Goal: Task Accomplishment & Management: Contribute content

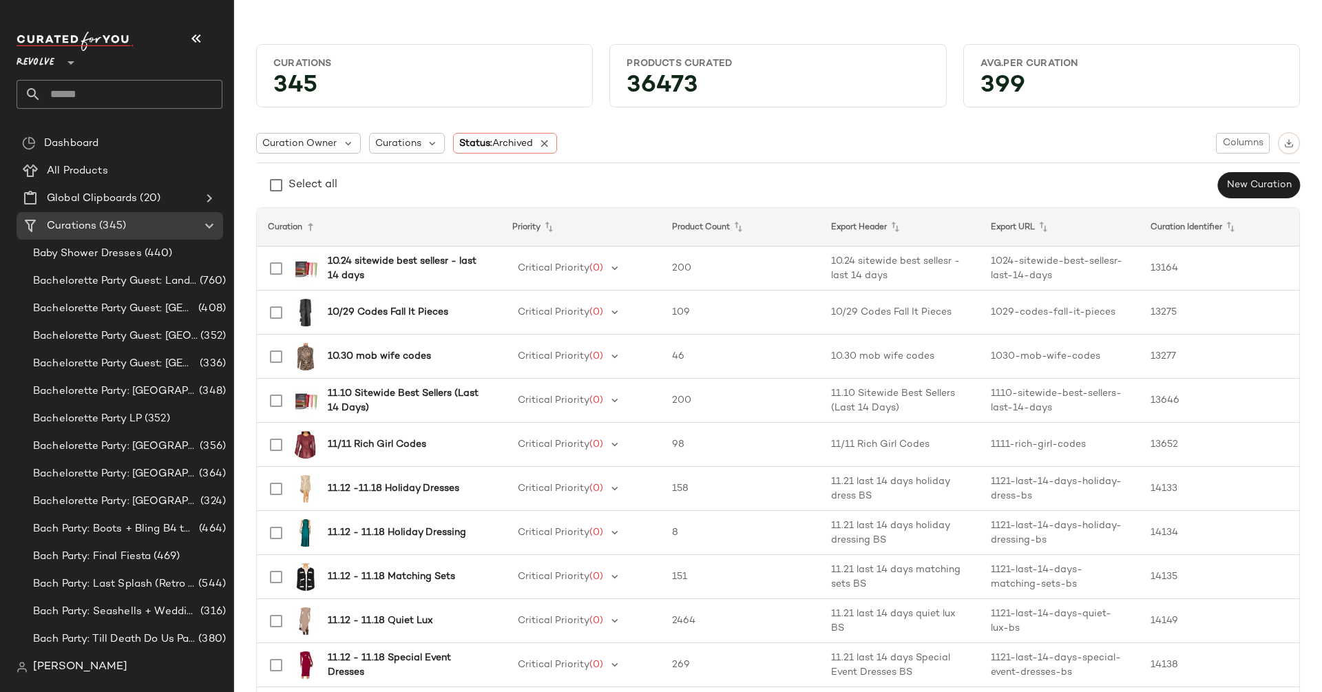
click at [43, 54] on span "Revolve" at bounding box center [36, 59] width 38 height 25
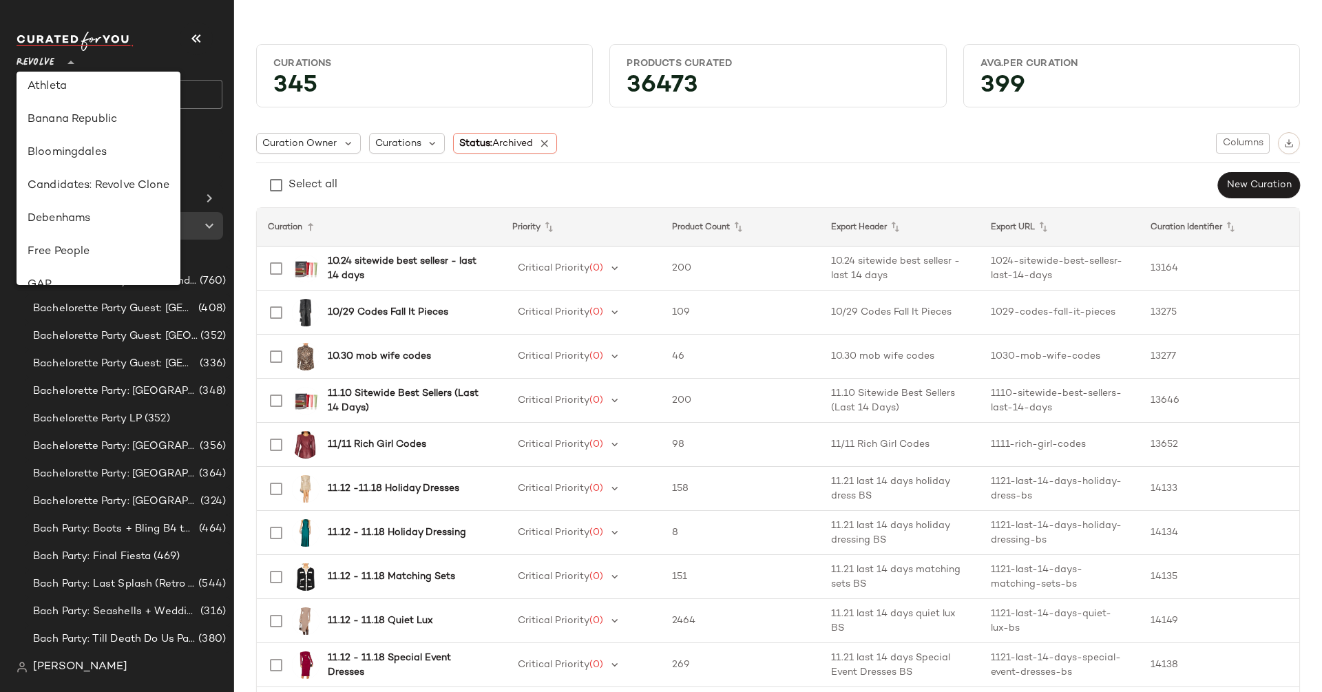
scroll to position [127, 0]
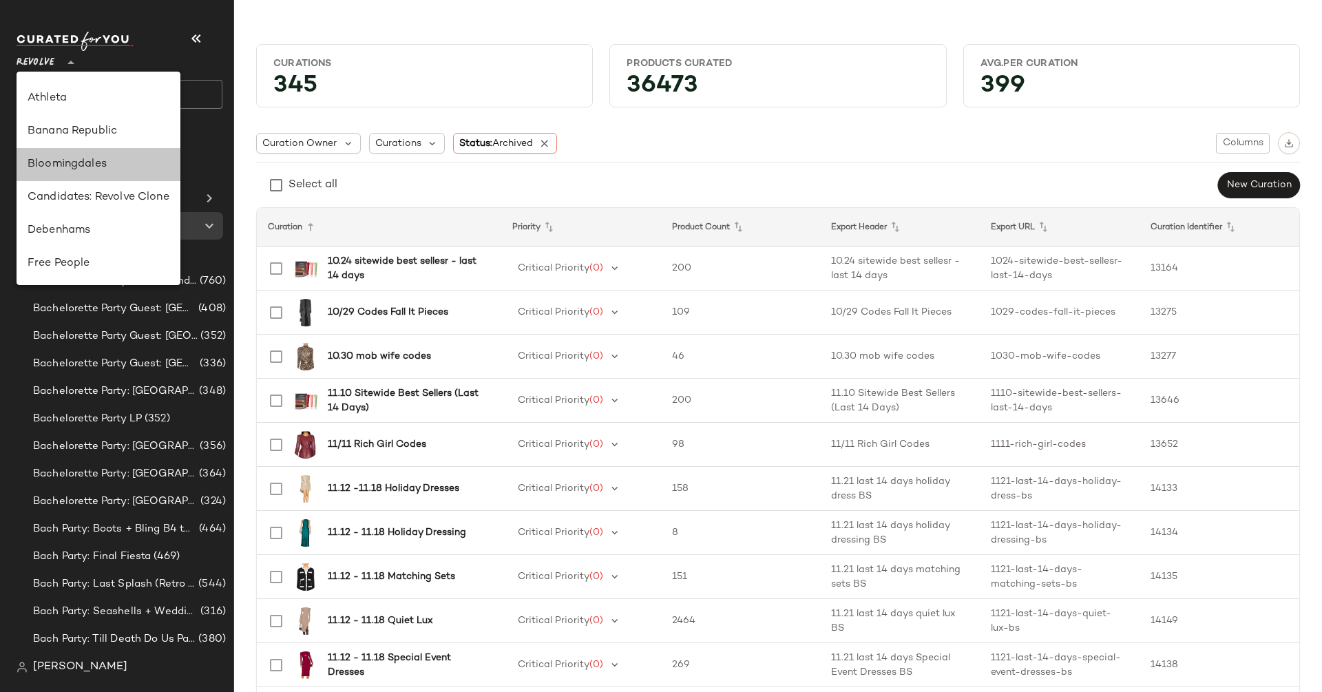
click at [89, 171] on div "Bloomingdales" at bounding box center [99, 164] width 142 height 17
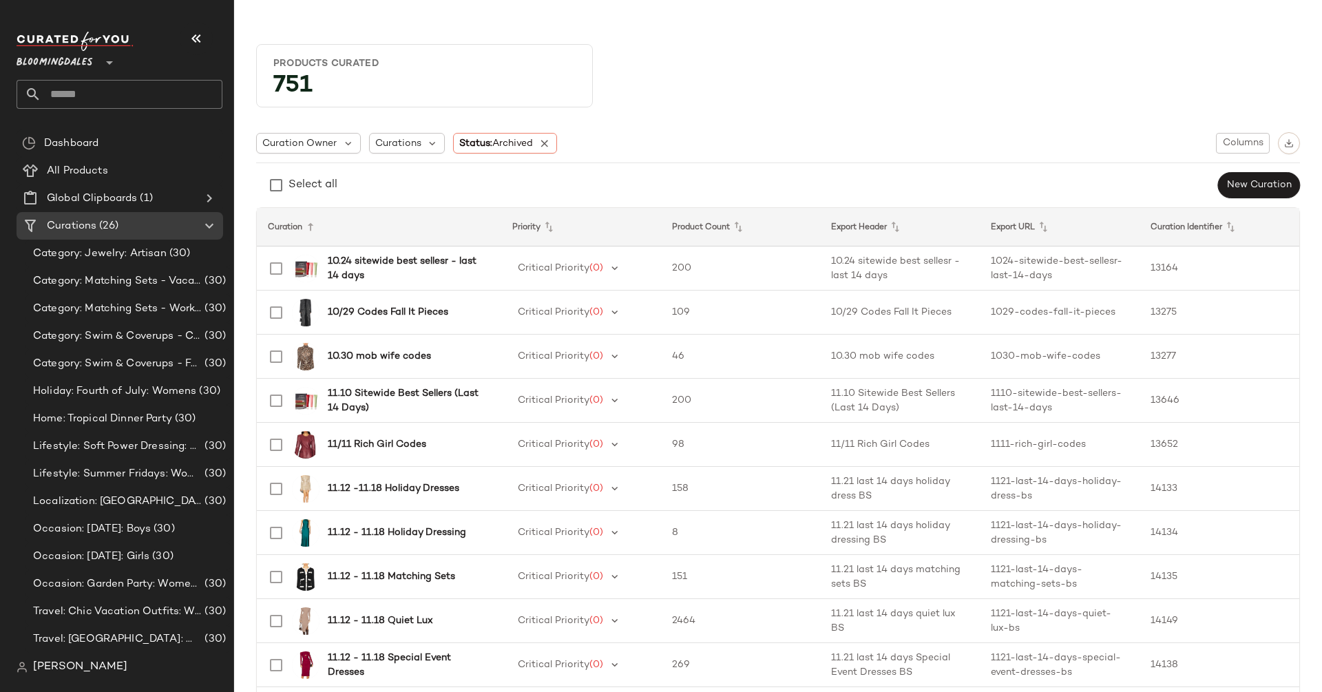
click at [93, 57] on div "Bloomingdales **" at bounding box center [58, 54] width 82 height 34
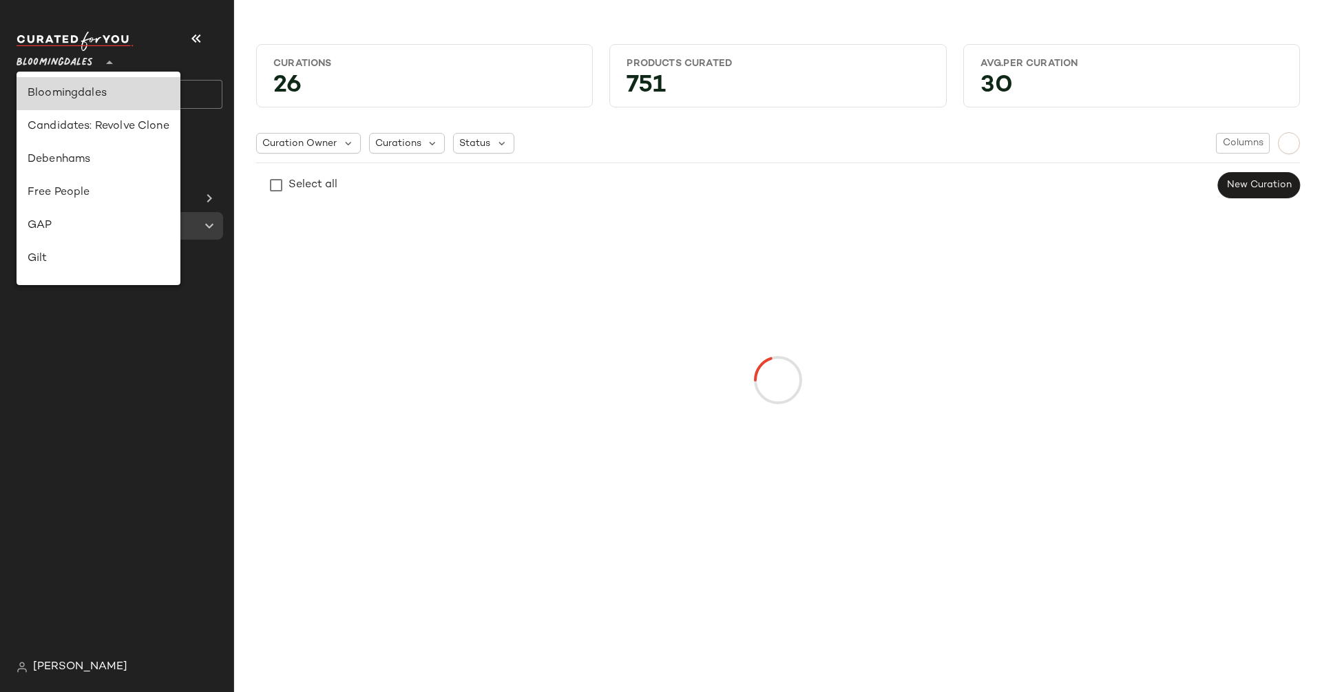
scroll to position [152, 0]
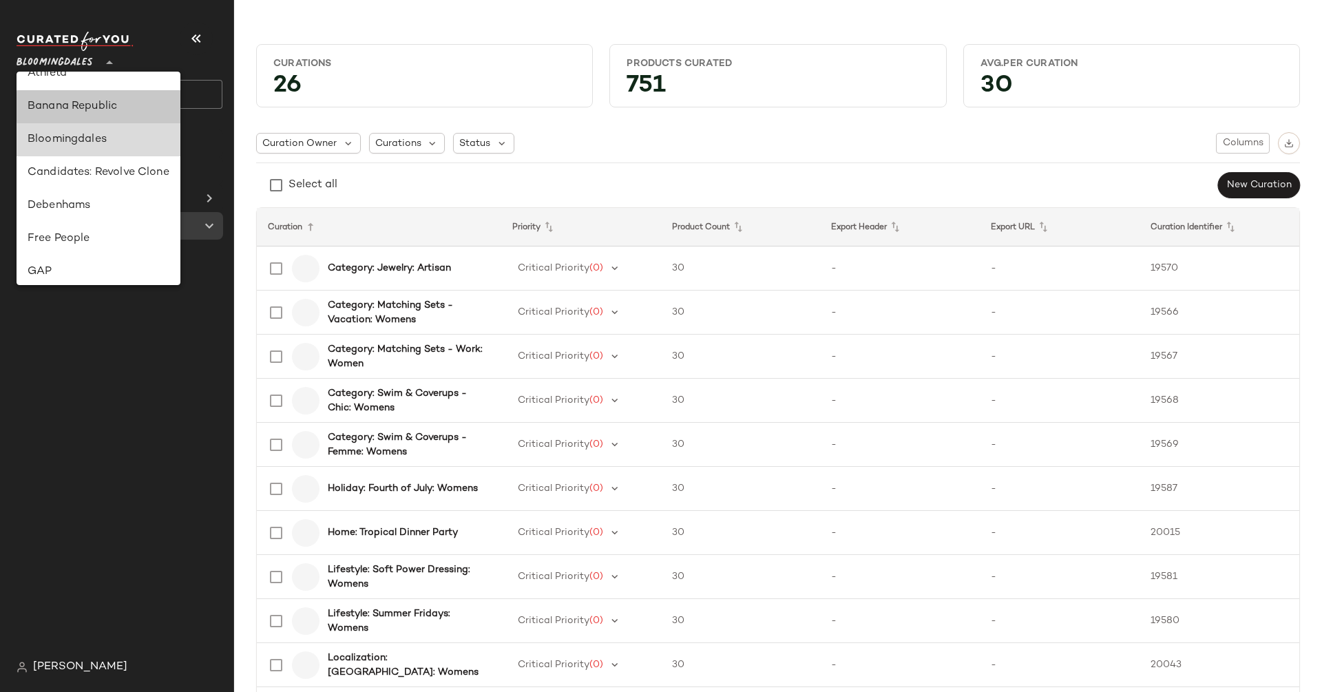
click at [94, 100] on div "Banana Republic" at bounding box center [99, 106] width 142 height 17
type input "**"
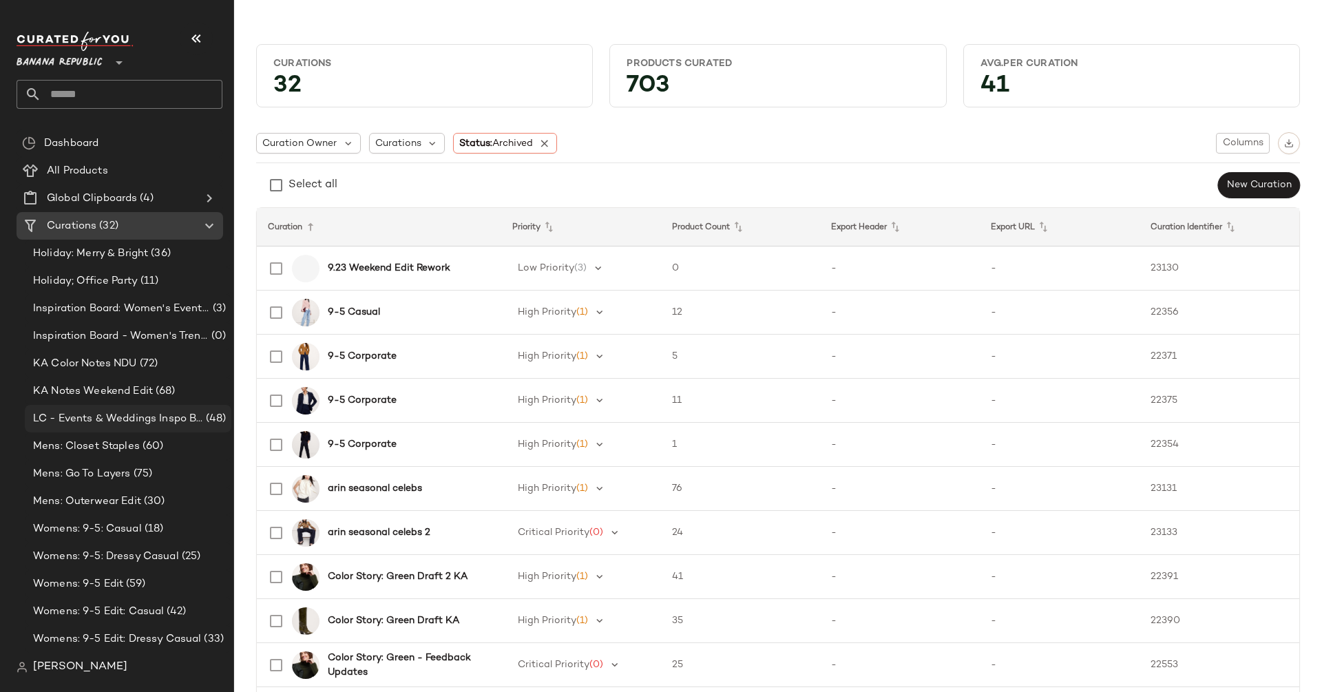
scroll to position [50, 0]
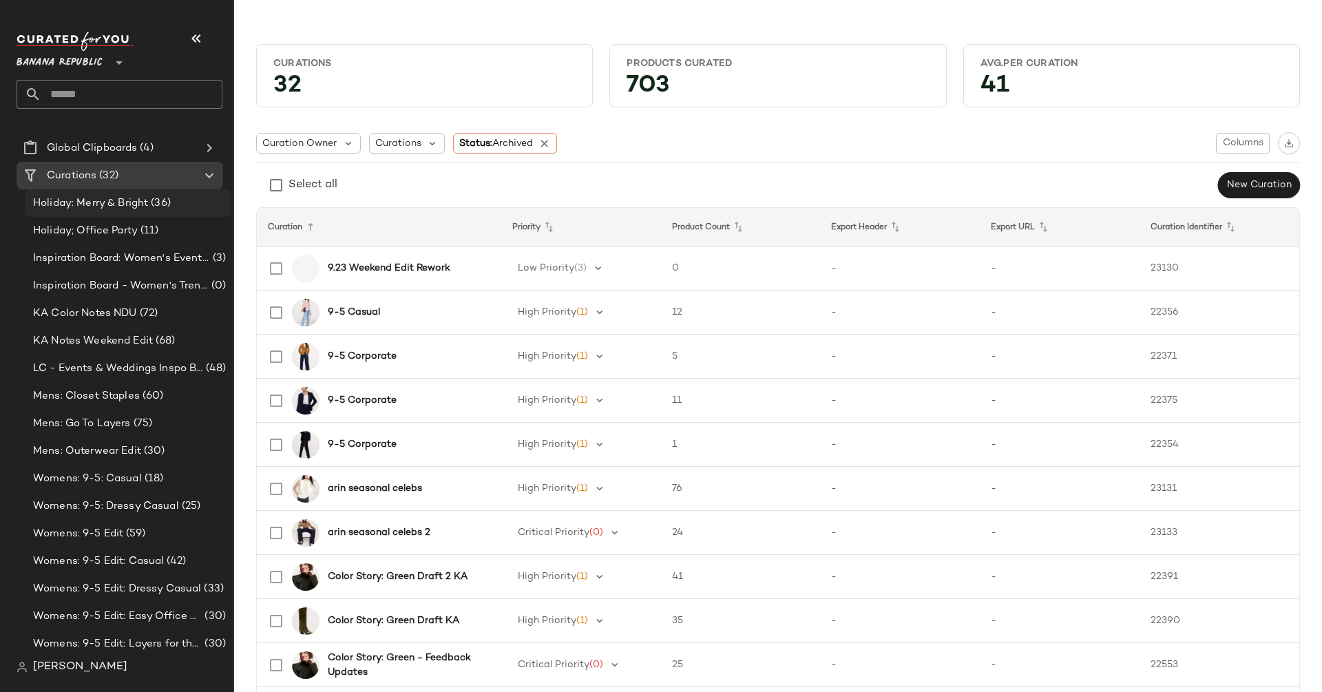
click at [138, 201] on span "Holiday: Merry & Bright" at bounding box center [90, 204] width 115 height 16
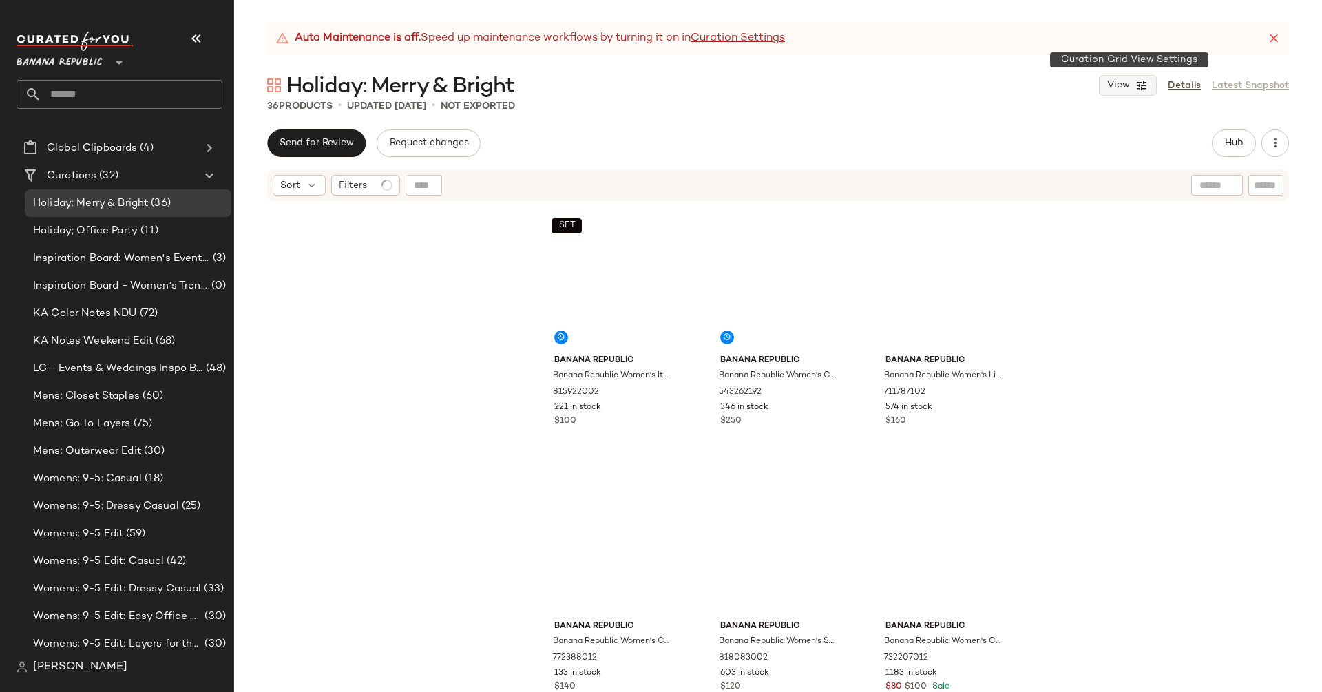
click at [1134, 85] on button "View" at bounding box center [1128, 85] width 58 height 21
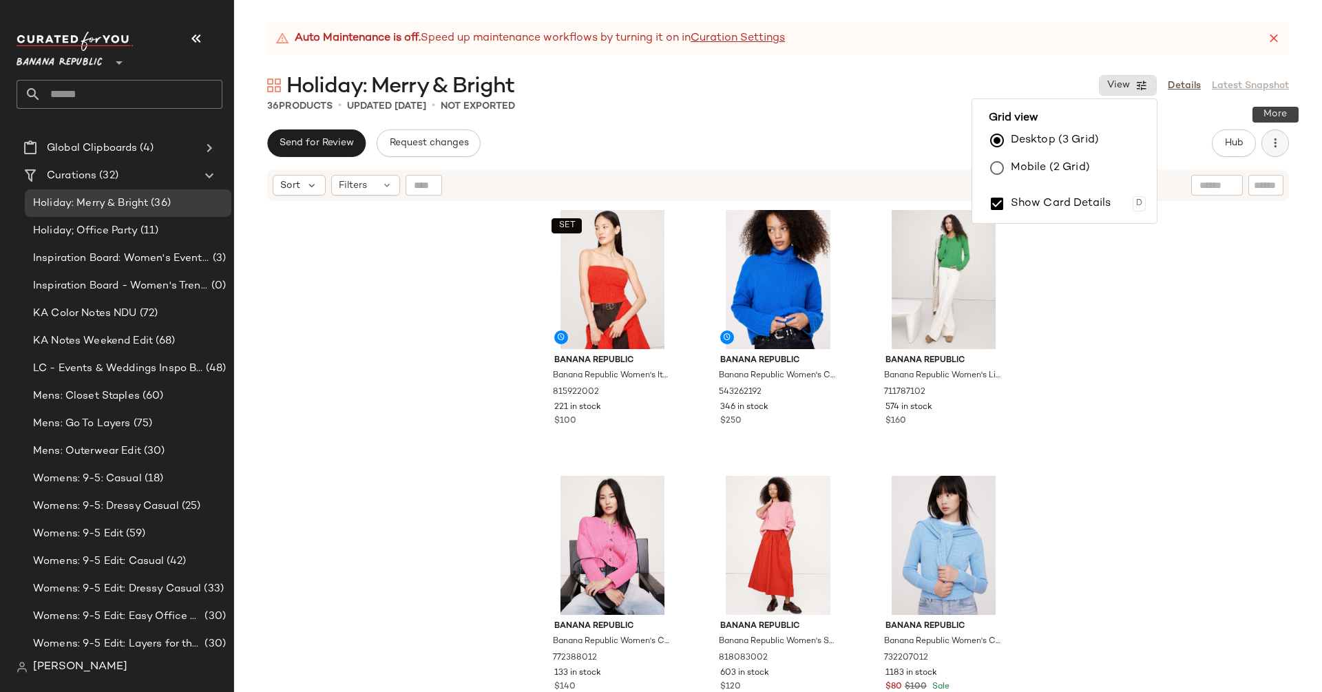
click at [1279, 154] on button "button" at bounding box center [1275, 143] width 28 height 28
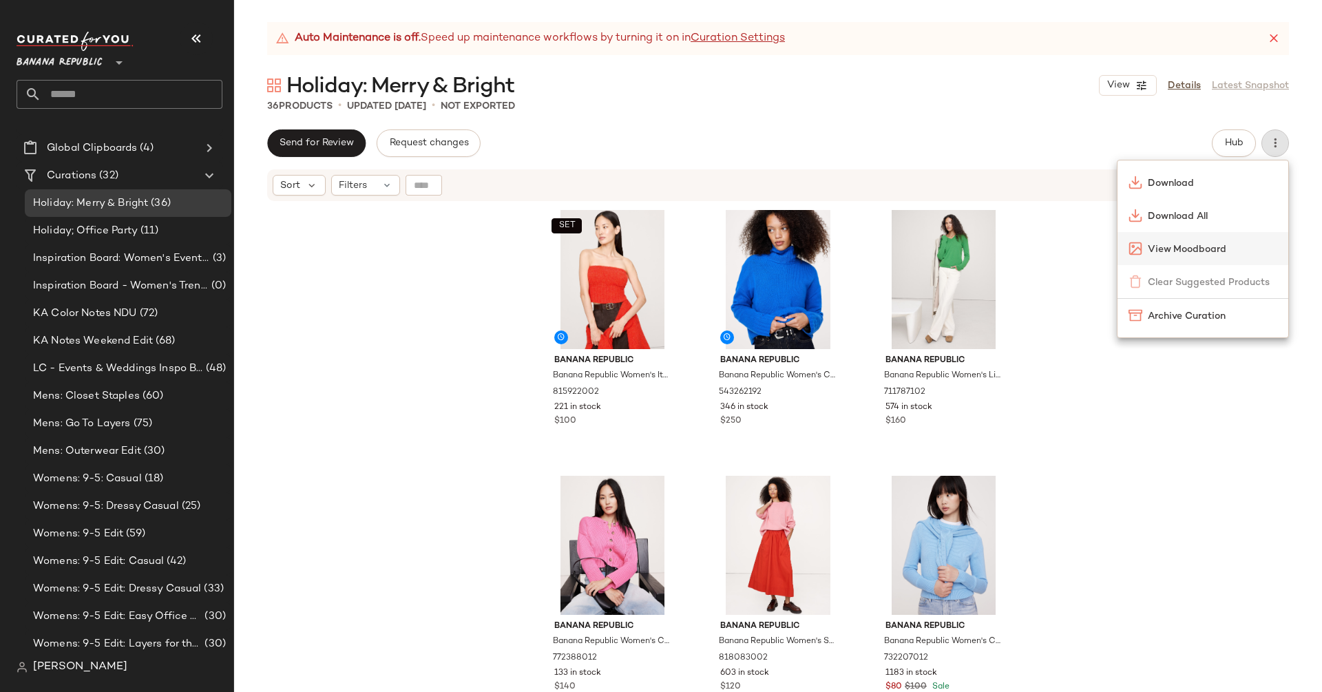
click at [1205, 248] on span "View Moodboard" at bounding box center [1212, 249] width 129 height 14
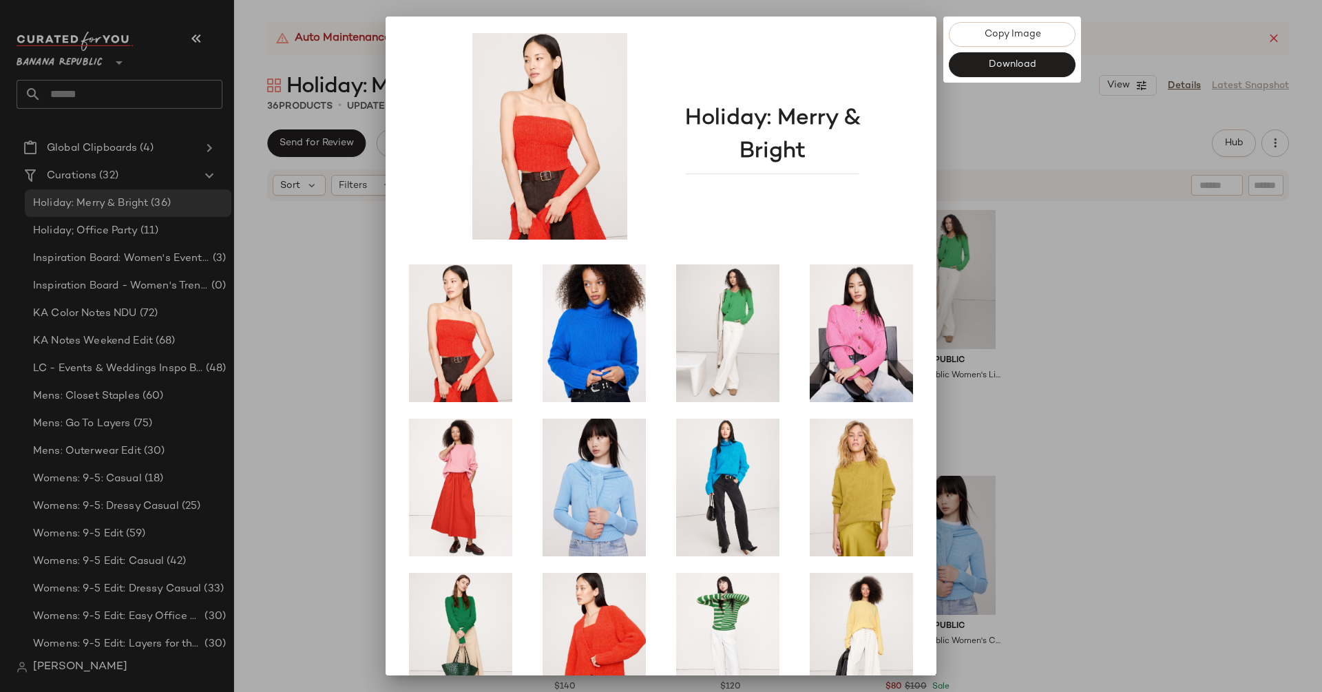
click at [1170, 268] on div at bounding box center [661, 346] width 1322 height 692
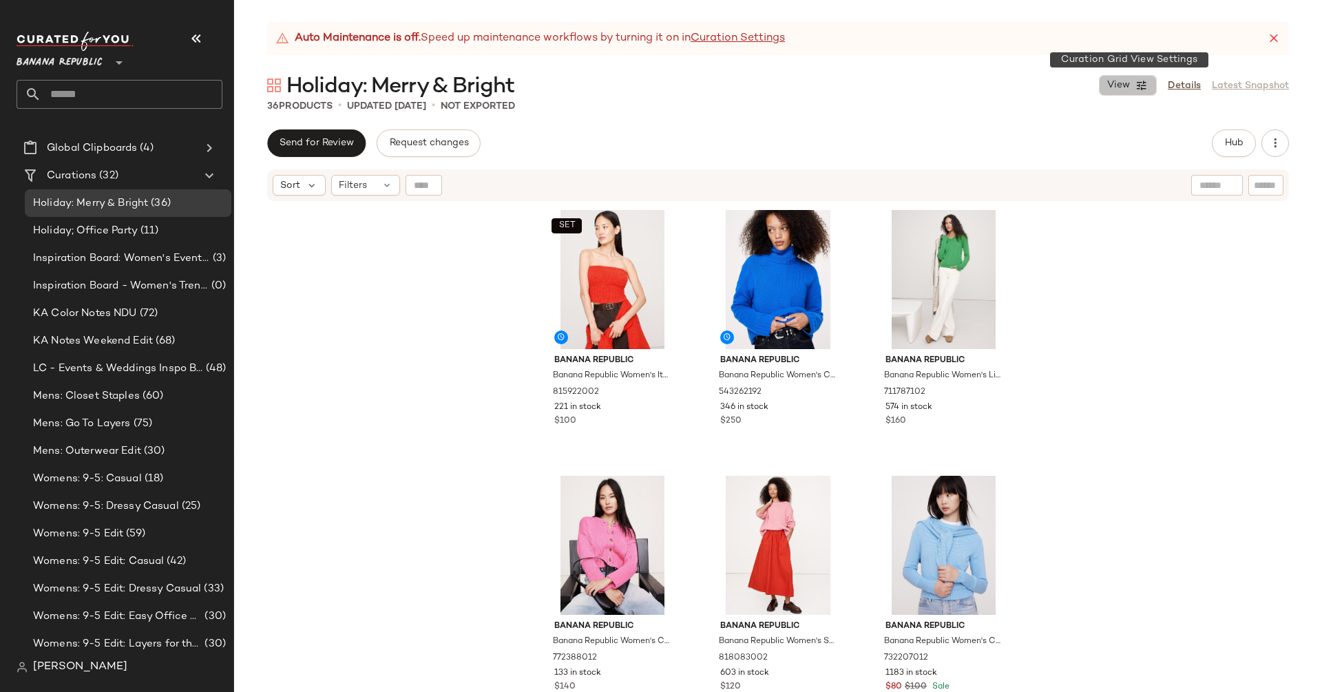
click at [1133, 81] on button "View" at bounding box center [1128, 85] width 58 height 21
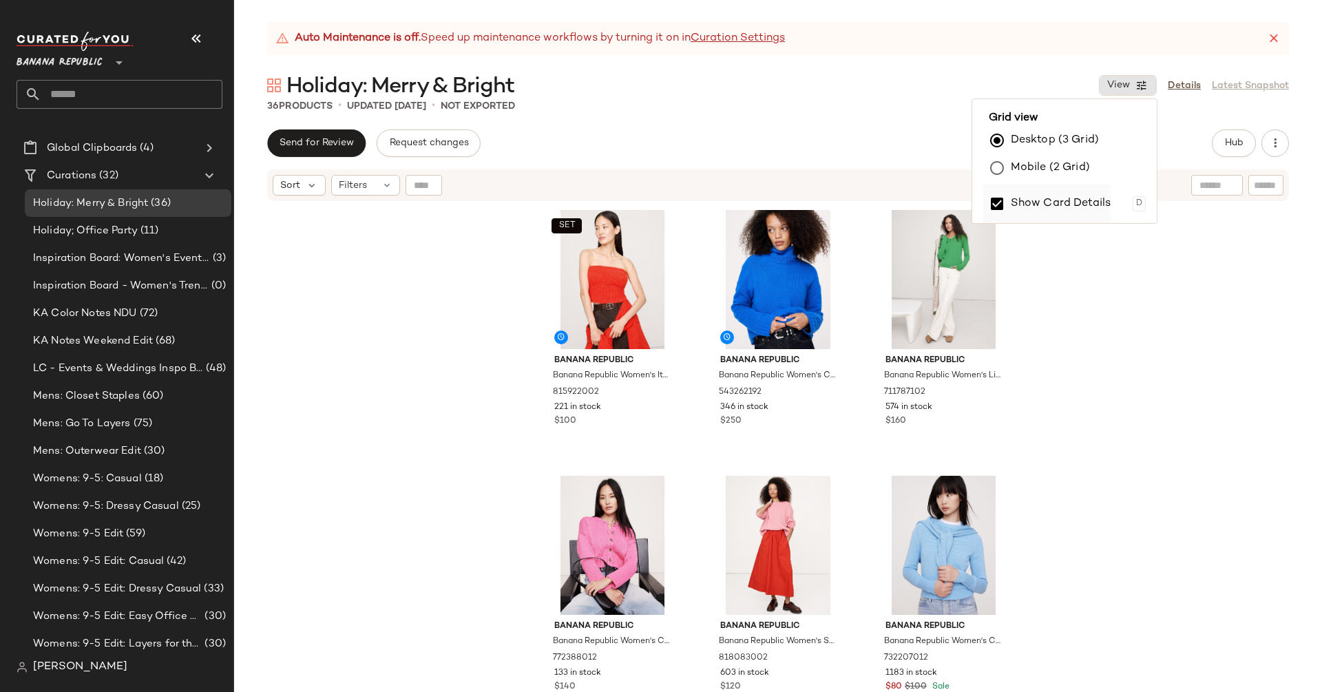
click at [1024, 203] on label "Show Card Details" at bounding box center [1061, 204] width 101 height 39
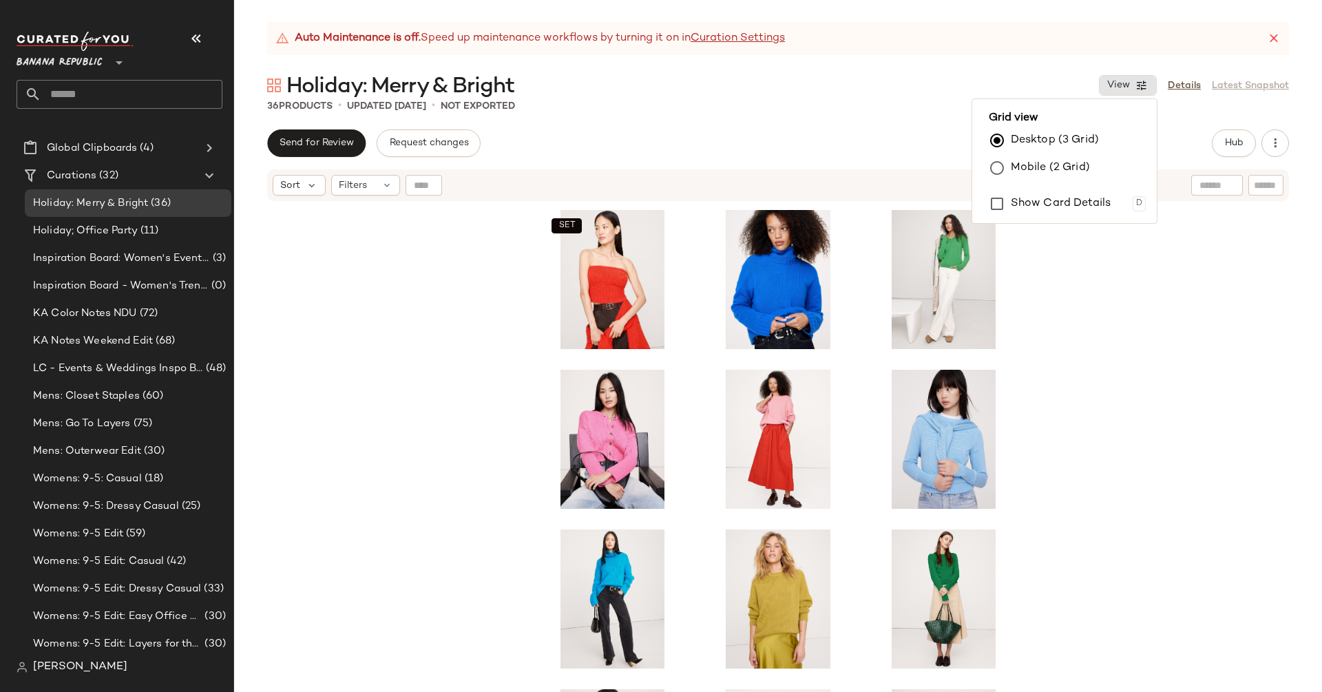
click at [1115, 356] on div "SET SET" at bounding box center [778, 464] width 1088 height 524
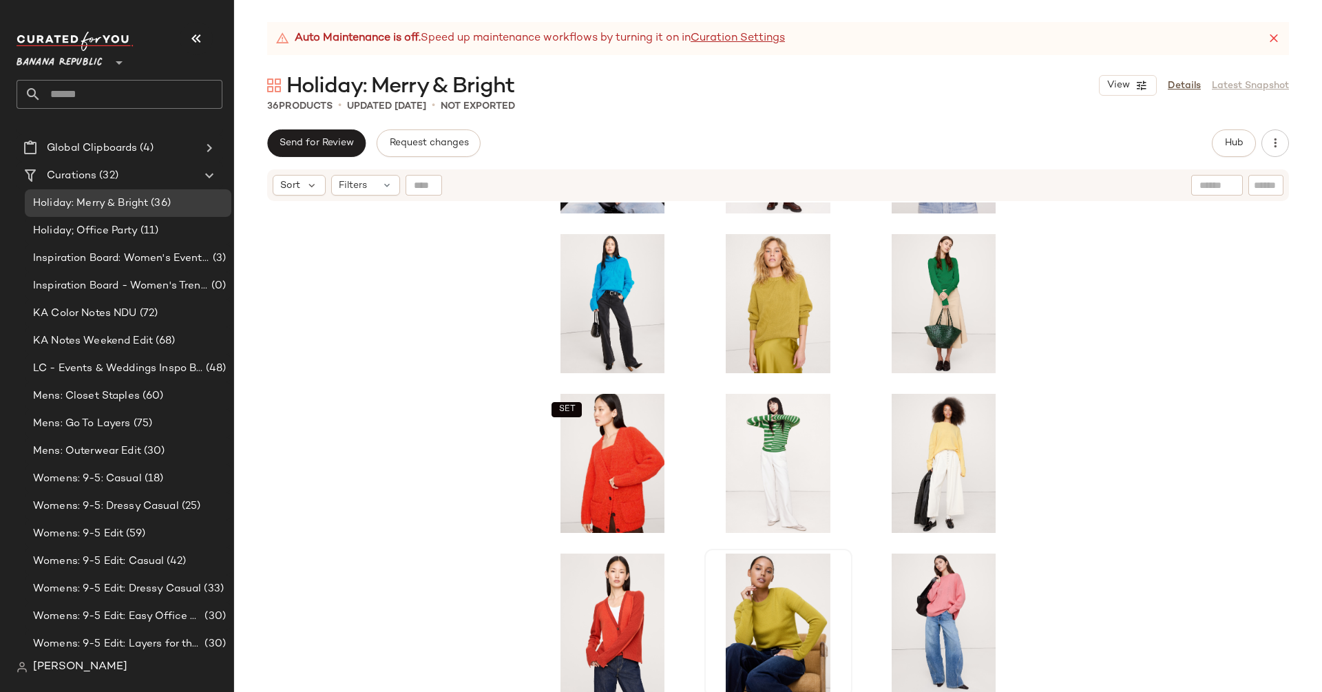
scroll to position [298, 0]
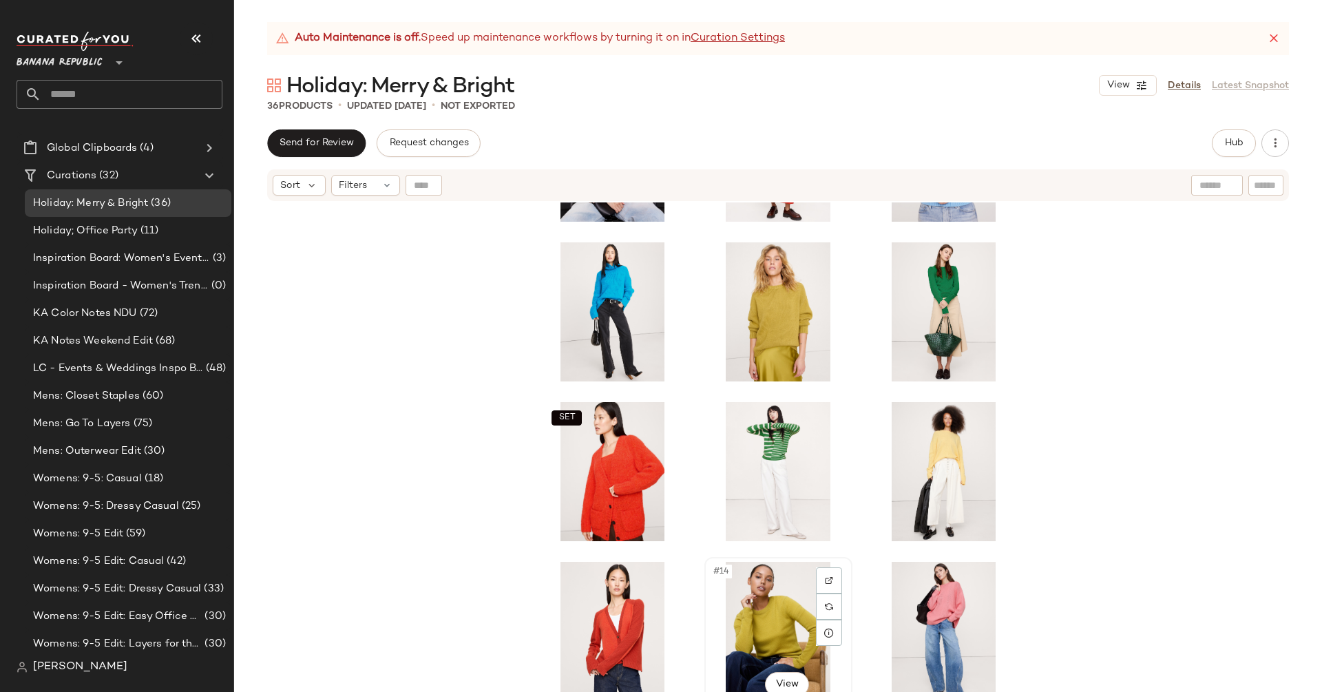
click at [757, 618] on div "#14 View" at bounding box center [778, 631] width 138 height 139
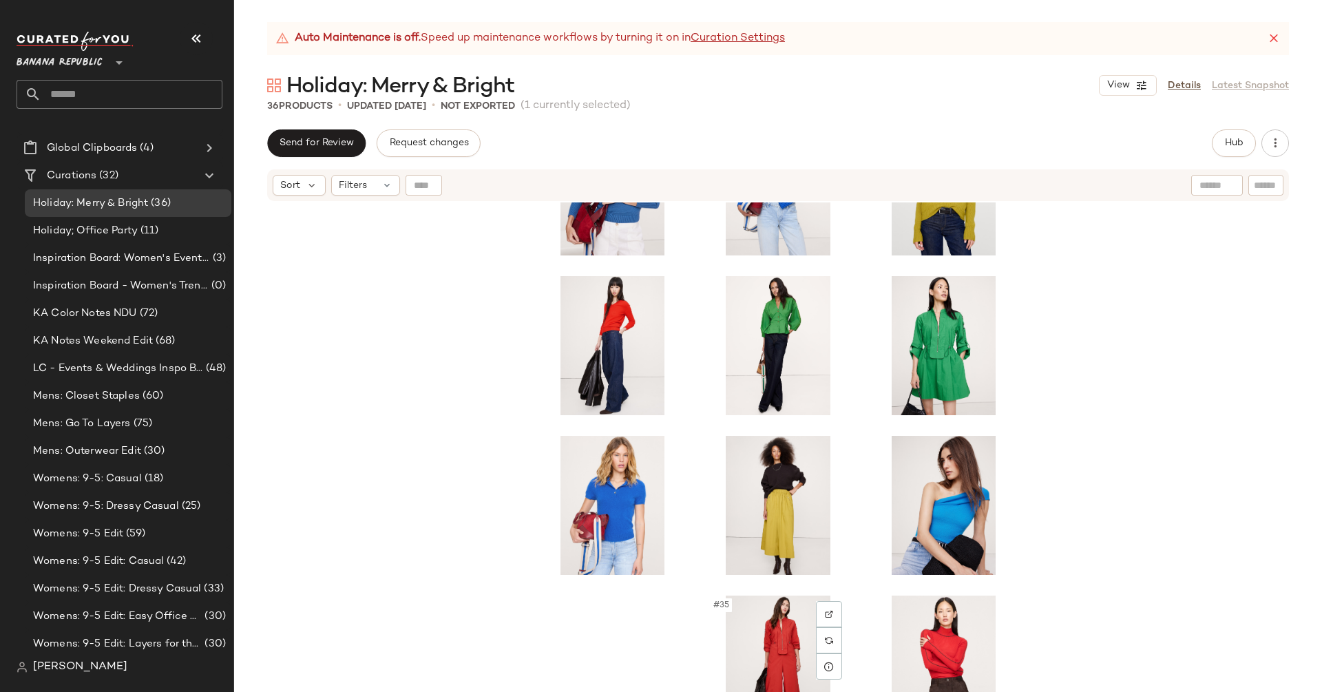
scroll to position [1395, 0]
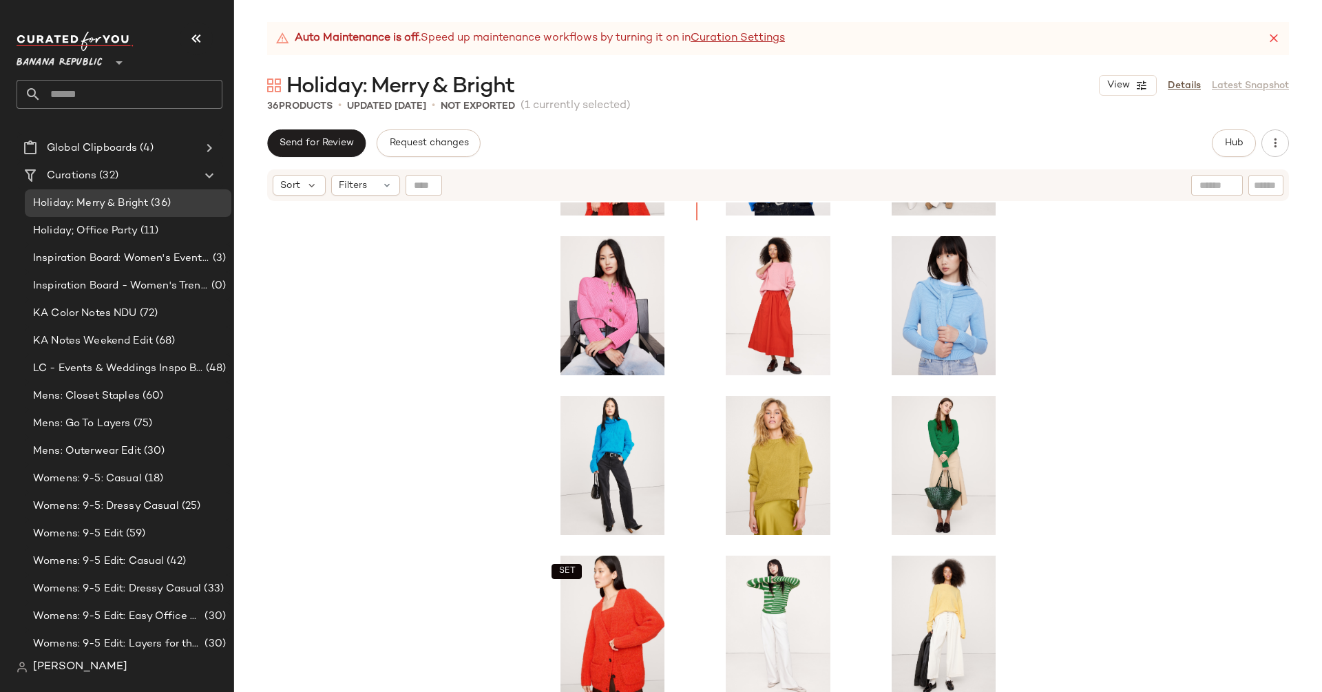
scroll to position [36, 0]
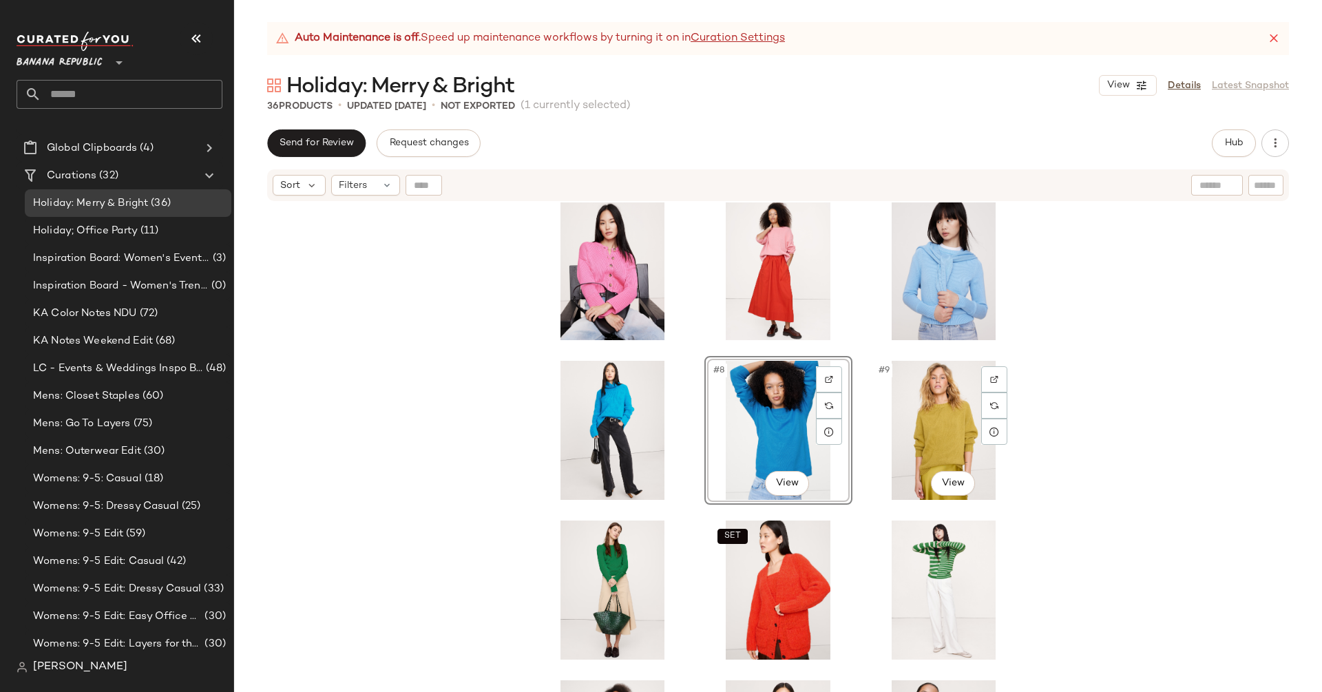
scroll to position [200, 0]
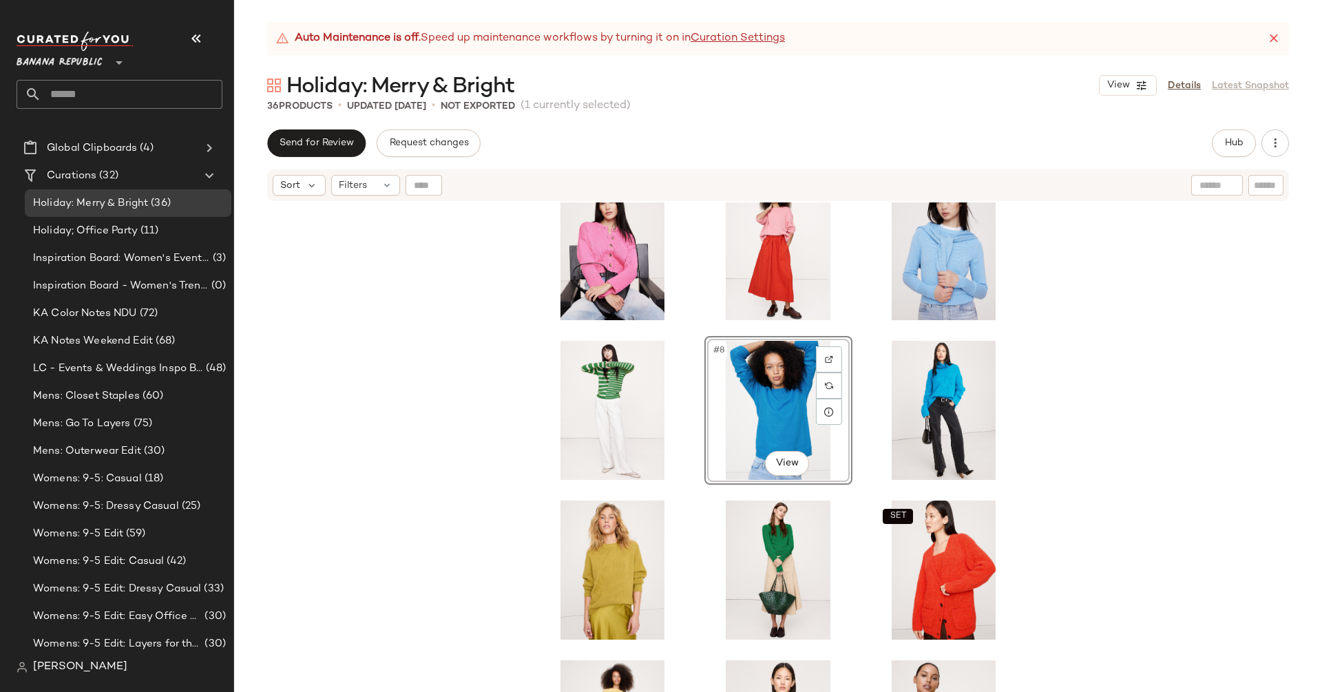
click at [1197, 298] on div "#8 View SET SET" at bounding box center [778, 464] width 1088 height 524
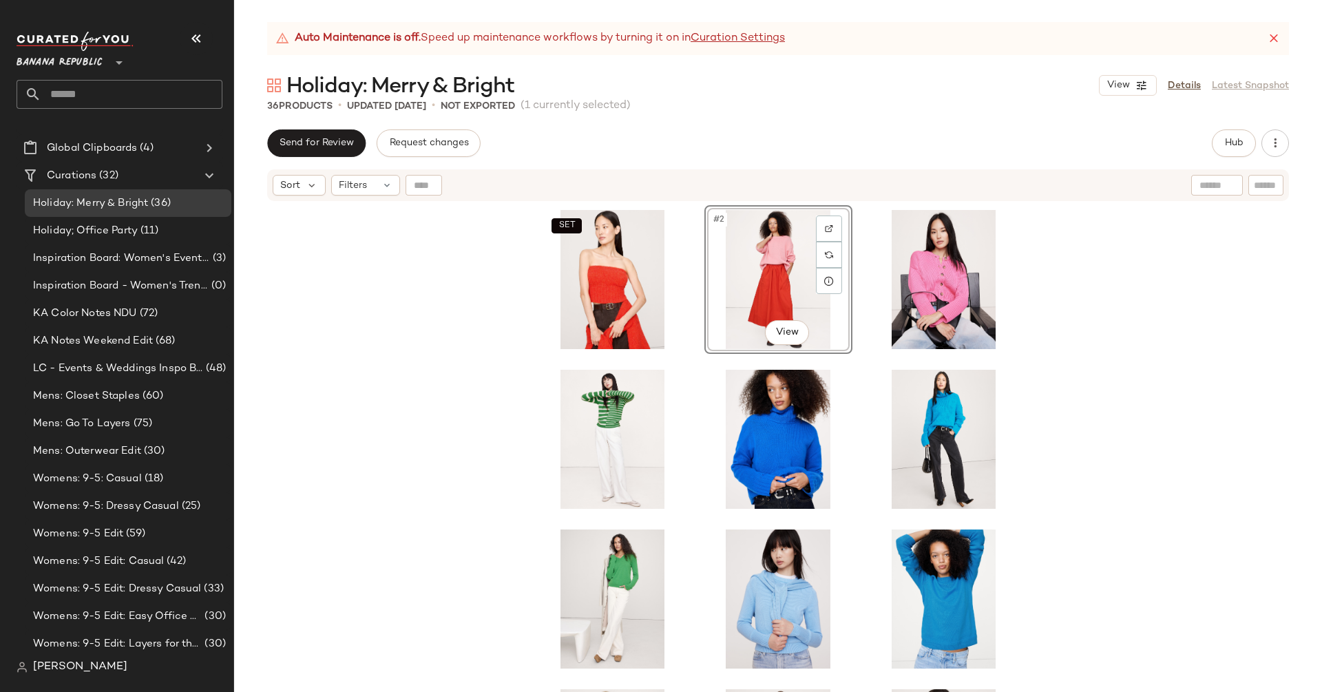
click at [1192, 296] on div "SET #2 View SET" at bounding box center [778, 464] width 1088 height 524
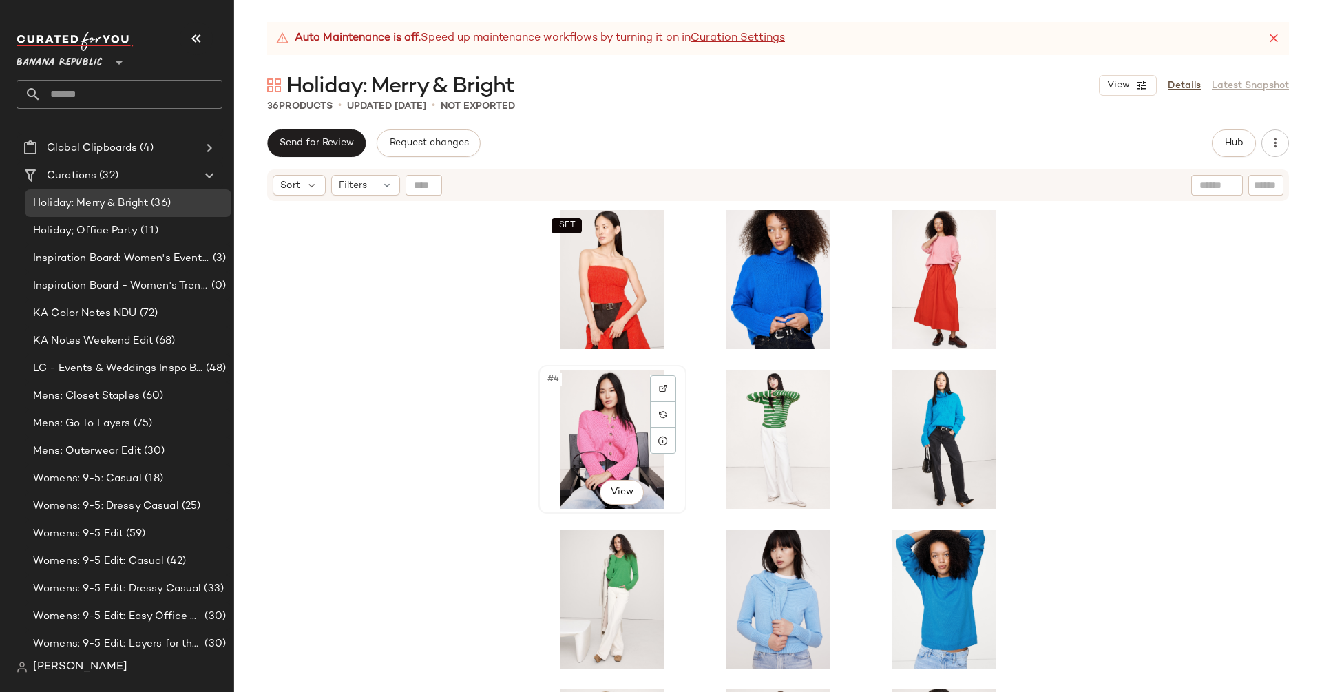
click at [612, 463] on div "#4 View" at bounding box center [612, 439] width 138 height 139
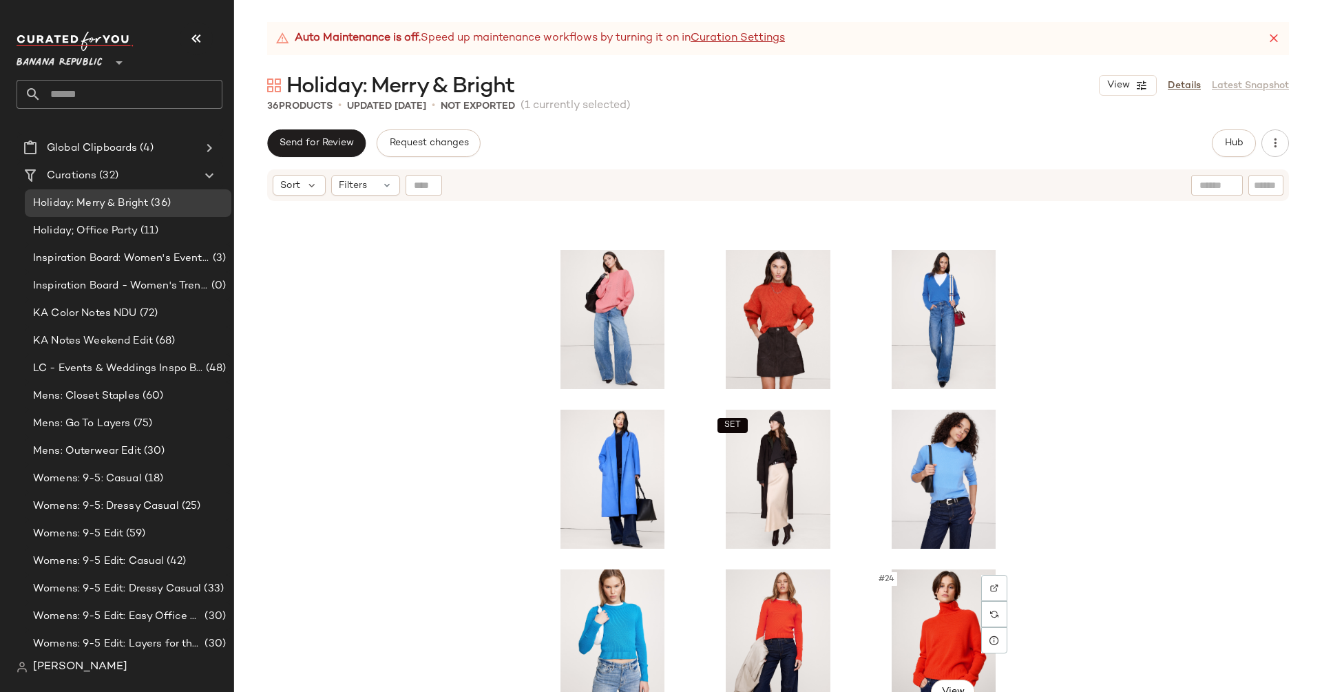
scroll to position [749, 0]
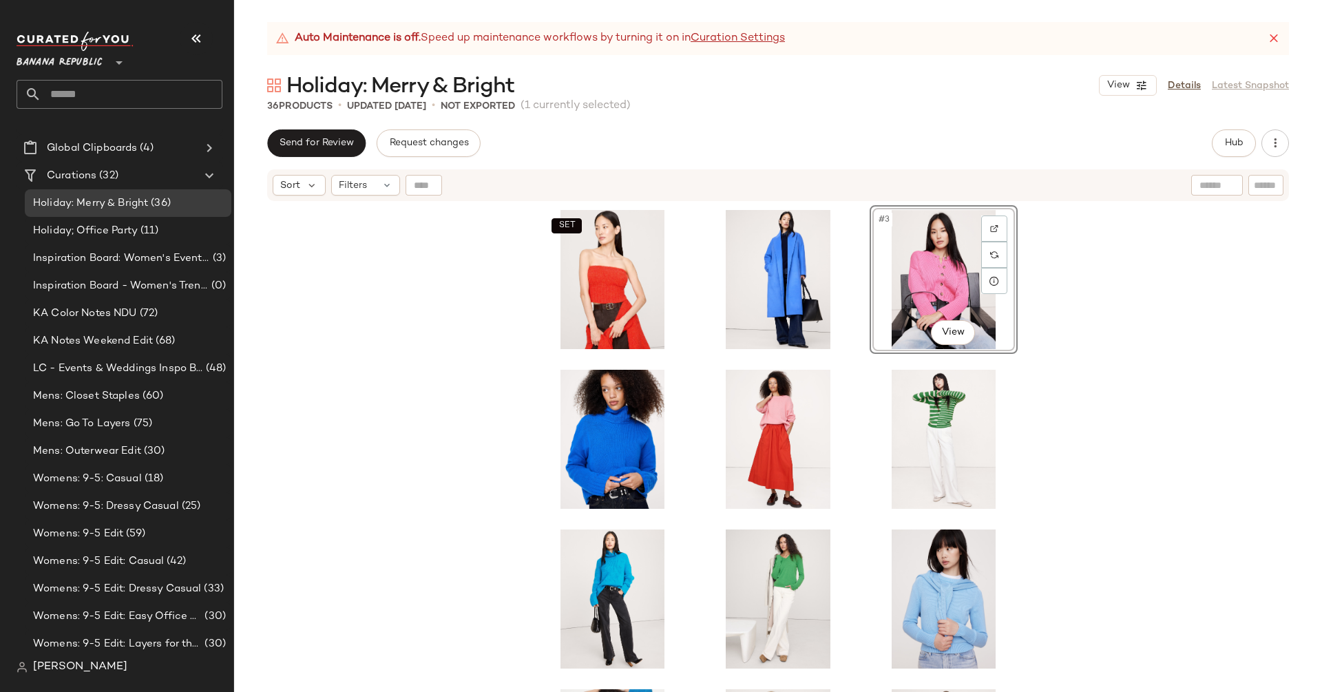
click at [1167, 333] on div "SET #3 View SET" at bounding box center [778, 464] width 1088 height 524
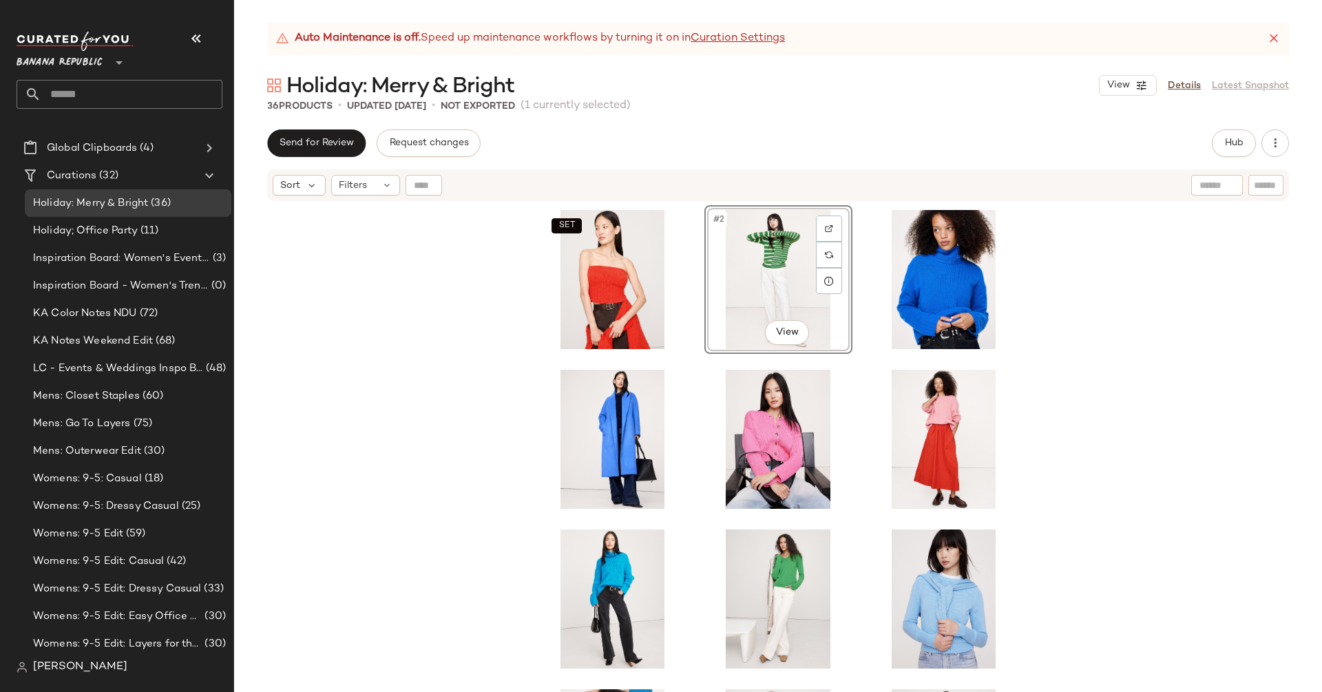
click at [1108, 399] on div "SET #2 View SET" at bounding box center [778, 464] width 1088 height 524
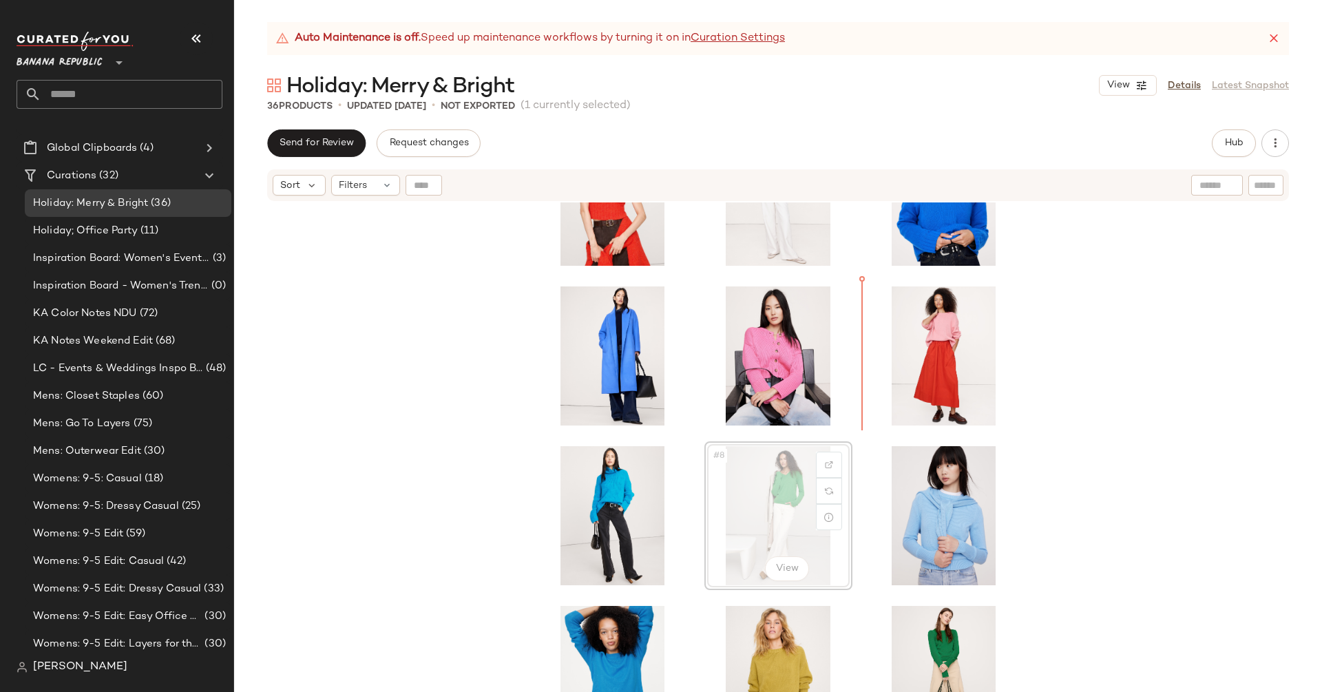
scroll to position [17, 0]
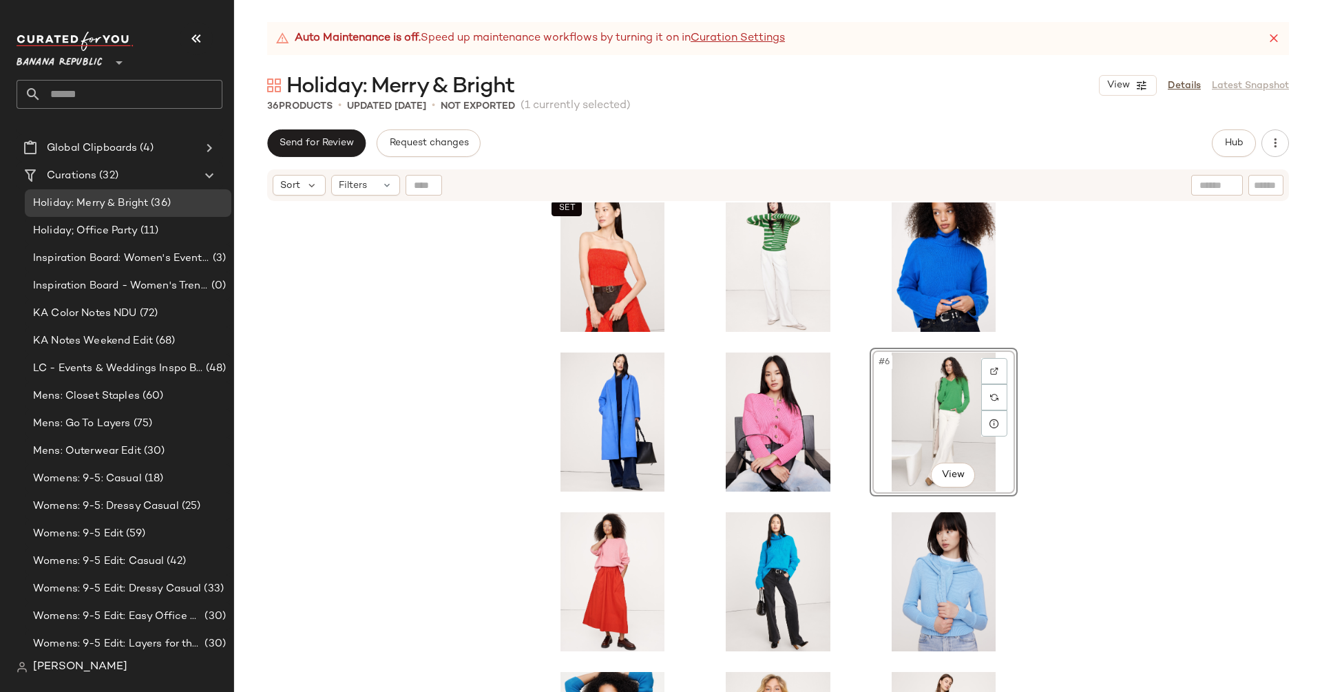
click at [1140, 340] on div "SET #6 View SET" at bounding box center [778, 464] width 1088 height 524
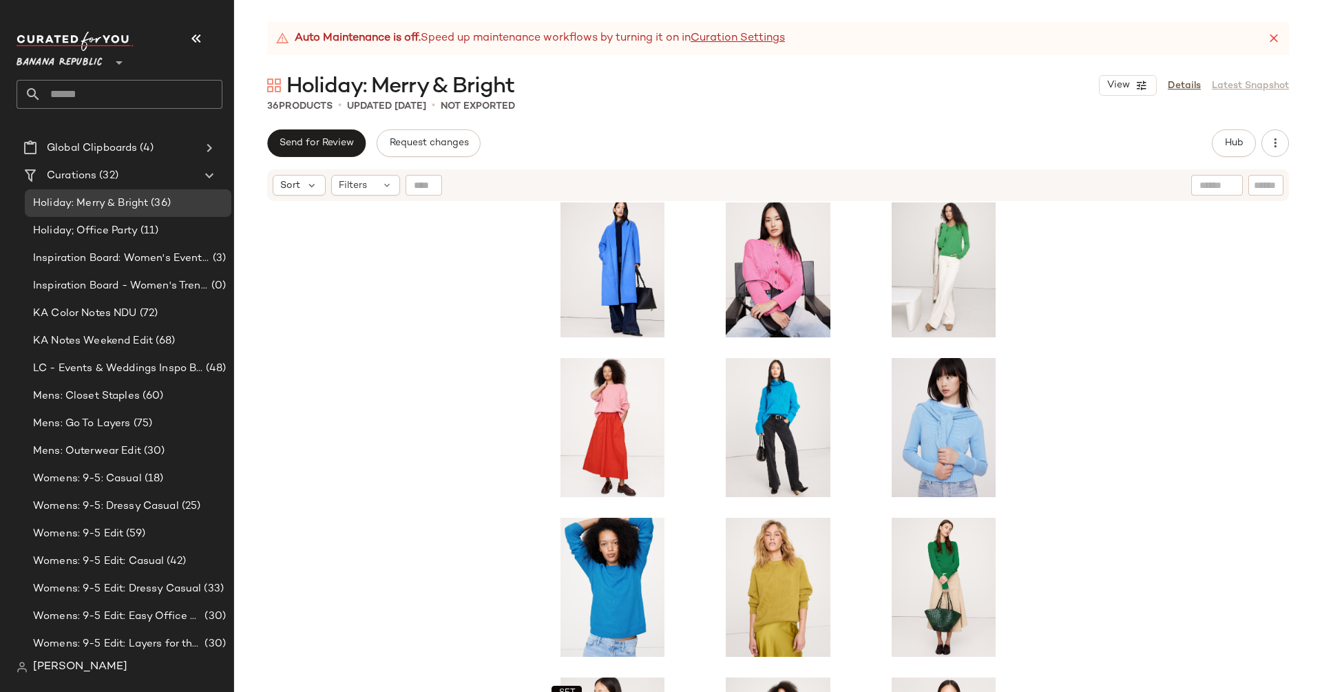
scroll to position [189, 0]
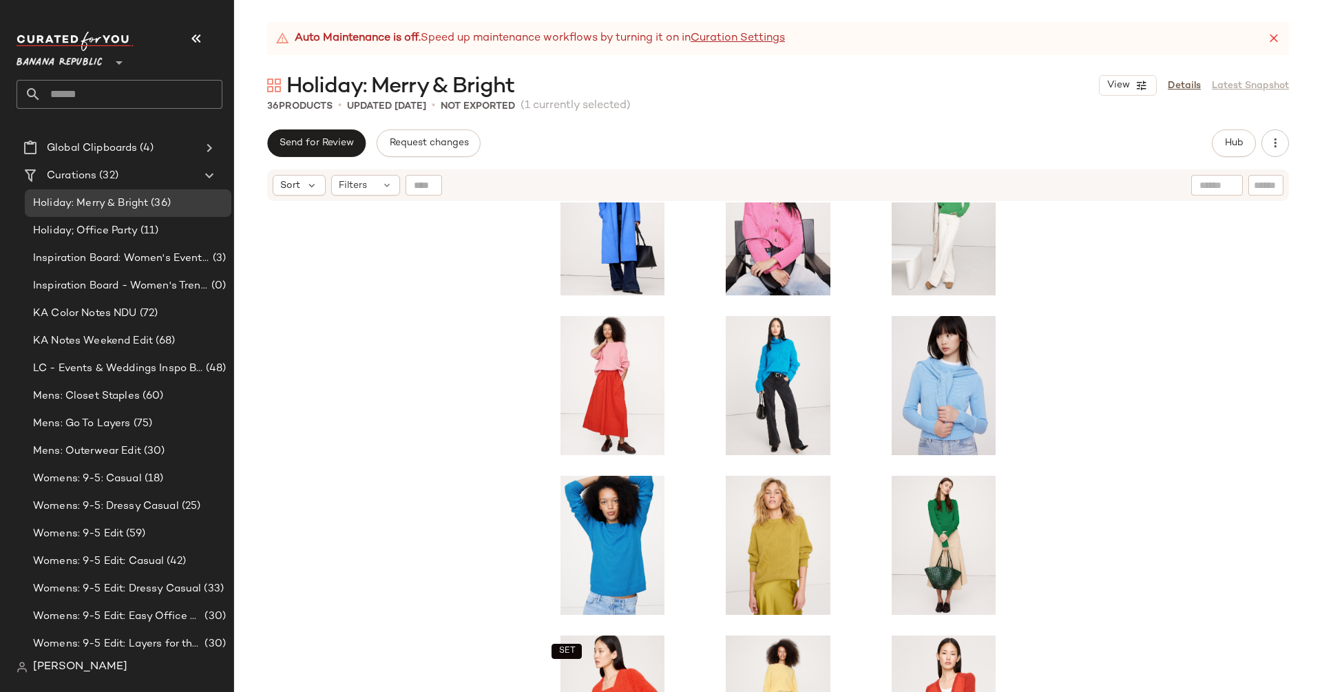
scroll to position [224, 0]
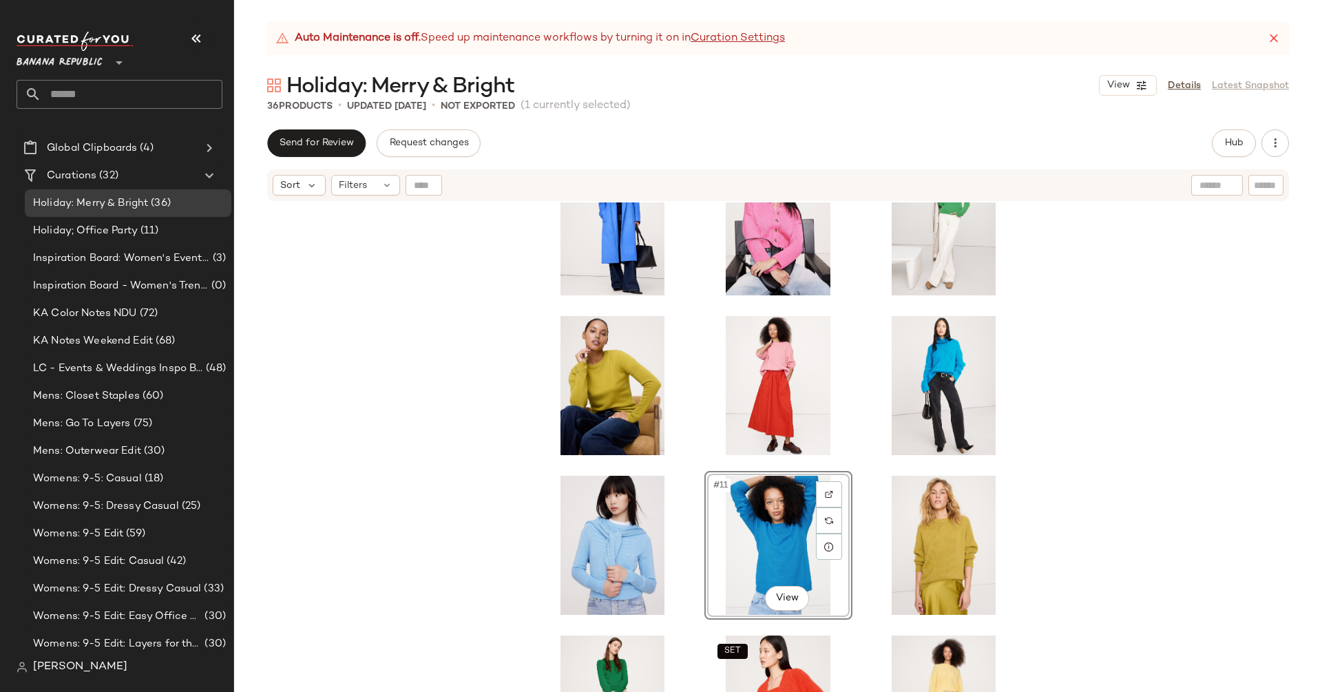
click at [1228, 344] on div "#11 View SET SET" at bounding box center [778, 464] width 1088 height 524
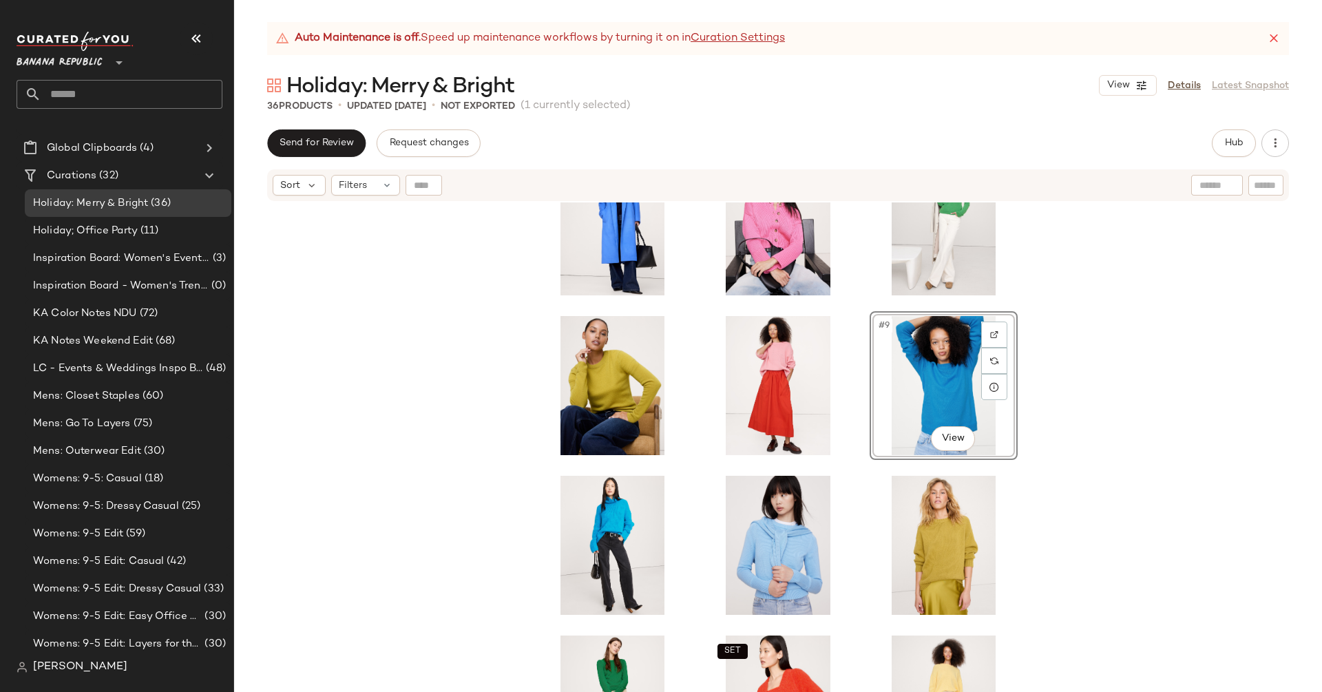
click at [1167, 384] on div "#9 View SET SET" at bounding box center [778, 464] width 1088 height 524
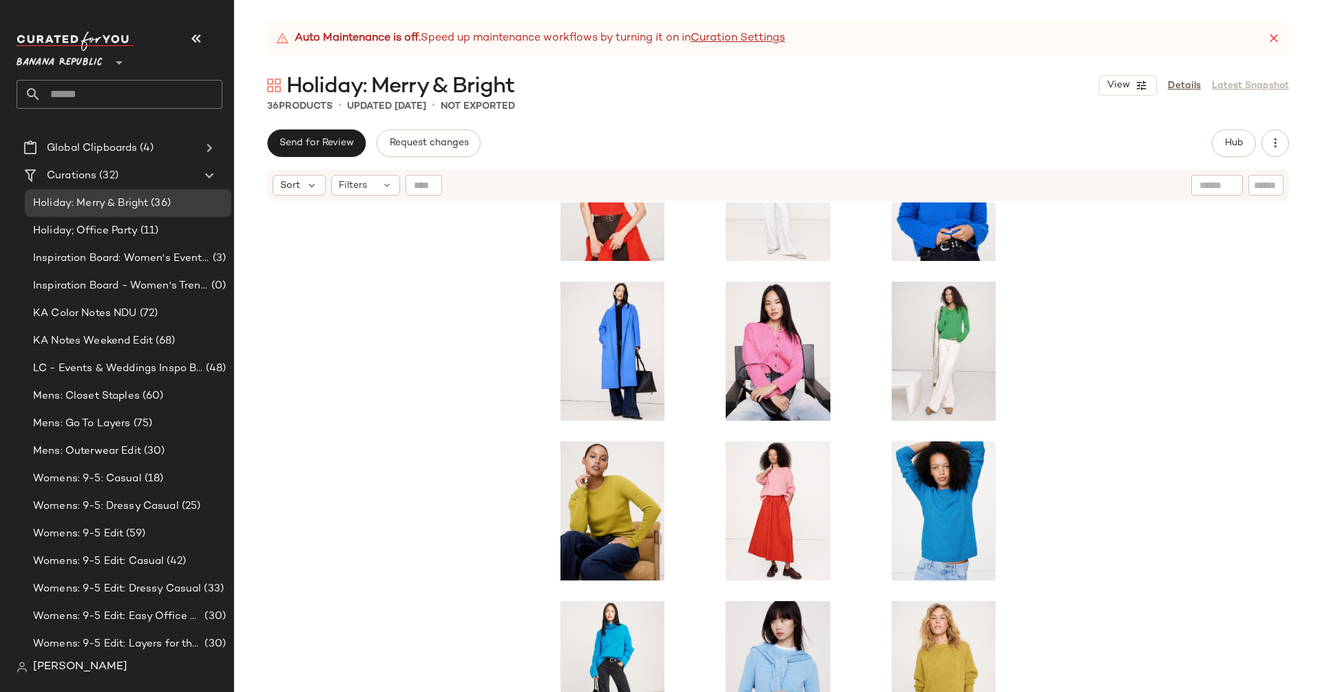
scroll to position [145, 0]
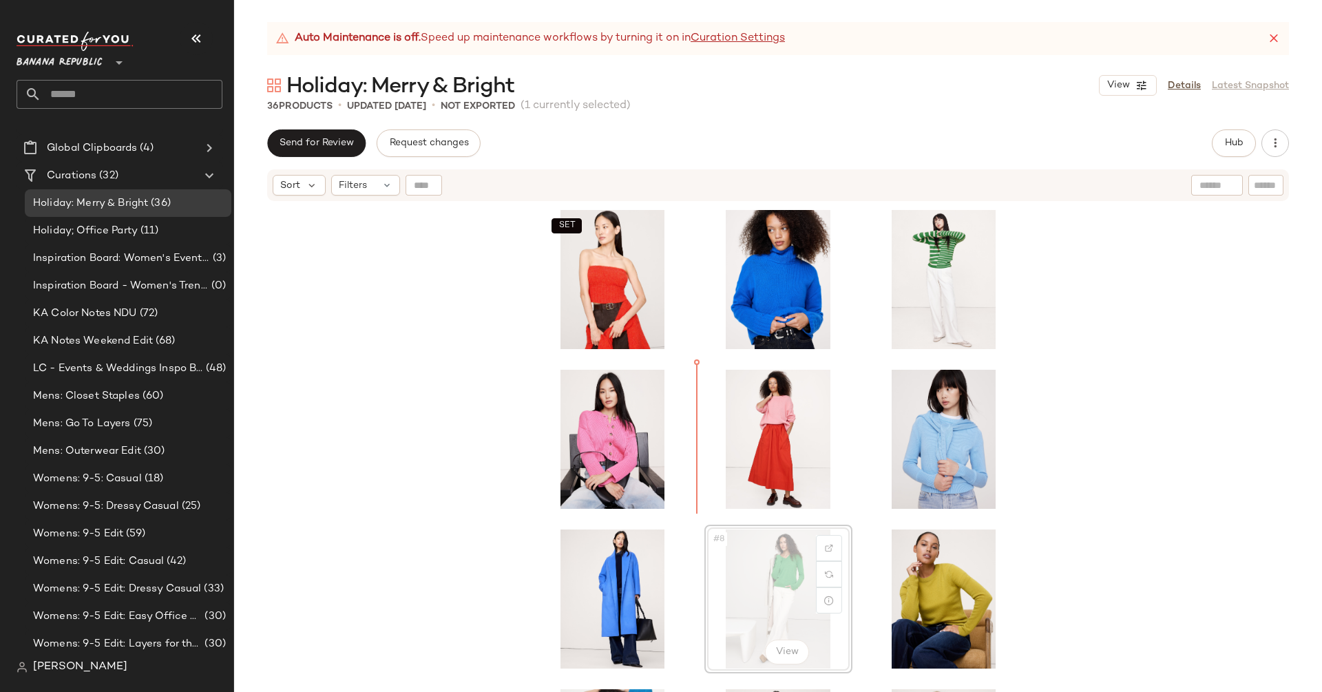
scroll to position [1, 0]
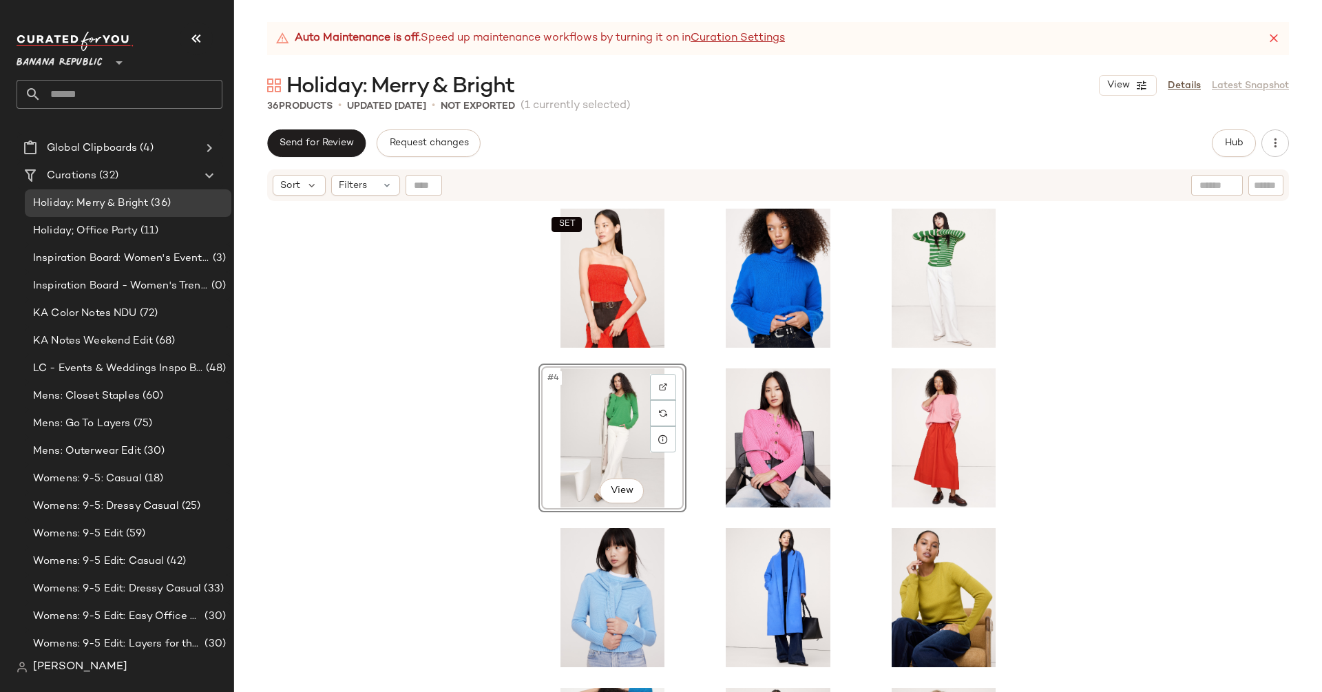
click at [1198, 395] on div "SET #4 View SET" at bounding box center [778, 464] width 1088 height 524
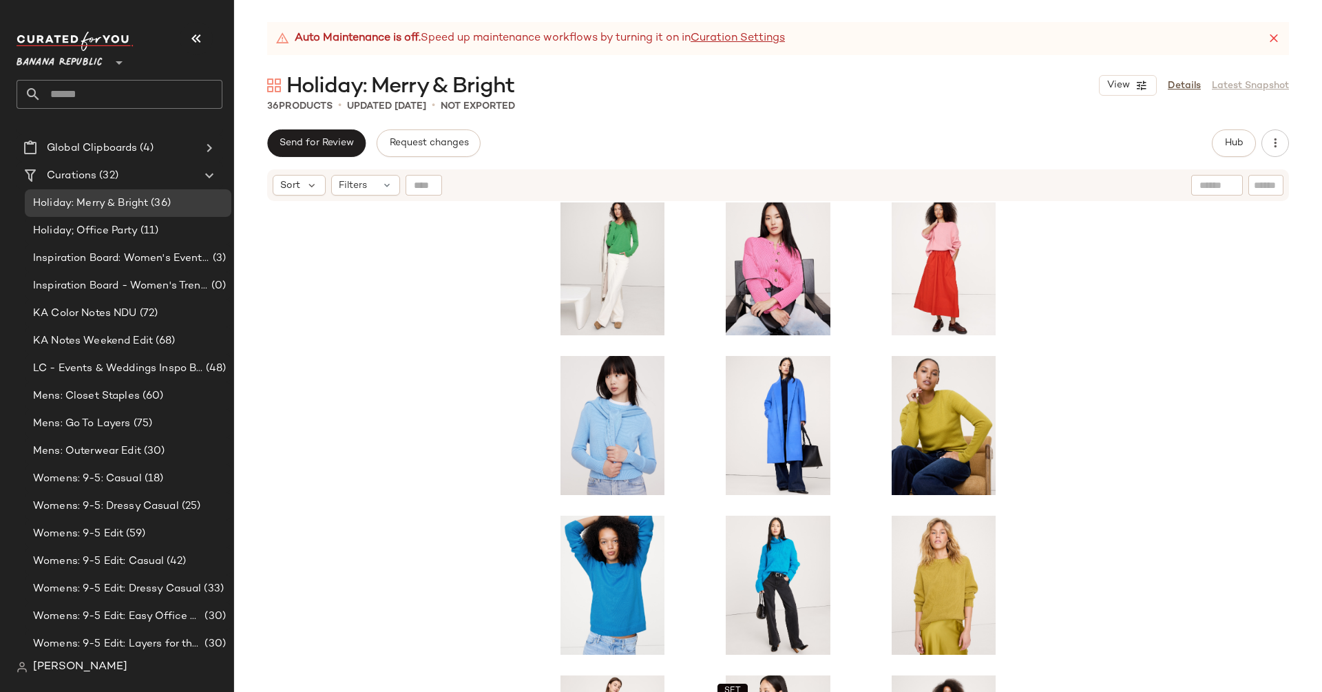
scroll to position [191, 0]
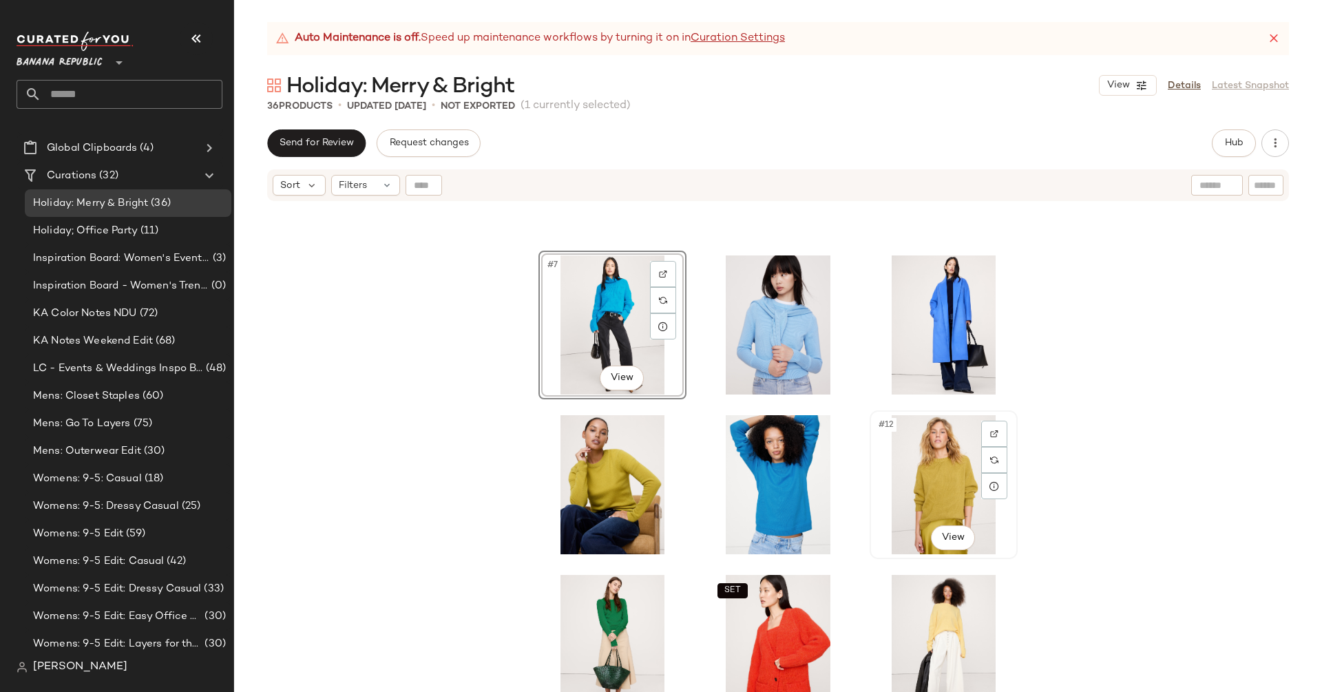
scroll to position [344, 0]
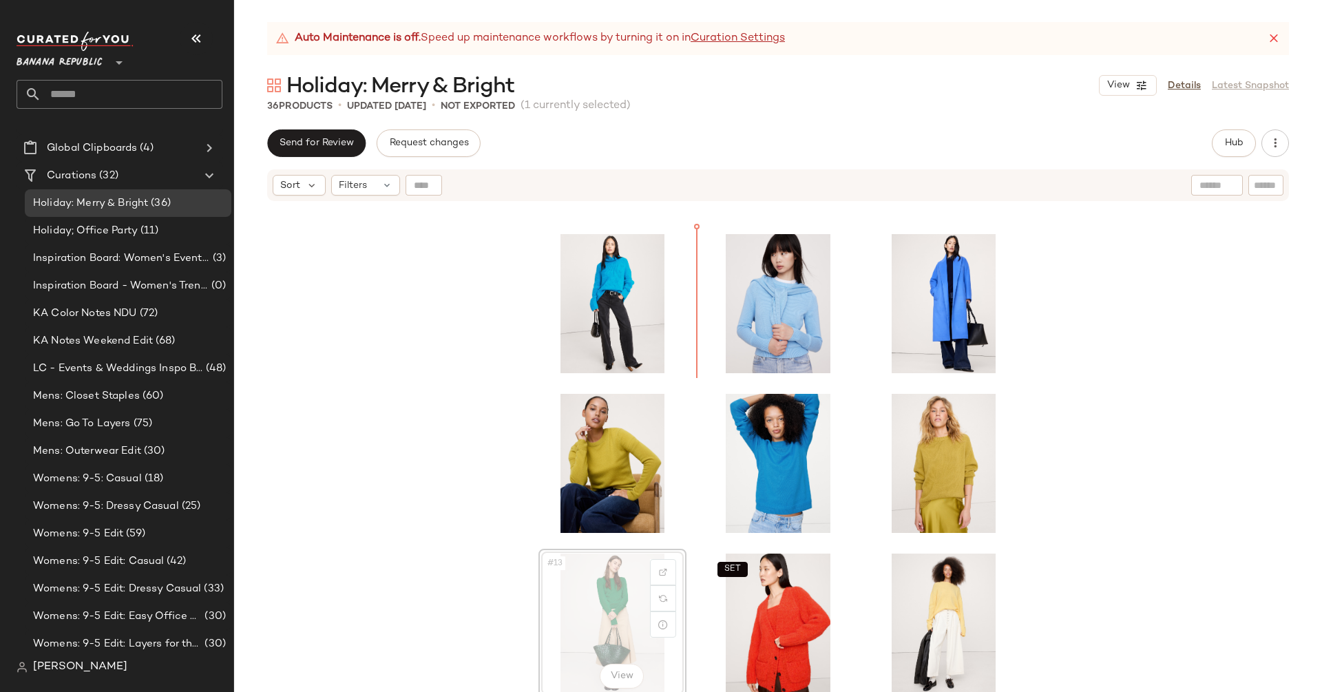
scroll to position [275, 0]
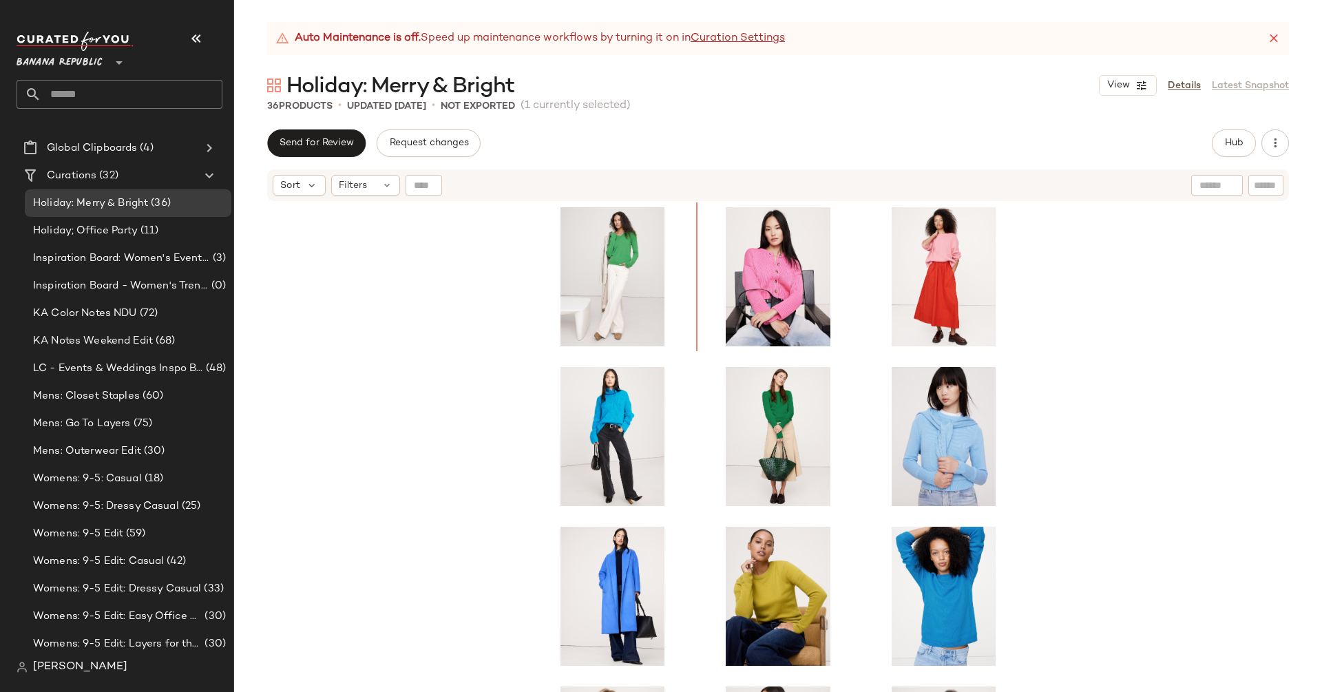
scroll to position [61, 0]
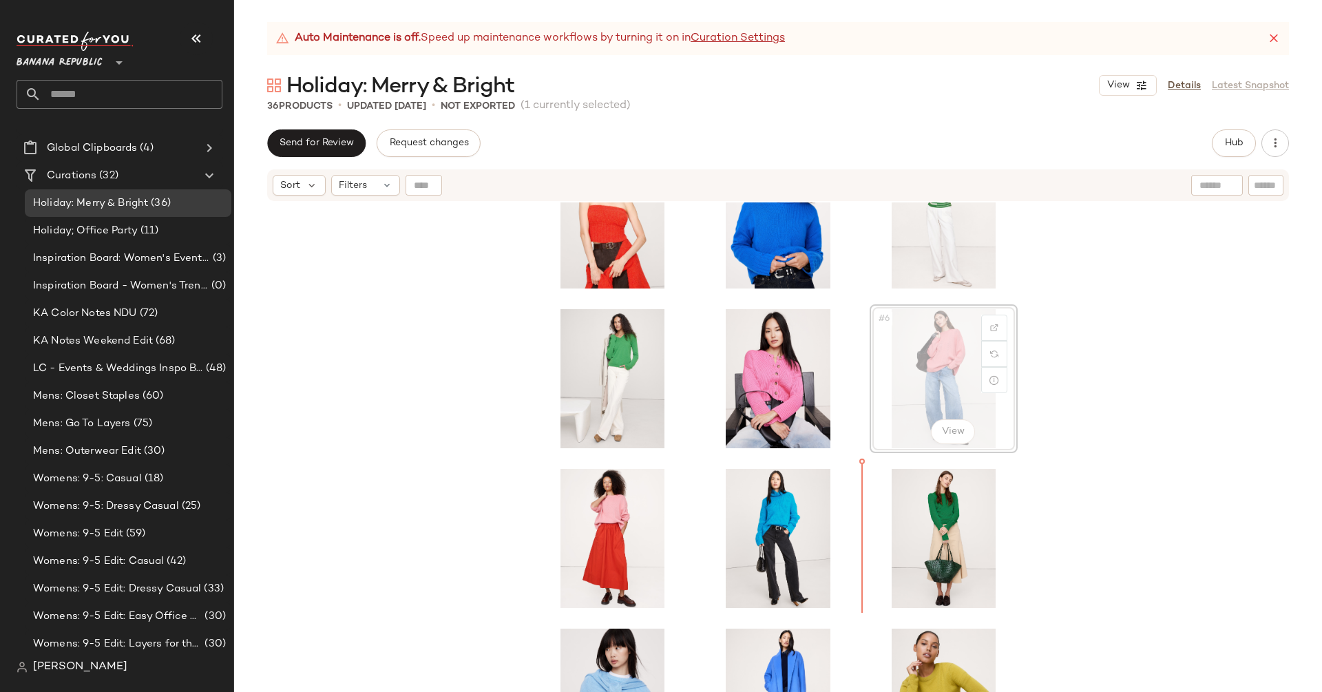
scroll to position [67, 0]
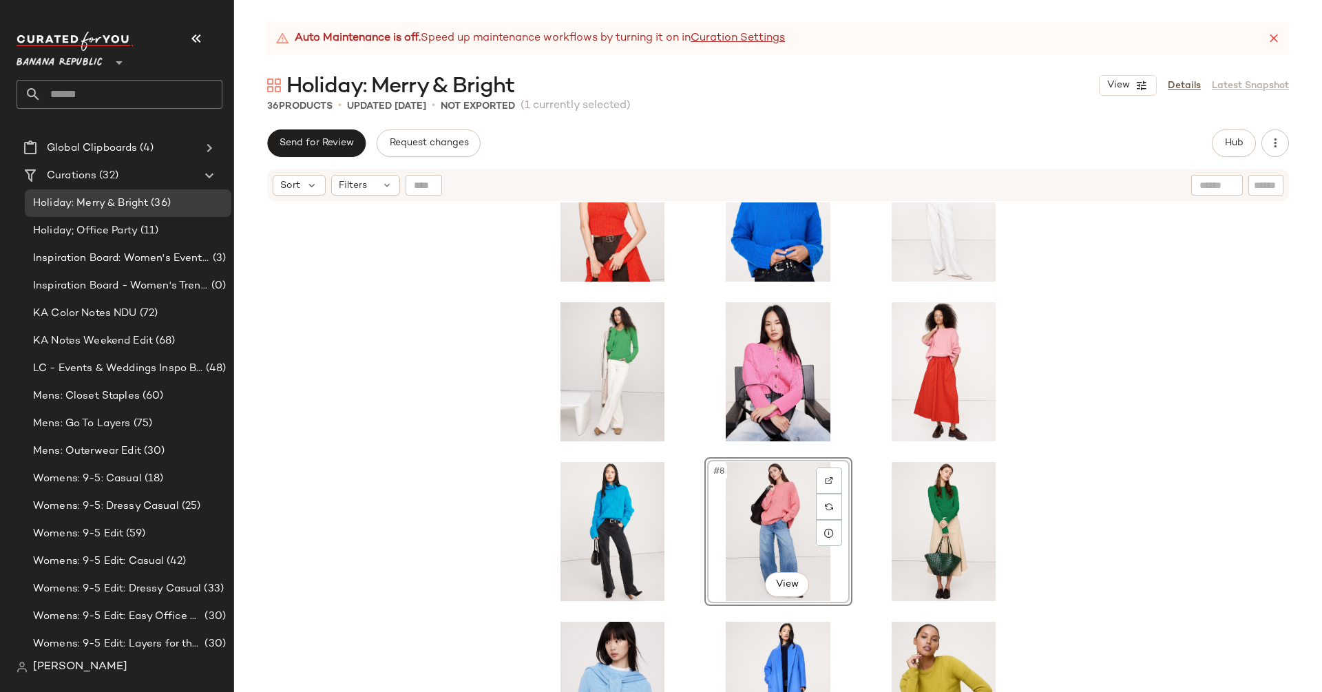
click at [1242, 437] on div "SET #8 View SET" at bounding box center [778, 464] width 1088 height 524
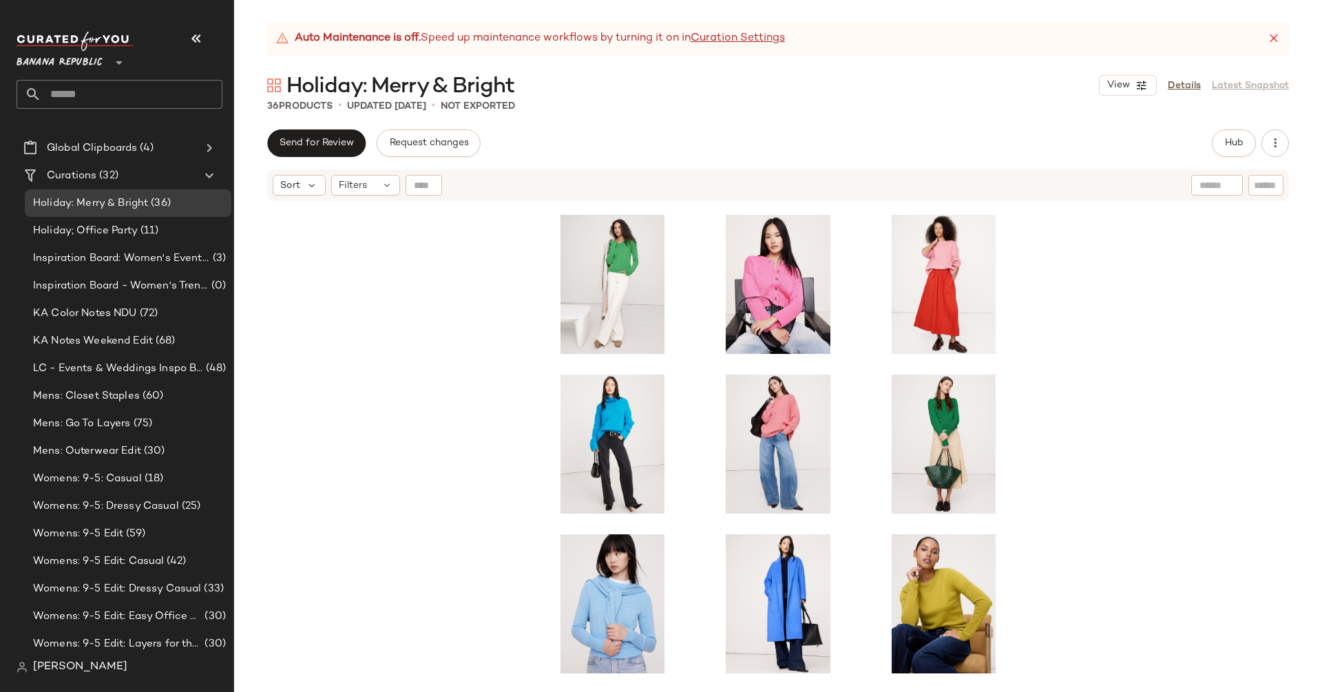
scroll to position [156, 0]
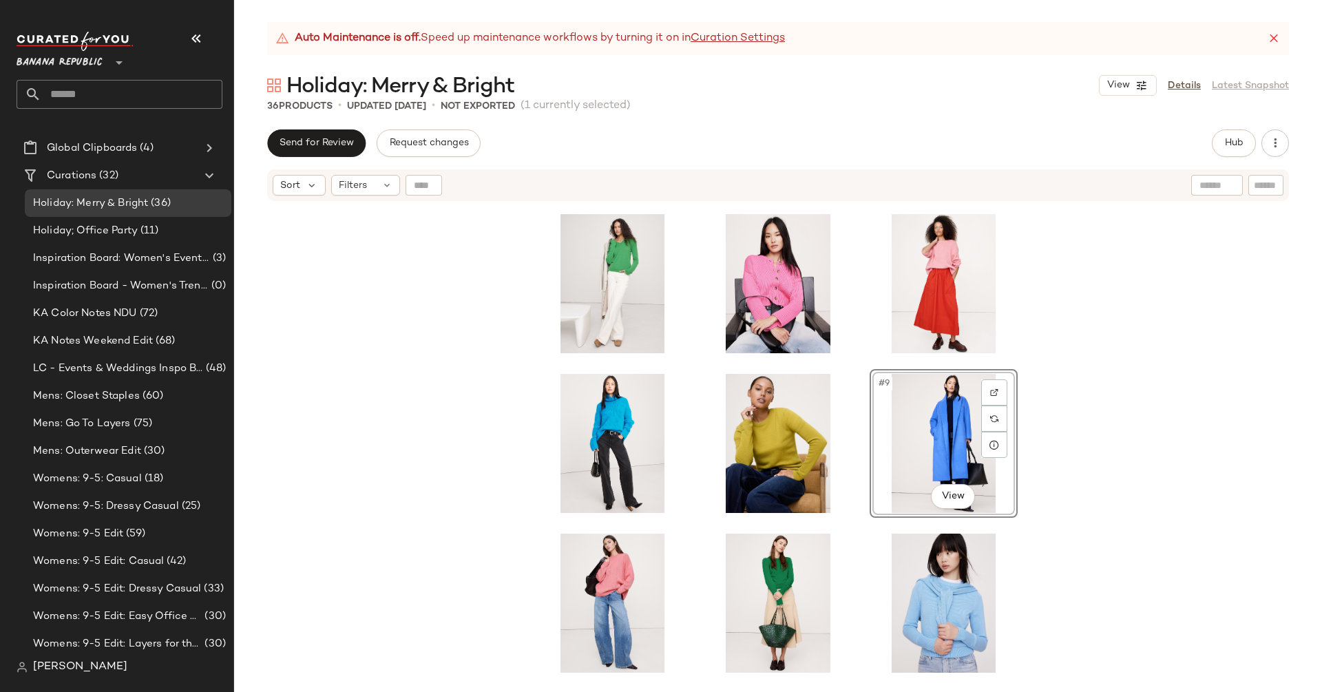
click at [1223, 352] on div "SET #9 View SET" at bounding box center [778, 464] width 1088 height 524
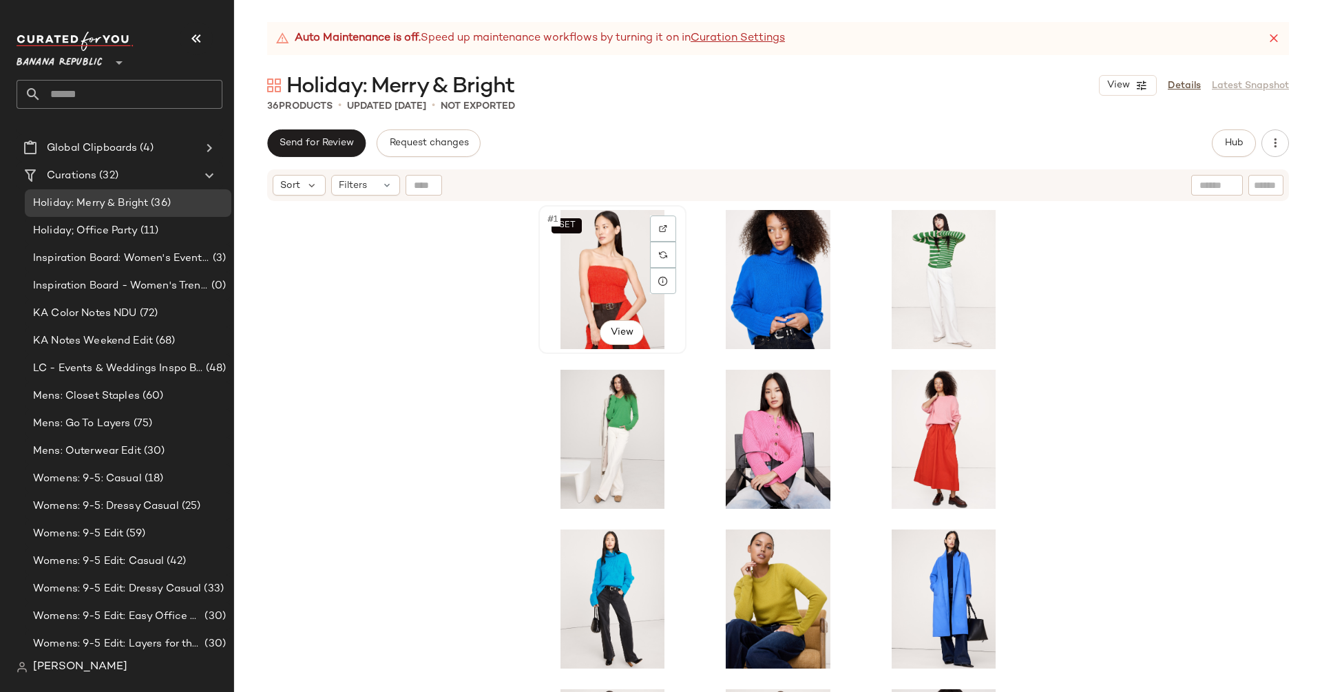
click at [572, 245] on div "SET #1 View" at bounding box center [612, 279] width 138 height 139
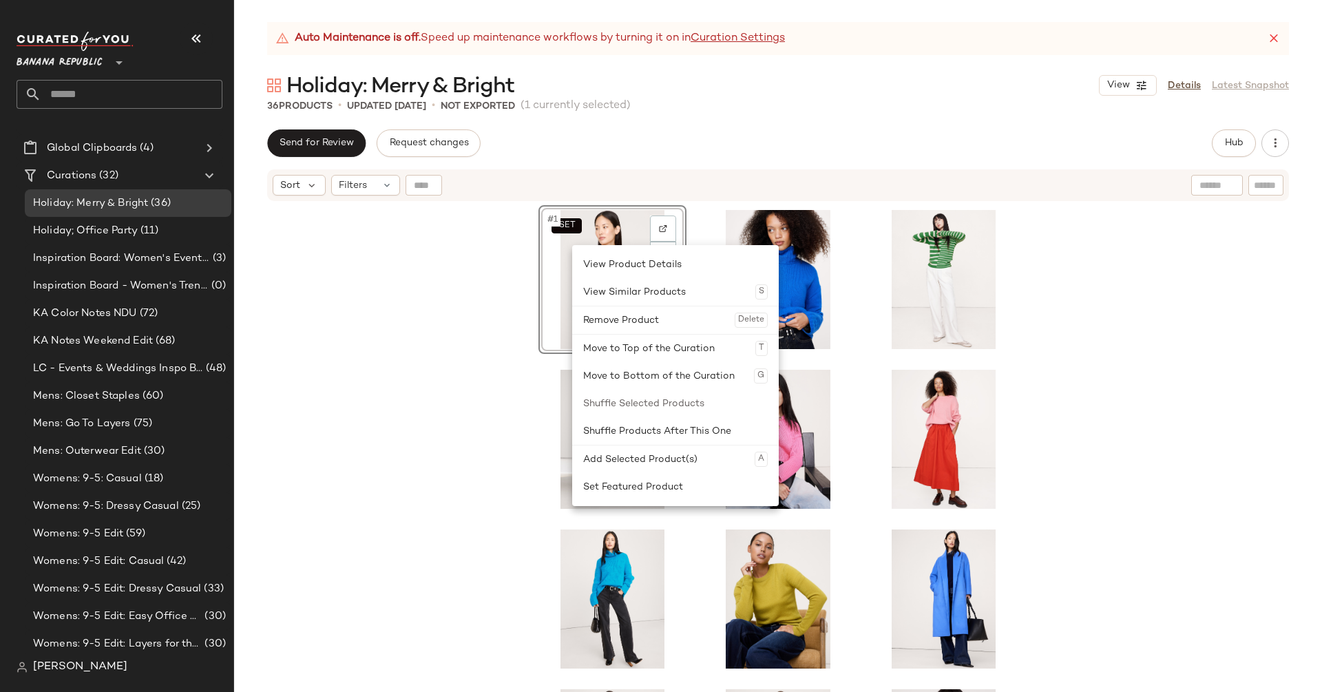
click at [403, 348] on div "SET #1 View SET" at bounding box center [778, 464] width 1088 height 524
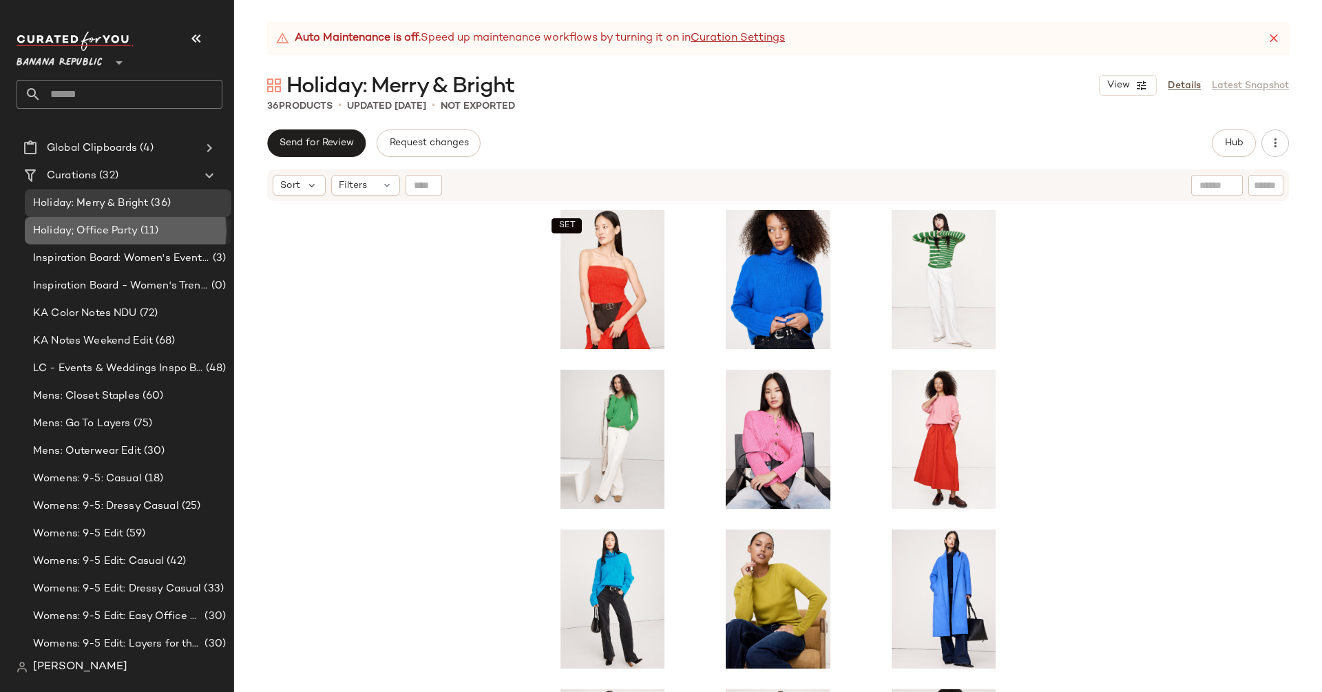
click at [135, 227] on span "Holiday; Office Party" at bounding box center [85, 231] width 105 height 16
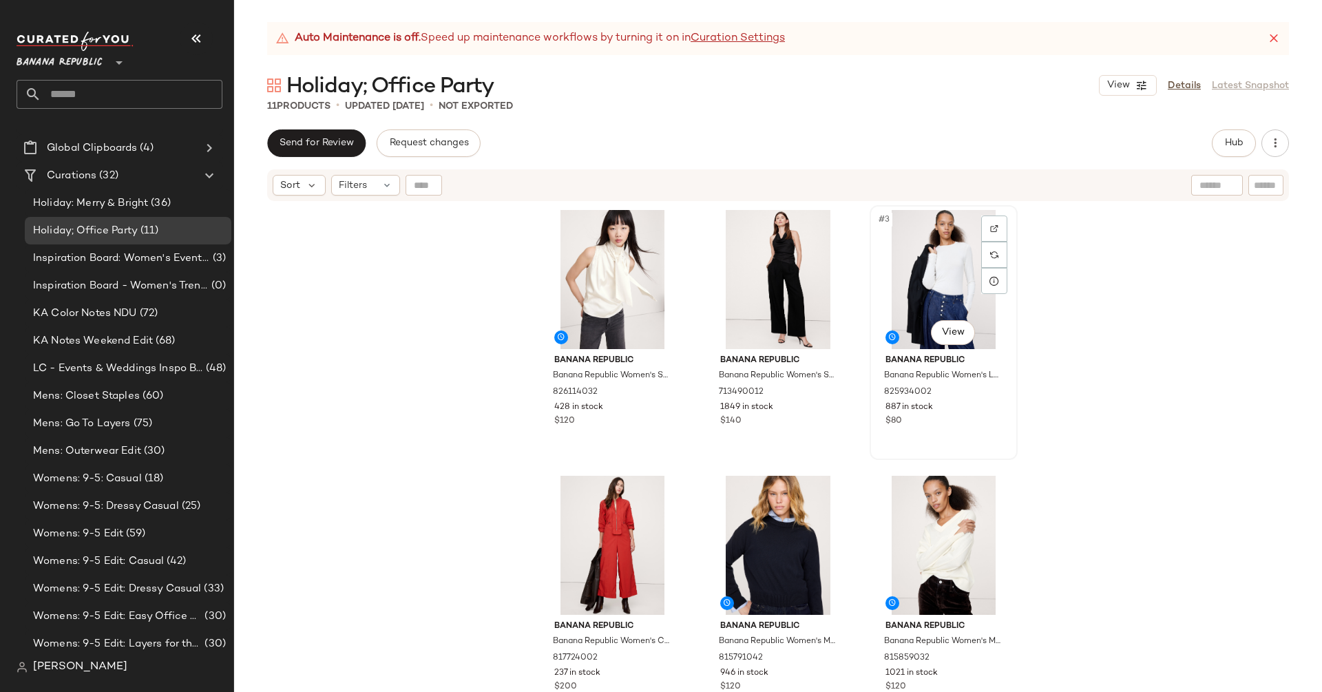
scroll to position [1, 0]
click at [1237, 143] on span "Hub" at bounding box center [1233, 143] width 19 height 11
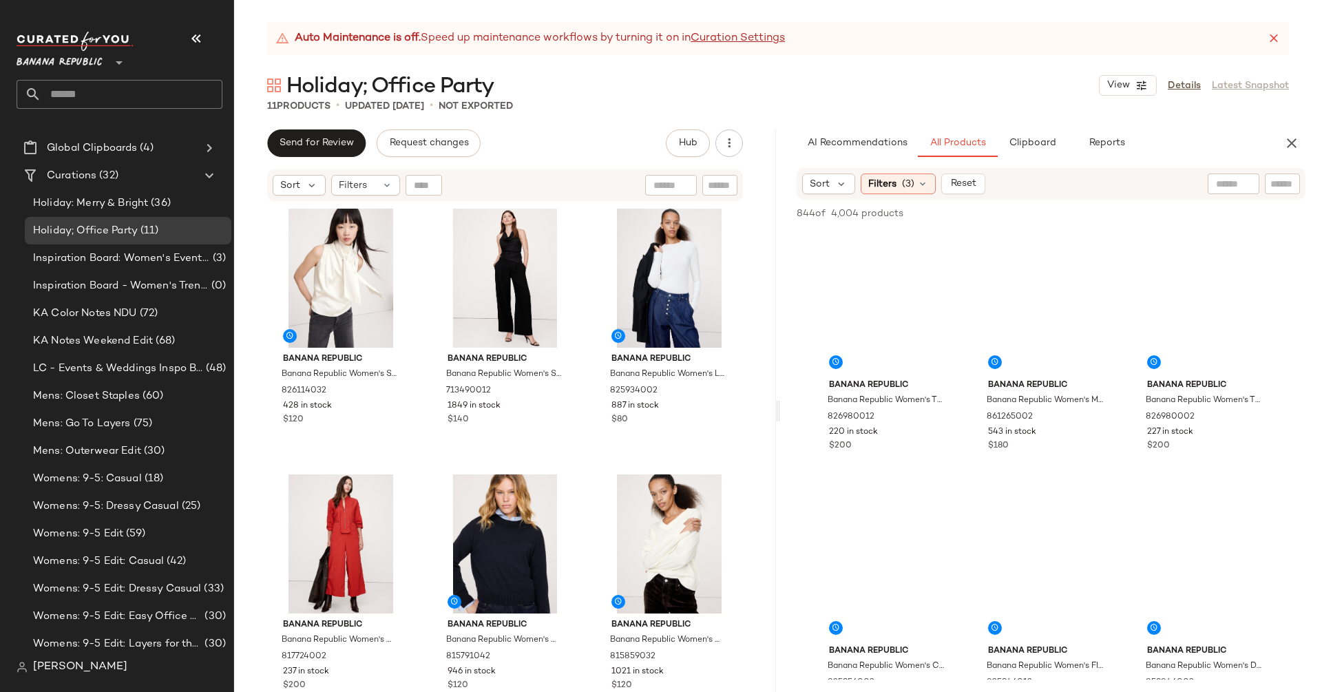
click at [1232, 182] on input "text" at bounding box center [1233, 184] width 35 height 14
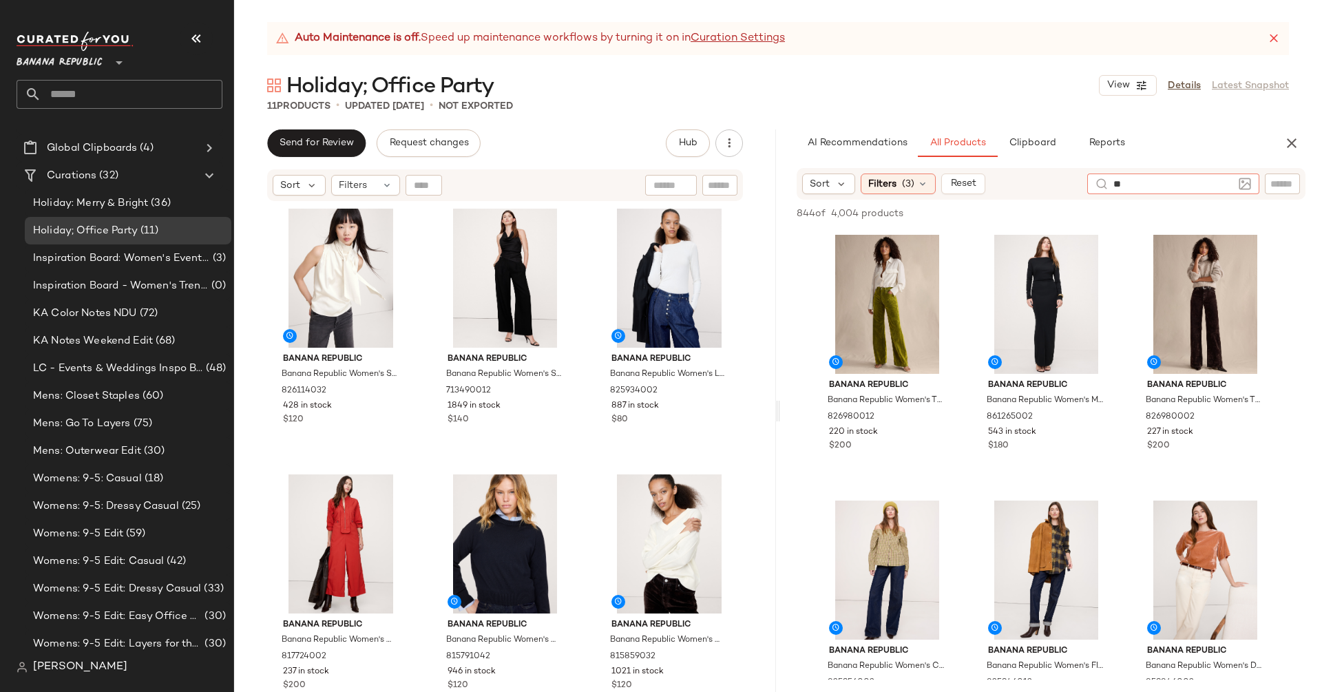
type input "*"
type input "**********"
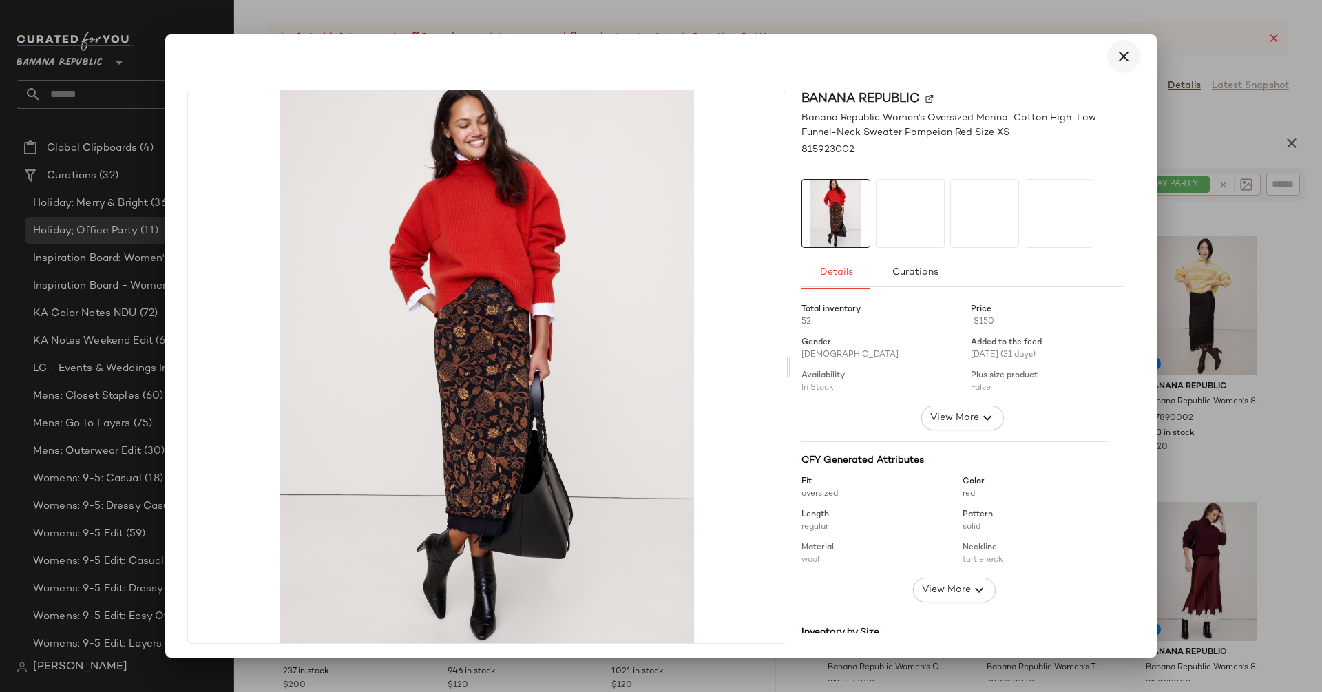
click at [1115, 56] on icon "button" at bounding box center [1123, 56] width 17 height 17
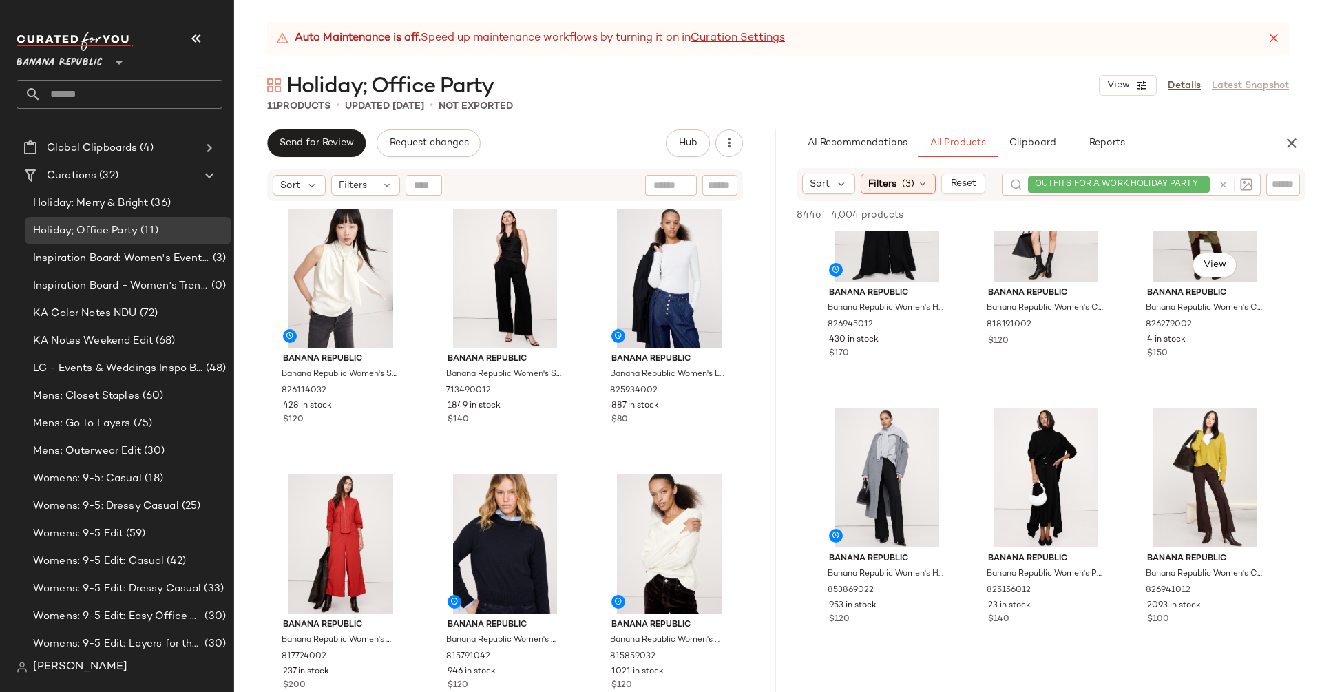
scroll to position [1177, 0]
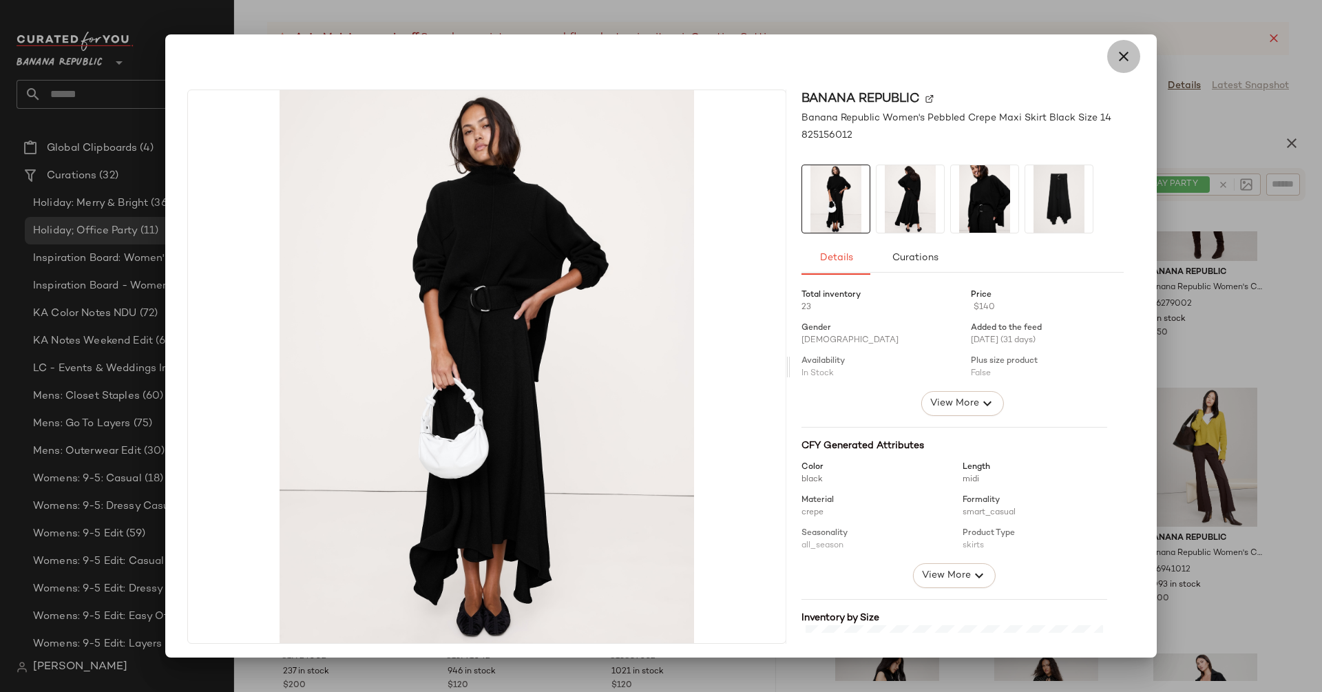
click at [1115, 61] on icon "button" at bounding box center [1123, 56] width 17 height 17
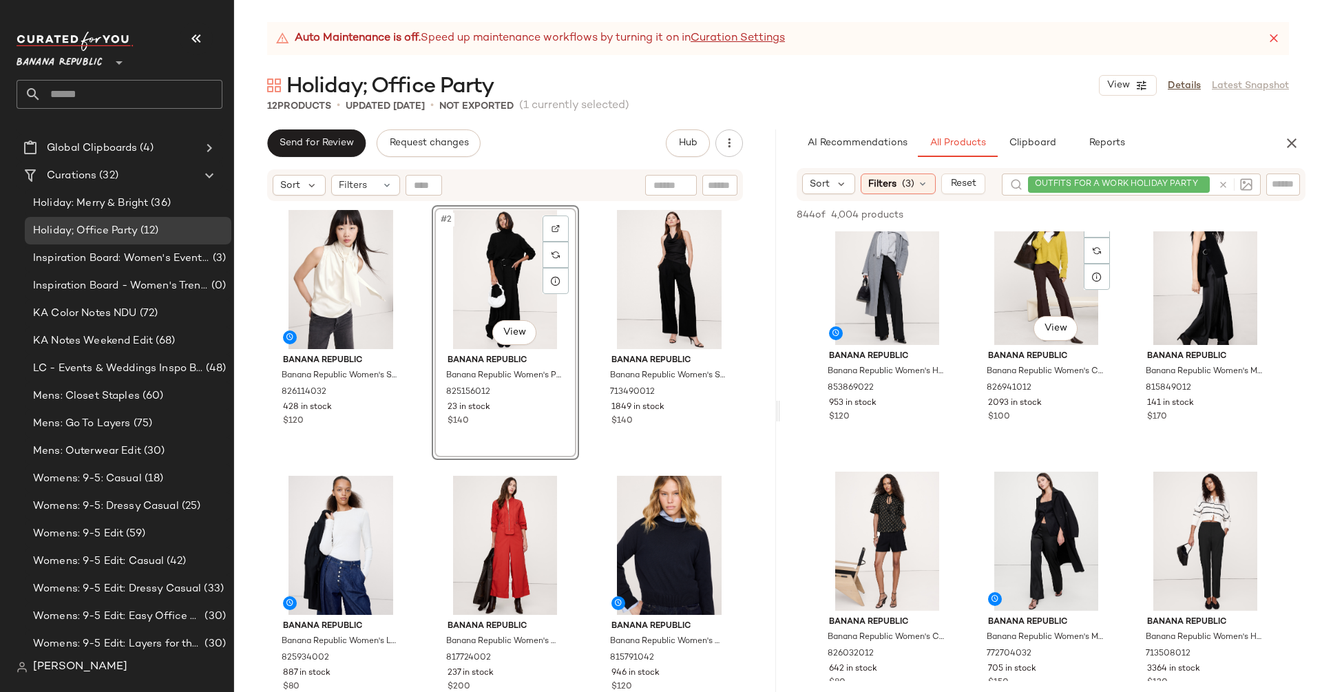
scroll to position [1409, 0]
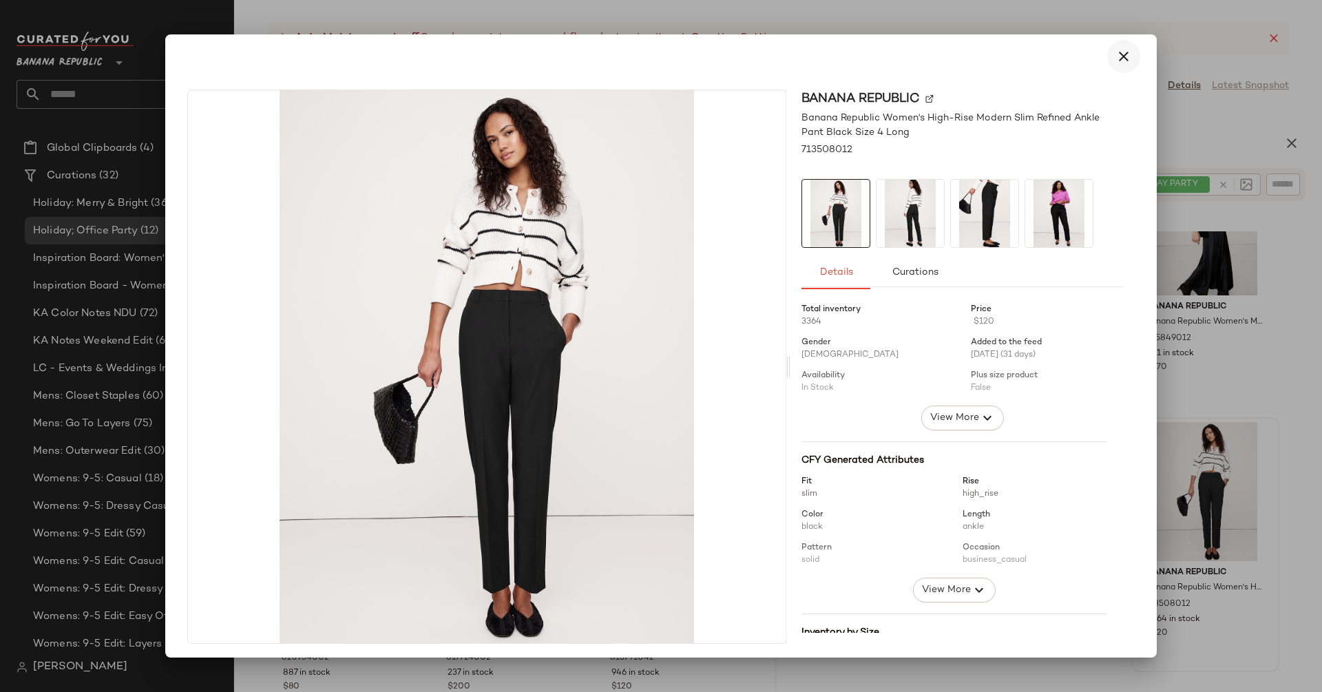
click at [1115, 62] on icon "button" at bounding box center [1123, 56] width 17 height 17
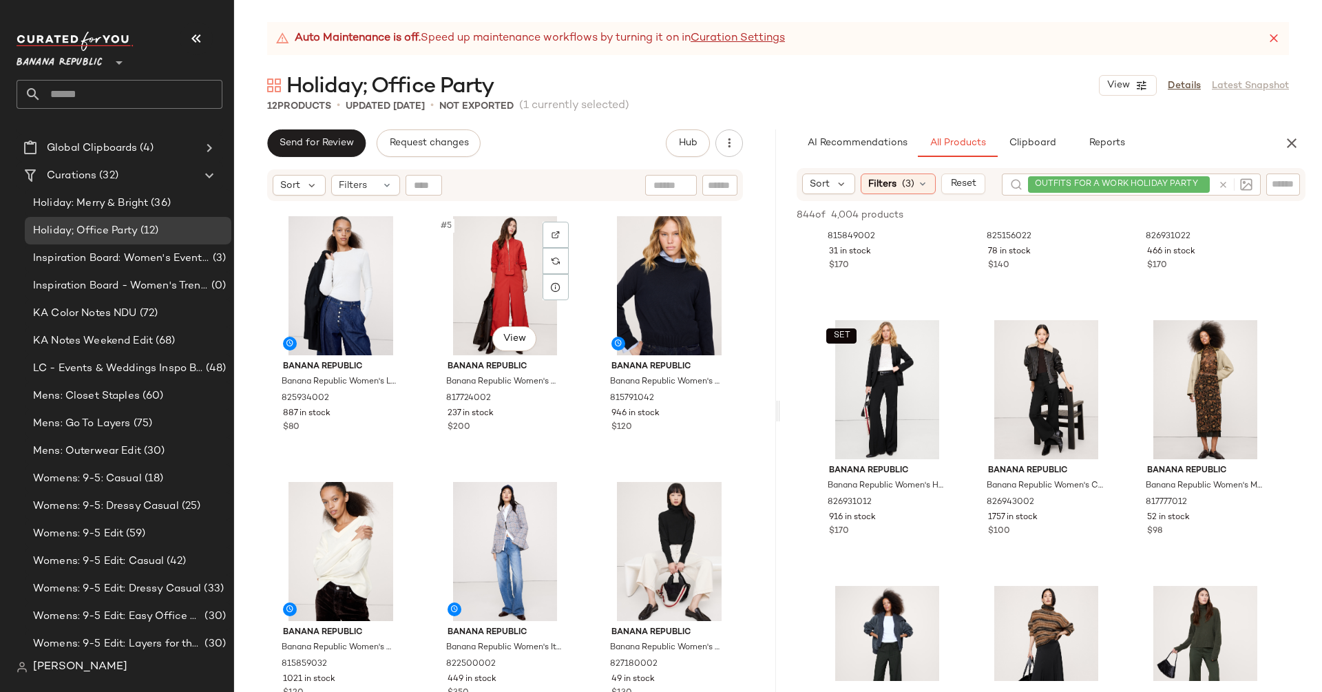
scroll to position [248, 0]
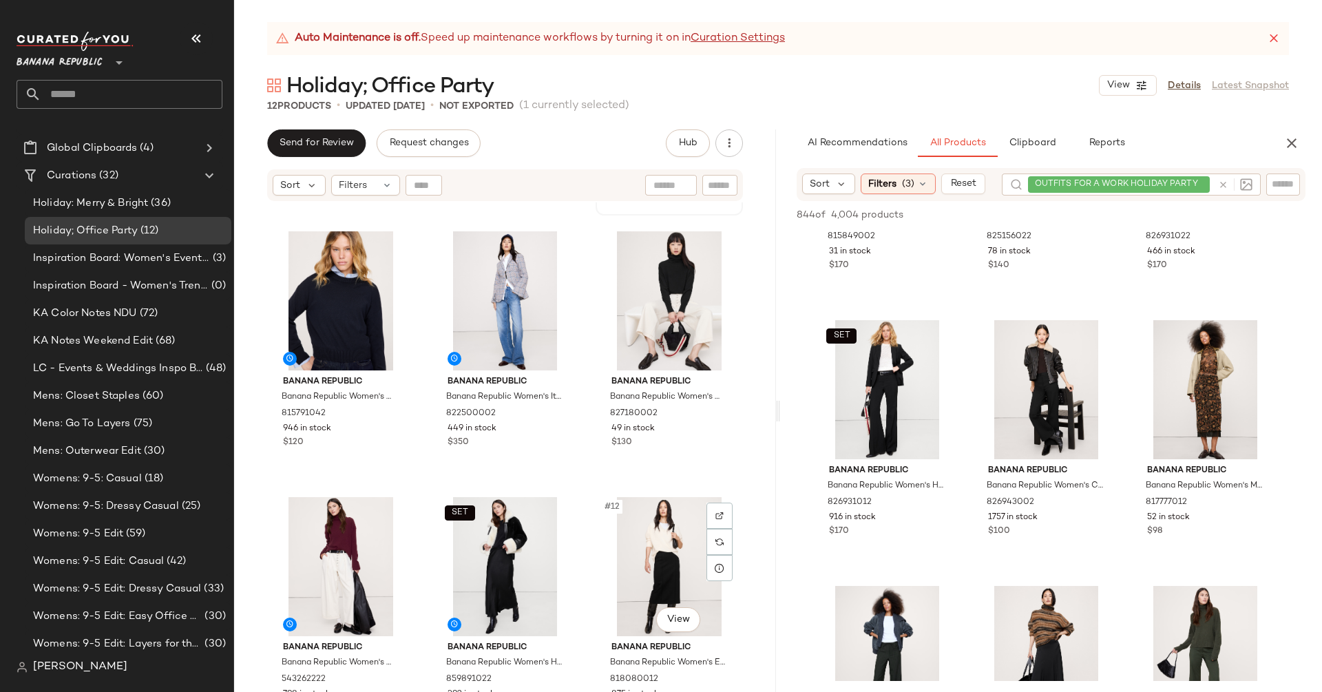
scroll to position [541, 0]
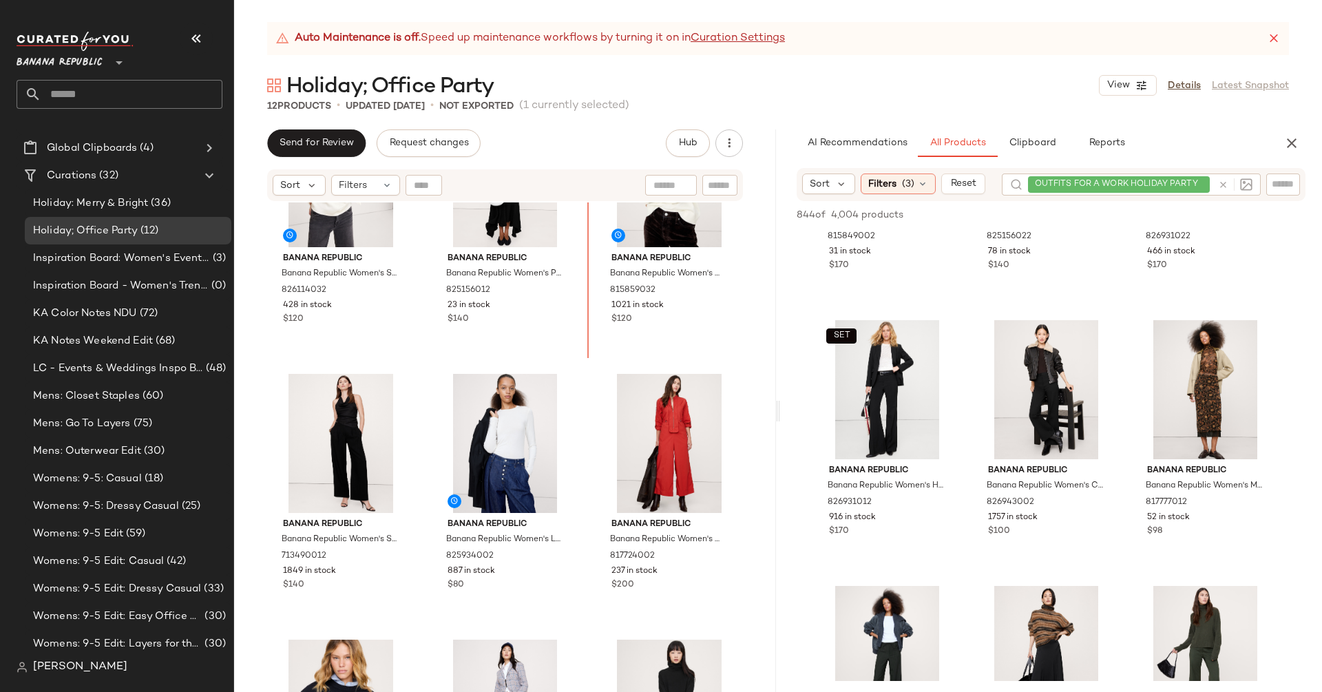
scroll to position [35, 0]
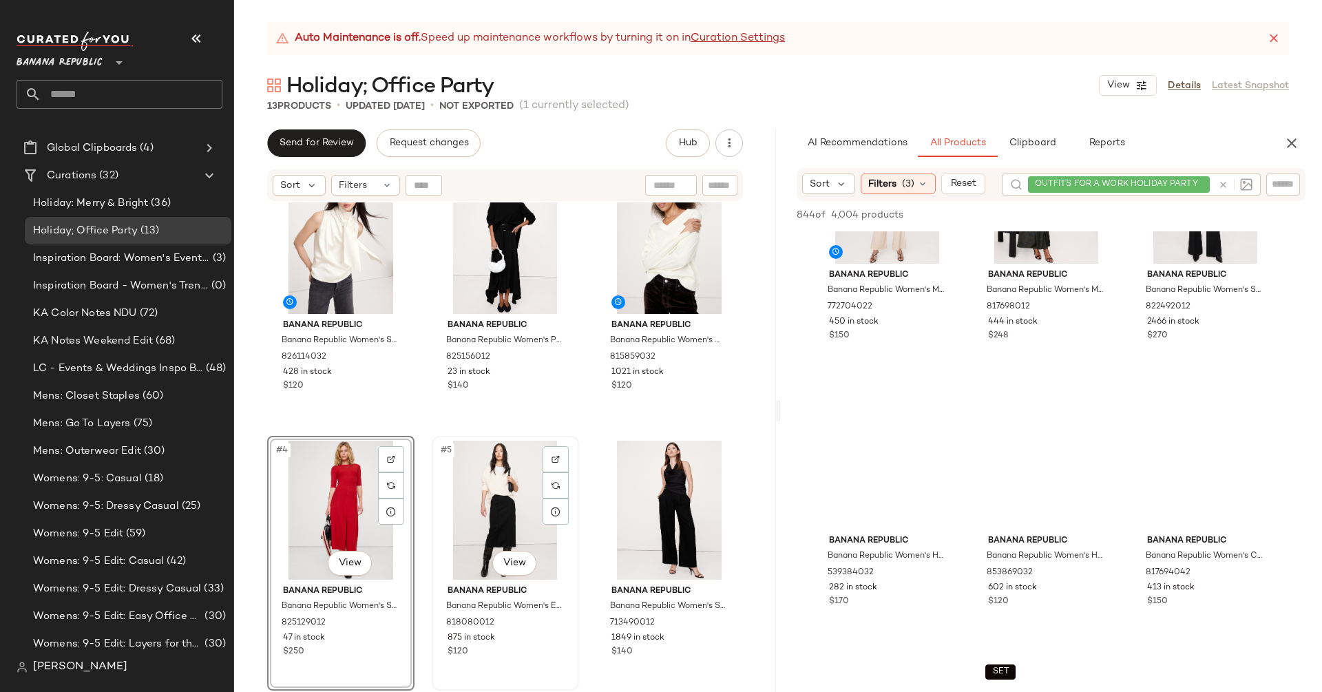
scroll to position [91, 0]
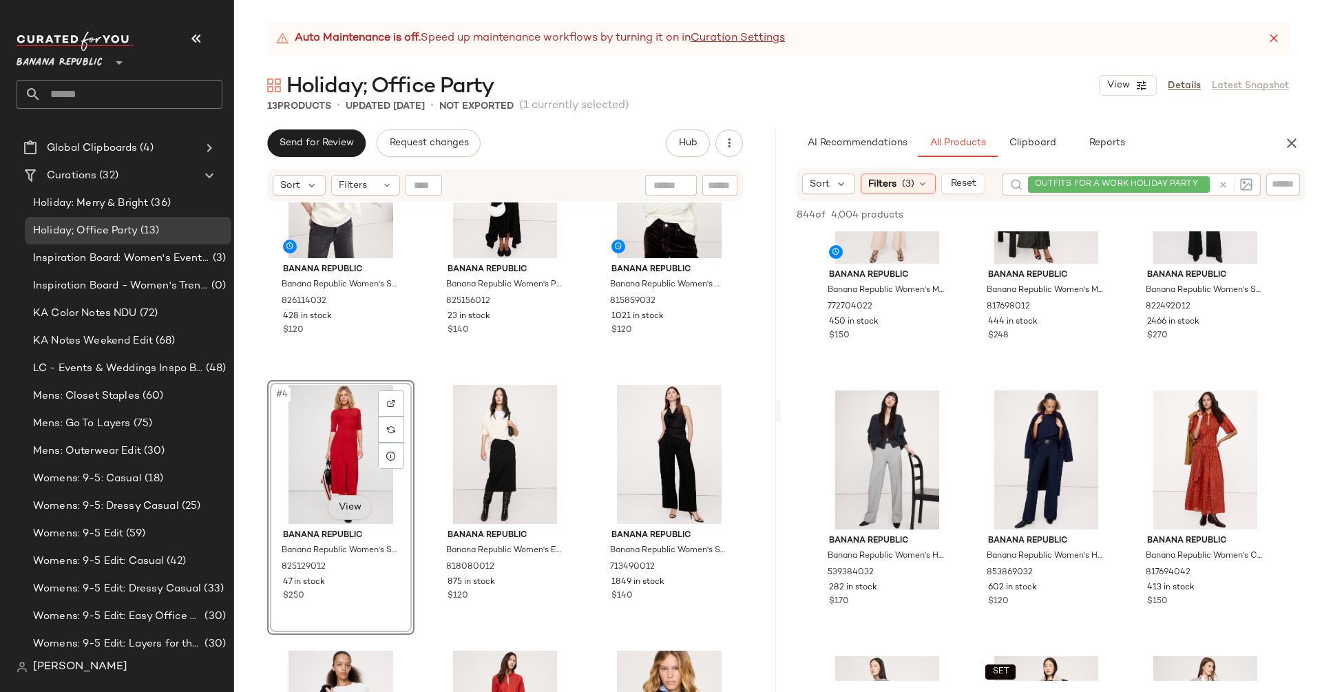
click at [361, 498] on body "Banana Republic ** Dashboard All Products Global Clipboards (4) Curations (32) …" at bounding box center [661, 346] width 1322 height 692
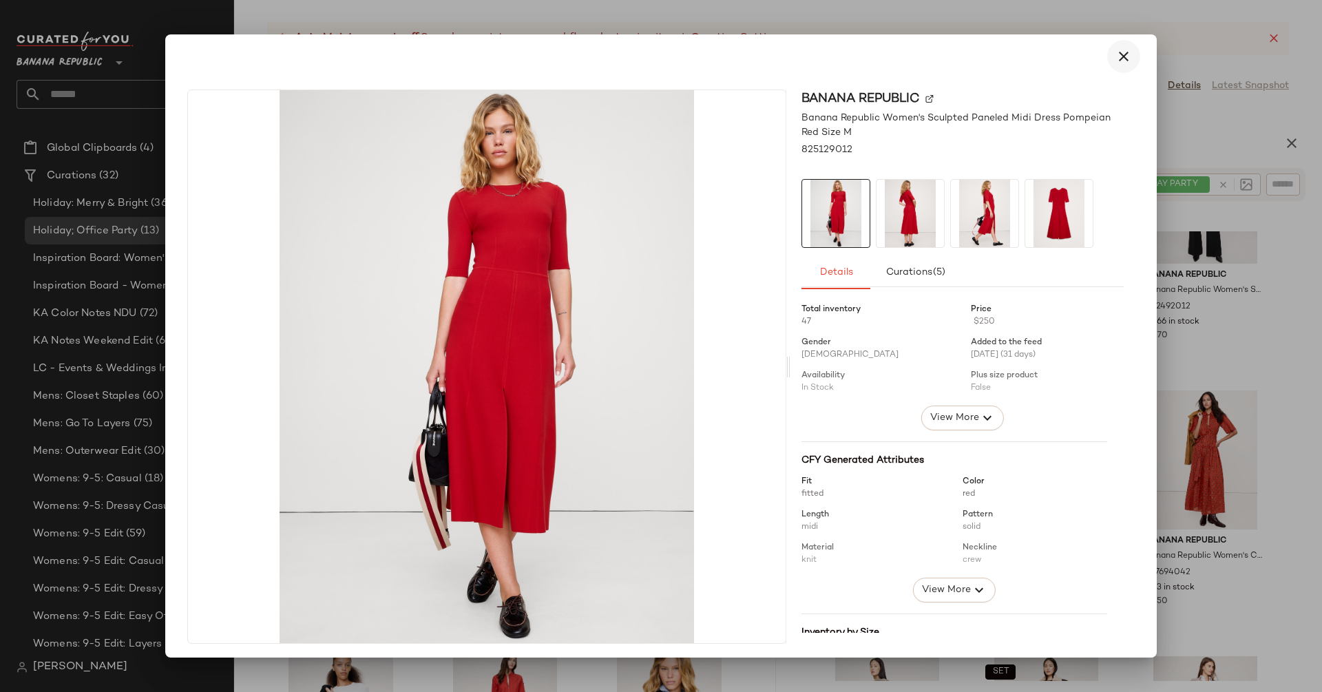
click at [1117, 68] on button "button" at bounding box center [1123, 56] width 33 height 33
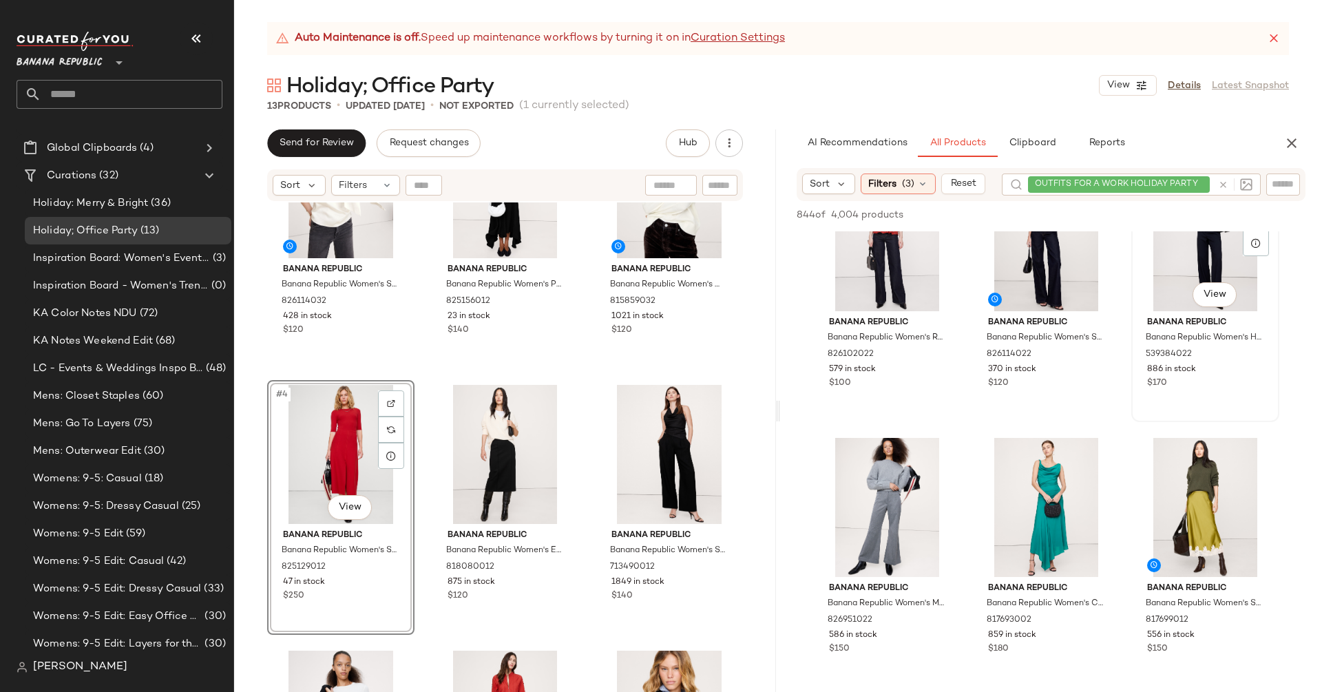
scroll to position [5429, 0]
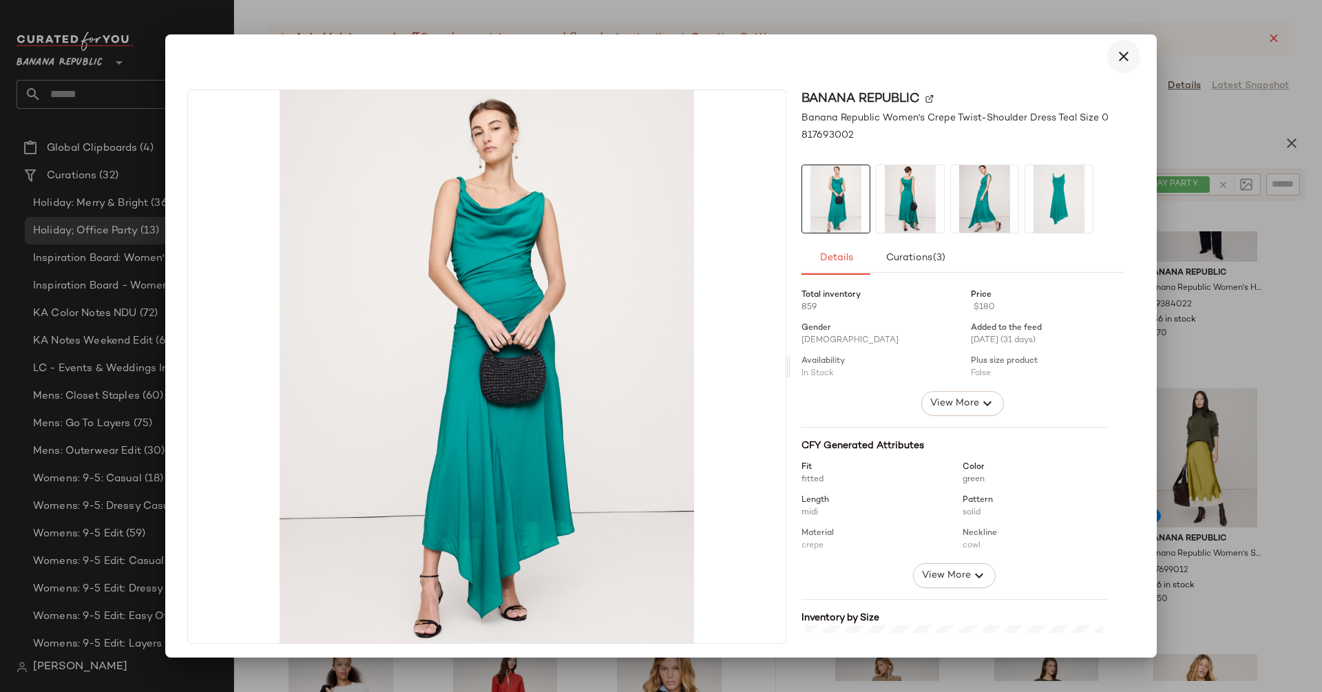
click at [1115, 59] on icon "button" at bounding box center [1123, 56] width 17 height 17
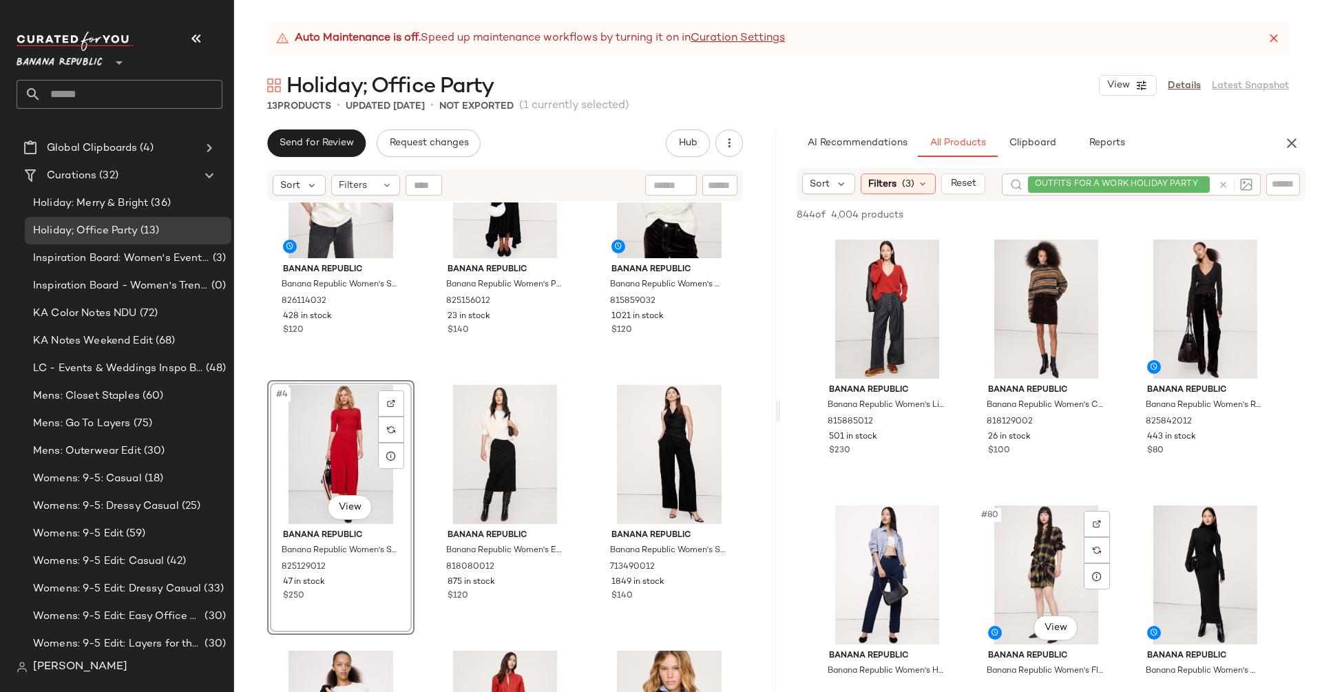
scroll to position [6611, 0]
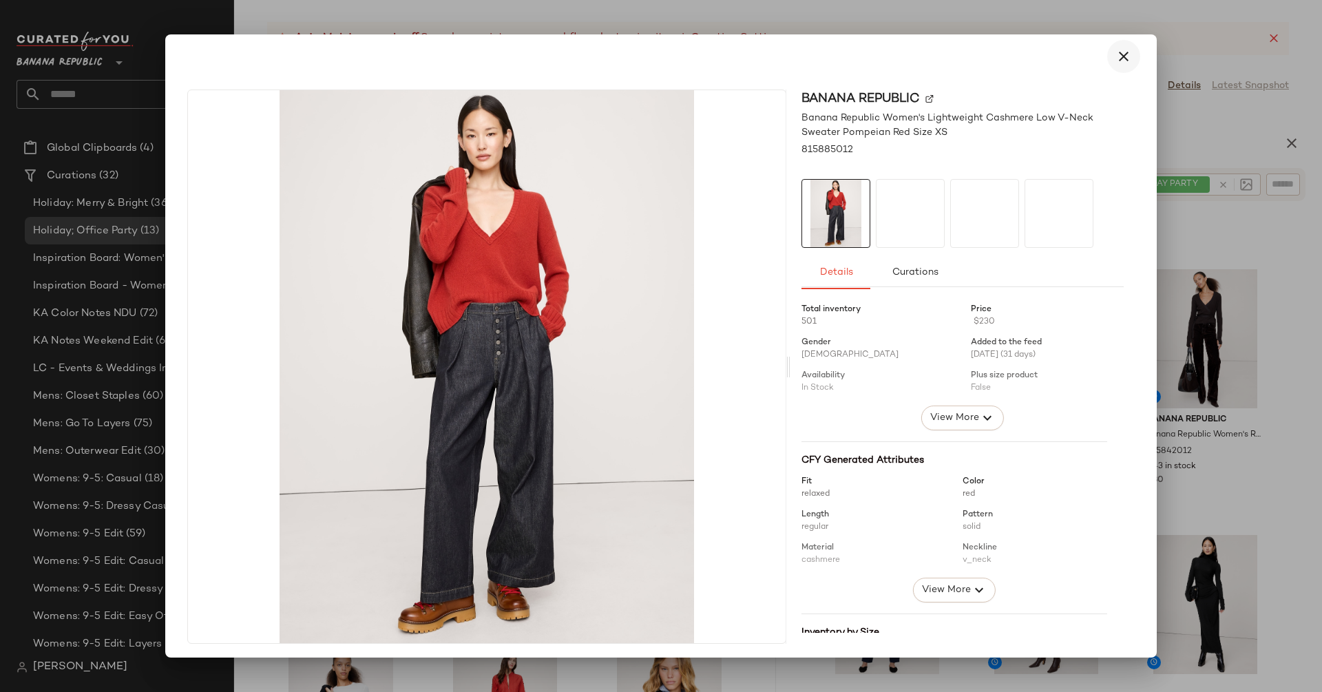
click at [1116, 59] on icon "button" at bounding box center [1123, 56] width 17 height 17
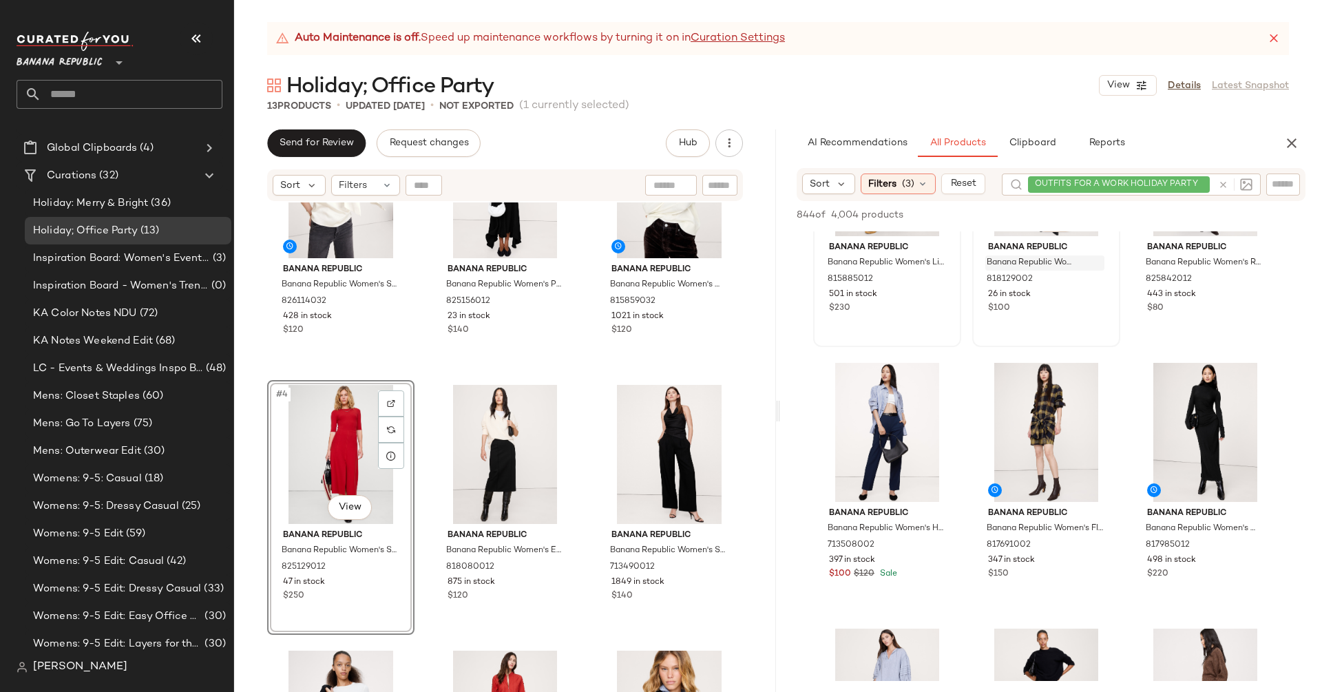
scroll to position [6845, 0]
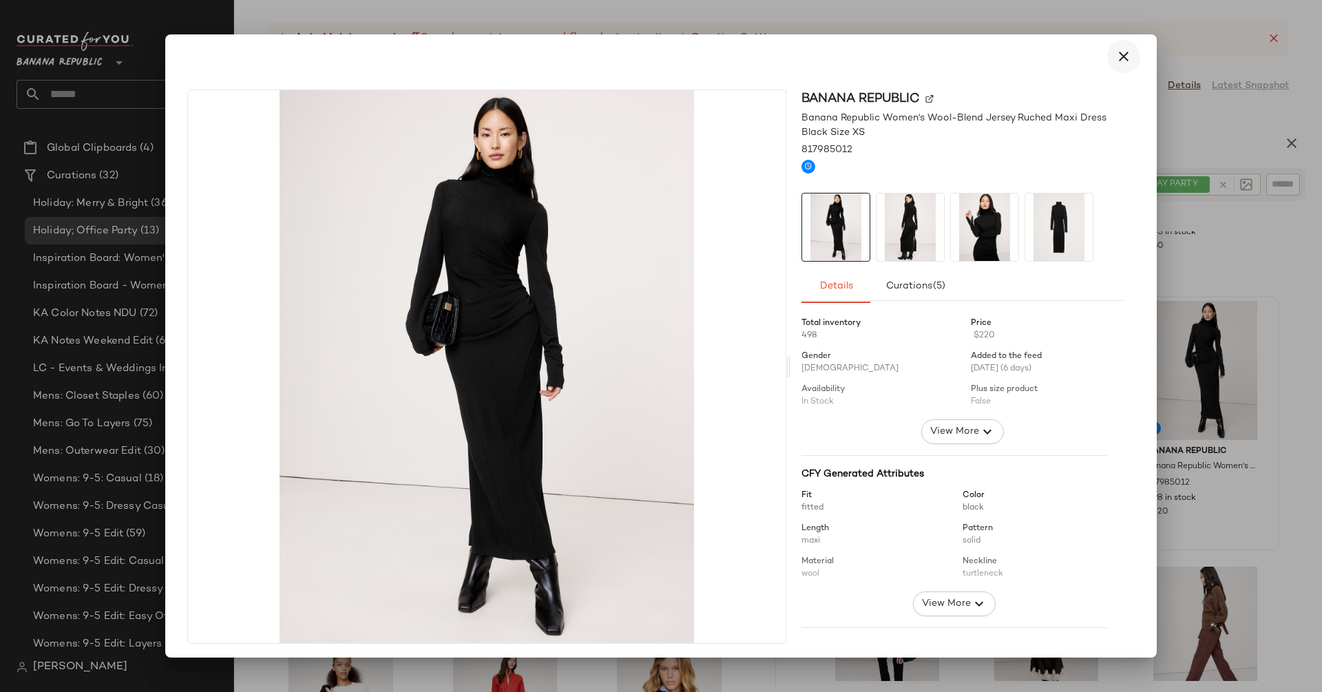
click at [1115, 61] on icon "button" at bounding box center [1123, 56] width 17 height 17
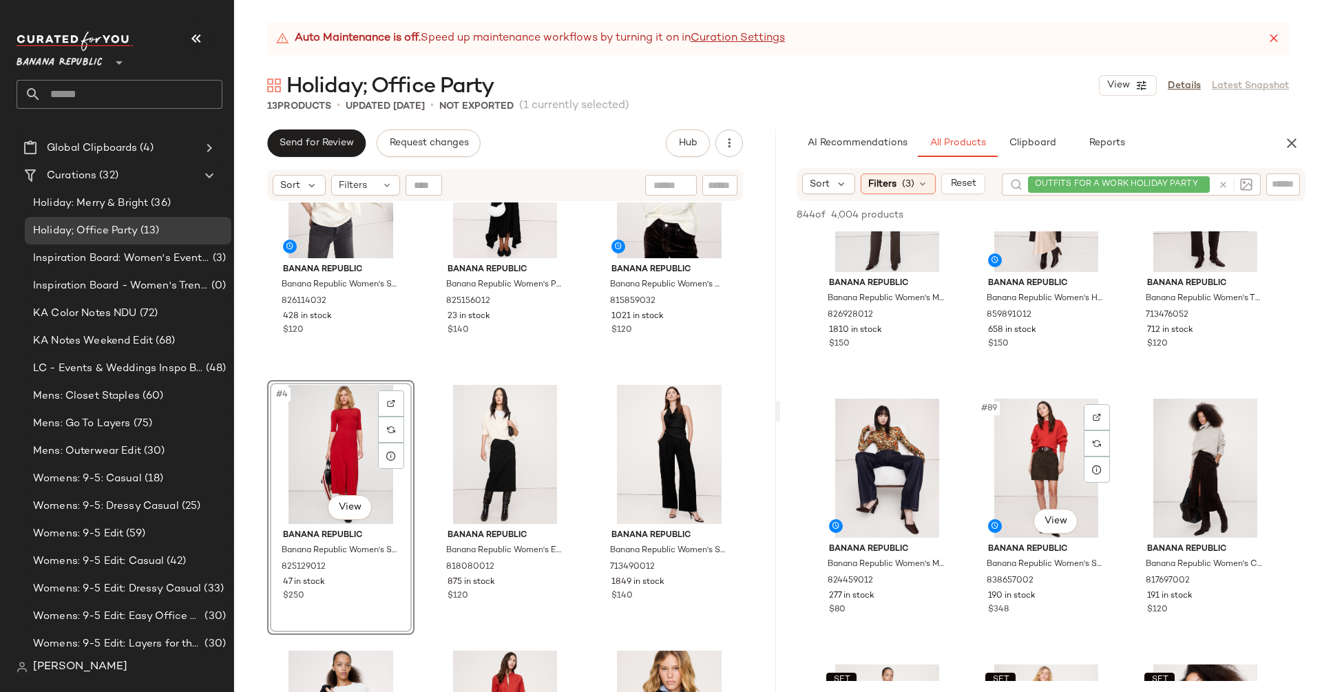
scroll to position [7432, 0]
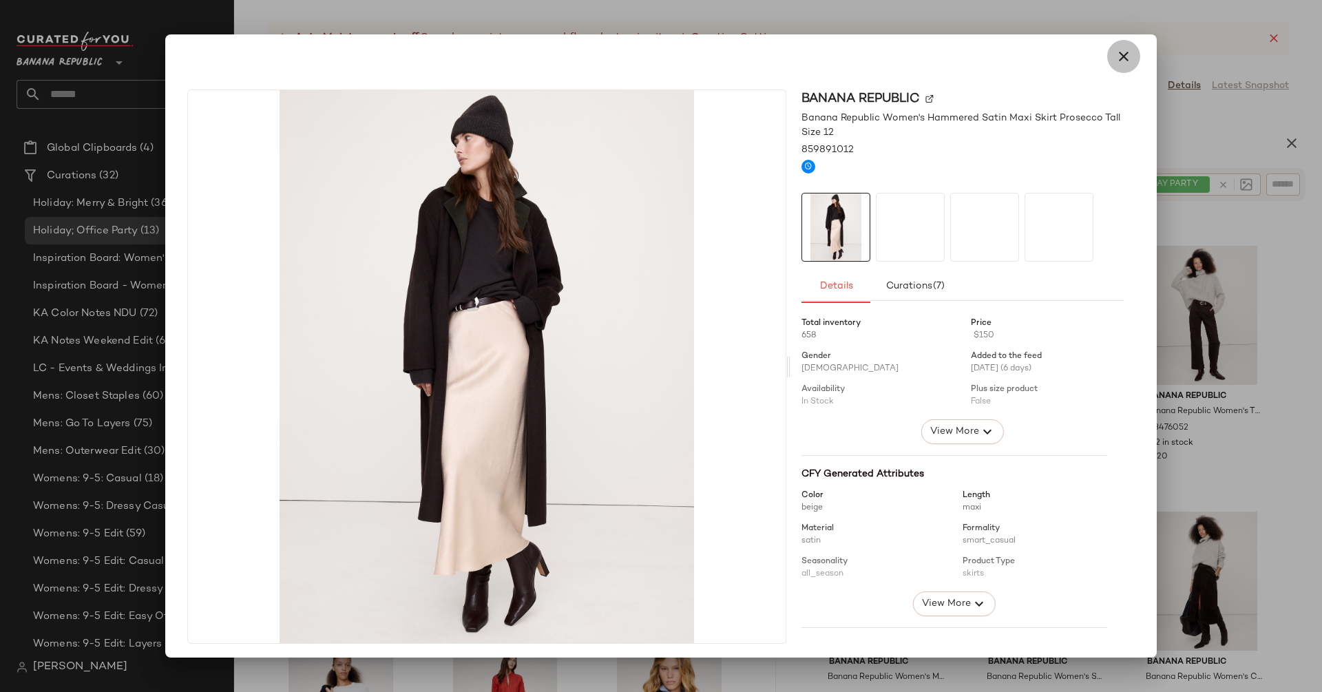
click at [1115, 59] on icon "button" at bounding box center [1123, 56] width 17 height 17
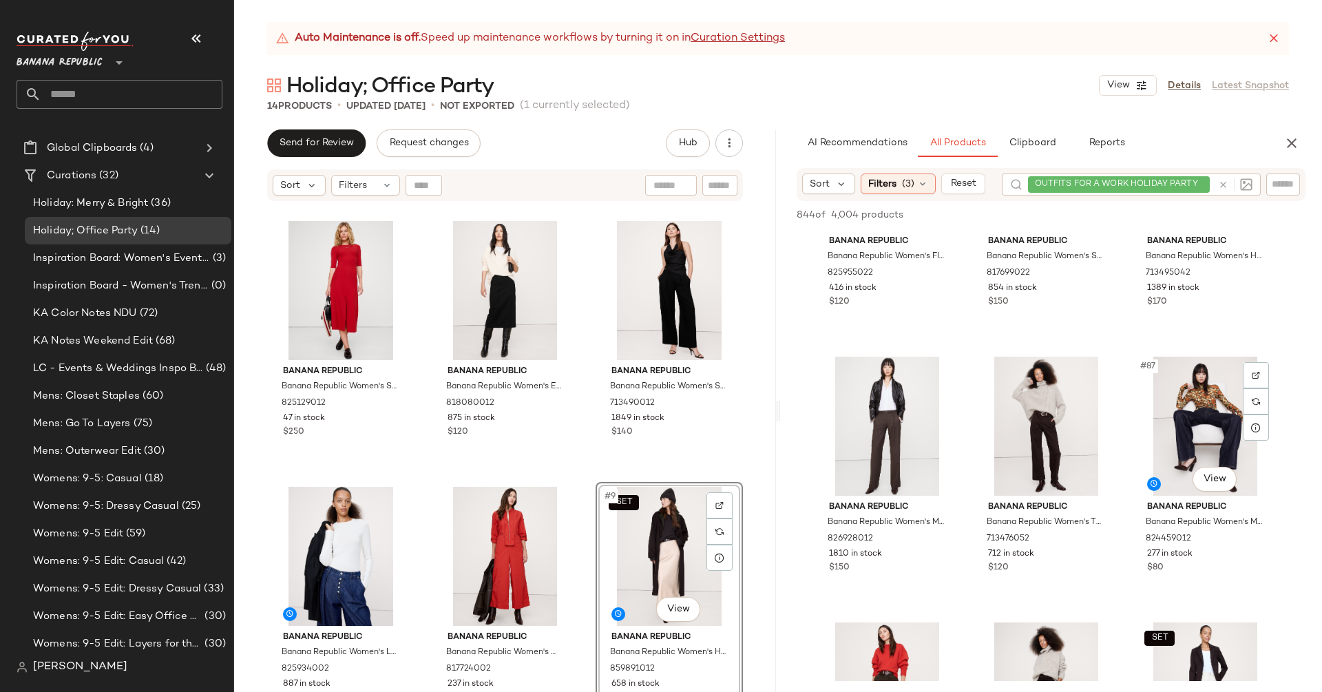
scroll to position [7319, 0]
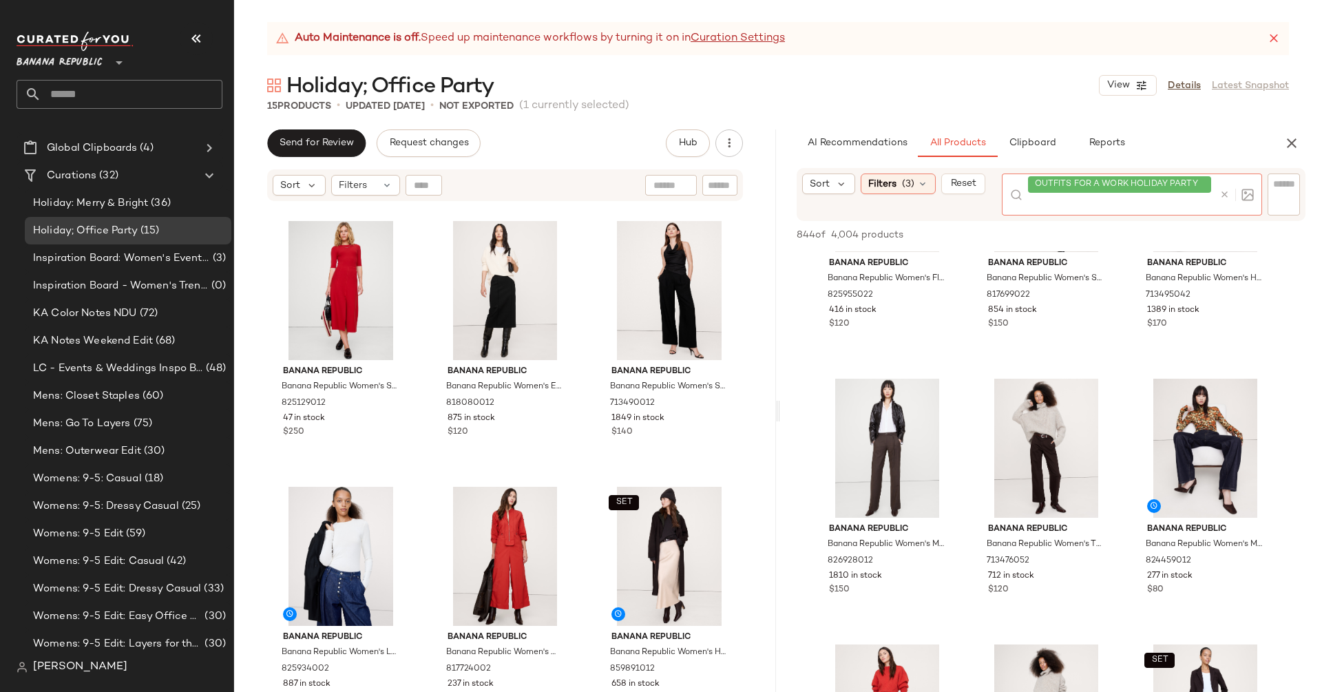
click at [1223, 189] on div at bounding box center [1236, 195] width 34 height 12
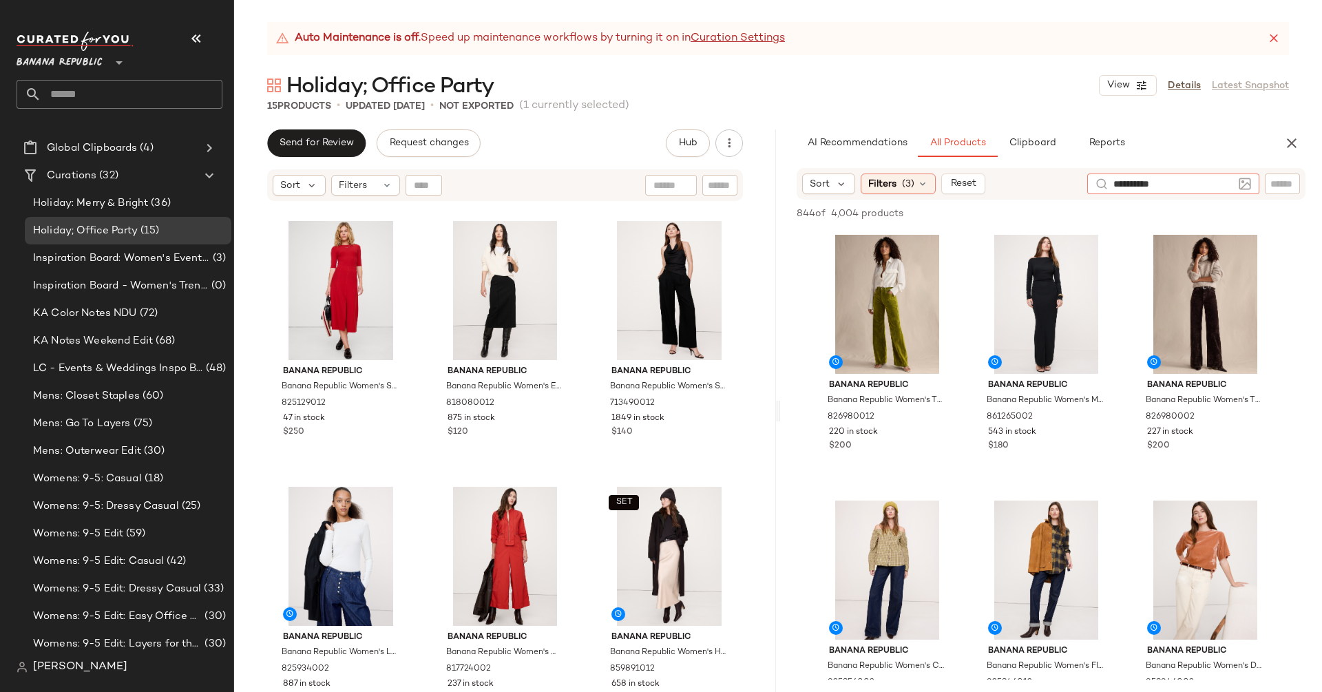
type input "**********"
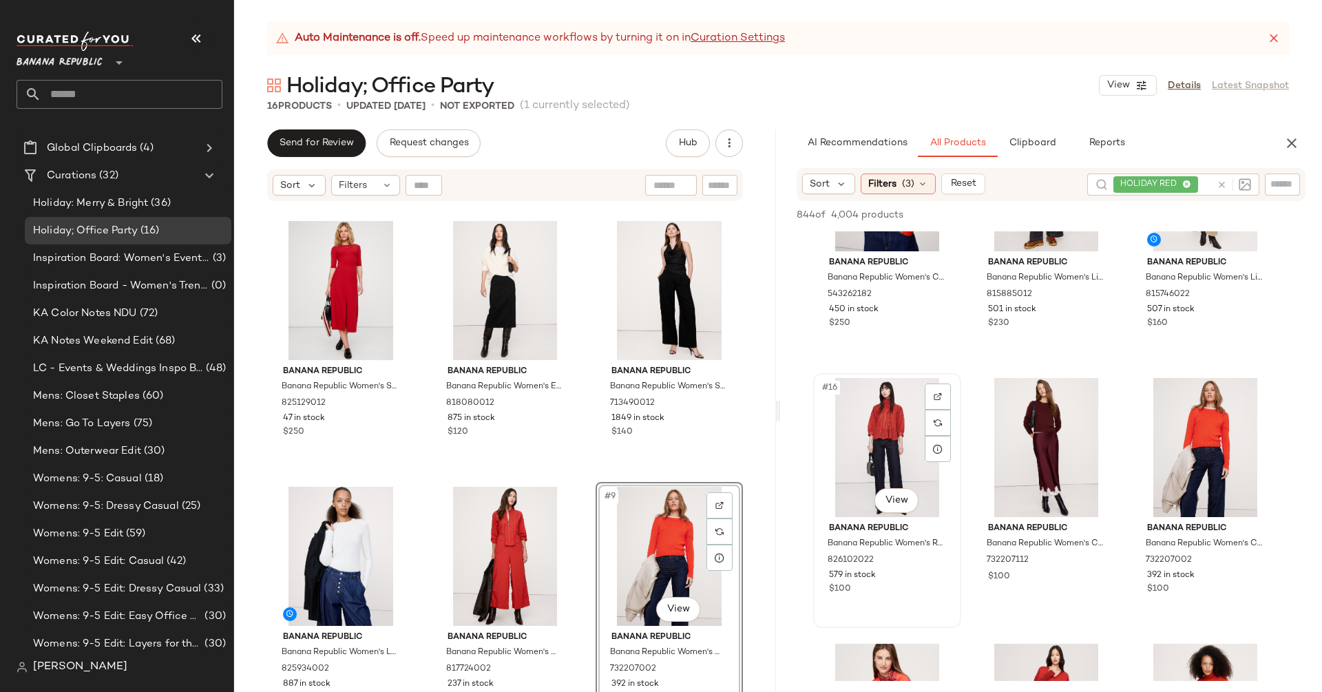
scroll to position [1114, 0]
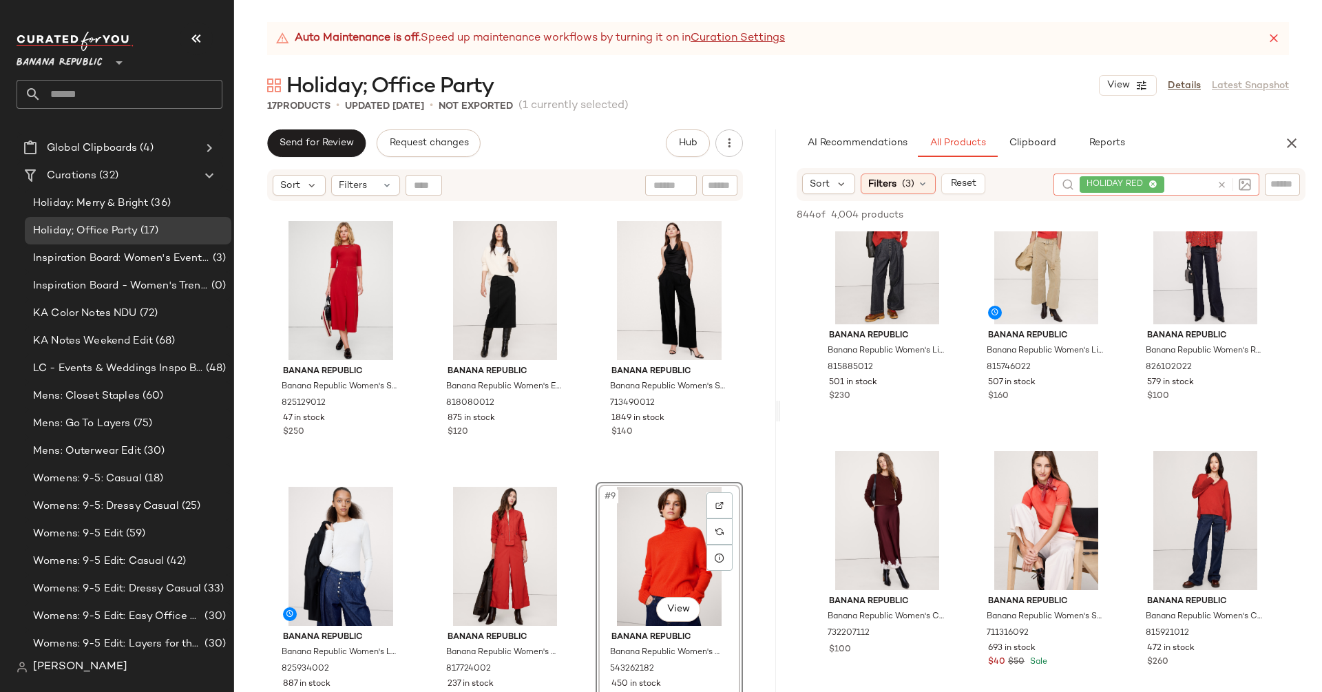
click at [1220, 187] on icon at bounding box center [1222, 185] width 10 height 10
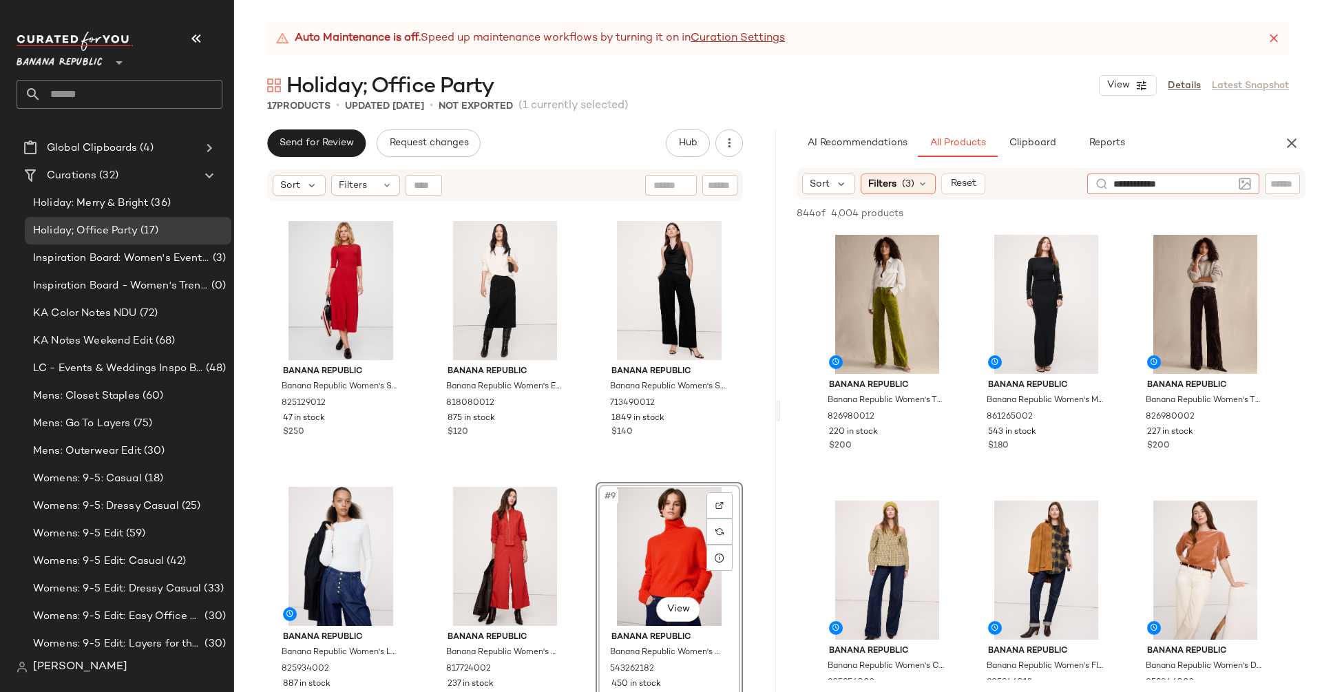
type input "**********"
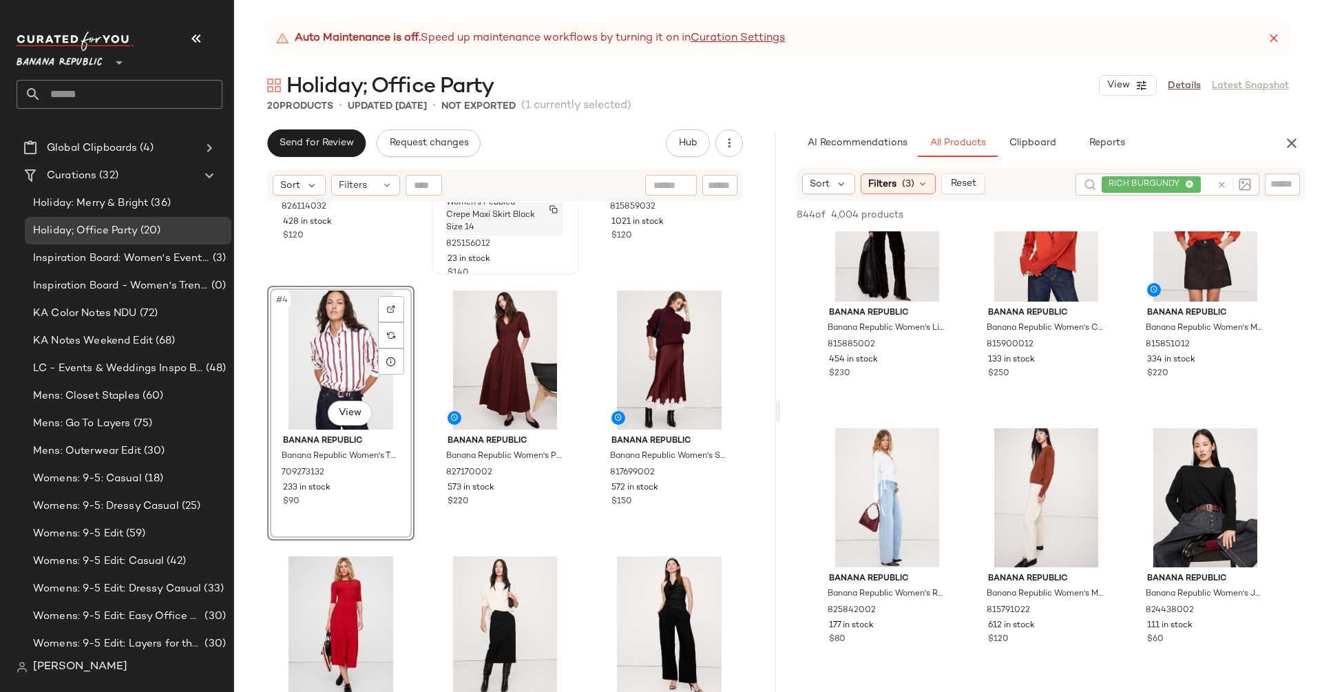
scroll to position [227, 0]
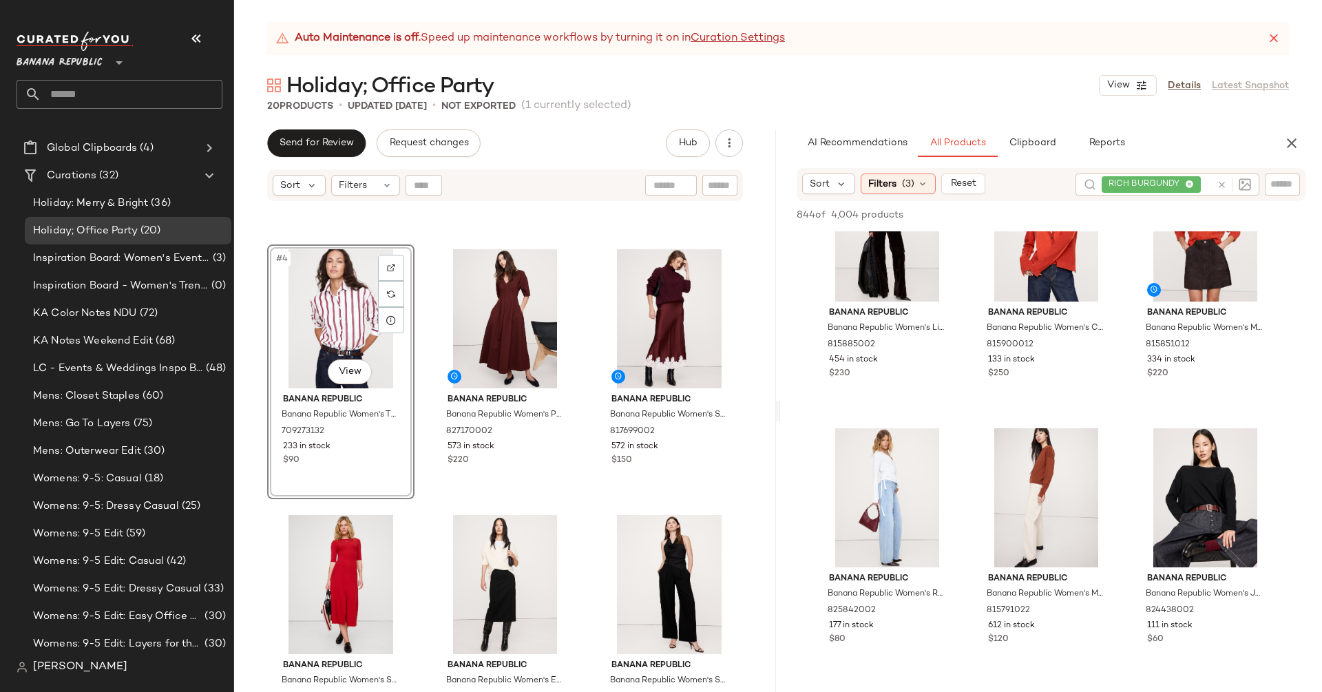
click at [1221, 187] on icon at bounding box center [1222, 185] width 10 height 10
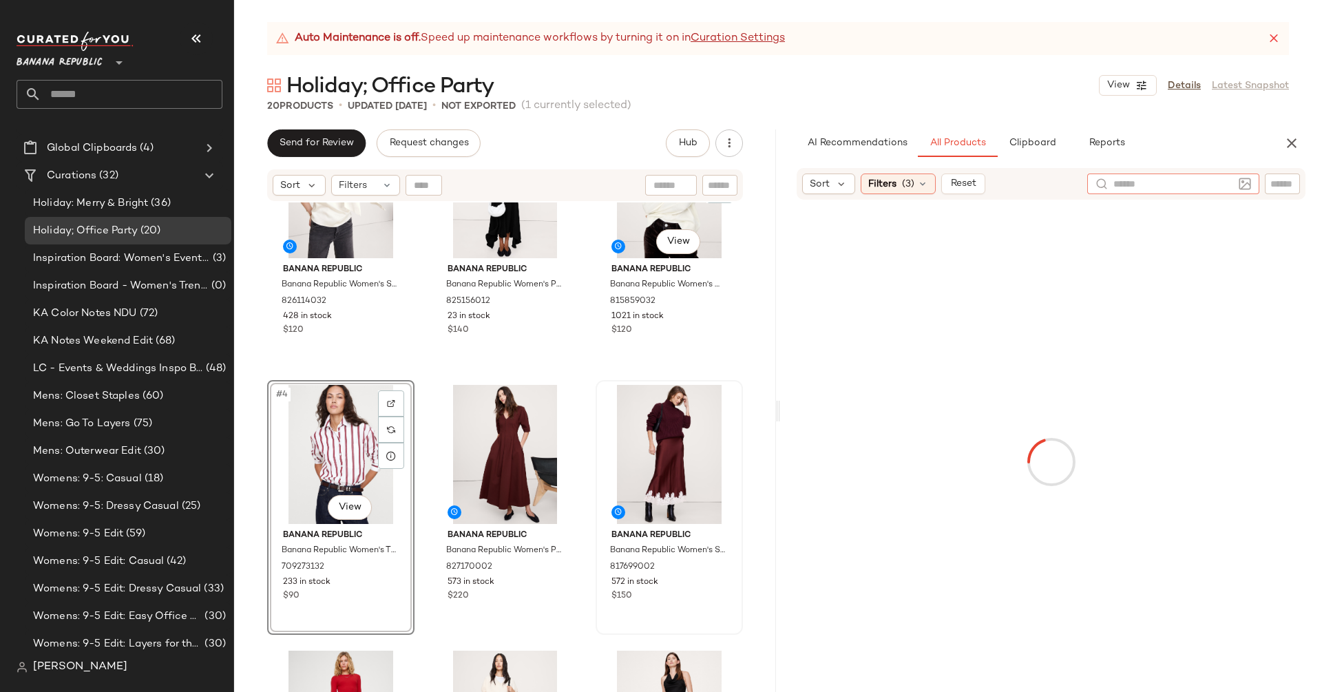
scroll to position [0, 0]
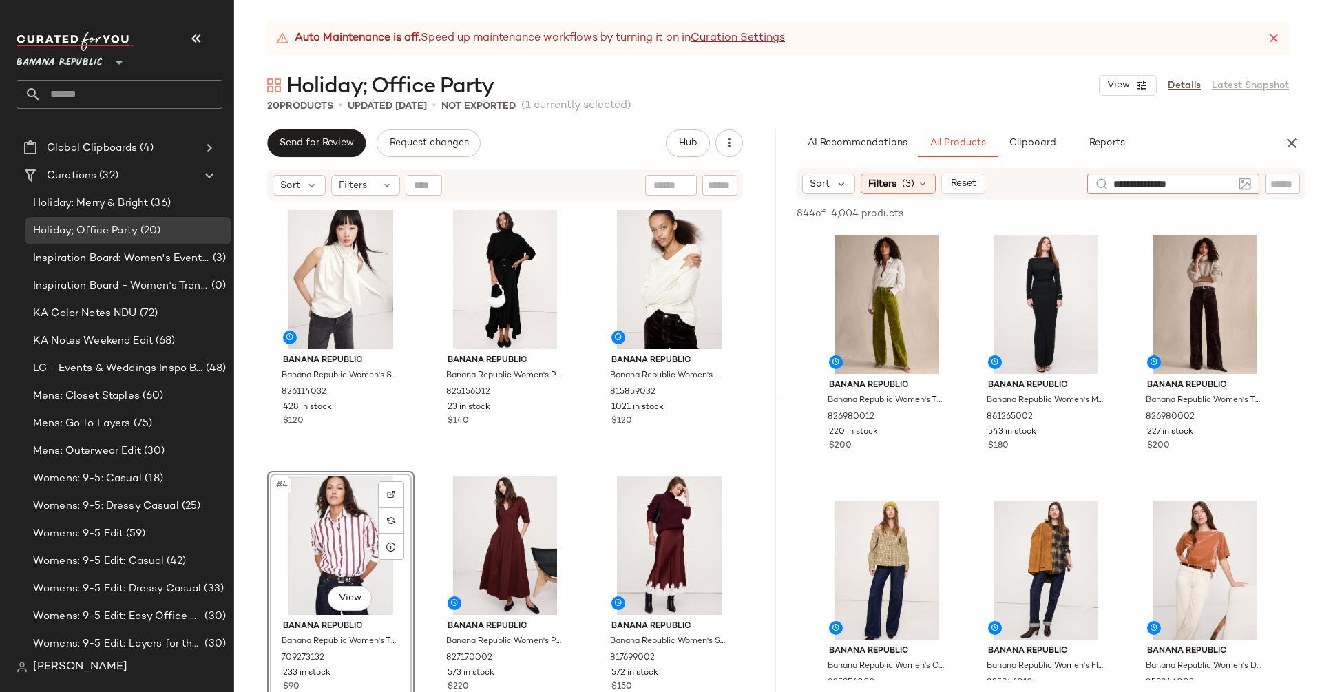
type input "**********"
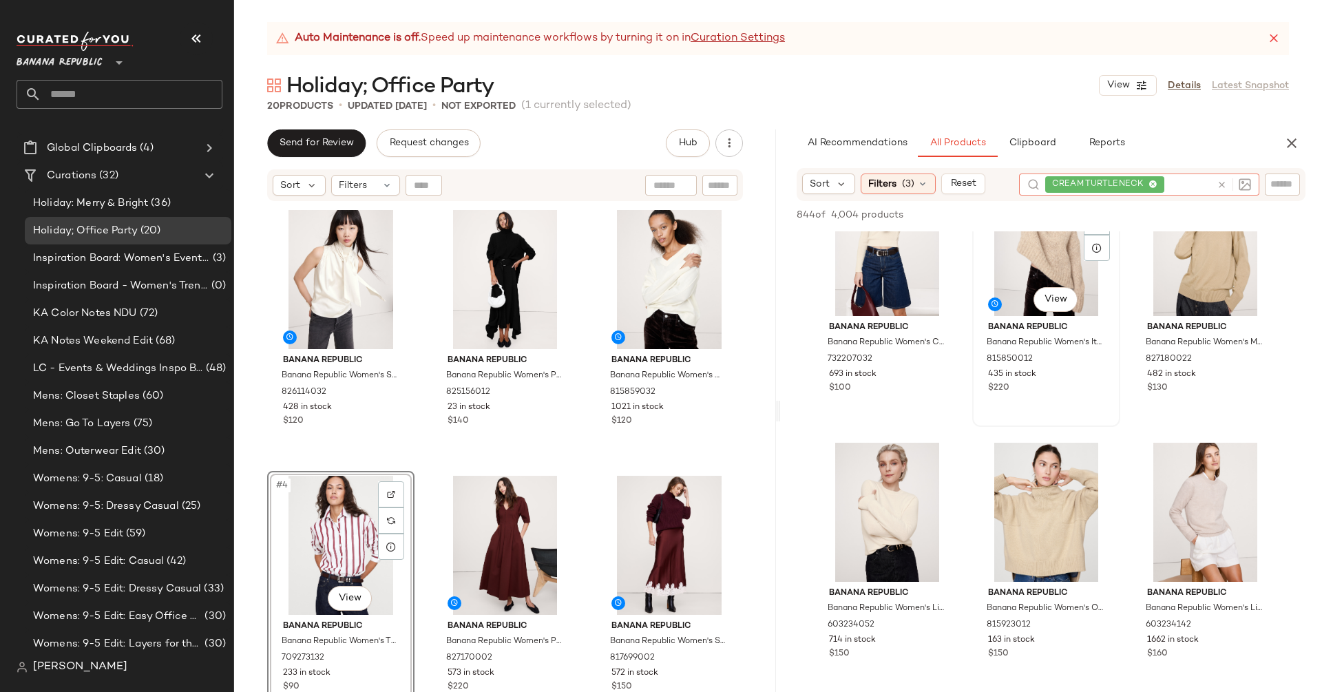
scroll to position [62, 0]
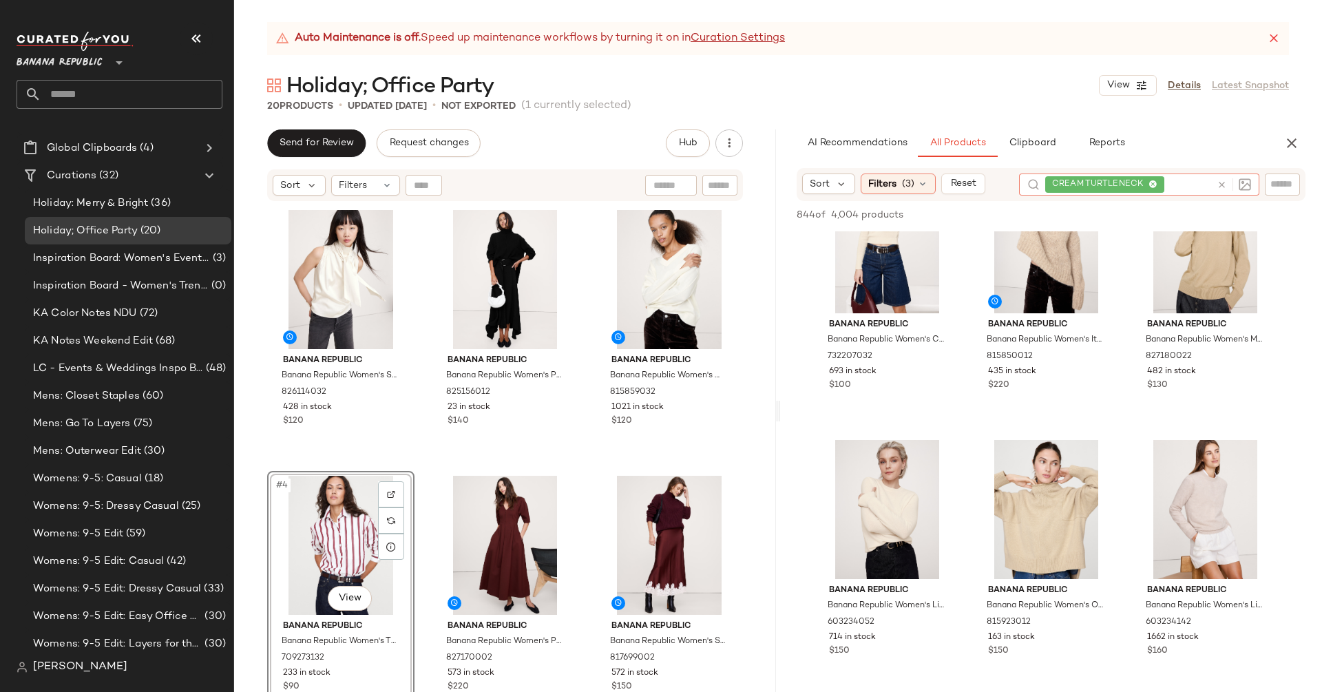
click at [1218, 184] on icon at bounding box center [1222, 185] width 10 height 10
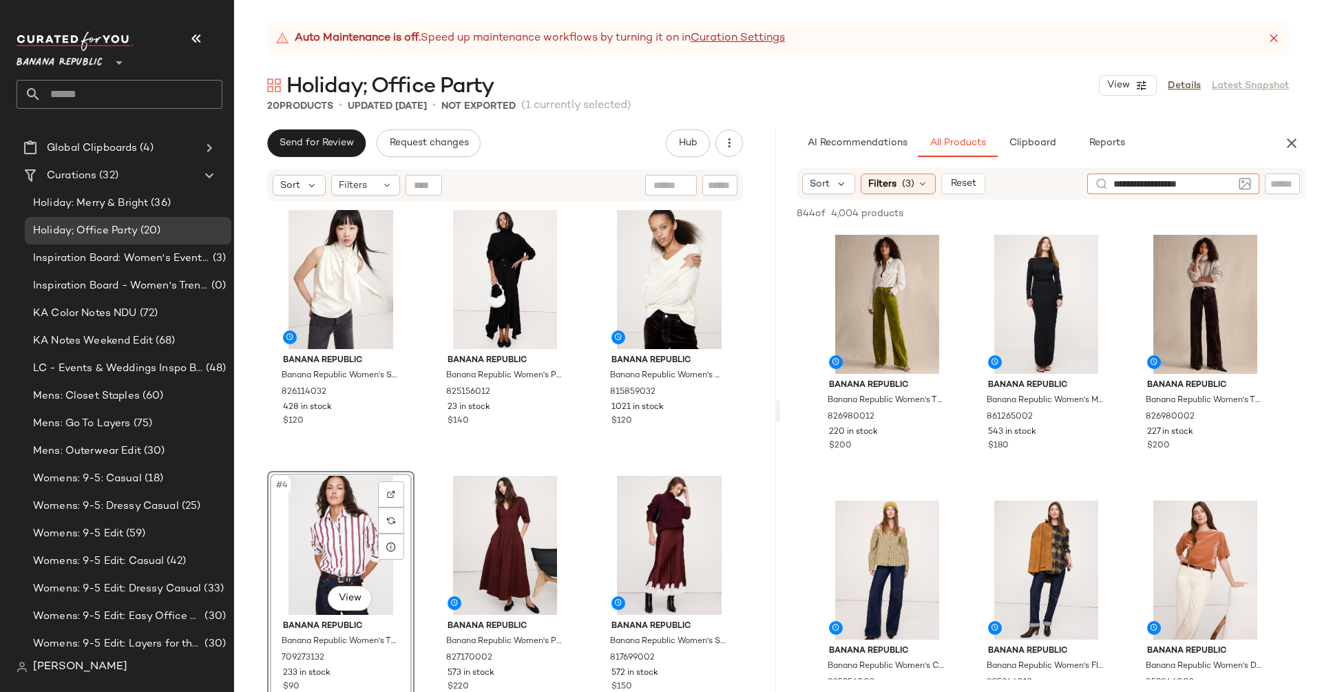
type input "**********"
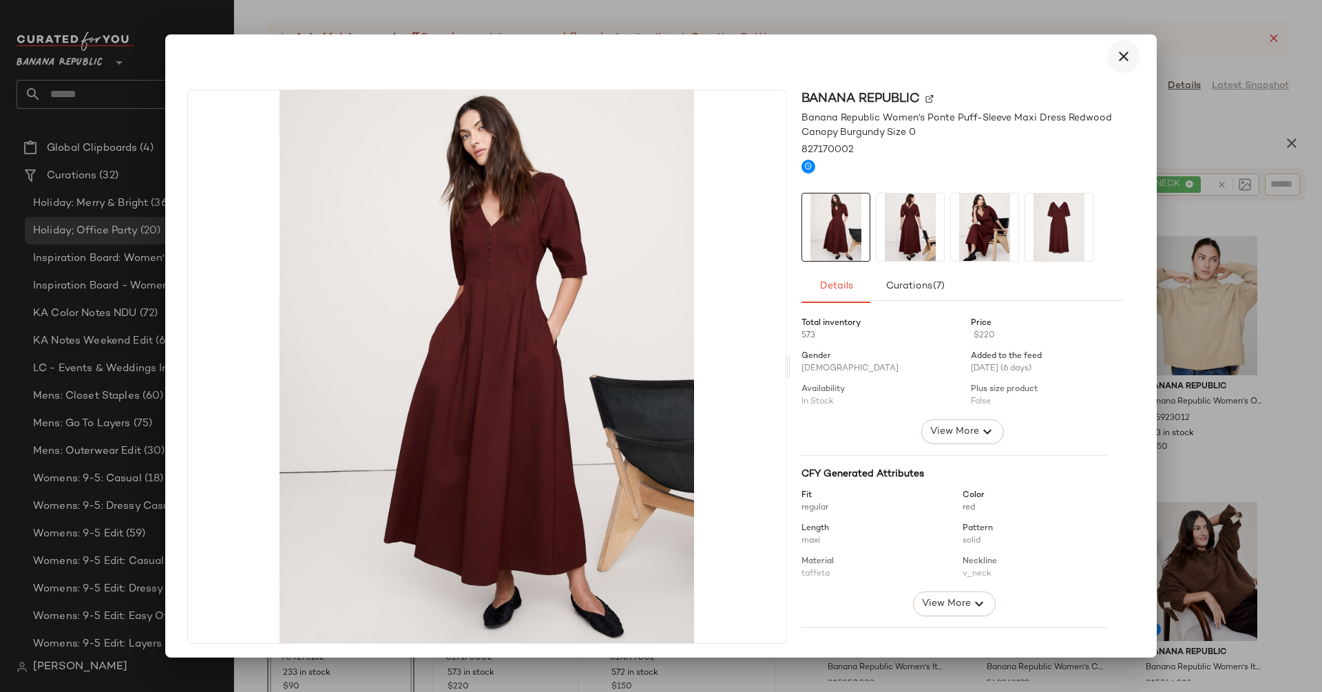
click at [1115, 56] on icon "button" at bounding box center [1123, 56] width 17 height 17
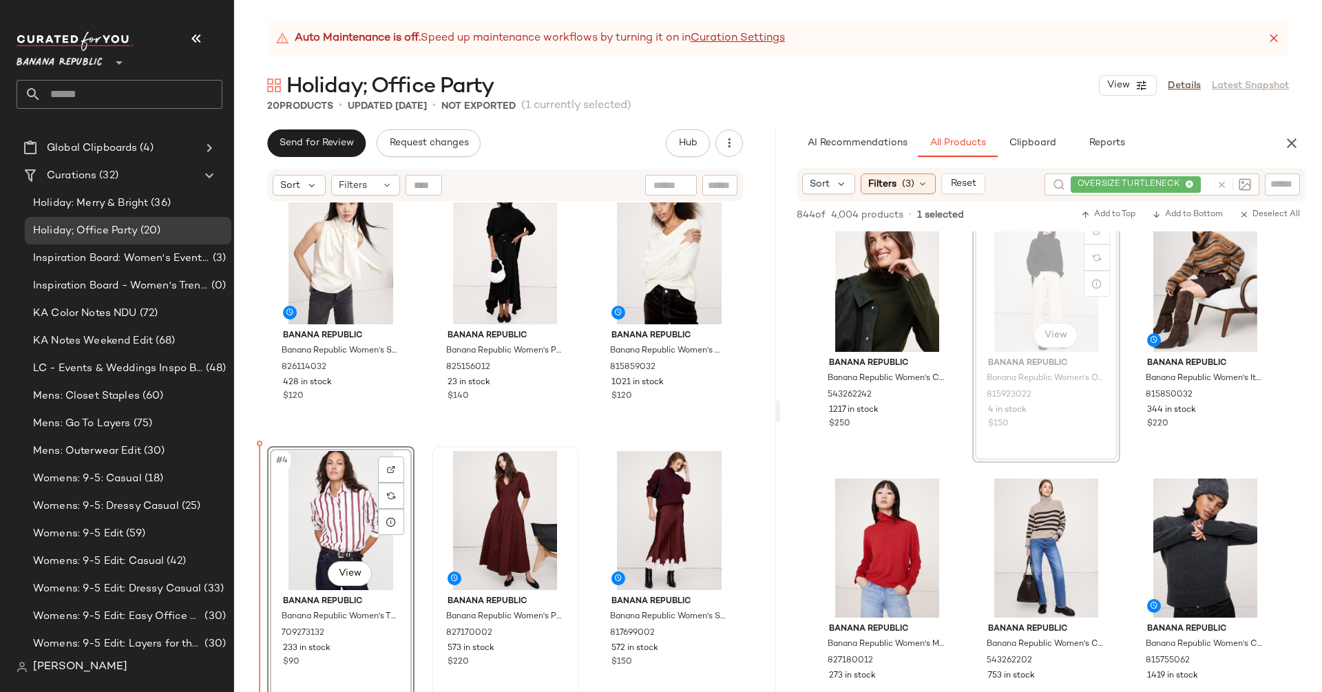
scroll to position [25, 0]
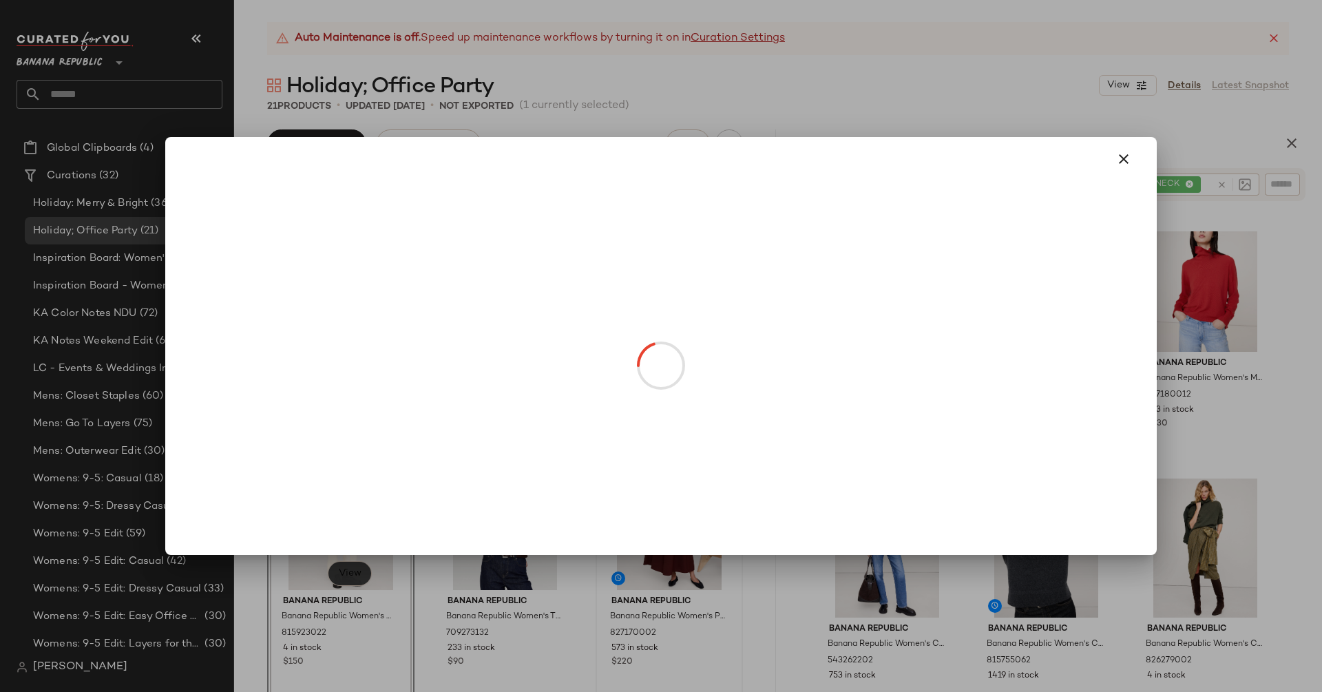
click at [353, 576] on body "Banana Republic ** Dashboard All Products Global Clipboards (4) Curations (32) …" at bounding box center [661, 346] width 1322 height 692
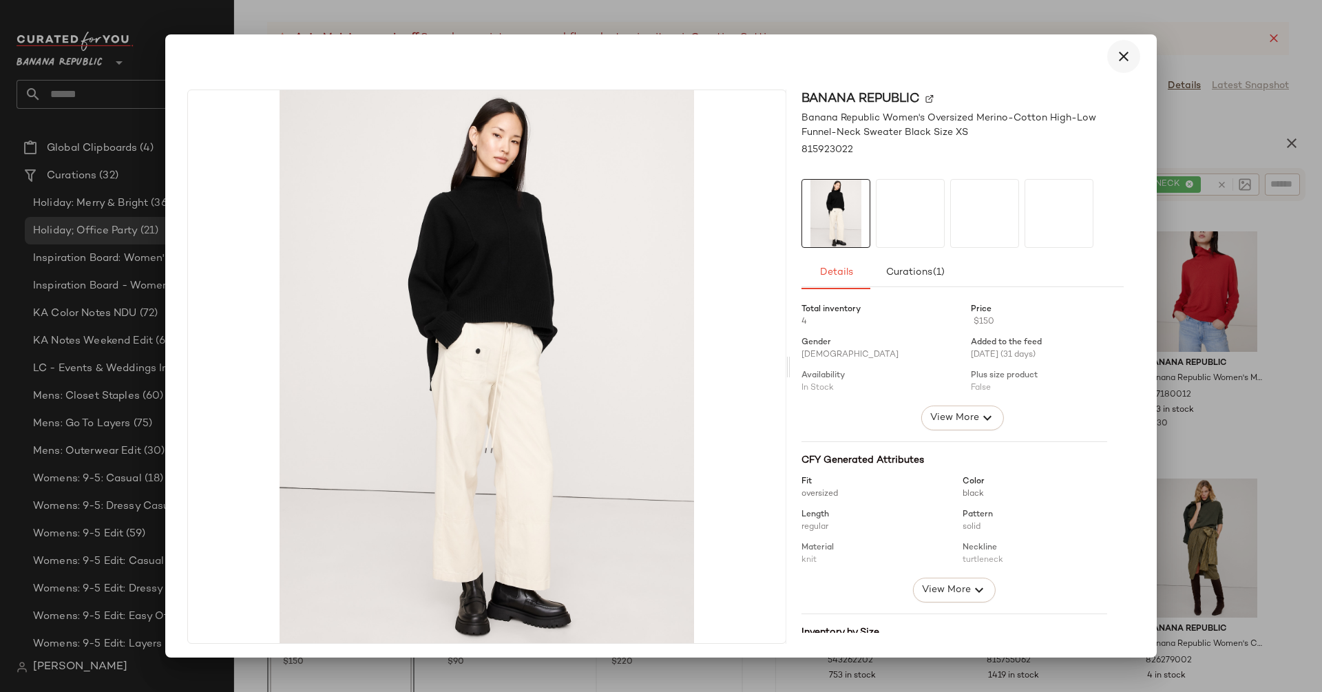
click at [1110, 66] on button "button" at bounding box center [1123, 56] width 33 height 33
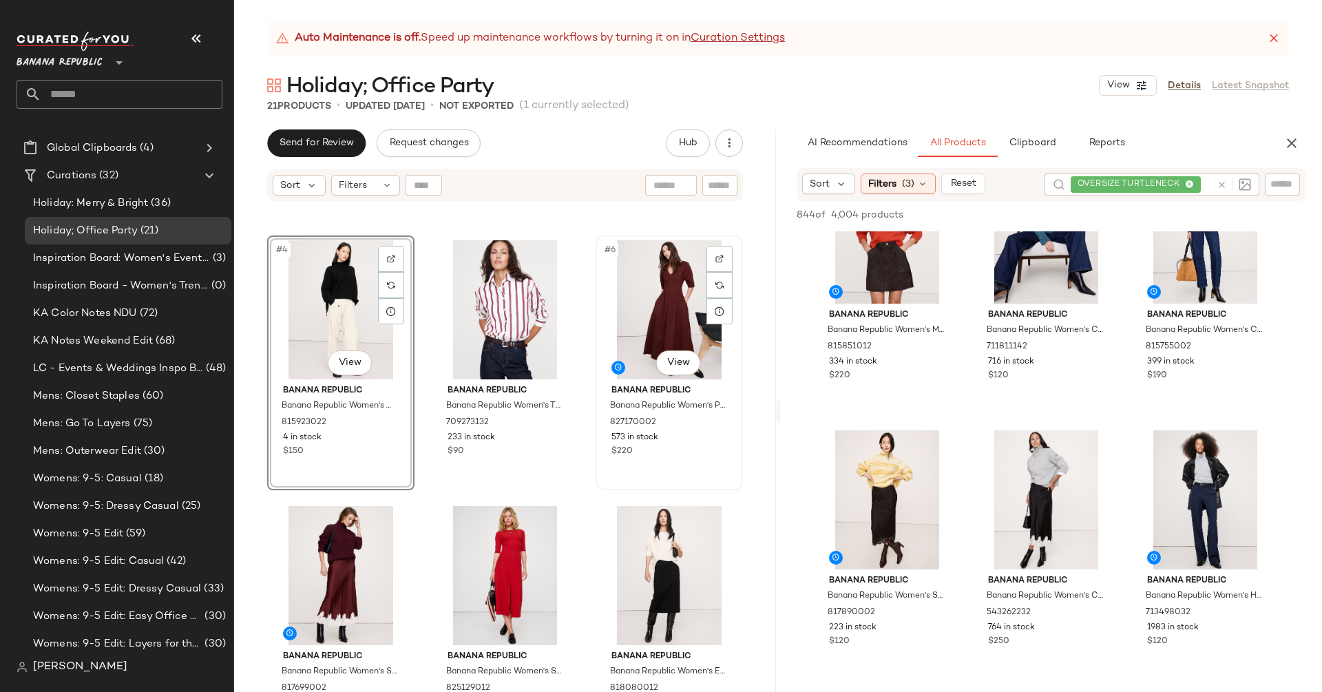
scroll to position [243, 0]
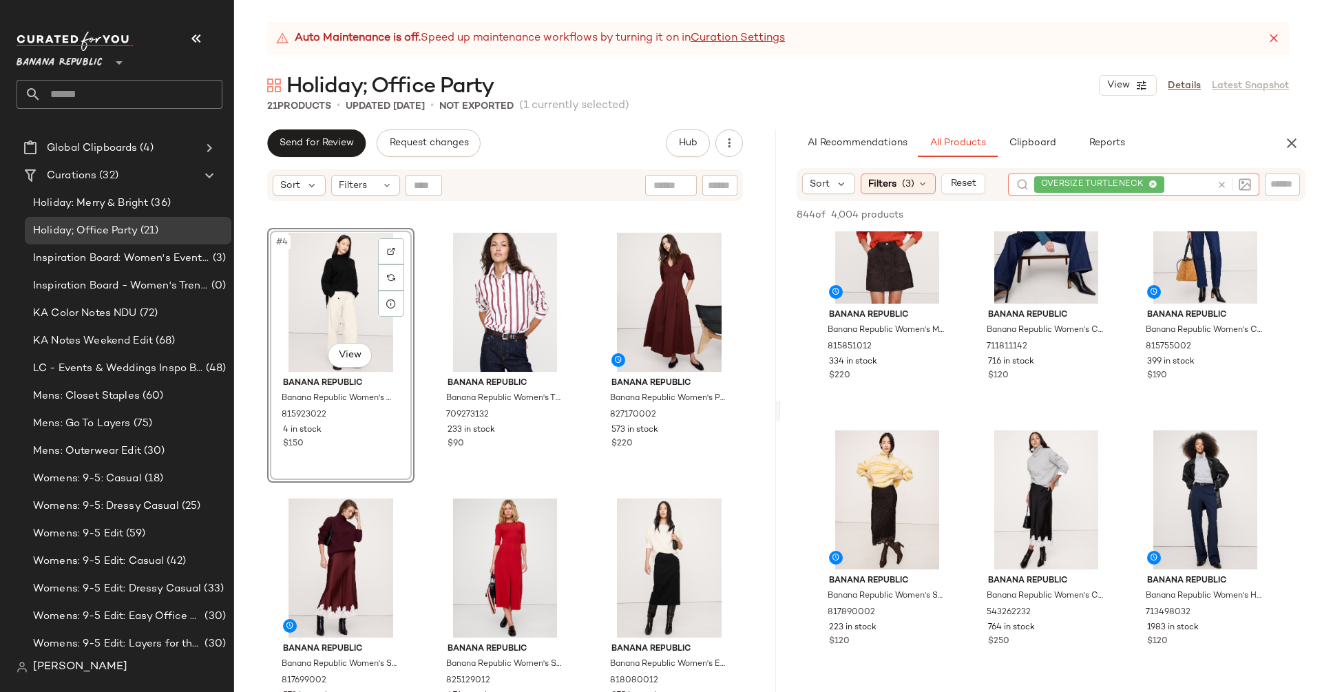
click at [1219, 187] on icon at bounding box center [1222, 185] width 10 height 10
type input "******"
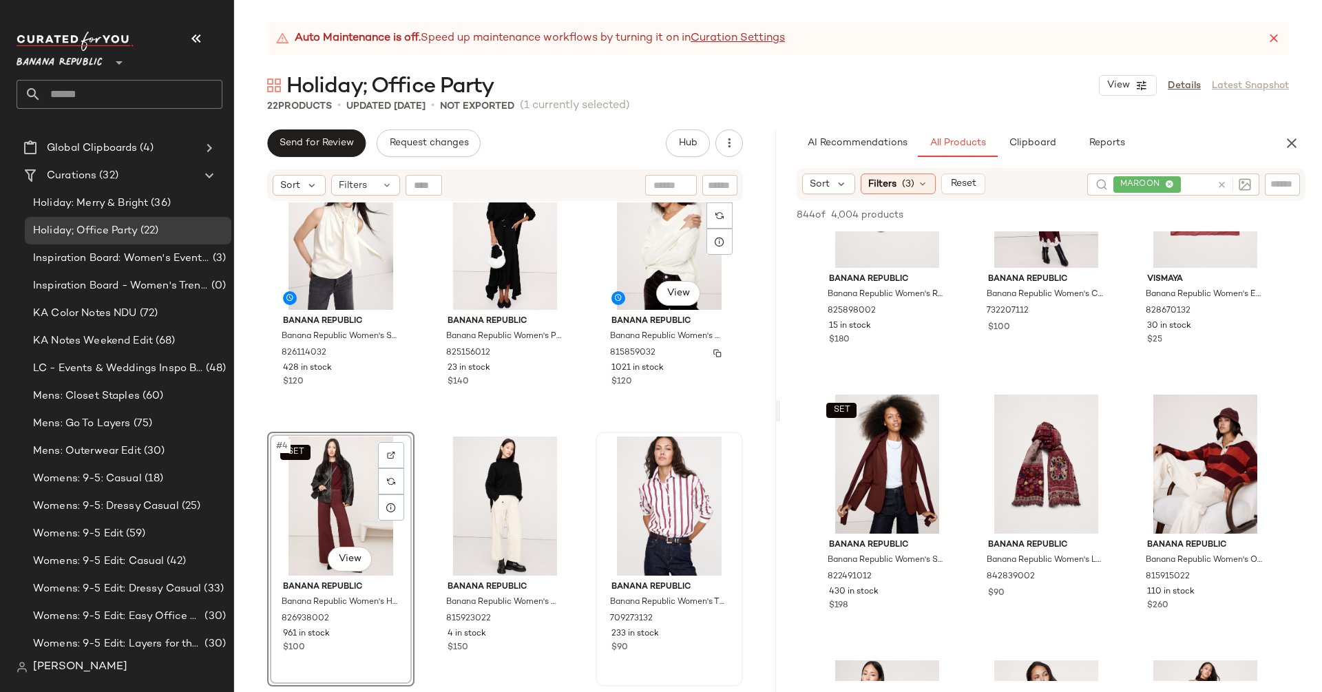
scroll to position [161, 0]
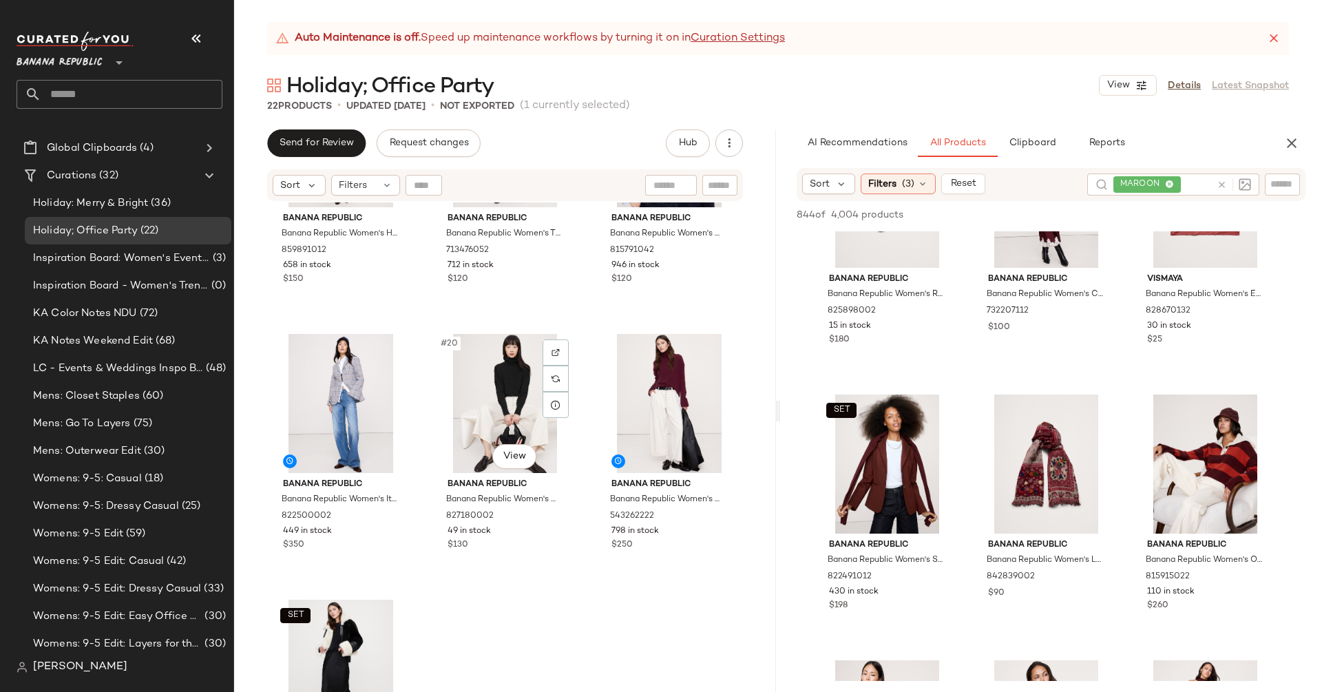
scroll to position [1604, 0]
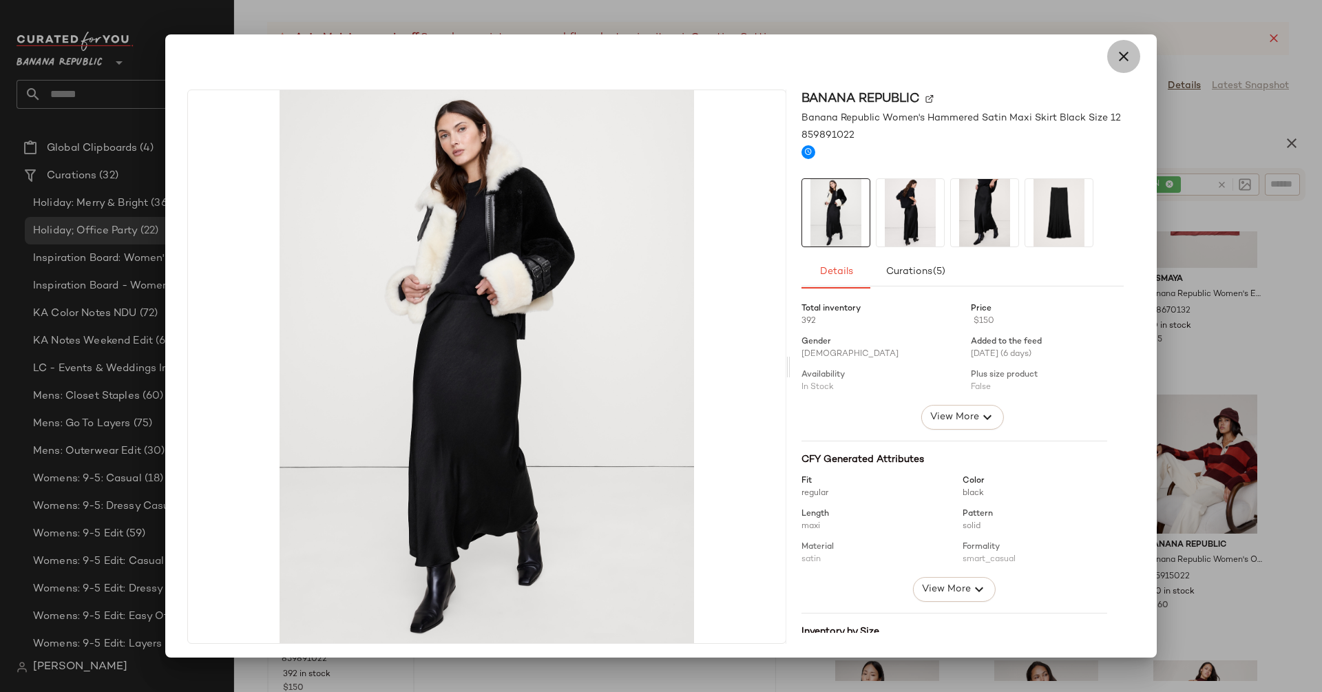
click at [1115, 52] on icon "button" at bounding box center [1123, 56] width 17 height 17
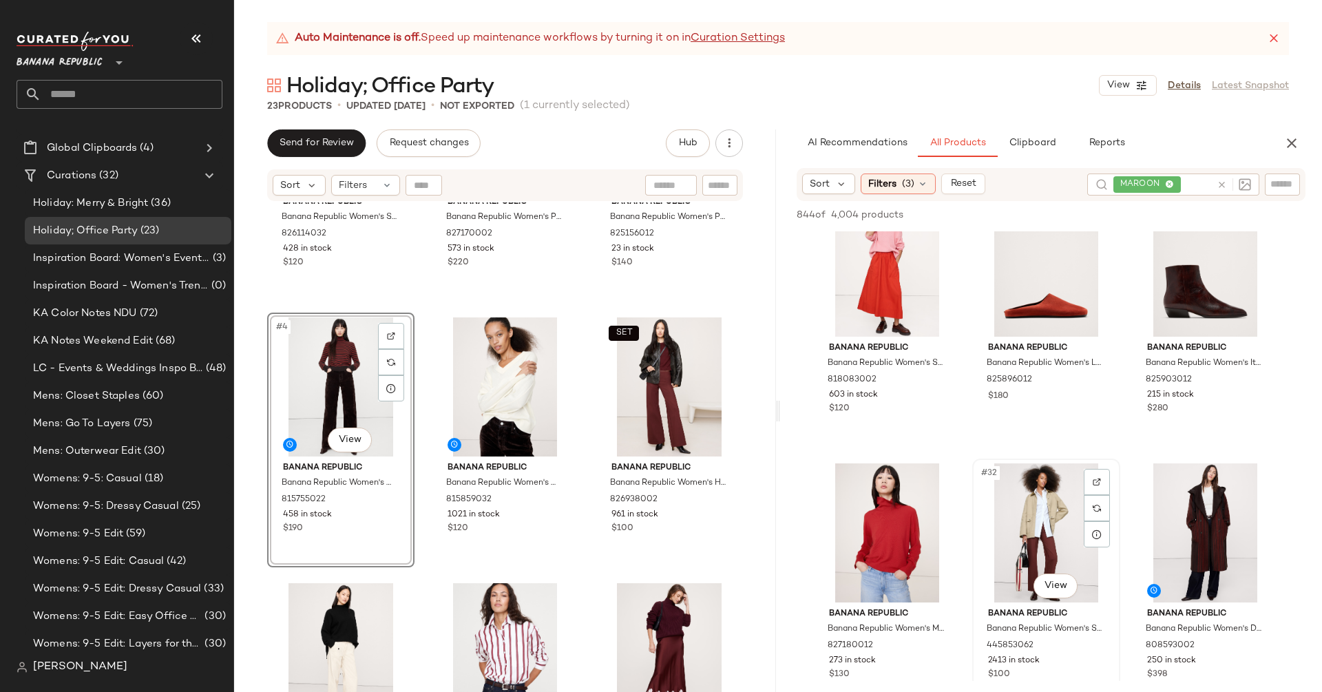
scroll to position [2269, 0]
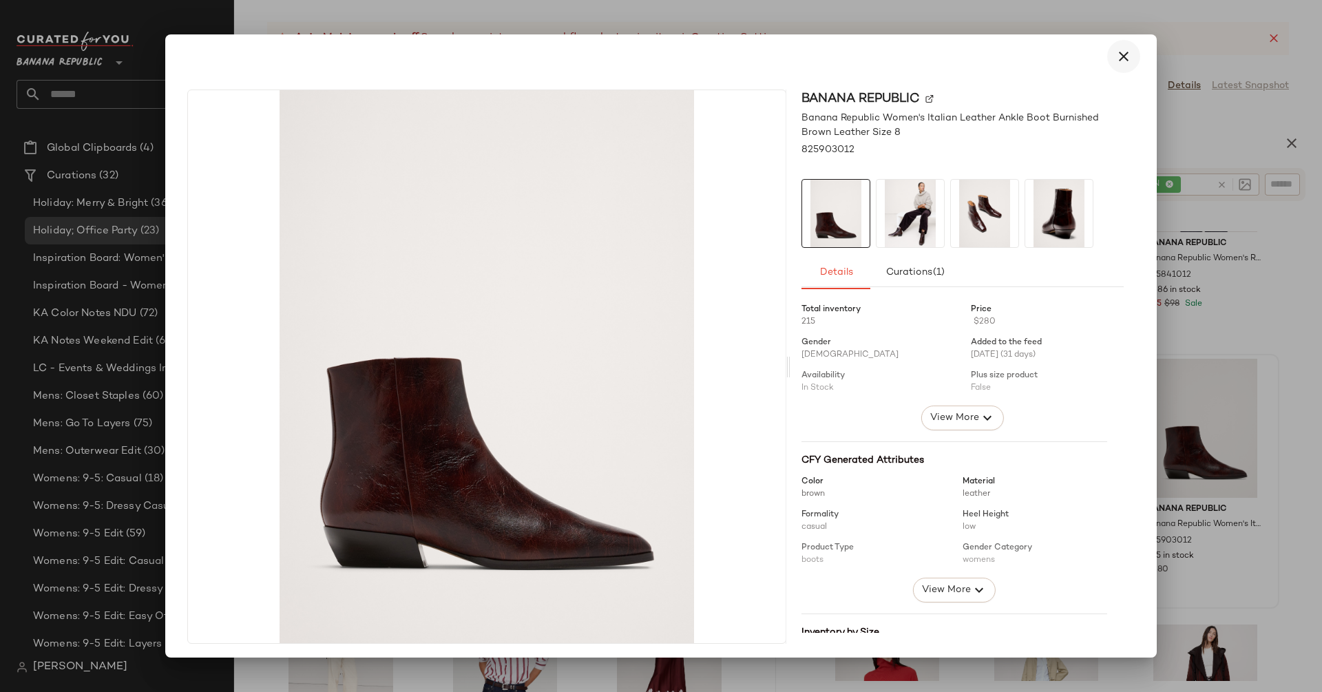
click at [1115, 56] on icon "button" at bounding box center [1123, 56] width 17 height 17
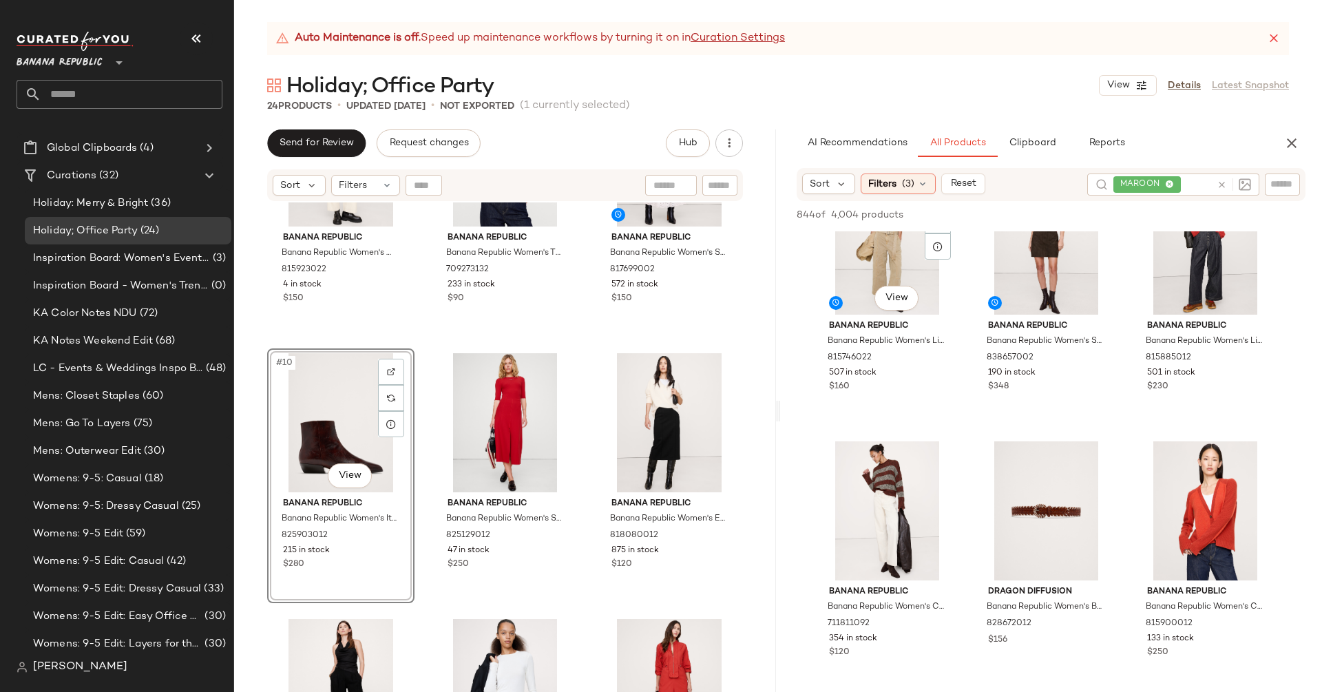
scroll to position [3896, 0]
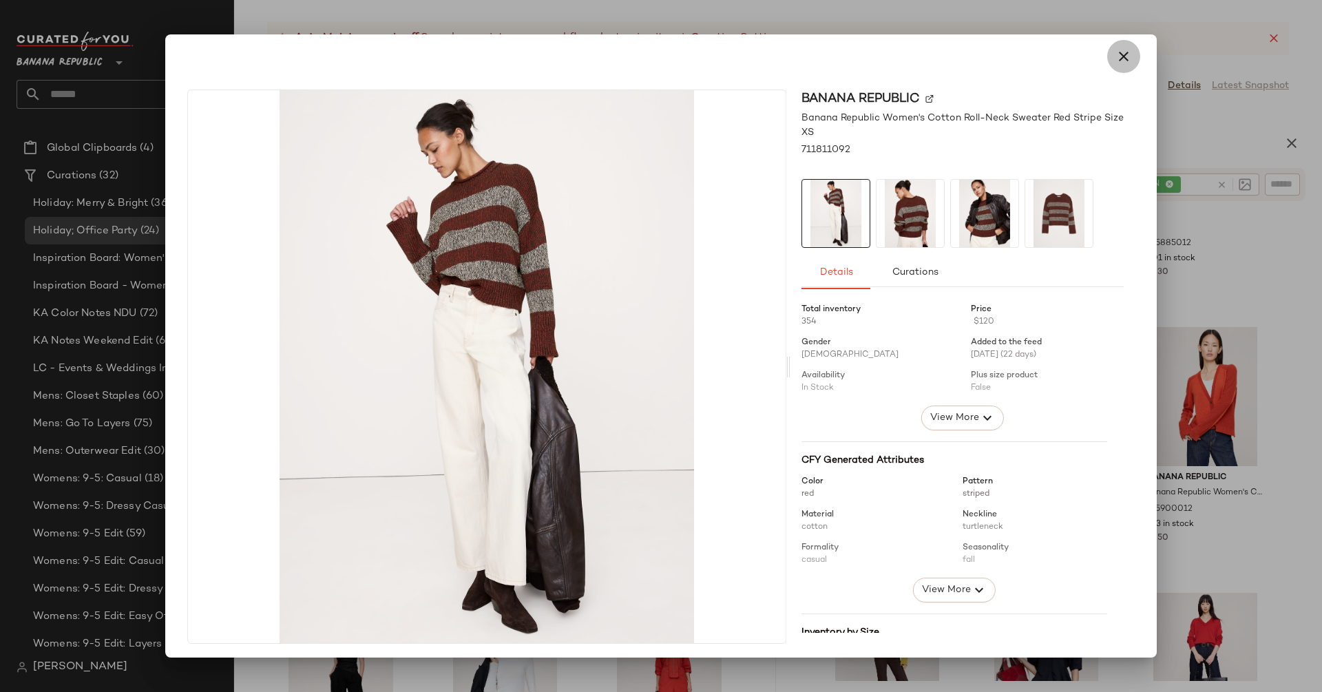
click at [1115, 64] on icon "button" at bounding box center [1123, 56] width 17 height 17
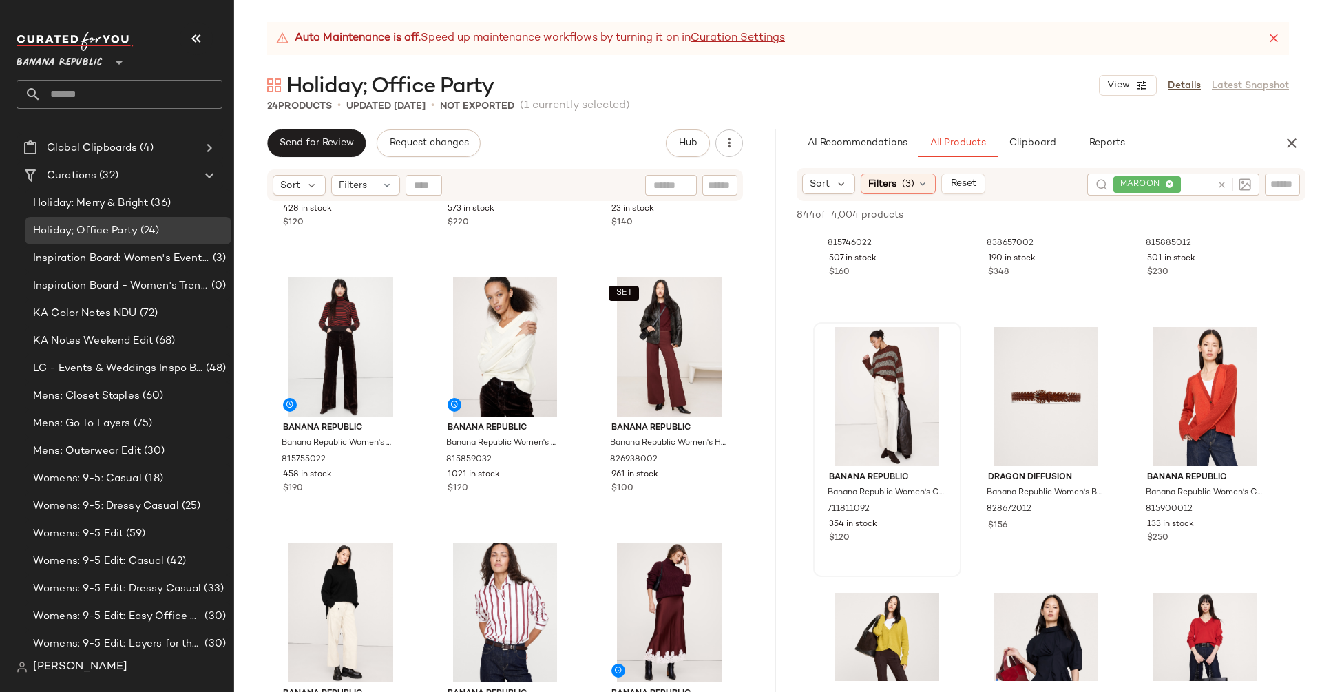
scroll to position [0, 0]
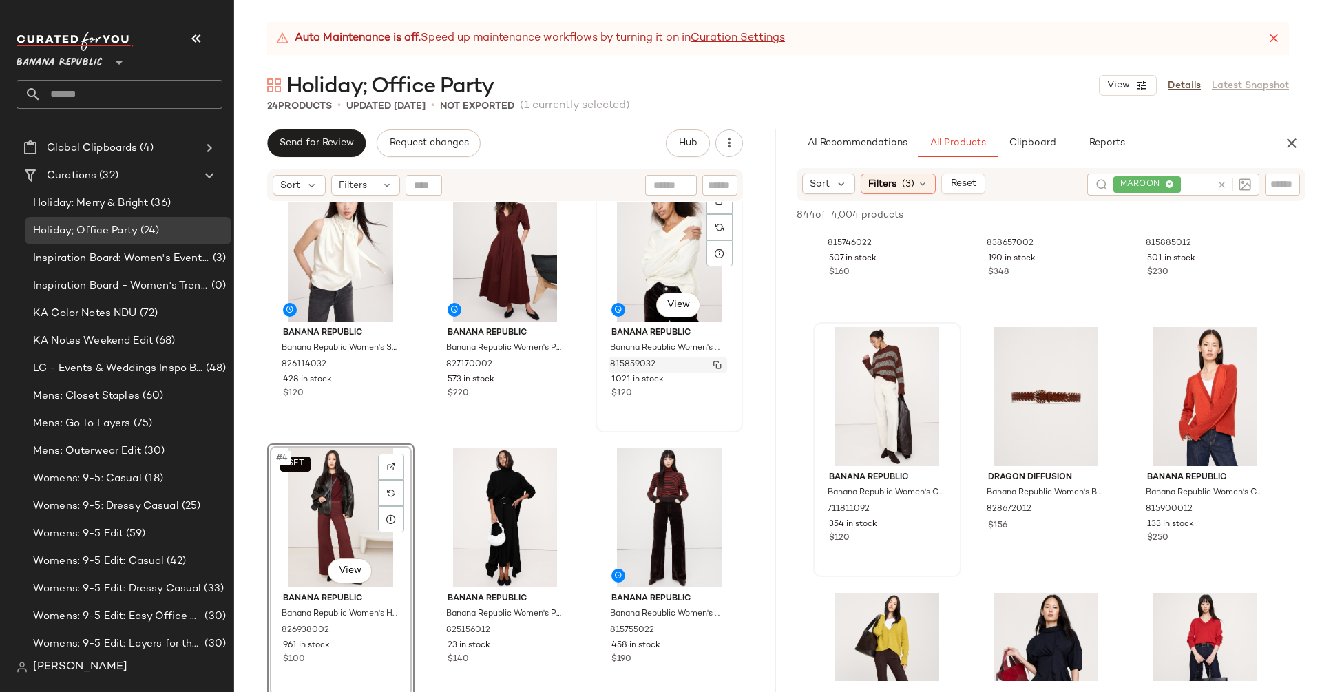
scroll to position [37, 0]
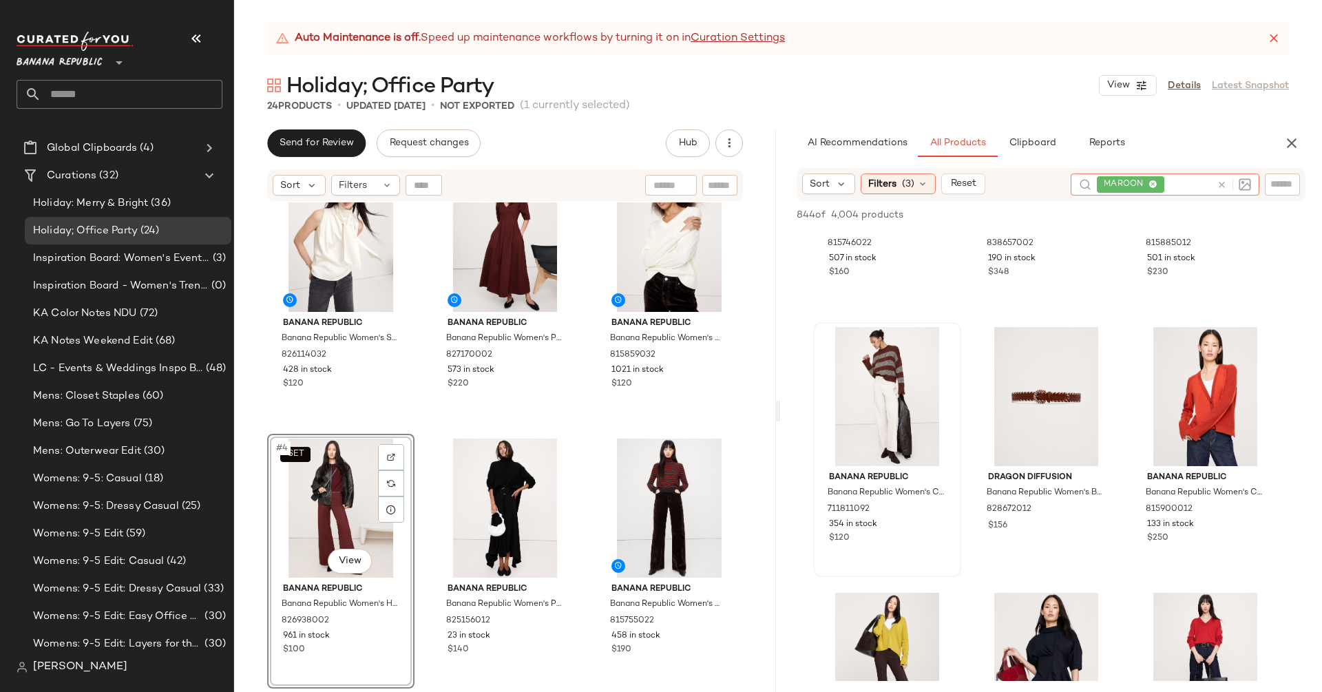
click at [1223, 187] on icon at bounding box center [1222, 185] width 10 height 10
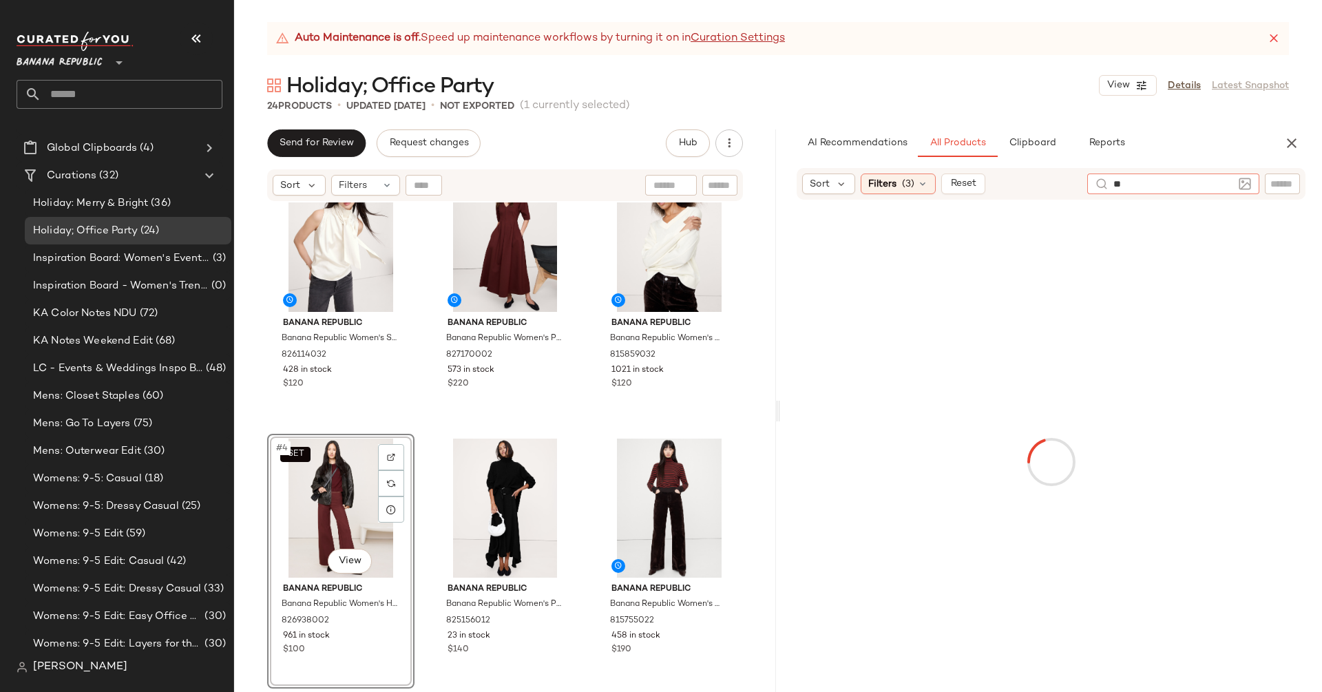
type input "*"
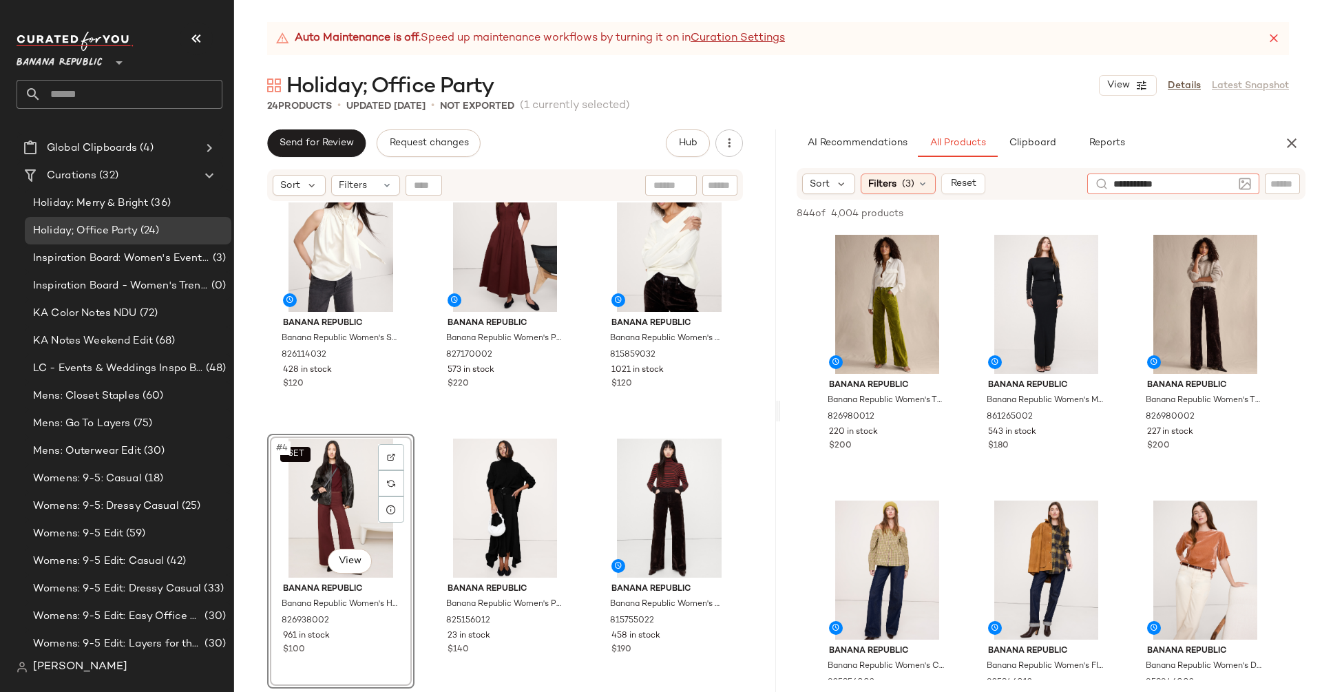
type input "**********"
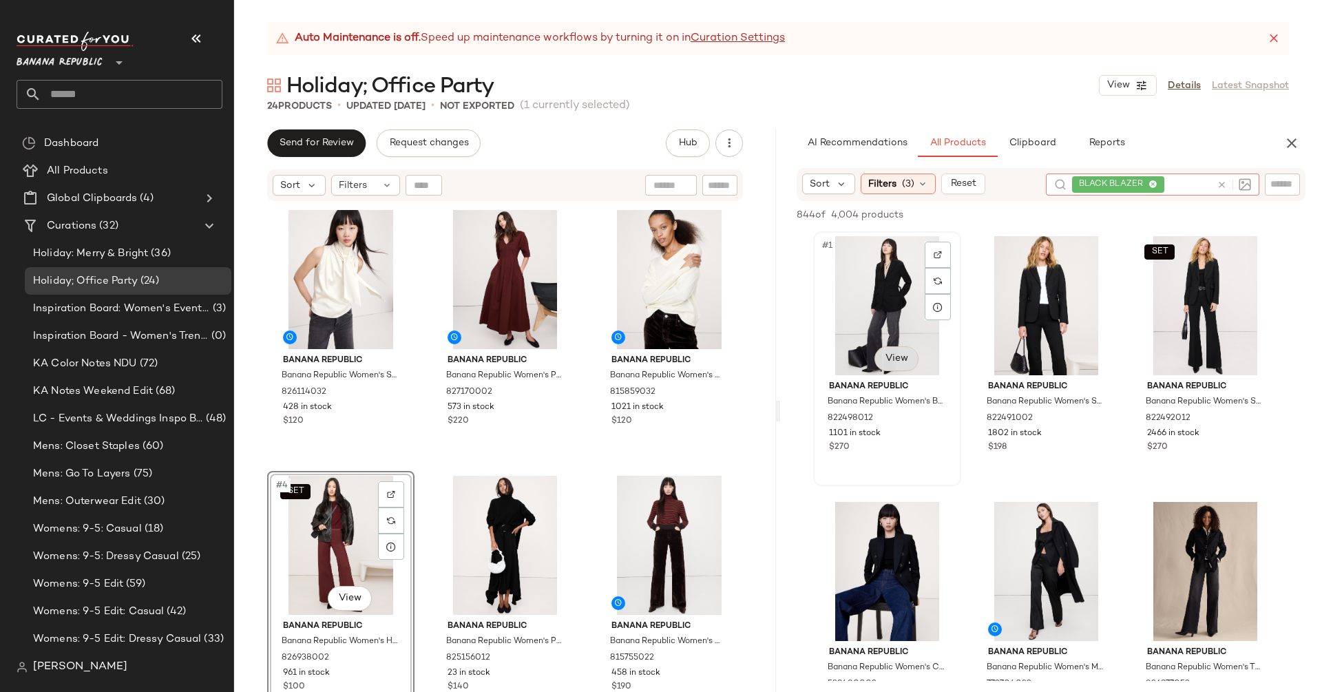
scroll to position [37, 0]
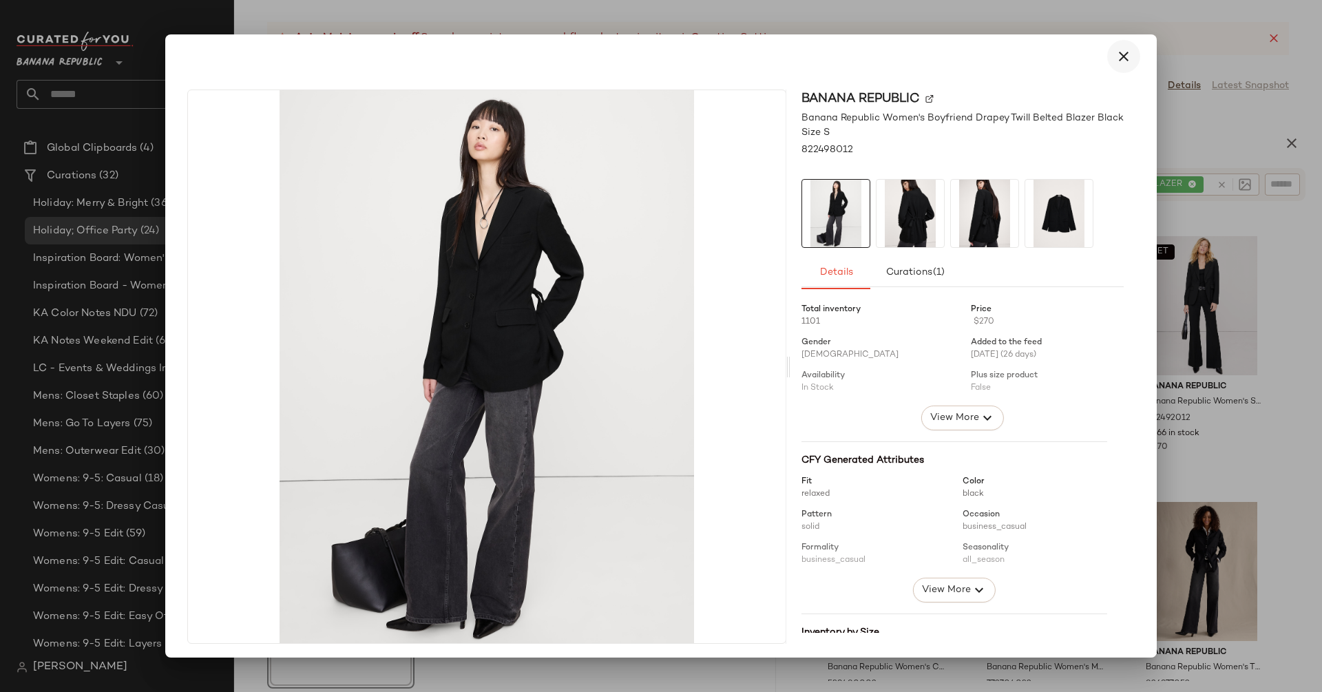
click at [1115, 63] on icon "button" at bounding box center [1123, 56] width 17 height 17
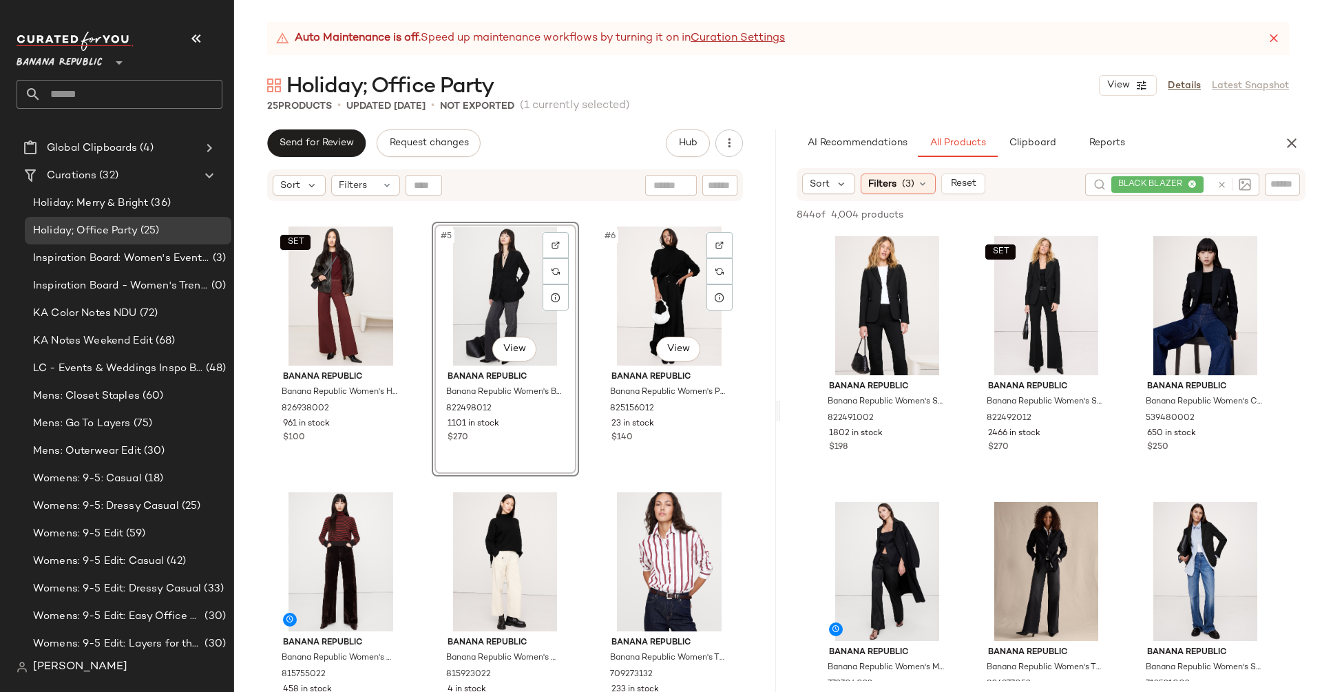
scroll to position [198, 0]
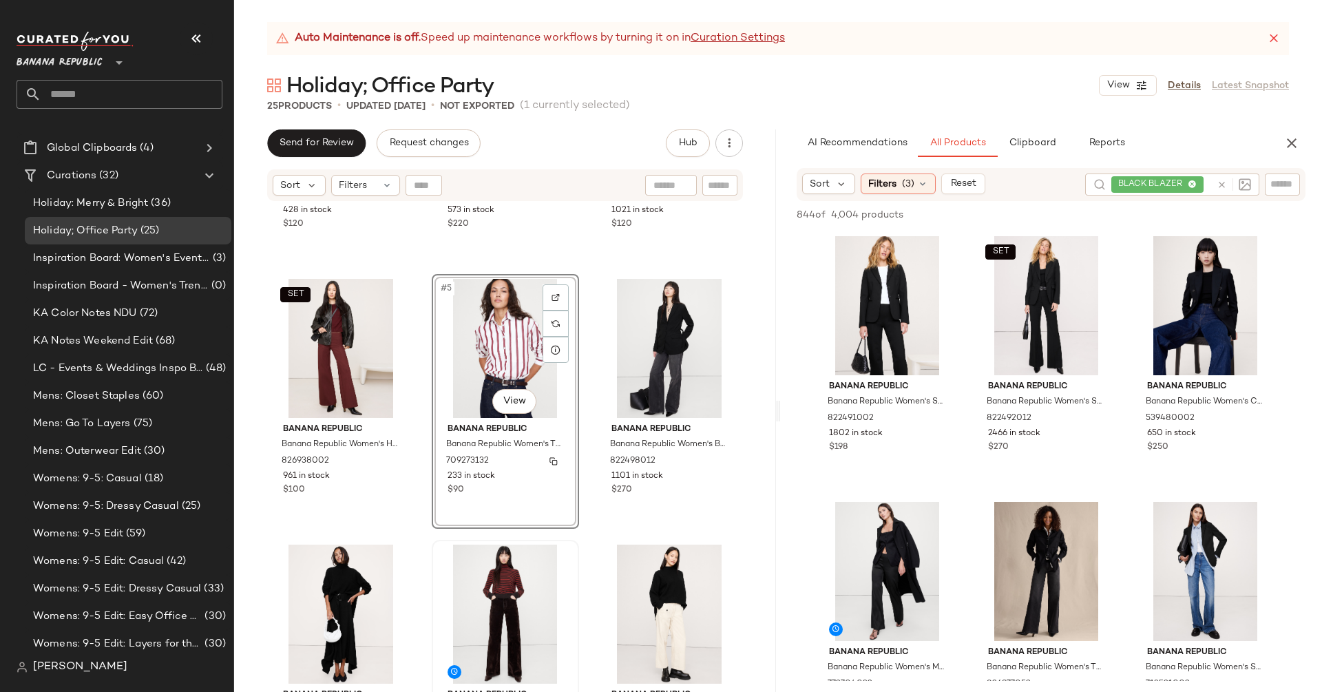
scroll to position [196, 0]
click at [1219, 185] on icon at bounding box center [1222, 185] width 10 height 10
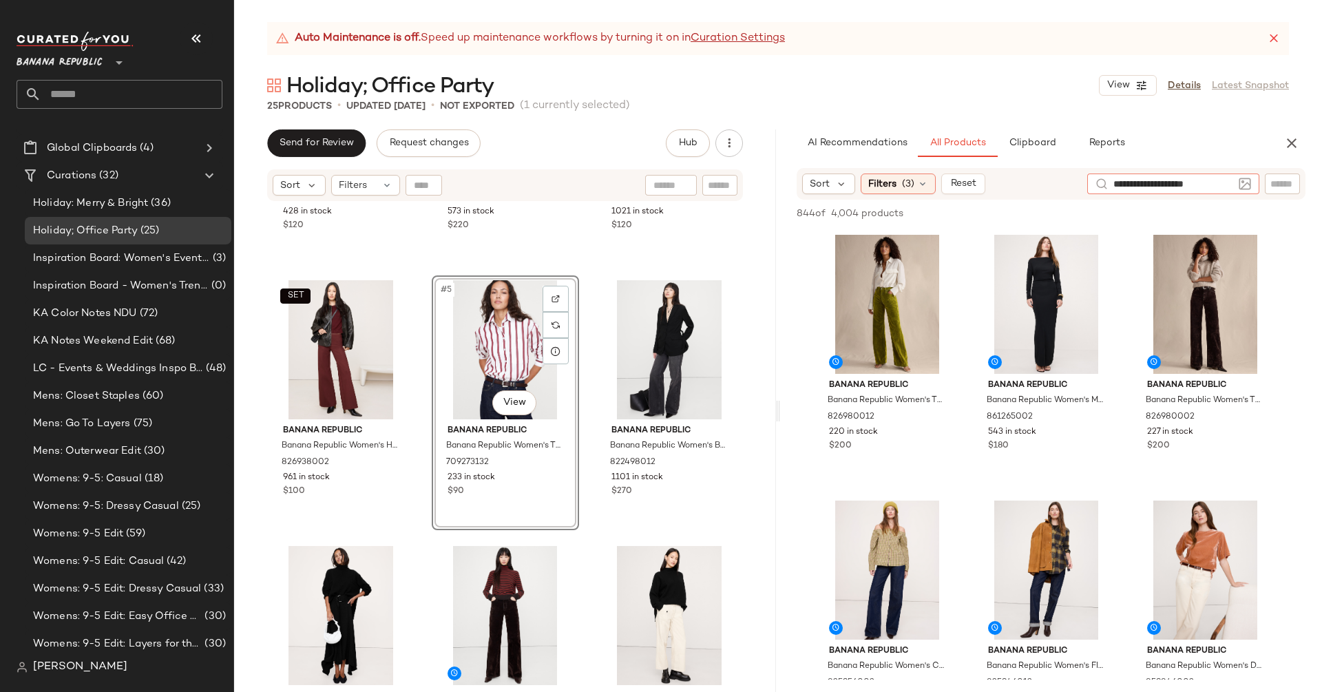
scroll to position [0, 10]
type input "**********"
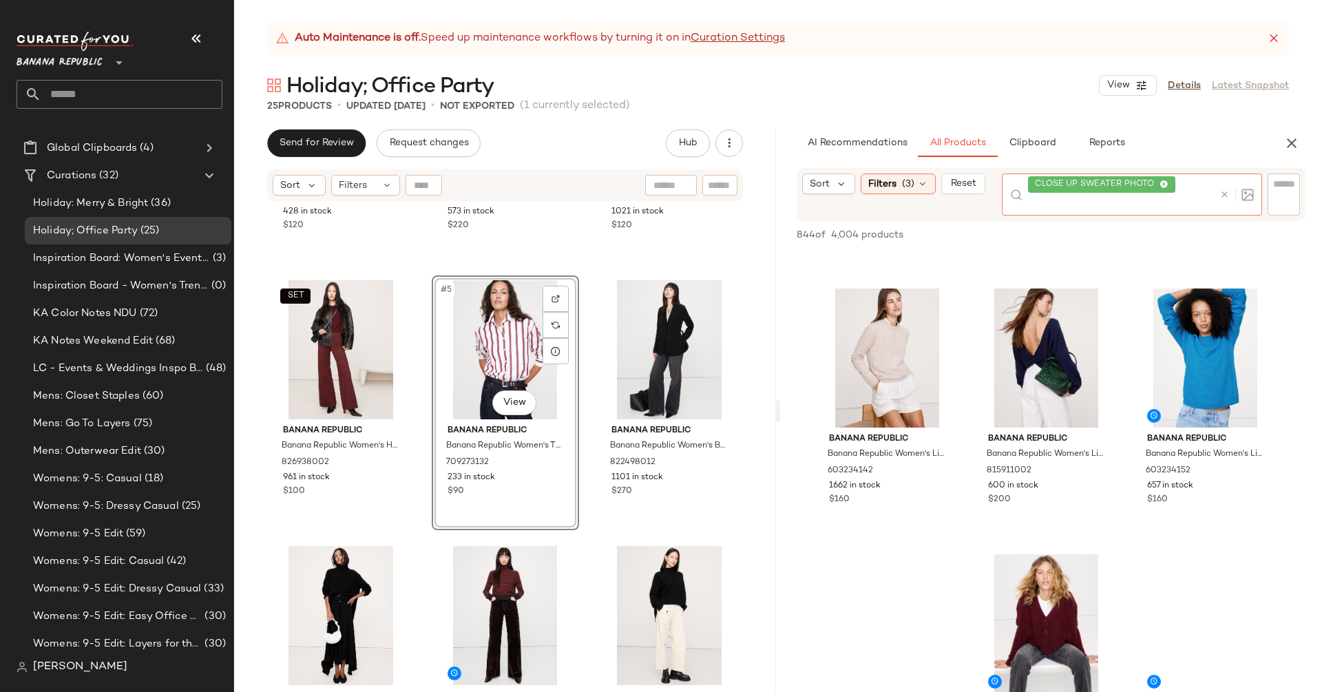
scroll to position [1688, 0]
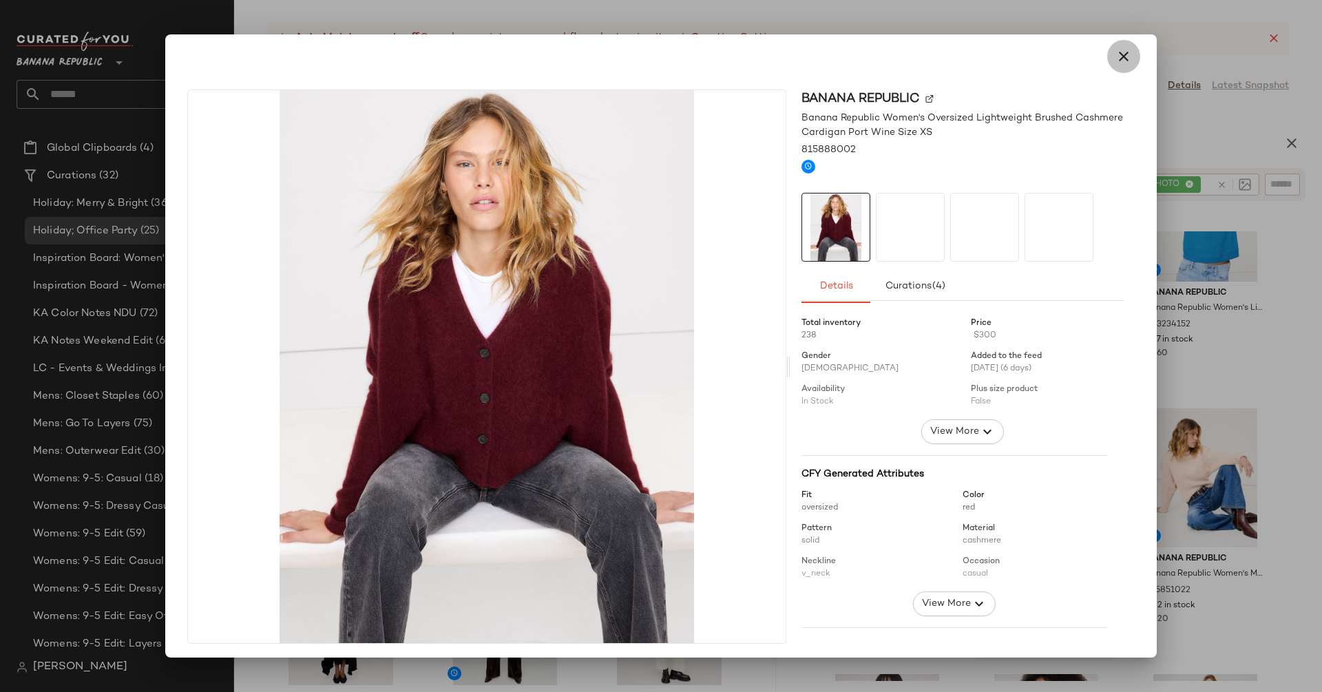
click at [1115, 56] on icon "button" at bounding box center [1123, 56] width 17 height 17
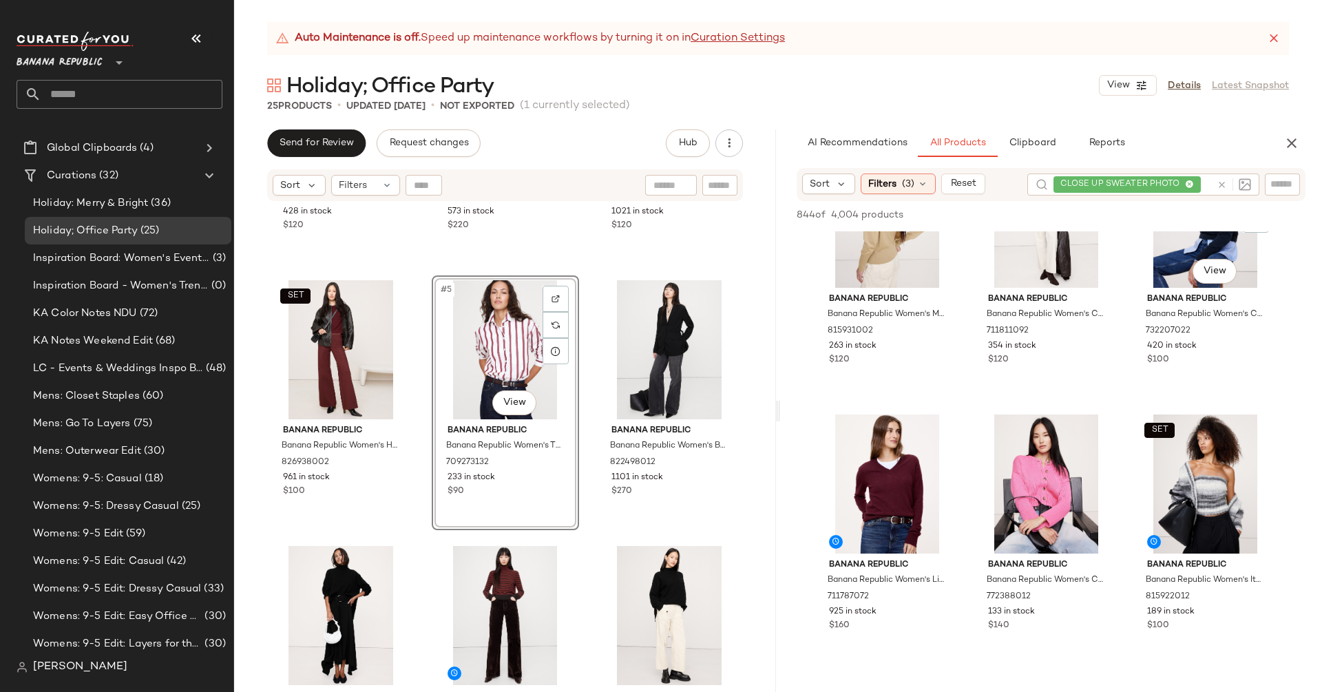
scroll to position [4095, 0]
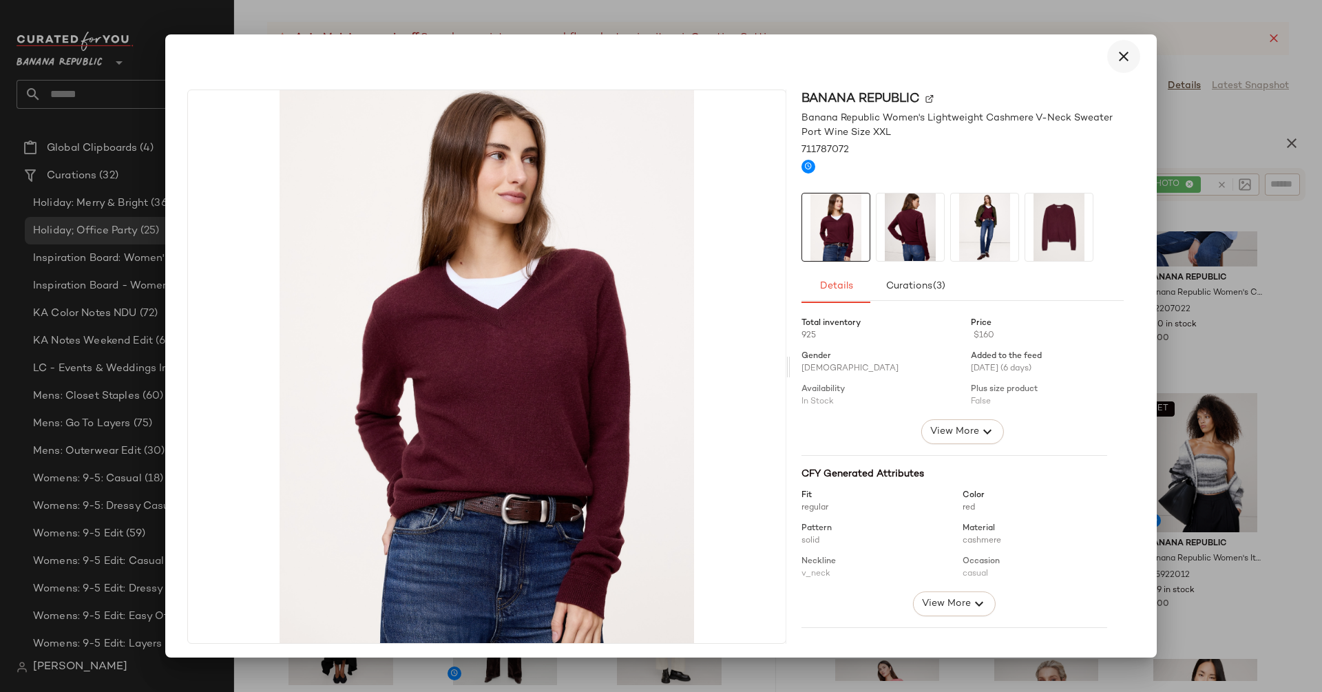
click at [1119, 57] on icon "button" at bounding box center [1123, 56] width 17 height 17
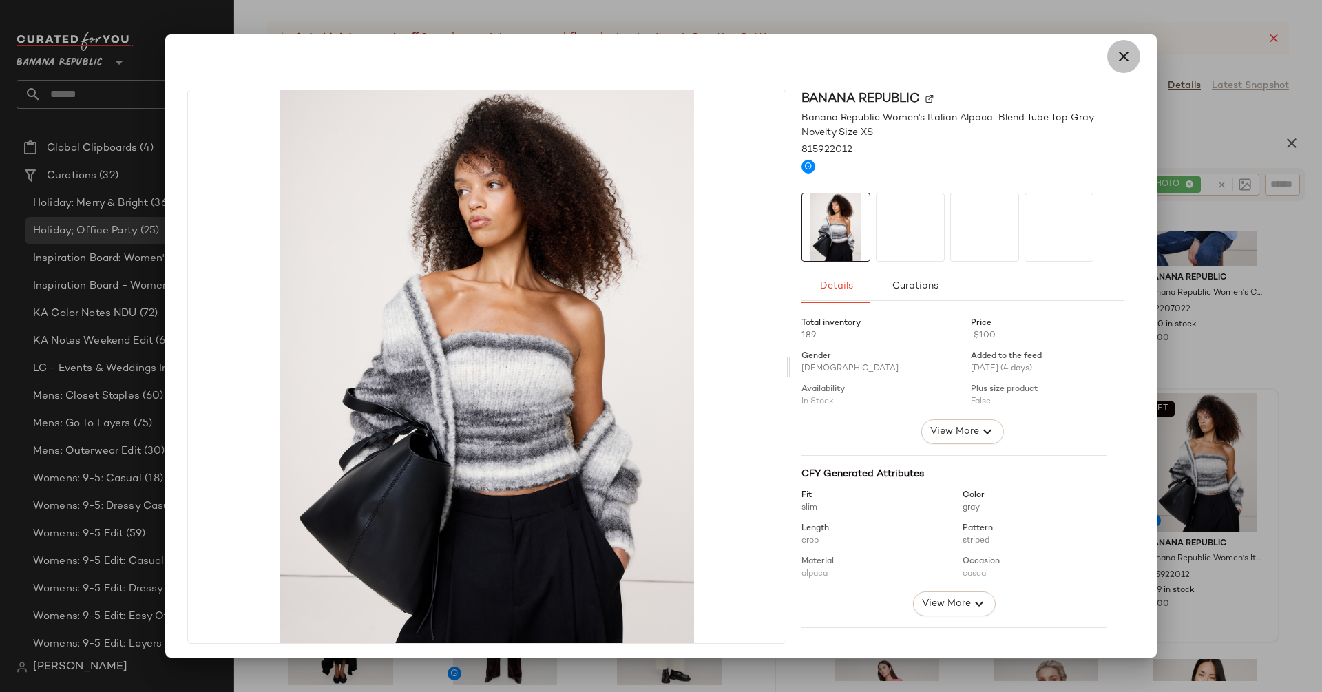
click at [1115, 54] on icon "button" at bounding box center [1123, 56] width 17 height 17
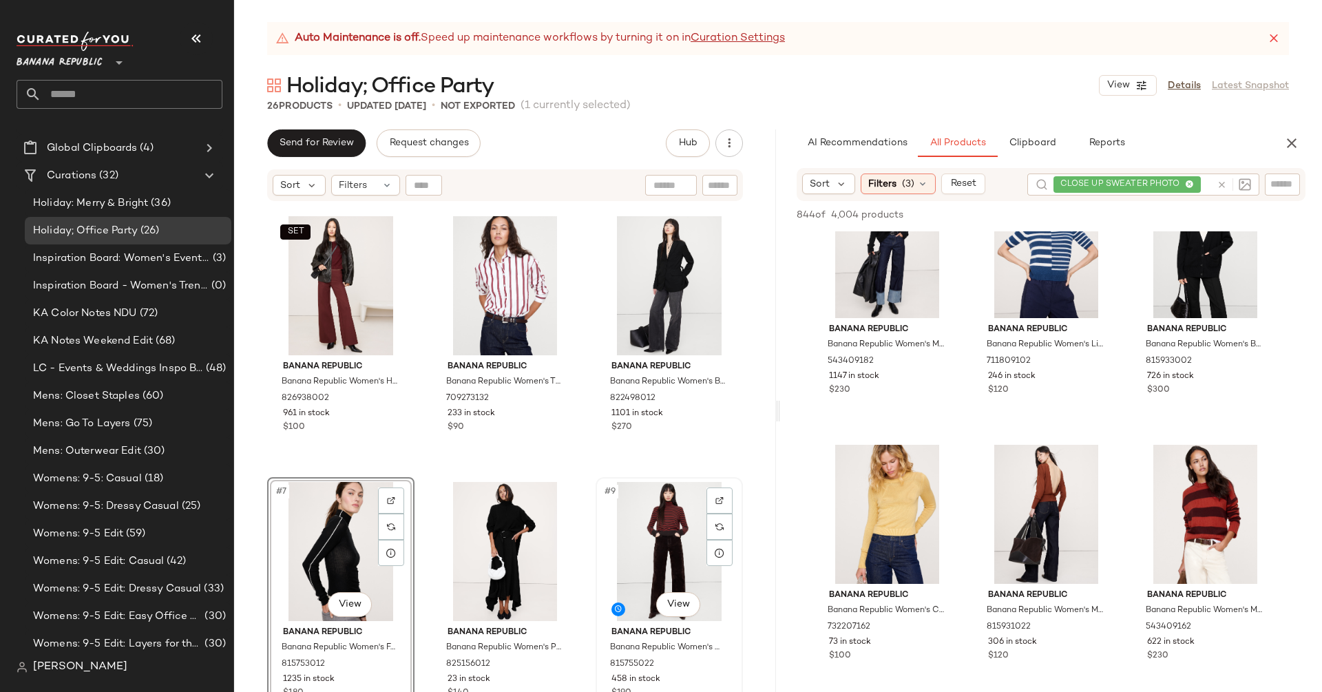
scroll to position [432, 0]
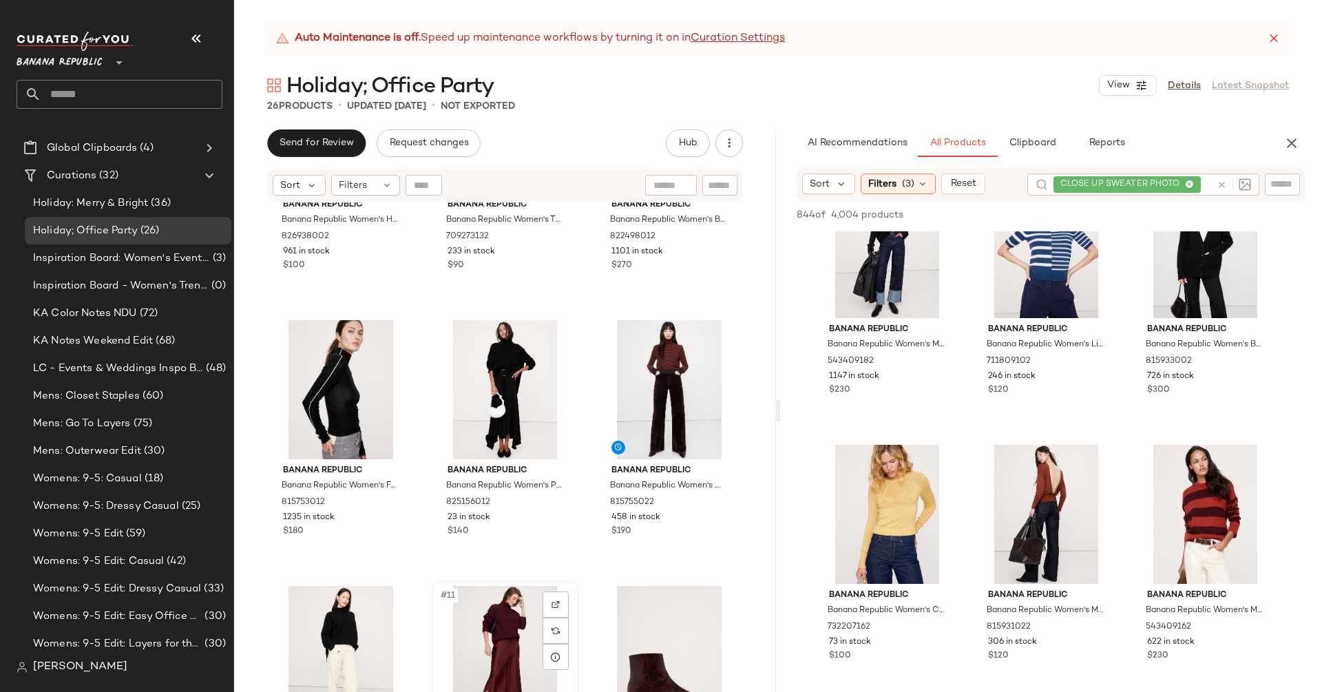
scroll to position [435, 0]
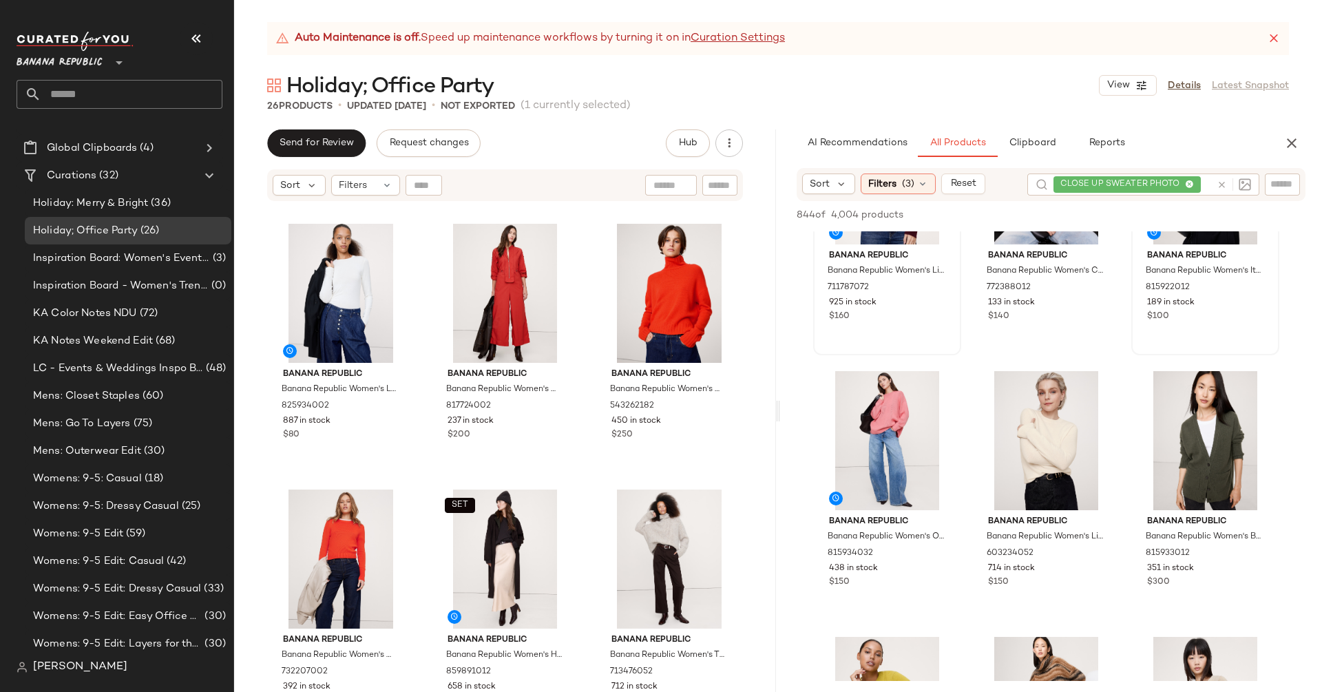
scroll to position [3915, 0]
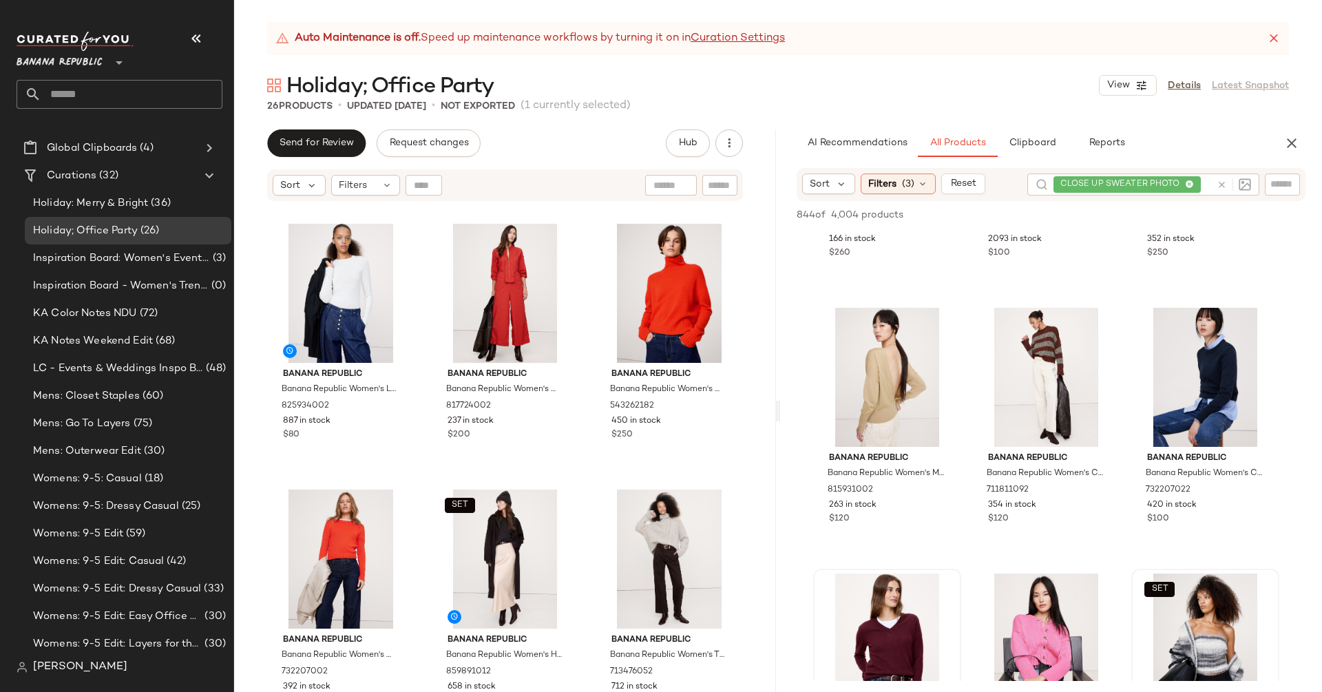
click at [1223, 185] on div at bounding box center [1231, 185] width 40 height 22
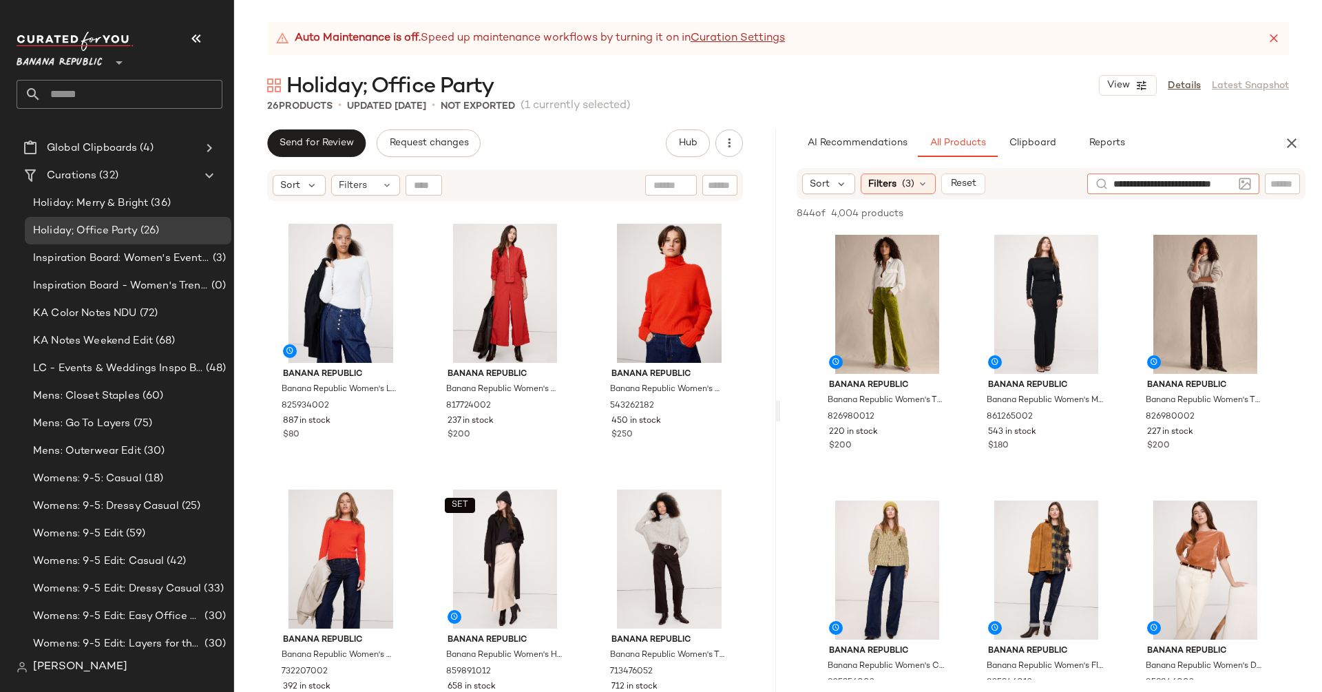
type input "**********"
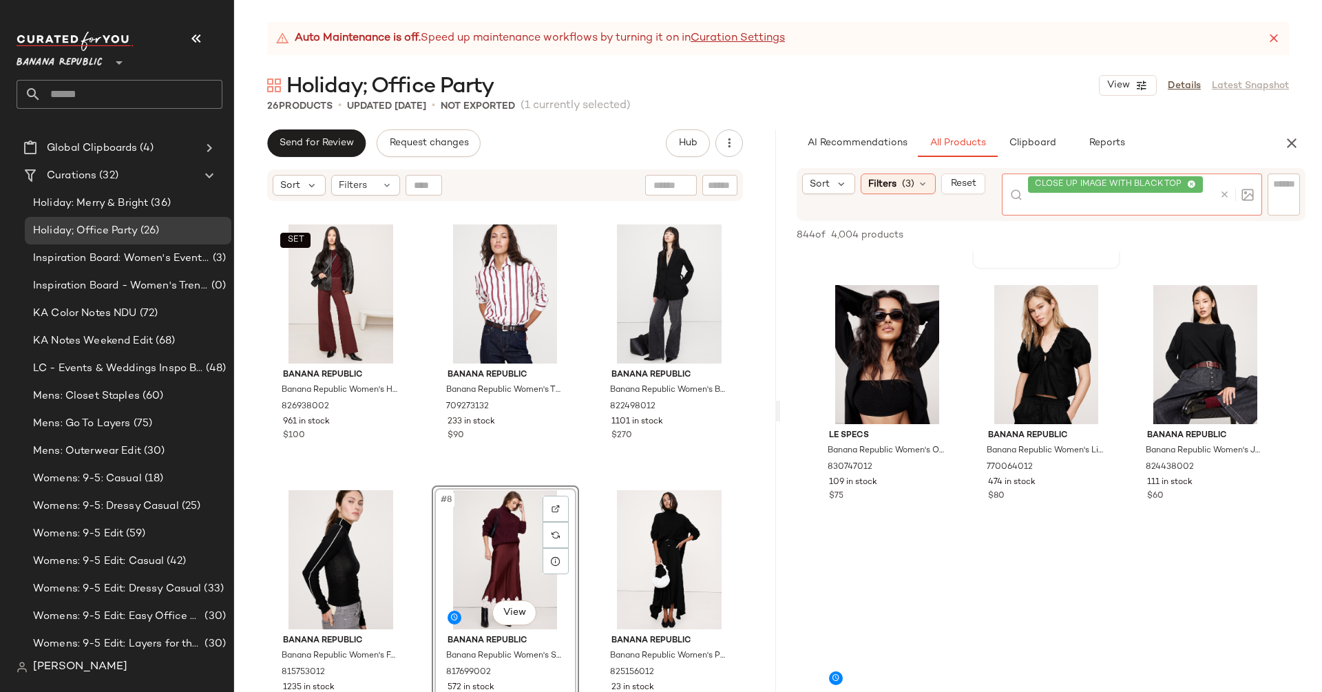
scroll to position [266, 0]
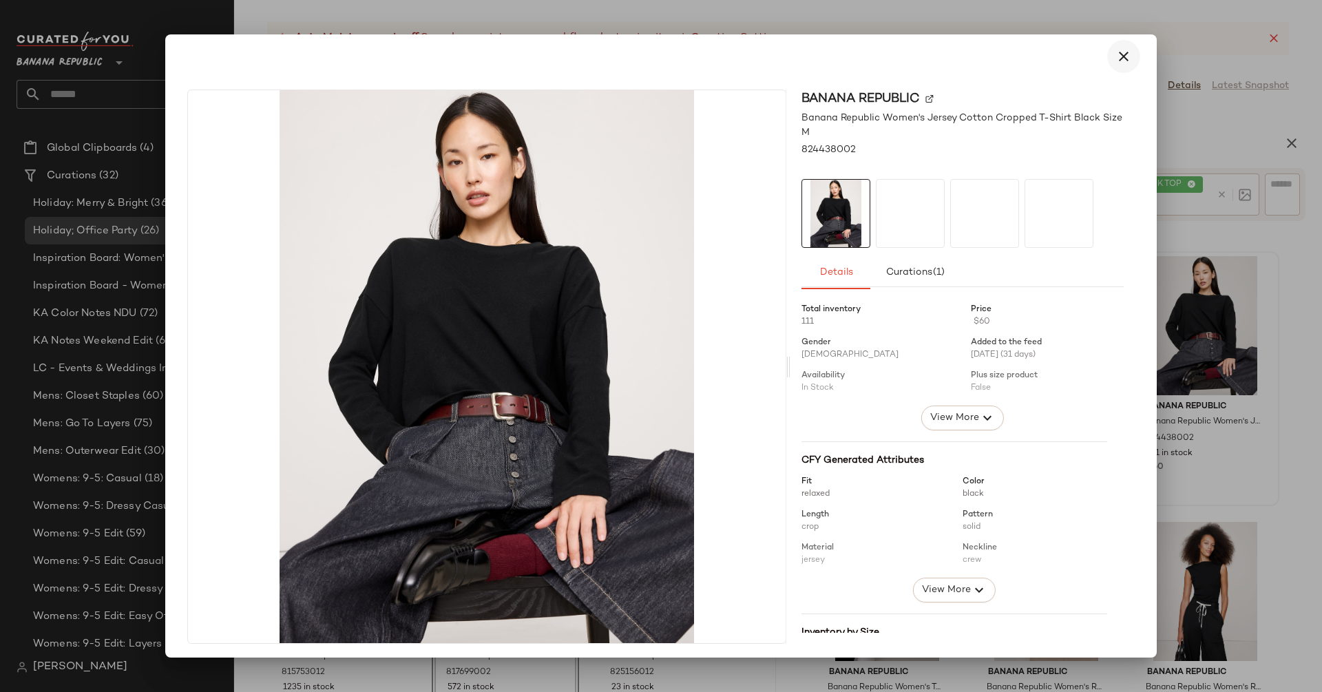
click at [1117, 56] on icon "button" at bounding box center [1123, 56] width 17 height 17
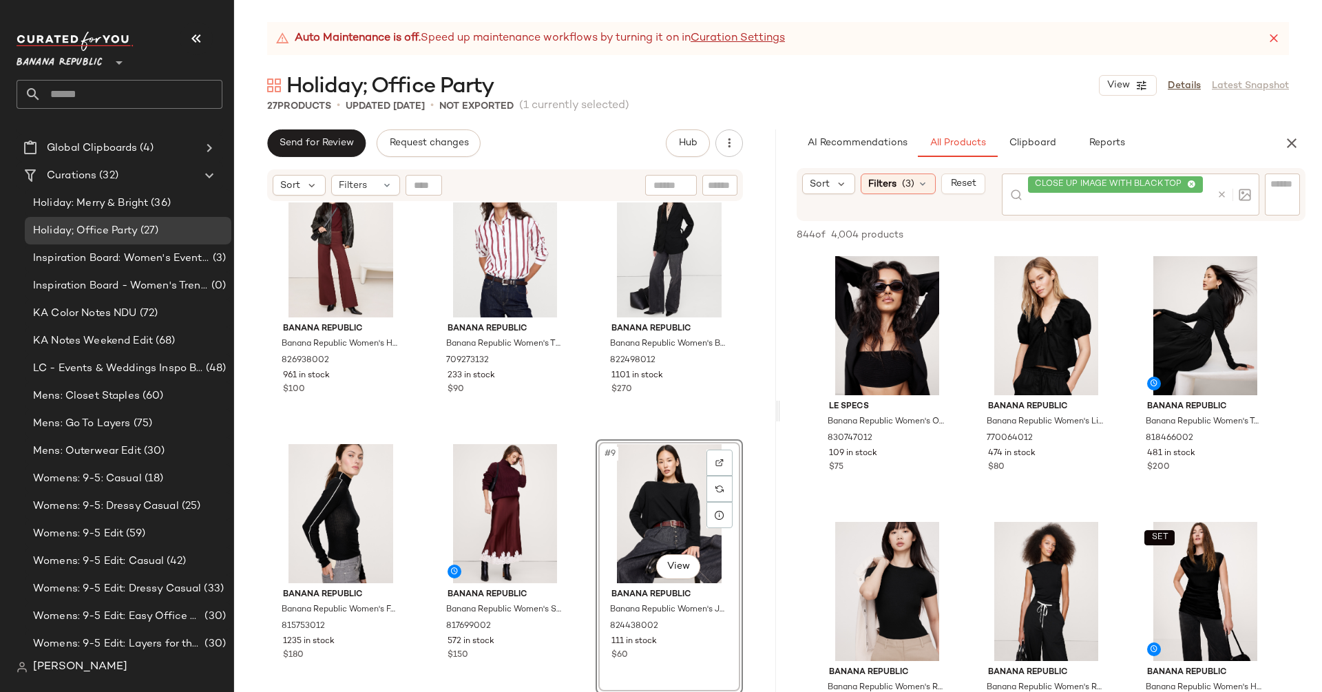
scroll to position [340, 0]
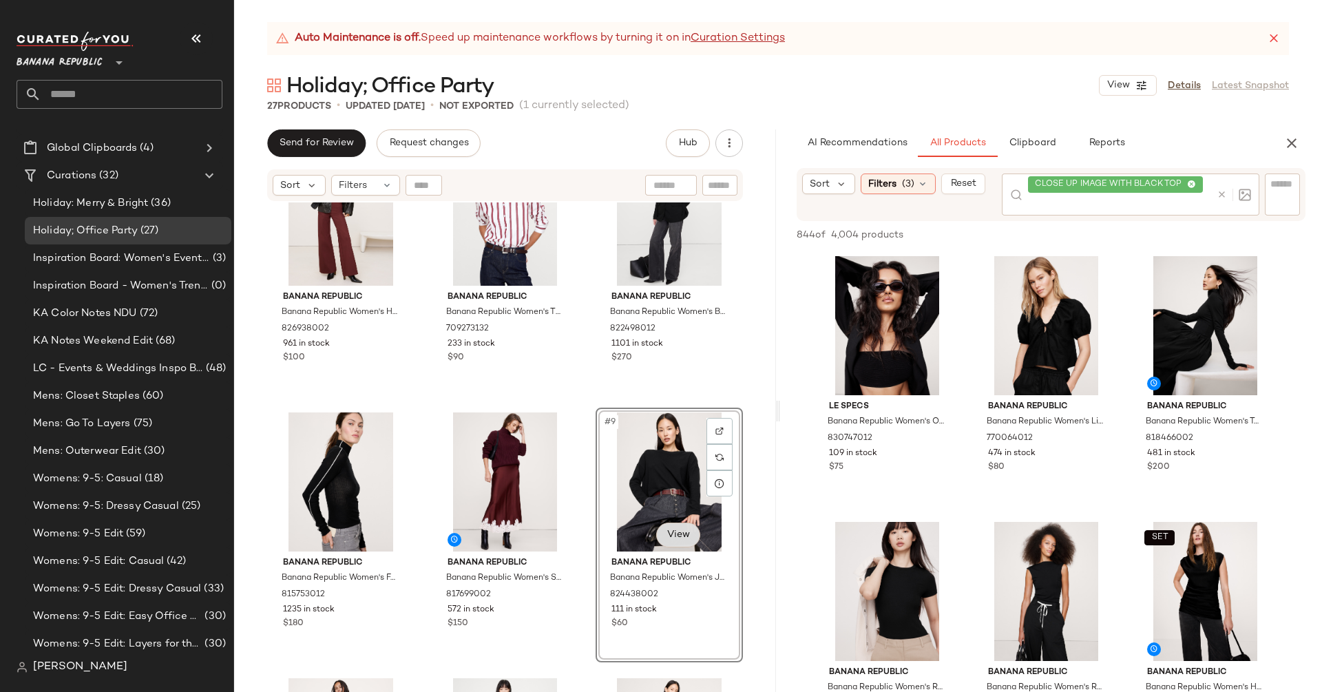
click at [664, 537] on body "Banana Republic ** Dashboard All Products Global Clipboards (4) Curations (32) …" at bounding box center [661, 346] width 1322 height 692
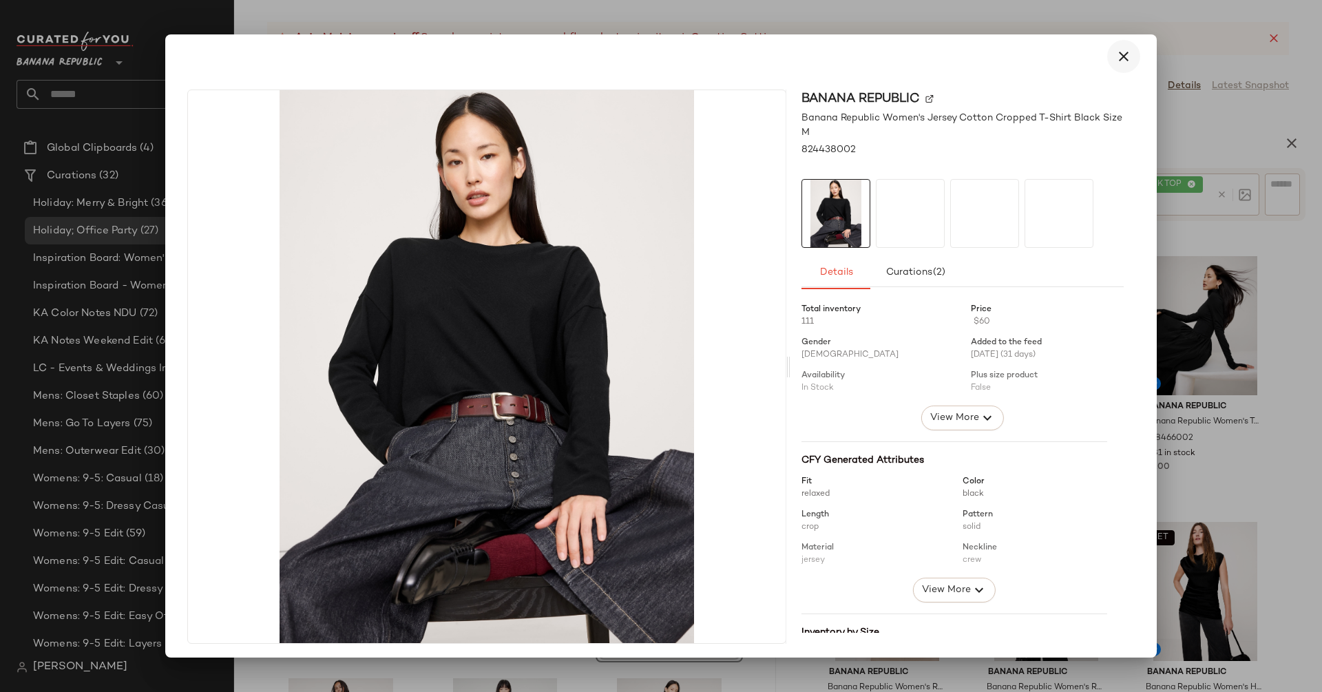
click at [1115, 55] on icon "button" at bounding box center [1123, 56] width 17 height 17
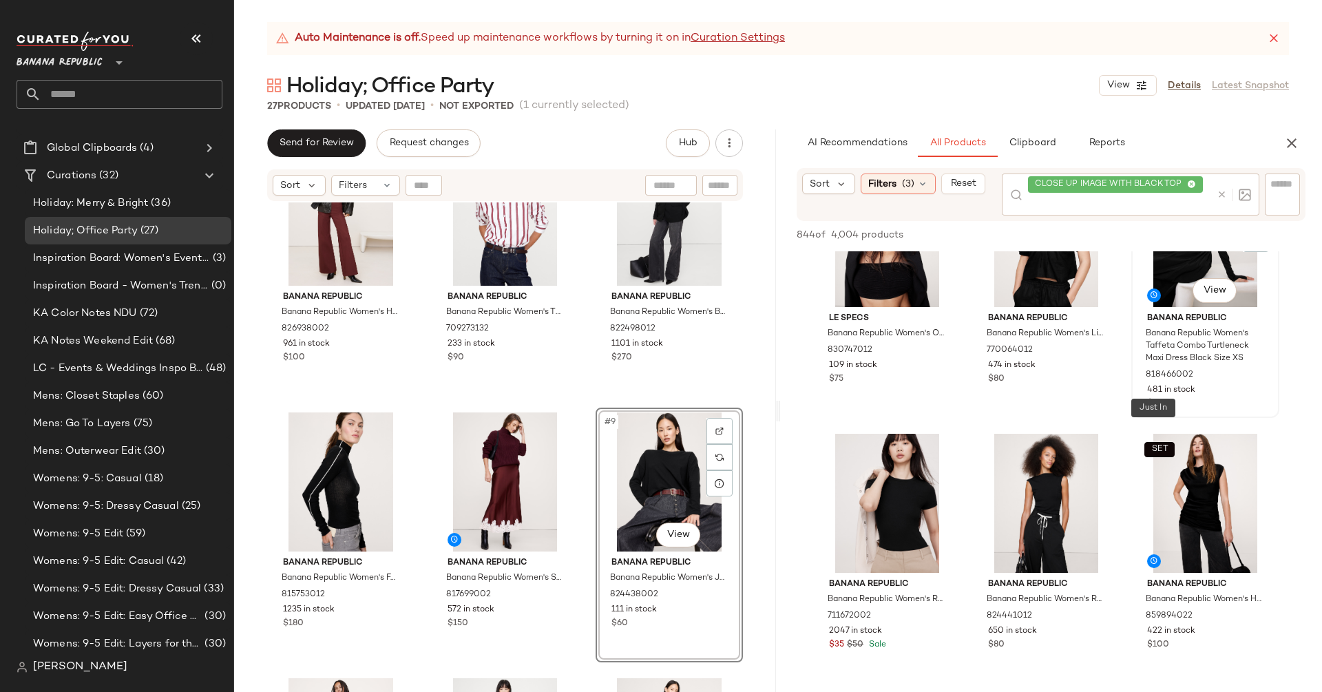
scroll to position [0, 0]
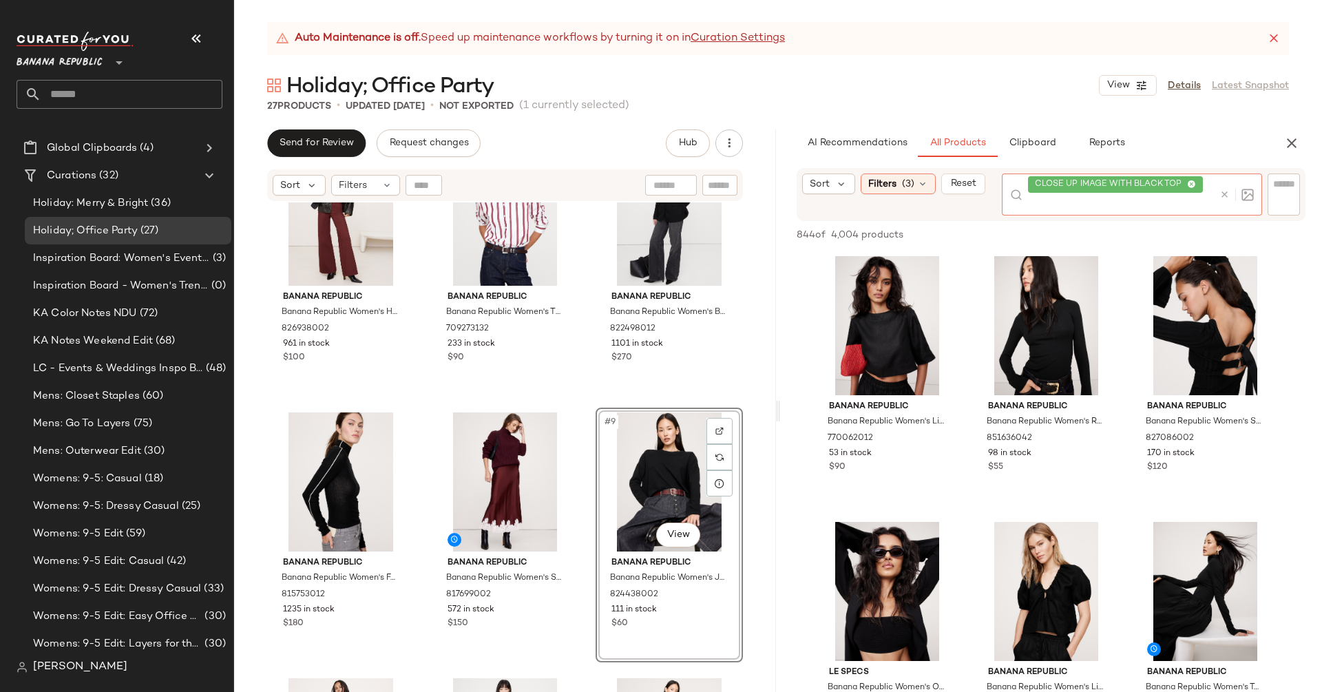
click at [1220, 183] on div at bounding box center [1234, 195] width 40 height 42
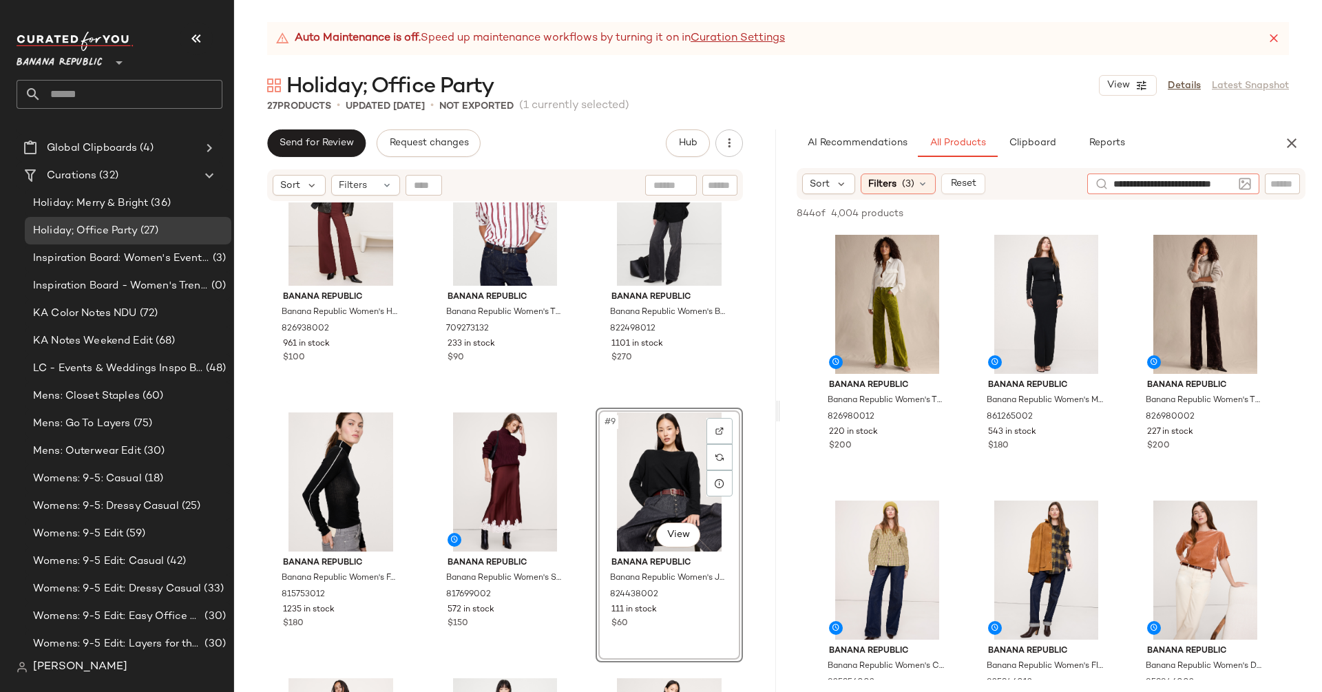
type input "**********"
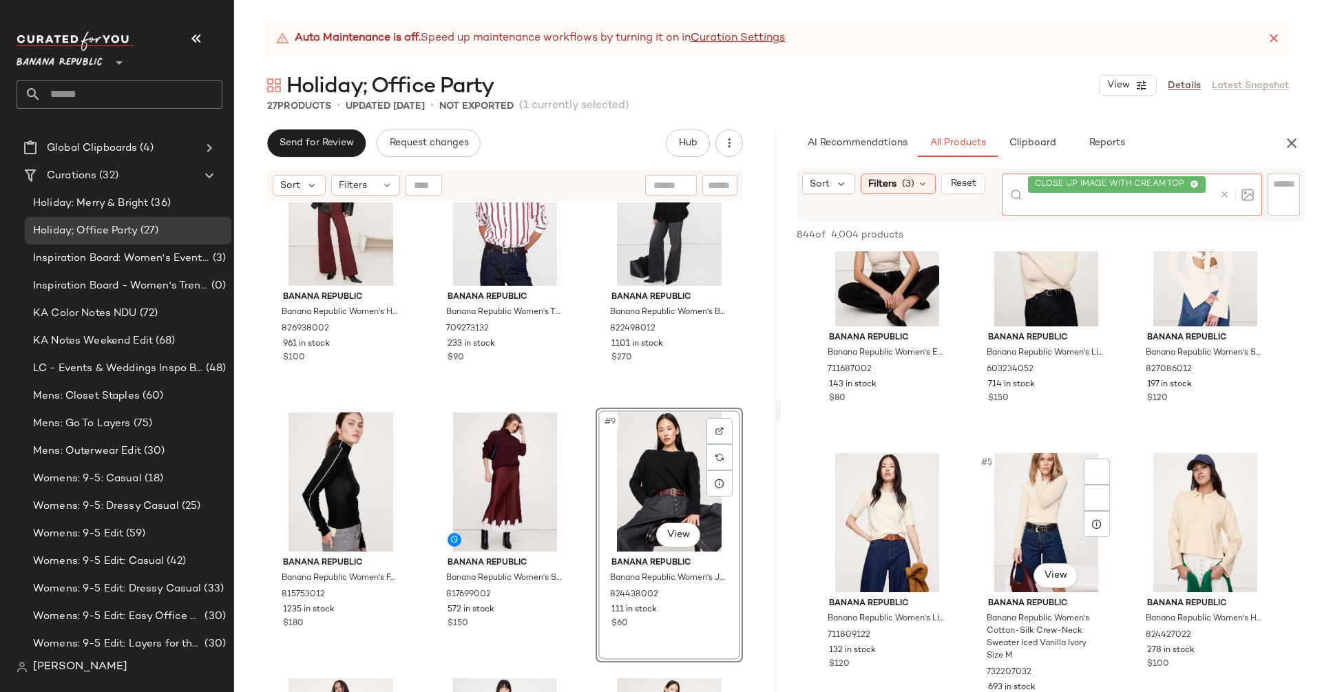
scroll to position [403, 0]
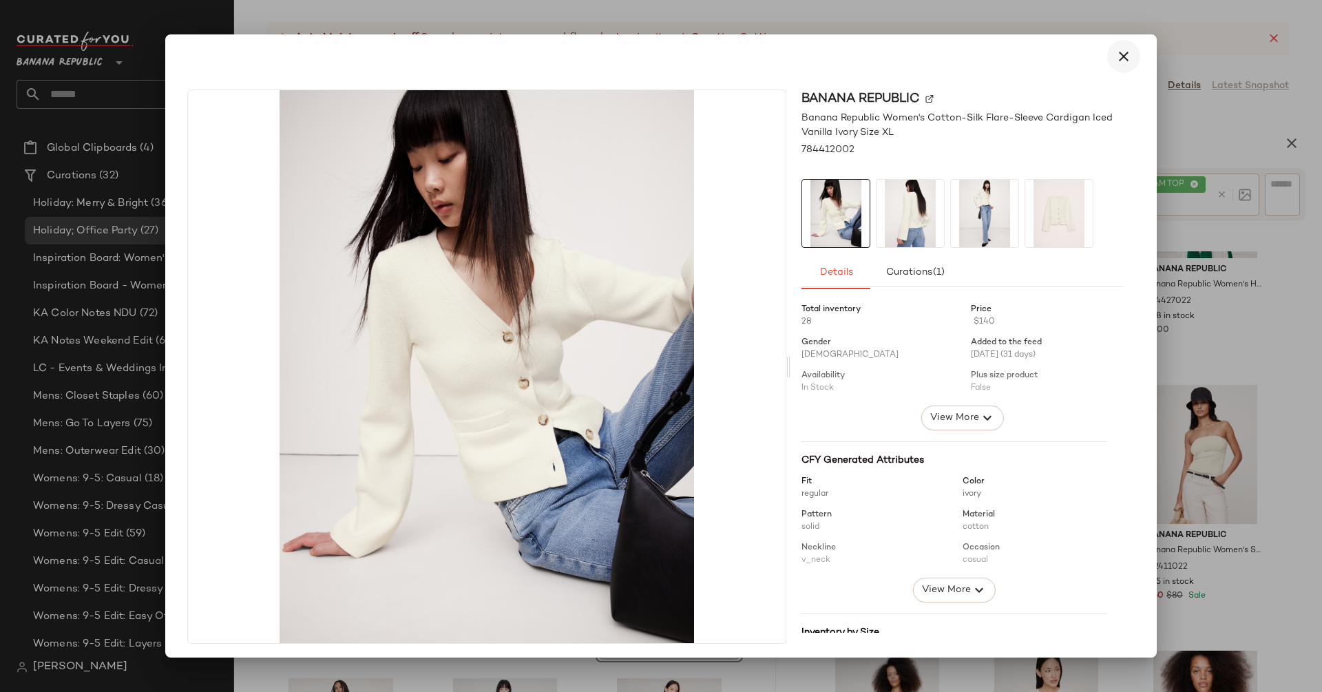
click at [1109, 47] on button "button" at bounding box center [1123, 56] width 33 height 33
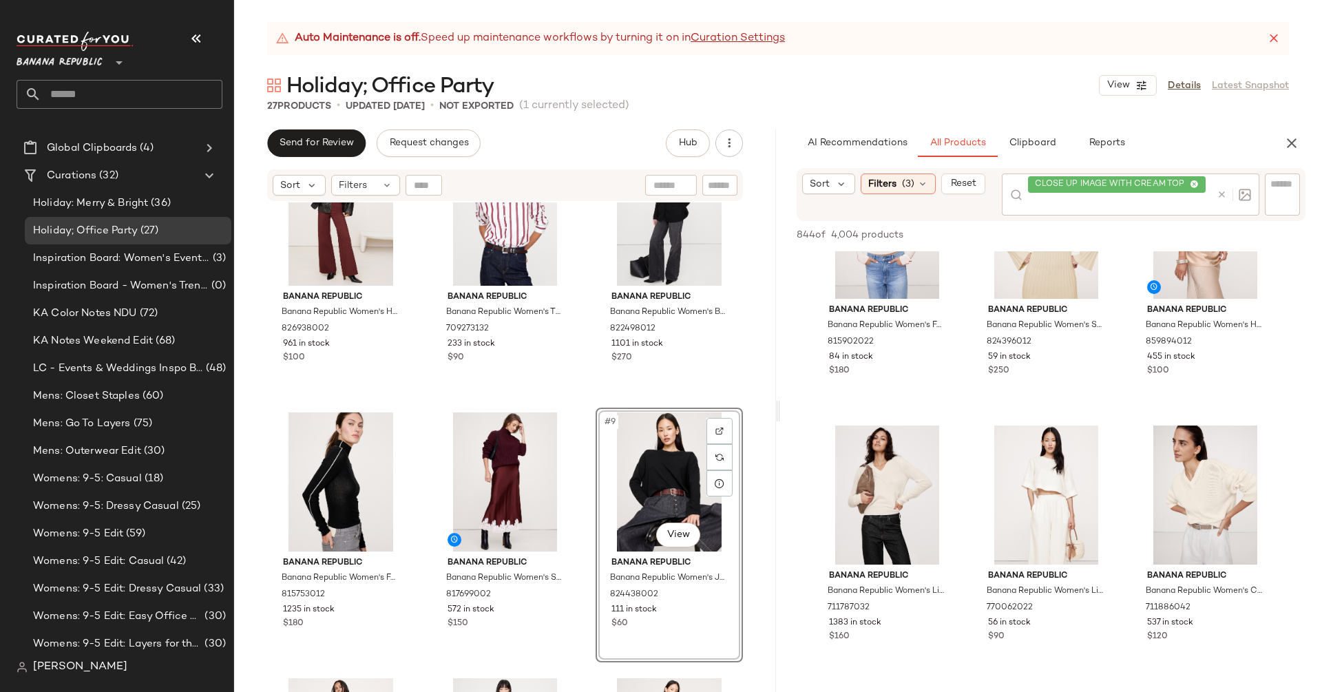
scroll to position [1220, 0]
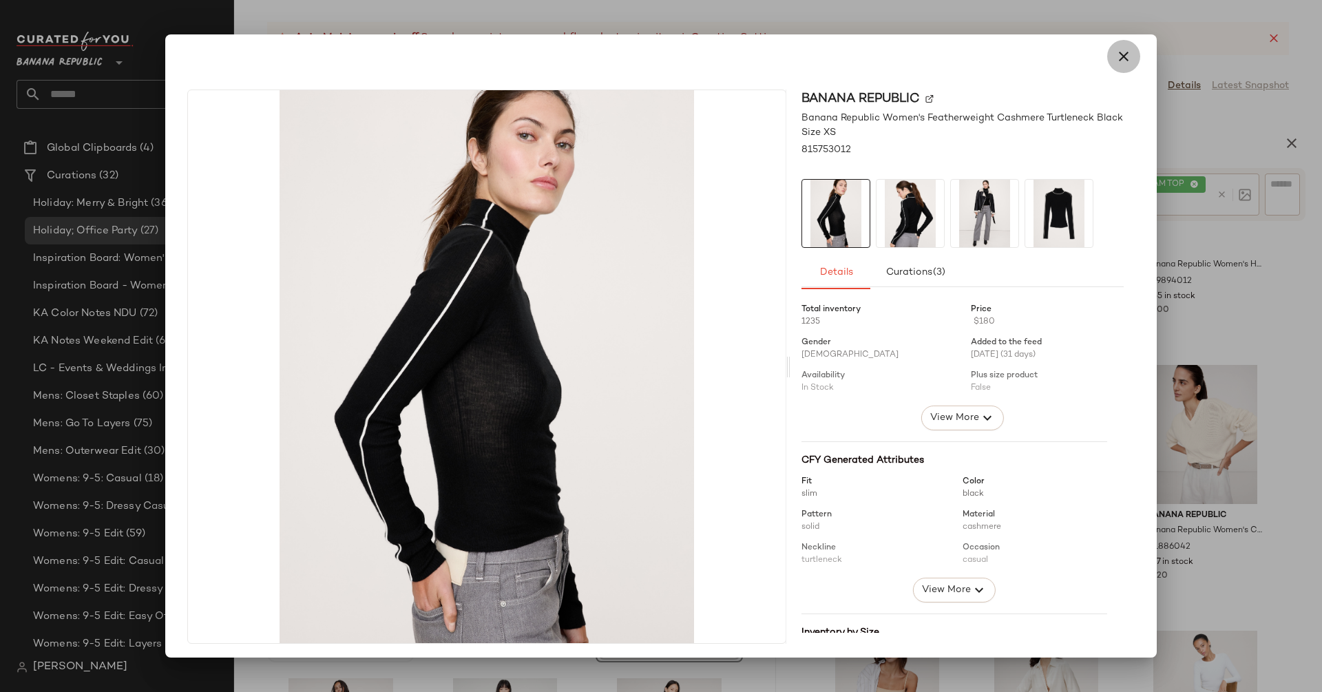
click at [1116, 56] on icon "button" at bounding box center [1123, 56] width 17 height 17
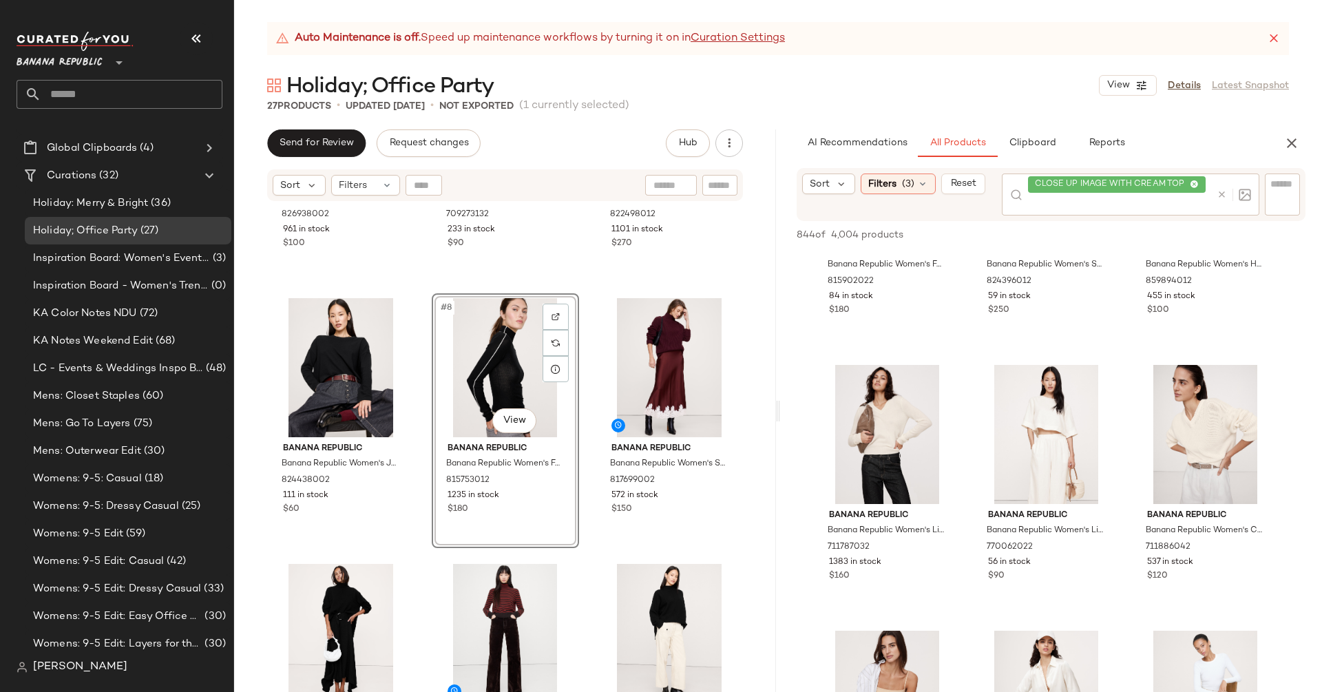
scroll to position [458, 0]
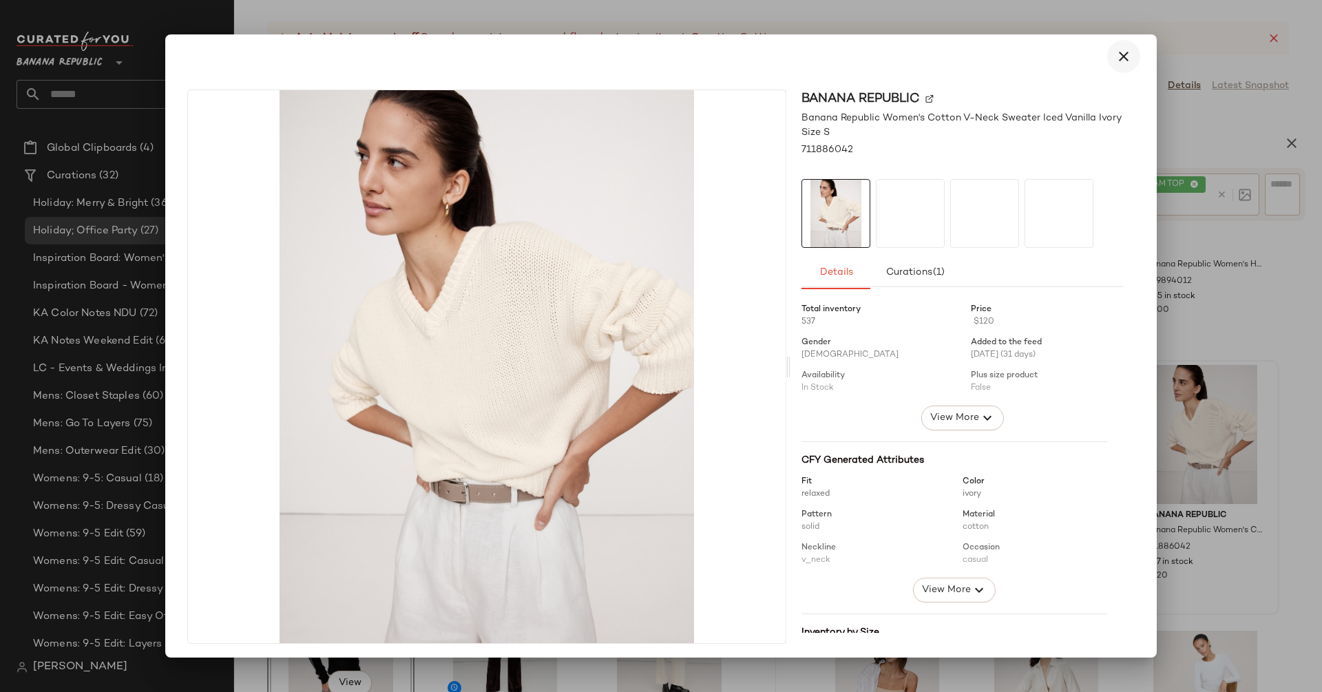
click at [1115, 50] on icon "button" at bounding box center [1123, 56] width 17 height 17
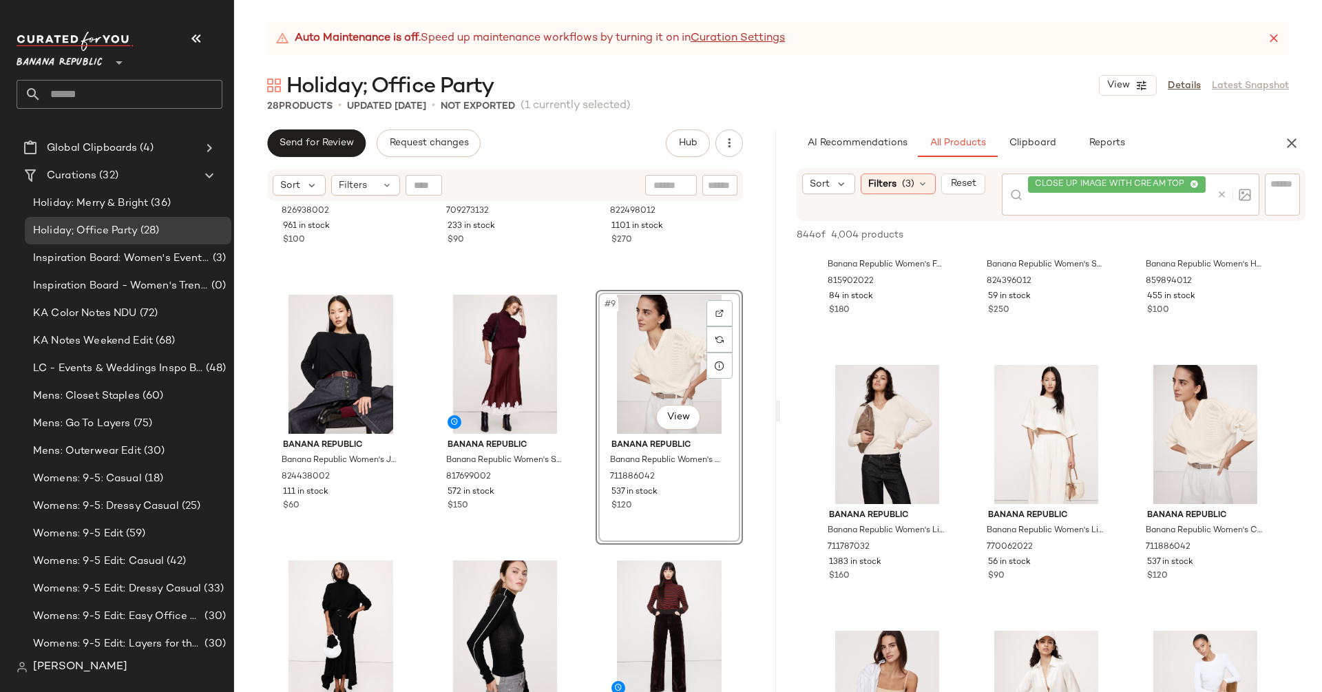
click at [757, 410] on div "SET Banana Republic Banana Republic Women's High-Rise Wide-Leg Everywhere Ponte…" at bounding box center [505, 464] width 542 height 524
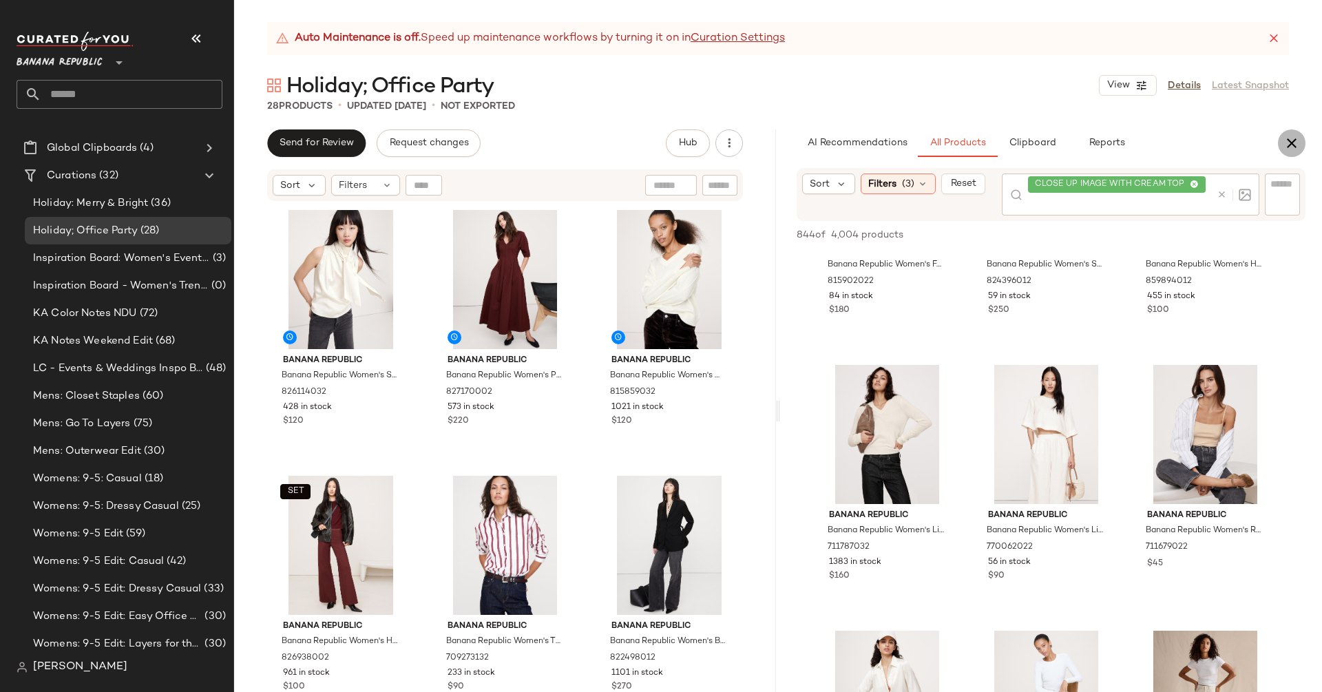
click at [1285, 147] on icon "button" at bounding box center [1291, 143] width 17 height 17
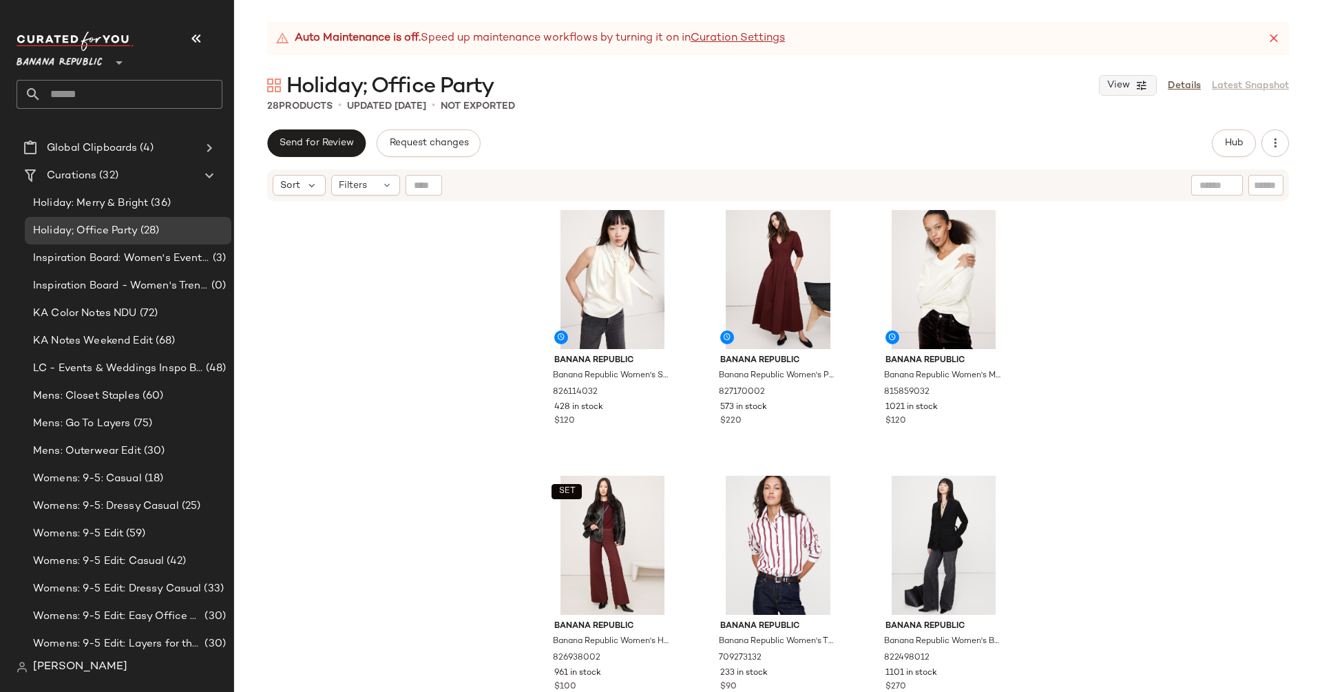
click at [1120, 77] on button "View" at bounding box center [1128, 85] width 58 height 21
click at [1051, 203] on label "Show Card Details" at bounding box center [1061, 204] width 101 height 39
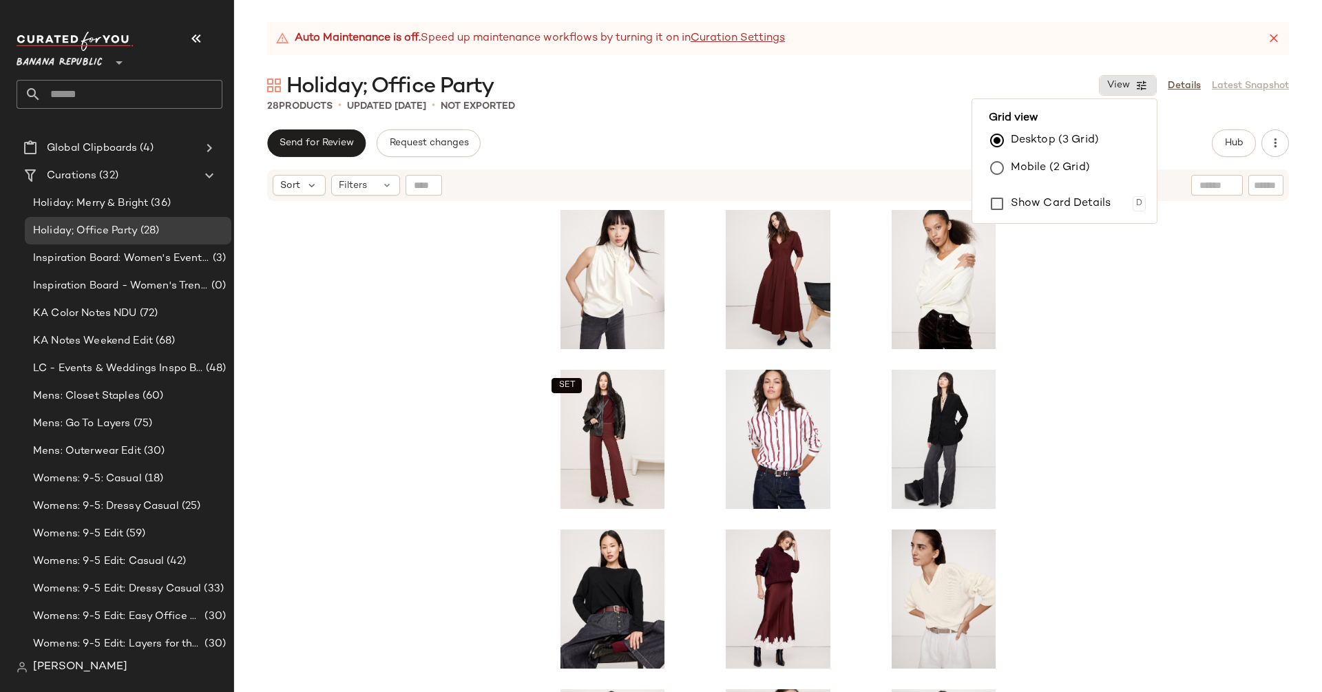
click at [1199, 412] on div "SET" at bounding box center [778, 464] width 1088 height 524
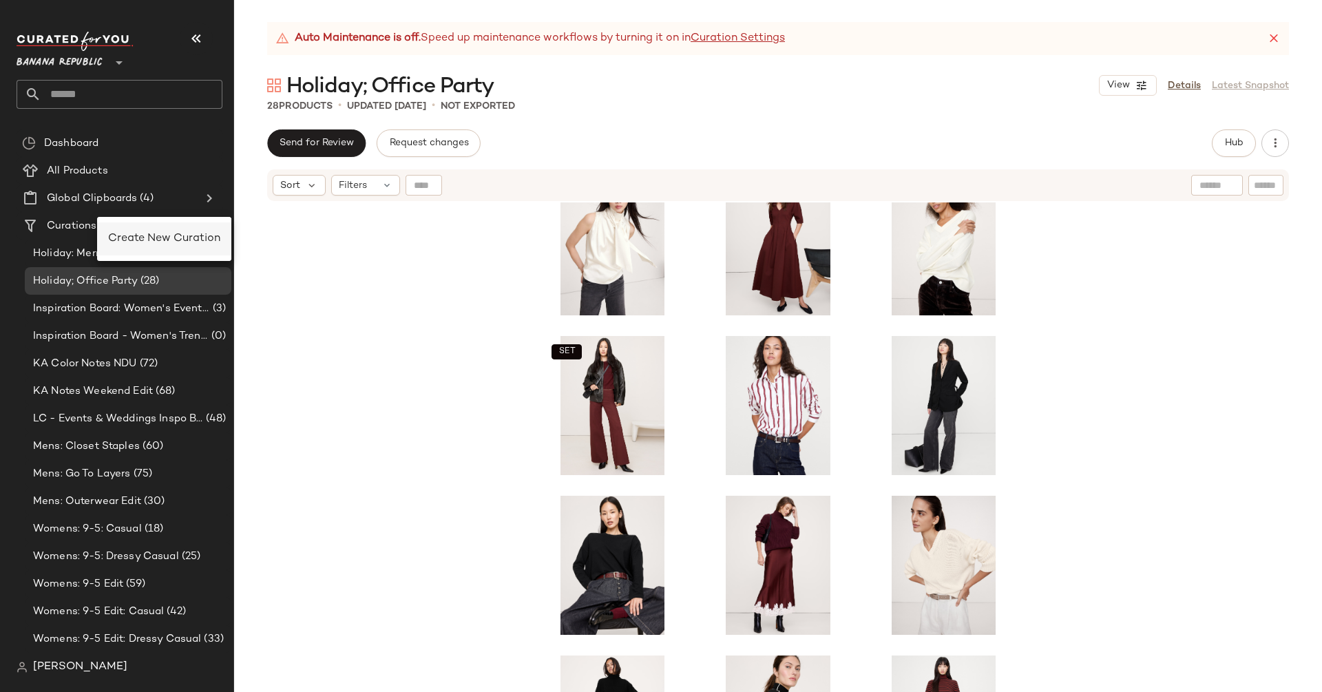
click at [124, 227] on div "Create New Curation" at bounding box center [164, 238] width 134 height 33
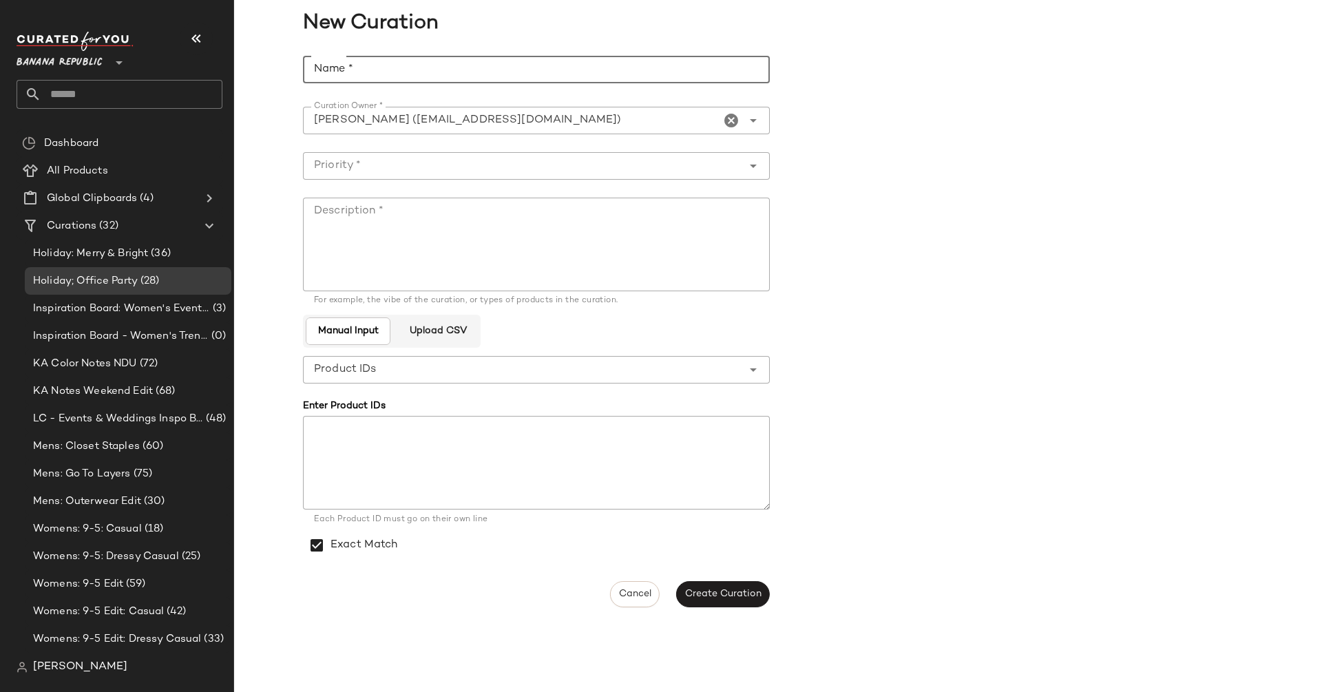
click at [442, 73] on input "Name *" at bounding box center [536, 70] width 467 height 28
type input "**********"
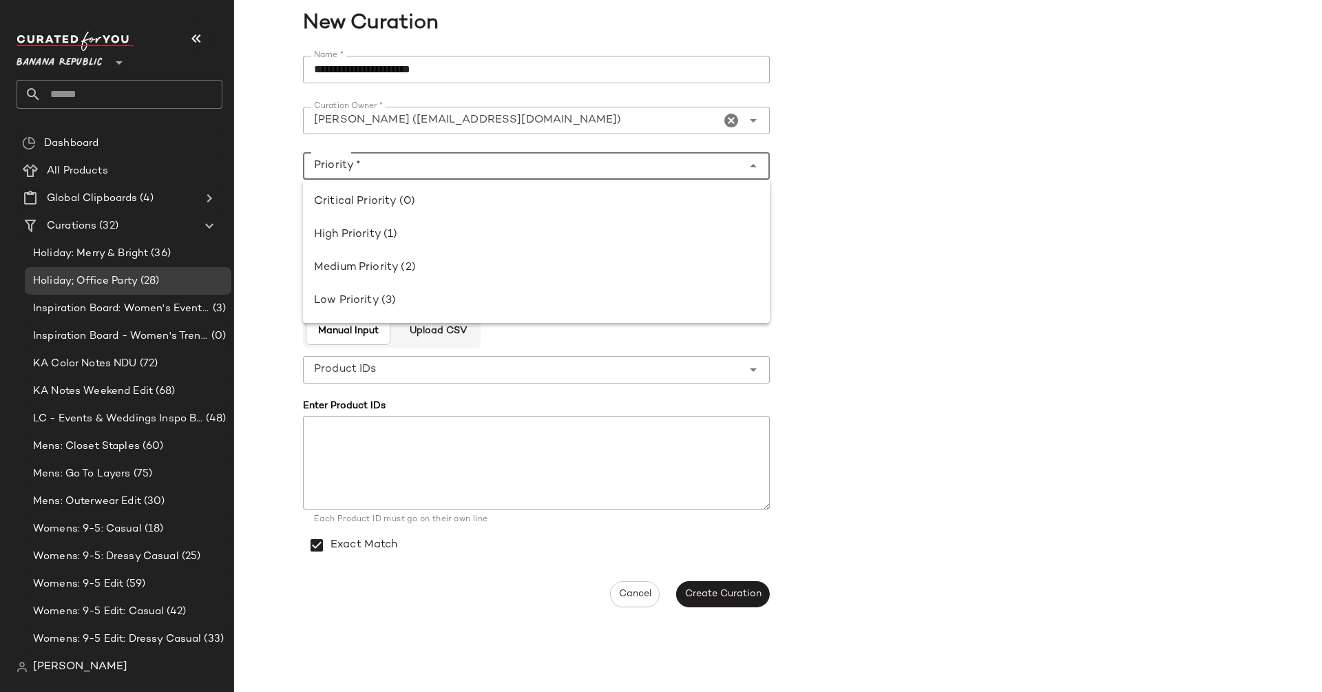
click at [403, 166] on input "Priority *" at bounding box center [522, 166] width 439 height 17
click at [390, 209] on div "Critical Priority (0)" at bounding box center [536, 201] width 445 height 17
type input "**********"
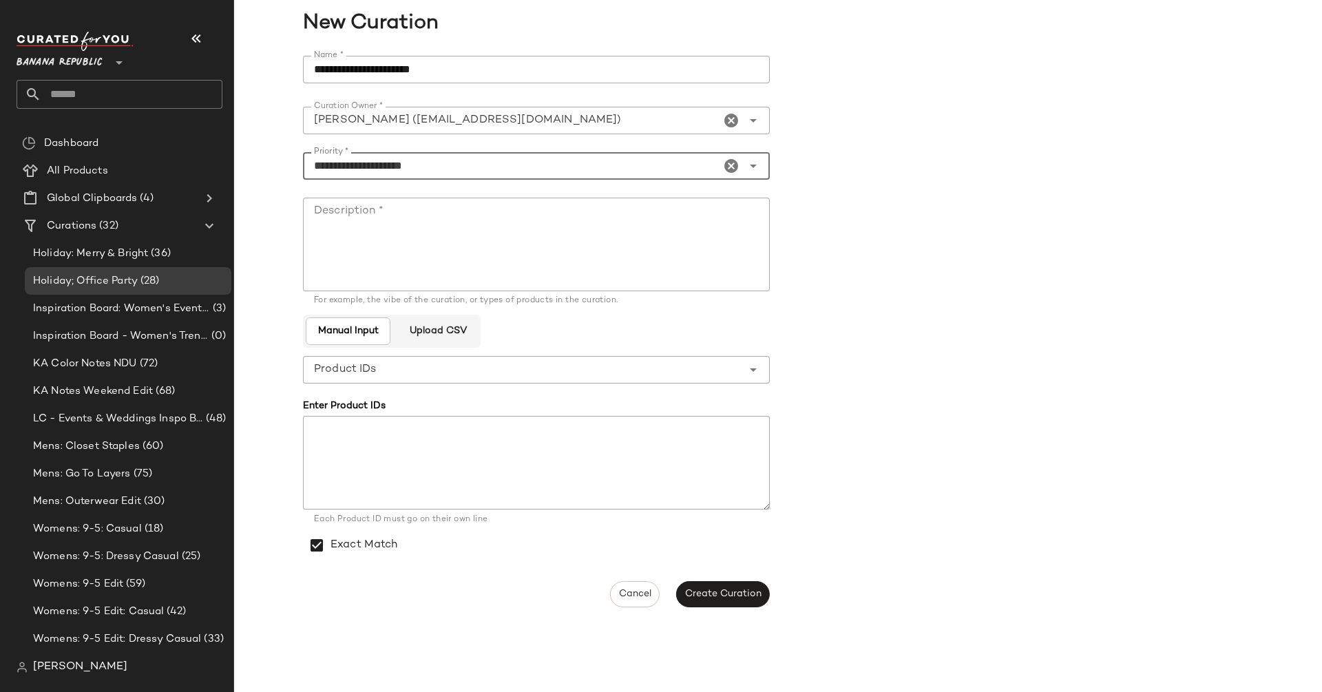
click at [390, 267] on textarea "Description *" at bounding box center [536, 245] width 467 height 94
type textarea "**********"
click at [734, 596] on span "Create Curation" at bounding box center [722, 594] width 77 height 11
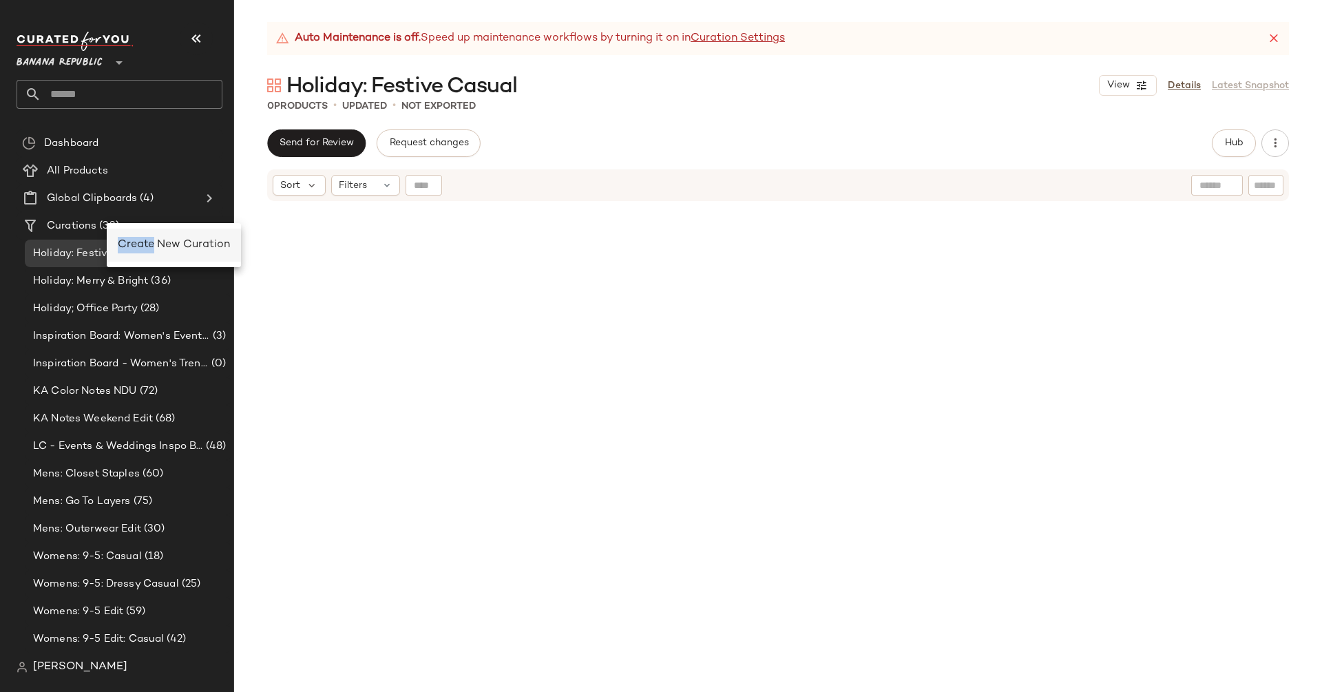
click at [154, 237] on div "Create New Curation" at bounding box center [174, 245] width 112 height 17
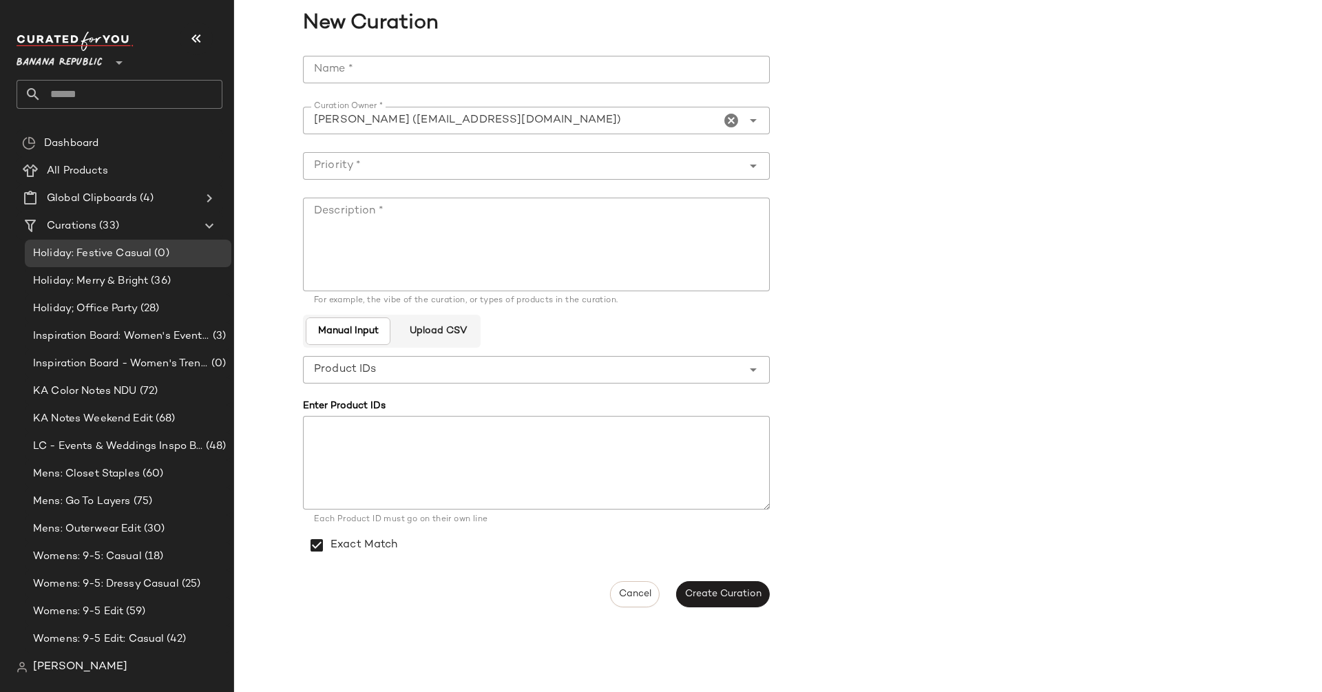
click at [426, 75] on input "Name *" at bounding box center [536, 70] width 467 height 28
type input "**********"
click at [747, 581] on button "Create Curation" at bounding box center [723, 594] width 94 height 26
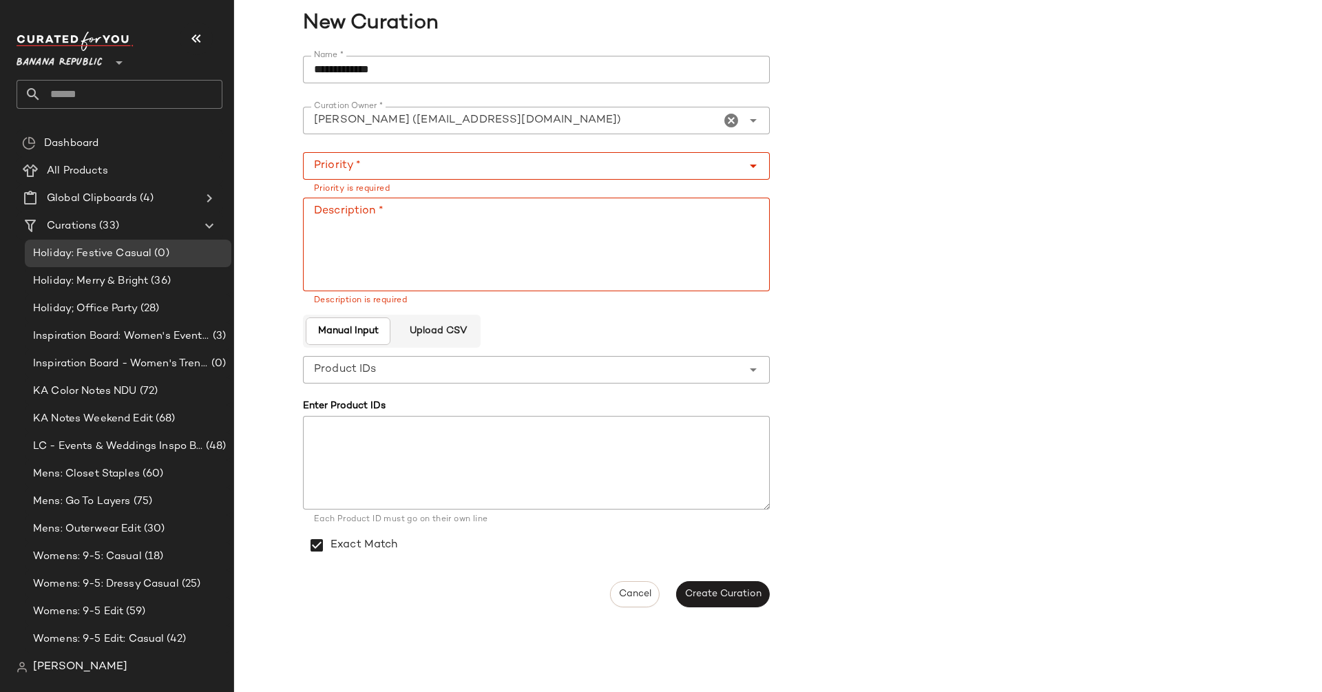
click at [465, 169] on input "Priority *" at bounding box center [522, 166] width 439 height 17
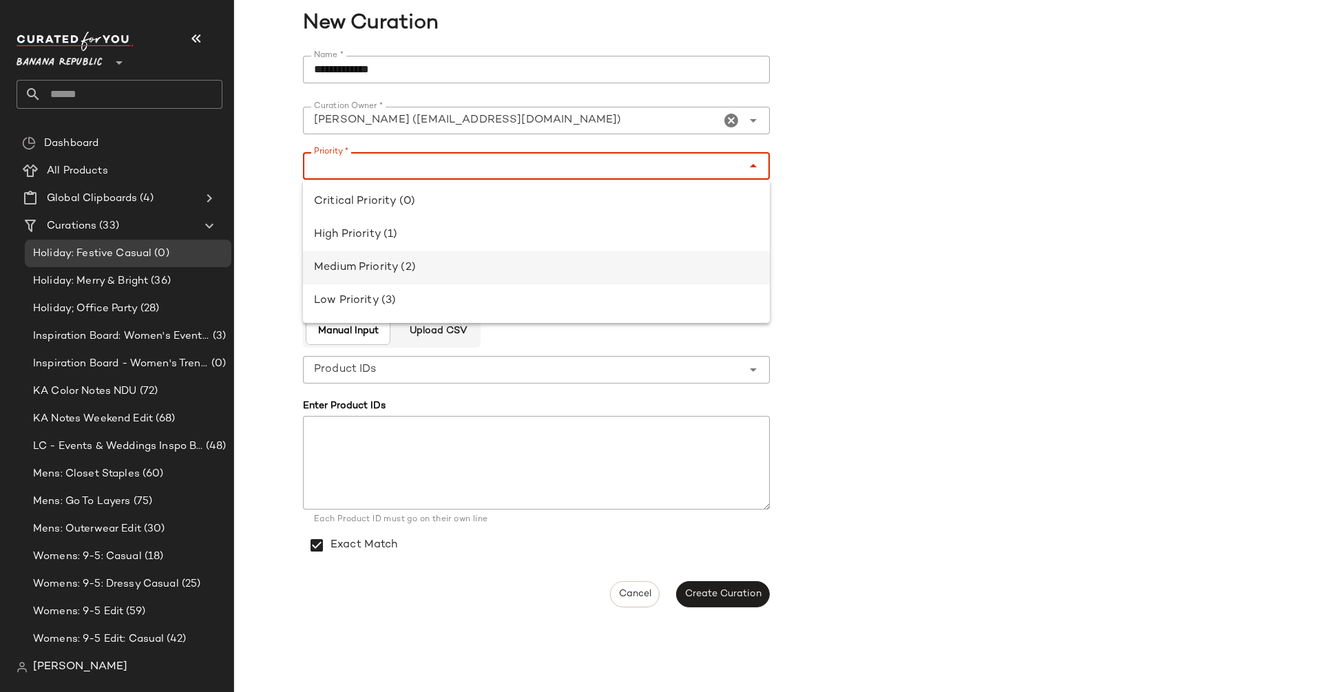
click at [463, 261] on div "Medium Priority (2)" at bounding box center [536, 268] width 445 height 17
type input "**********"
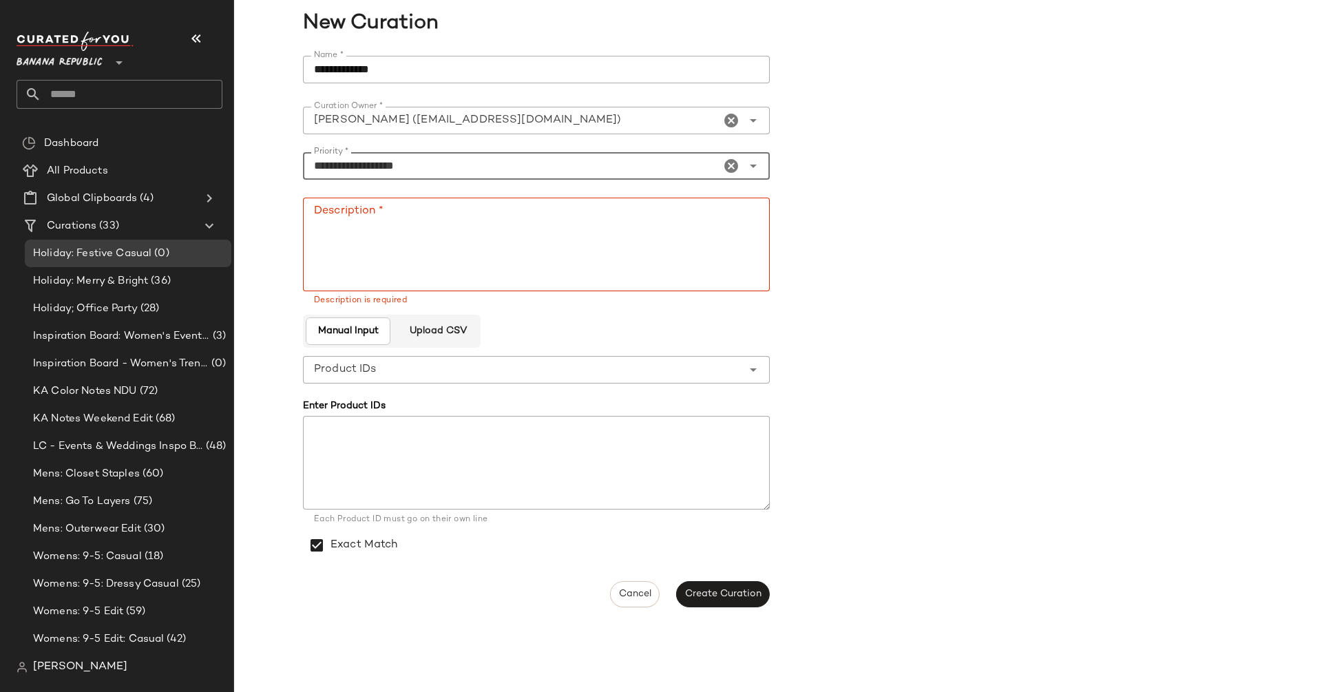
click at [461, 256] on textarea "Description *" at bounding box center [536, 245] width 467 height 94
type textarea "****"
click at [737, 613] on div "**********" at bounding box center [540, 332] width 475 height 568
click at [728, 596] on span "Create Curation" at bounding box center [722, 594] width 77 height 11
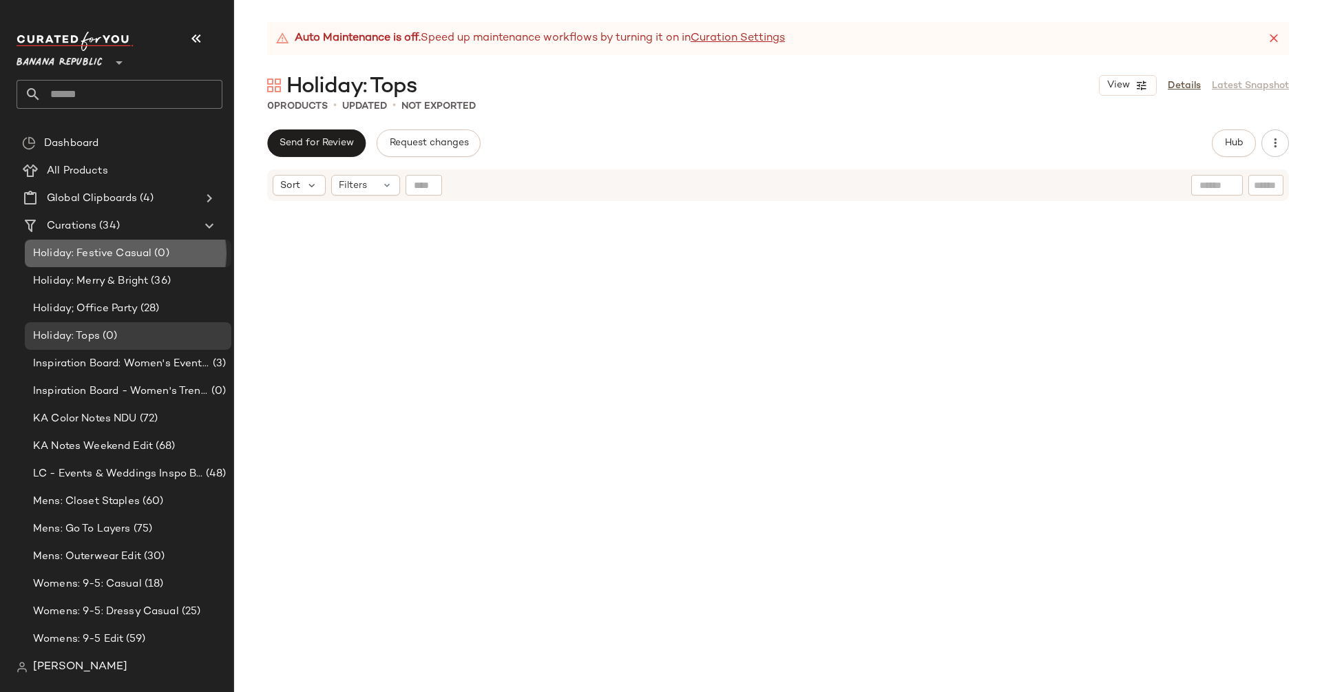
click at [143, 253] on span "Holiday: Festive Casual" at bounding box center [92, 254] width 118 height 16
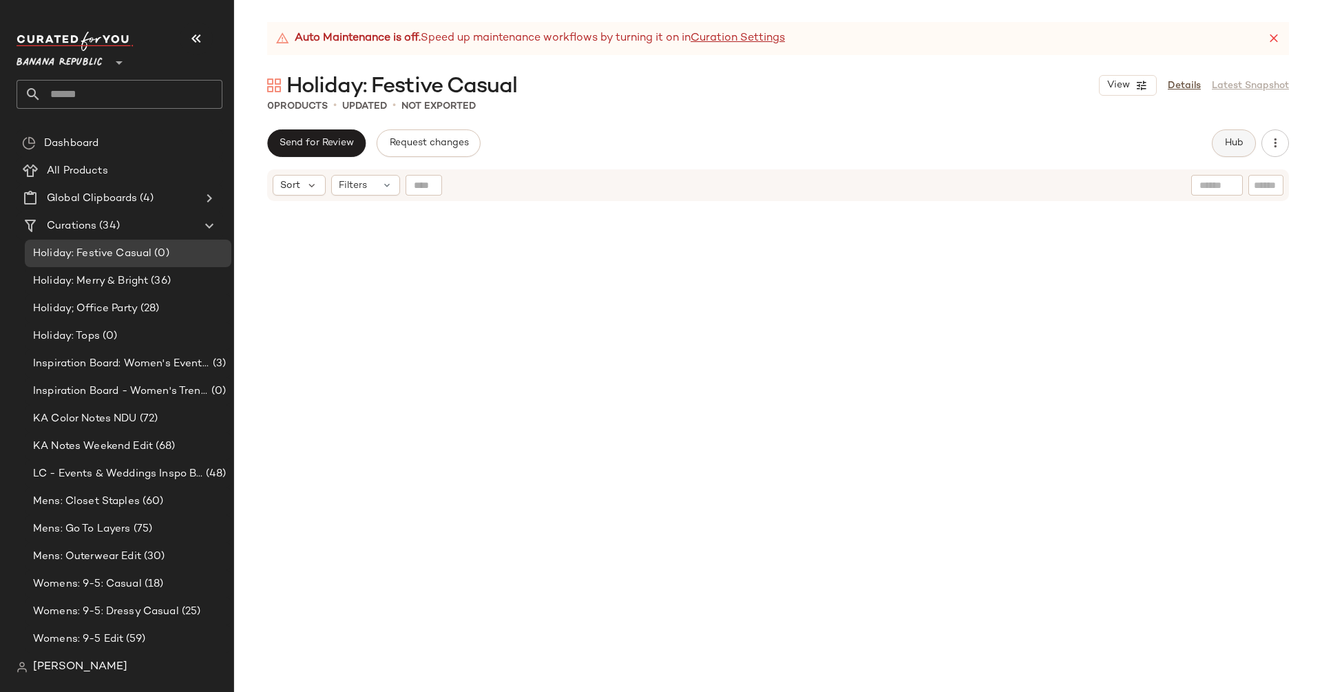
click at [1232, 137] on button "Hub" at bounding box center [1234, 143] width 44 height 28
click at [889, 187] on span "Filters" at bounding box center [882, 184] width 28 height 14
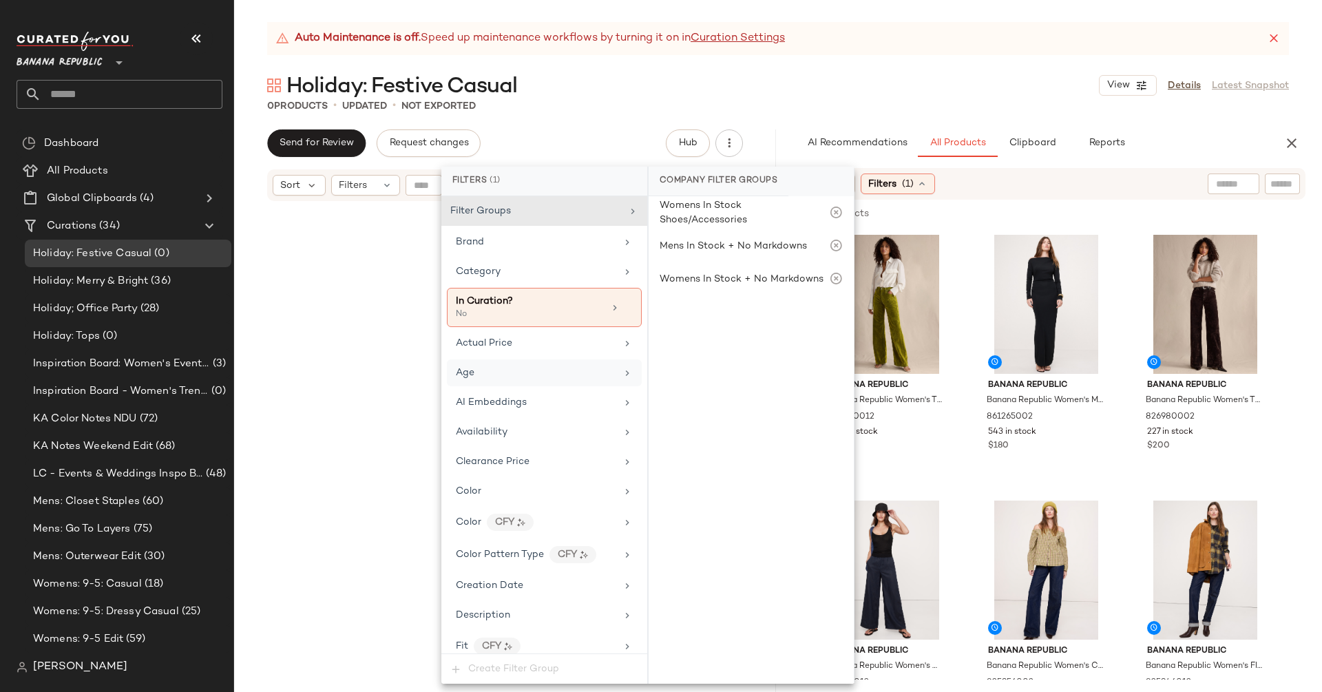
click at [498, 366] on div "Age" at bounding box center [536, 373] width 160 height 14
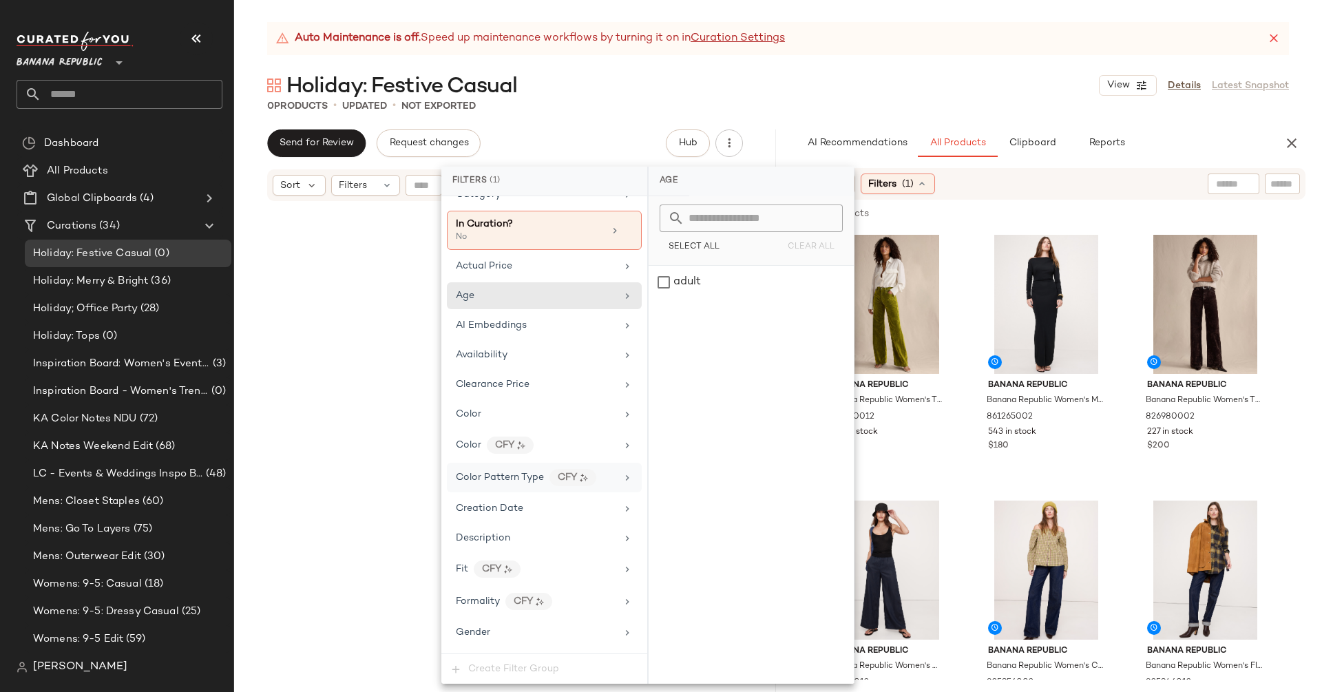
scroll to position [81, 0]
click at [509, 621] on div "Gender" at bounding box center [536, 628] width 160 height 14
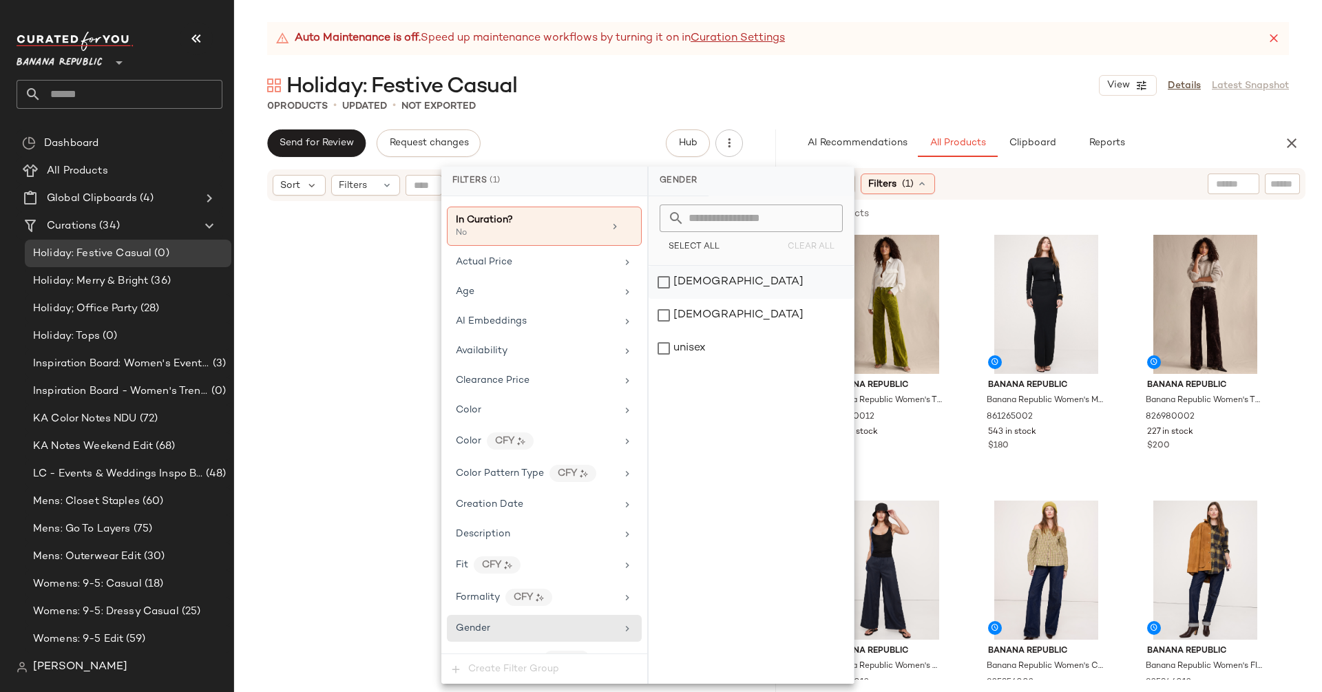
click at [679, 281] on div "[DEMOGRAPHIC_DATA]" at bounding box center [751, 282] width 205 height 33
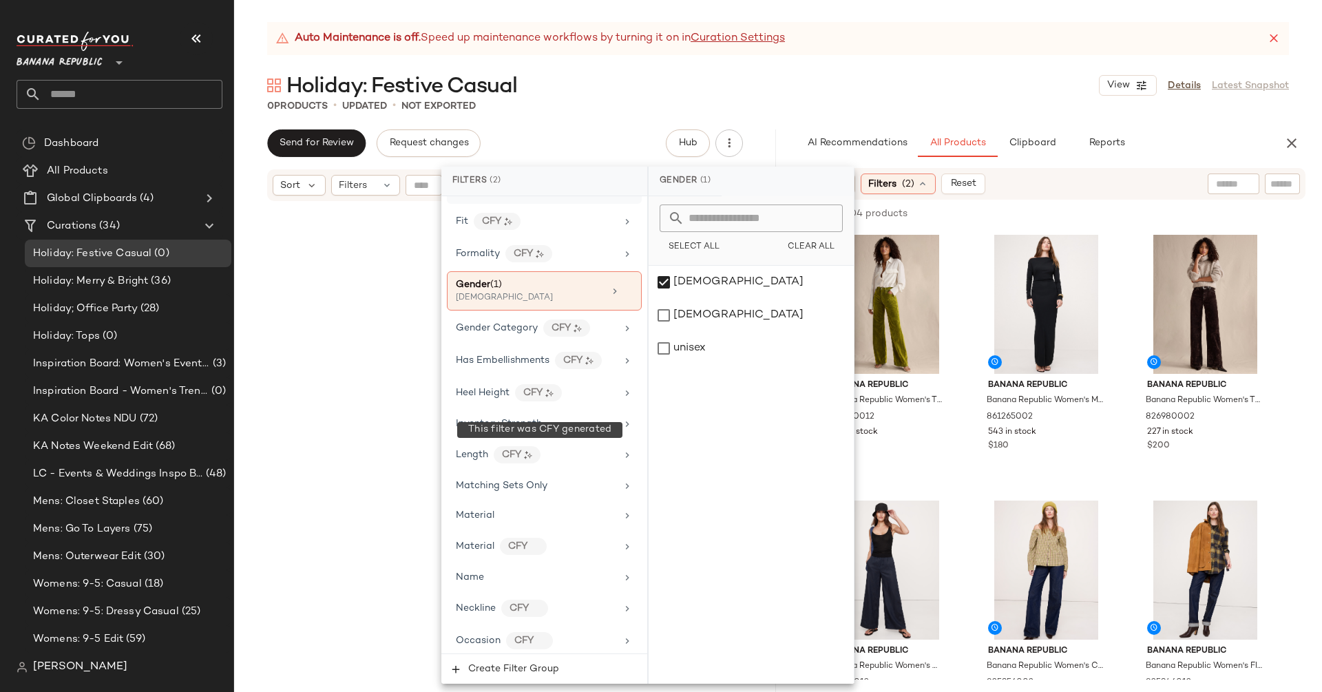
scroll to position [876, 0]
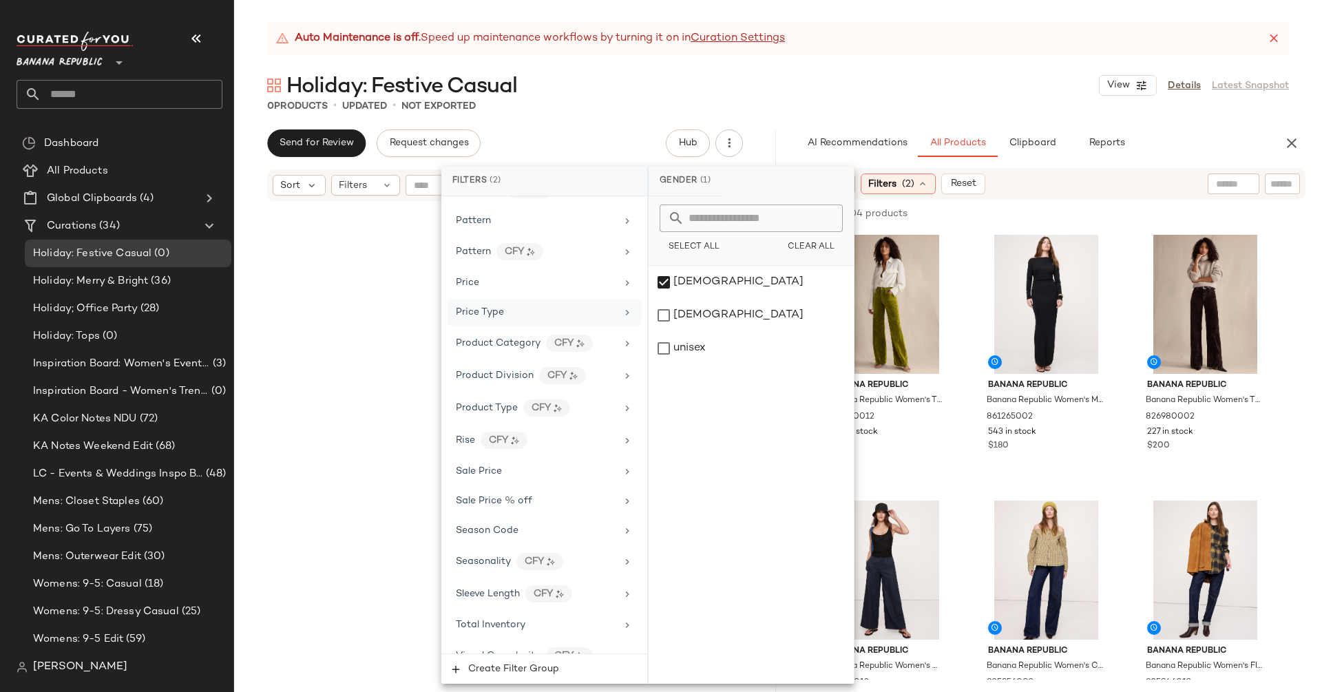
click at [534, 305] on div "Price Type" at bounding box center [536, 312] width 160 height 14
click at [691, 312] on div "PROMO" at bounding box center [751, 315] width 205 height 33
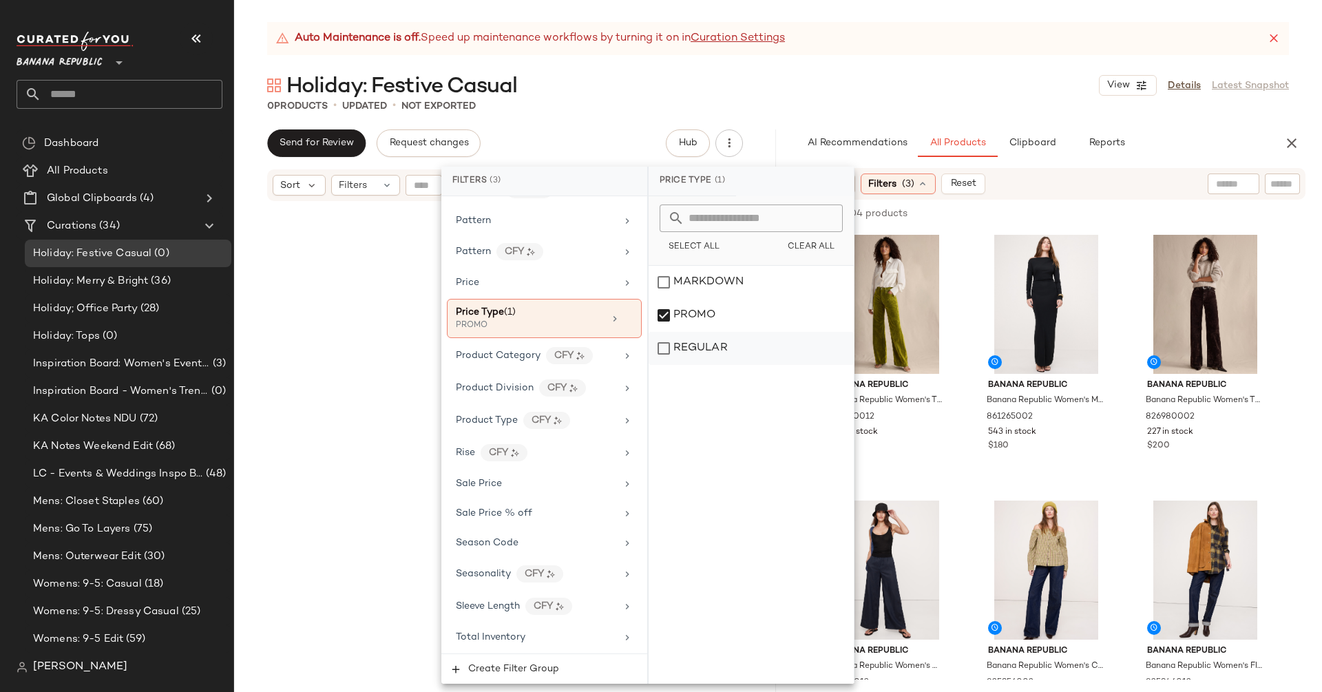
click at [691, 344] on div "REGULAR" at bounding box center [751, 348] width 205 height 33
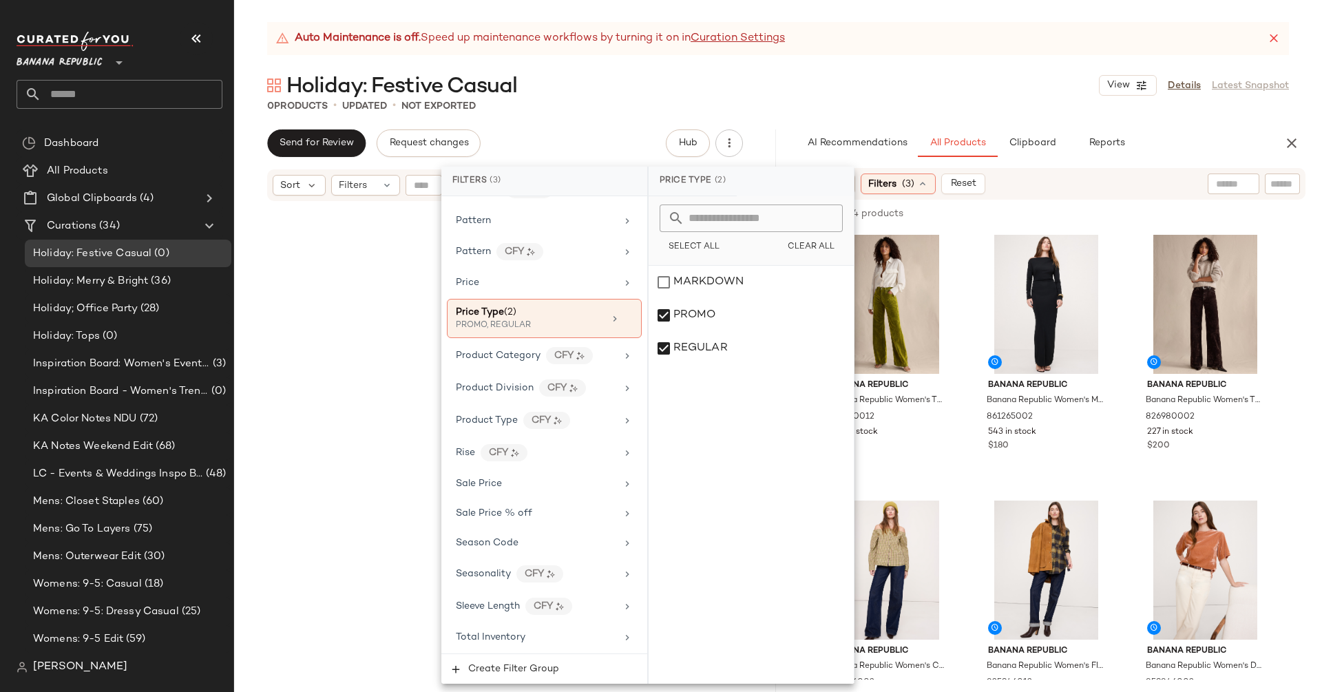
click at [246, 59] on div "Auto Maintenance is off. Speed up maintenance workflows by turning it on in Cur…" at bounding box center [778, 357] width 1088 height 670
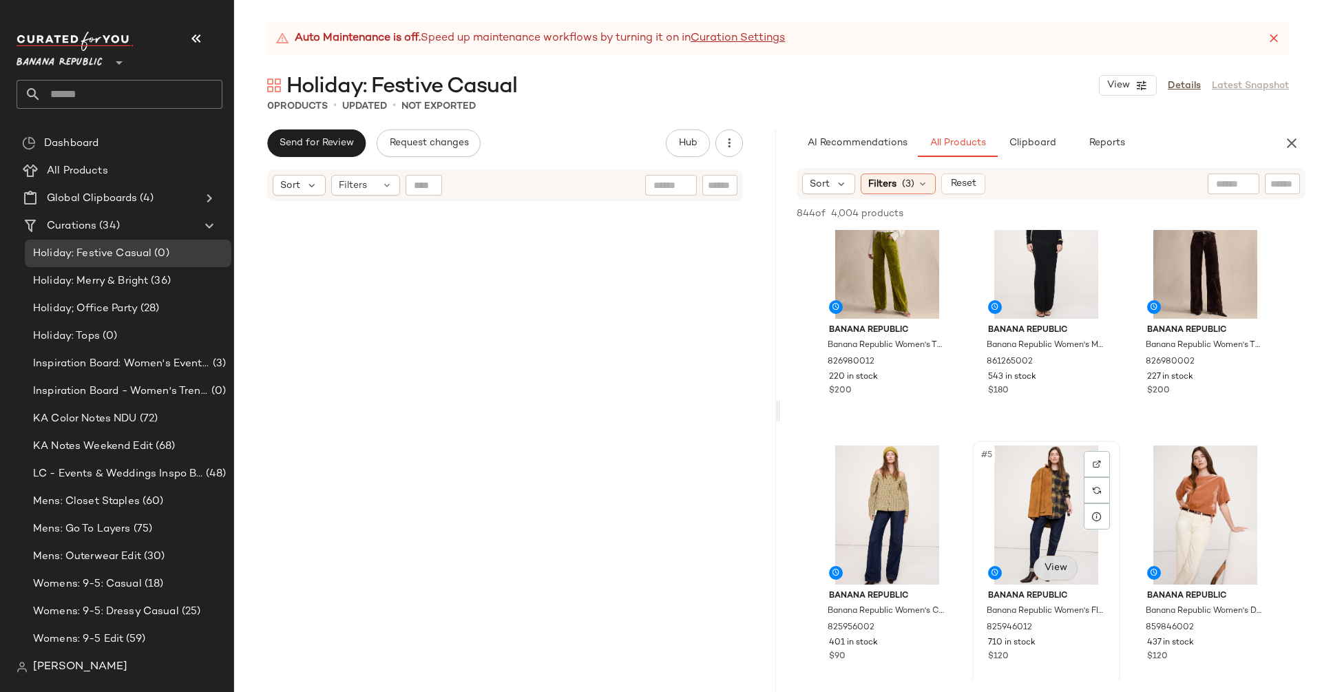
scroll to position [65, 0]
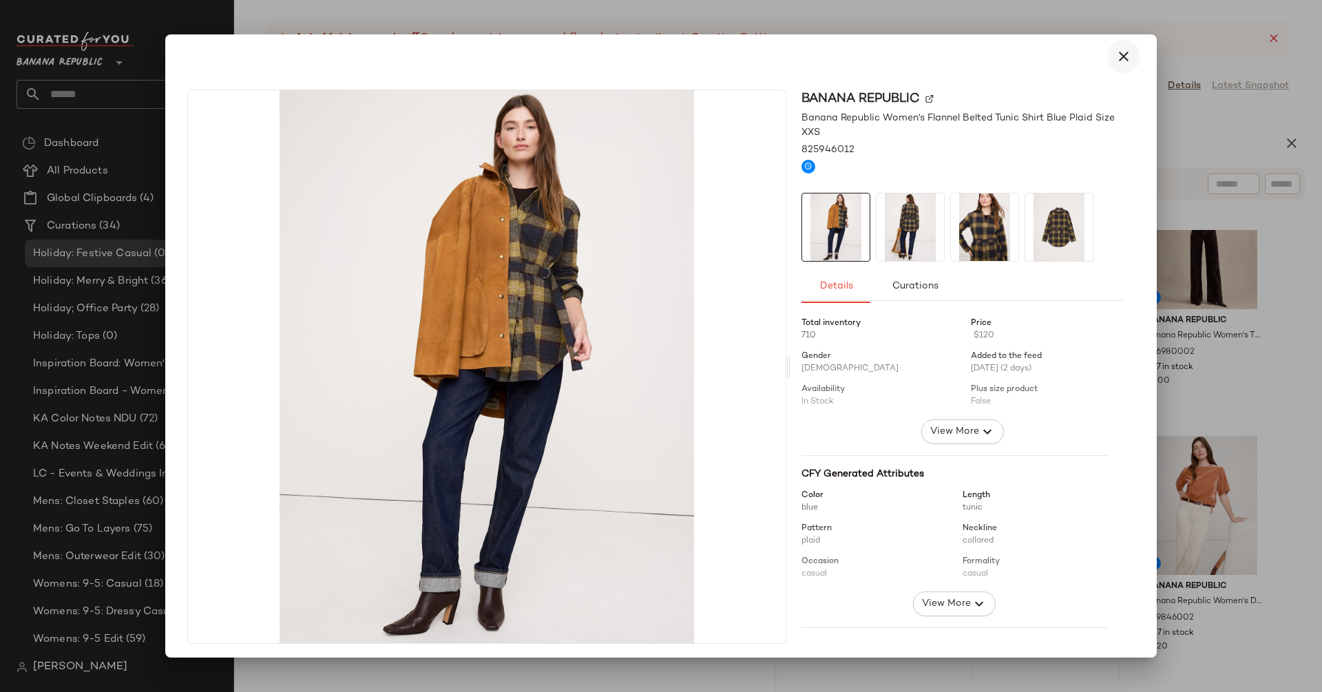
click at [1117, 63] on icon "button" at bounding box center [1123, 56] width 17 height 17
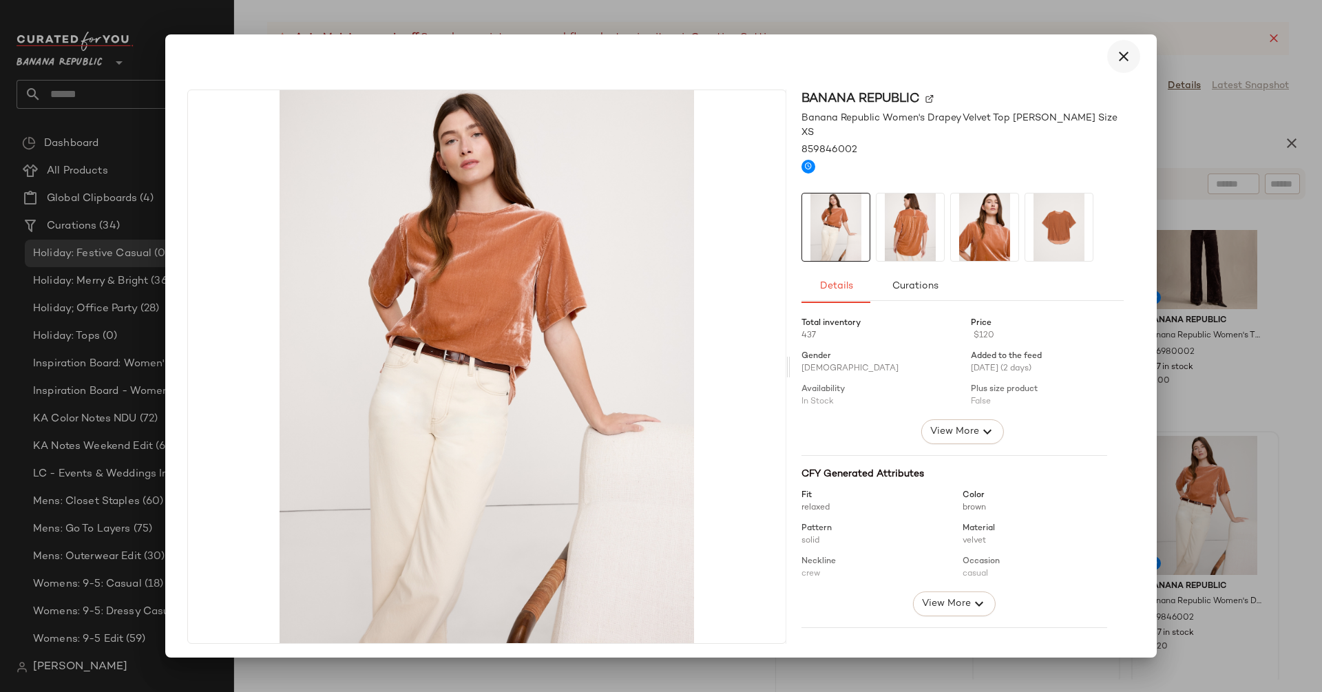
click at [1119, 58] on icon "button" at bounding box center [1123, 56] width 17 height 17
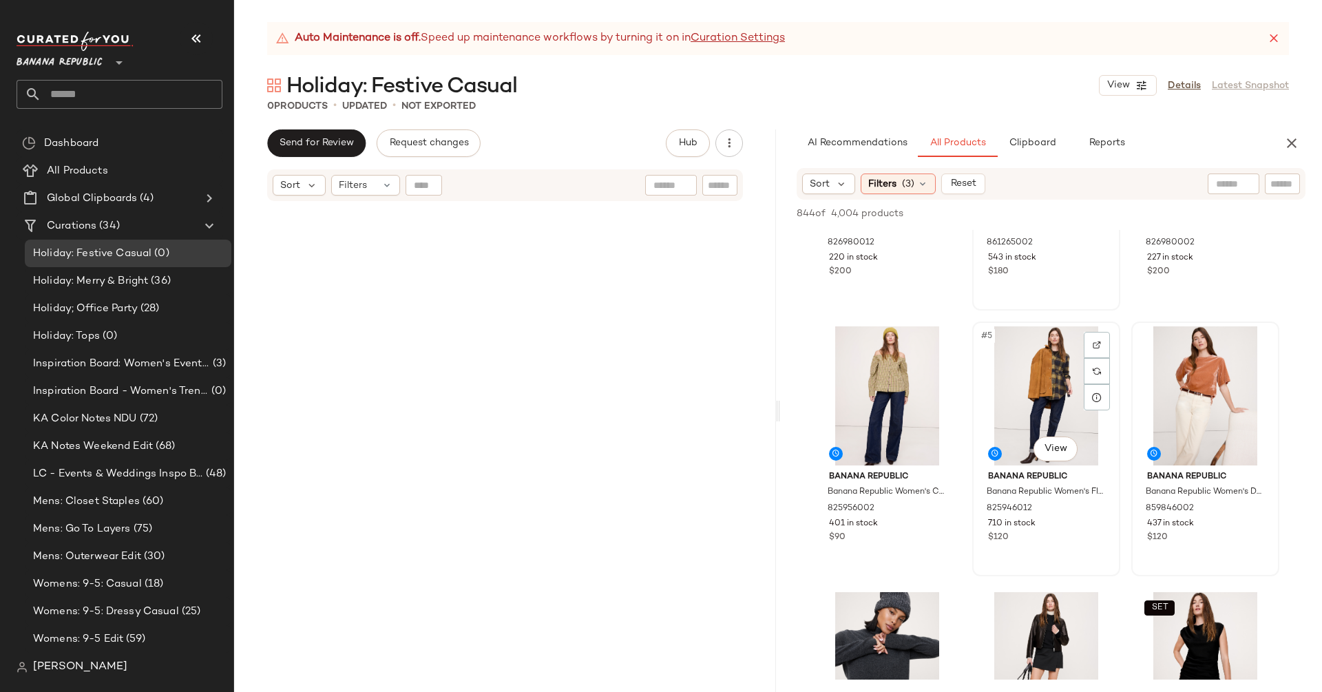
scroll to position [199, 0]
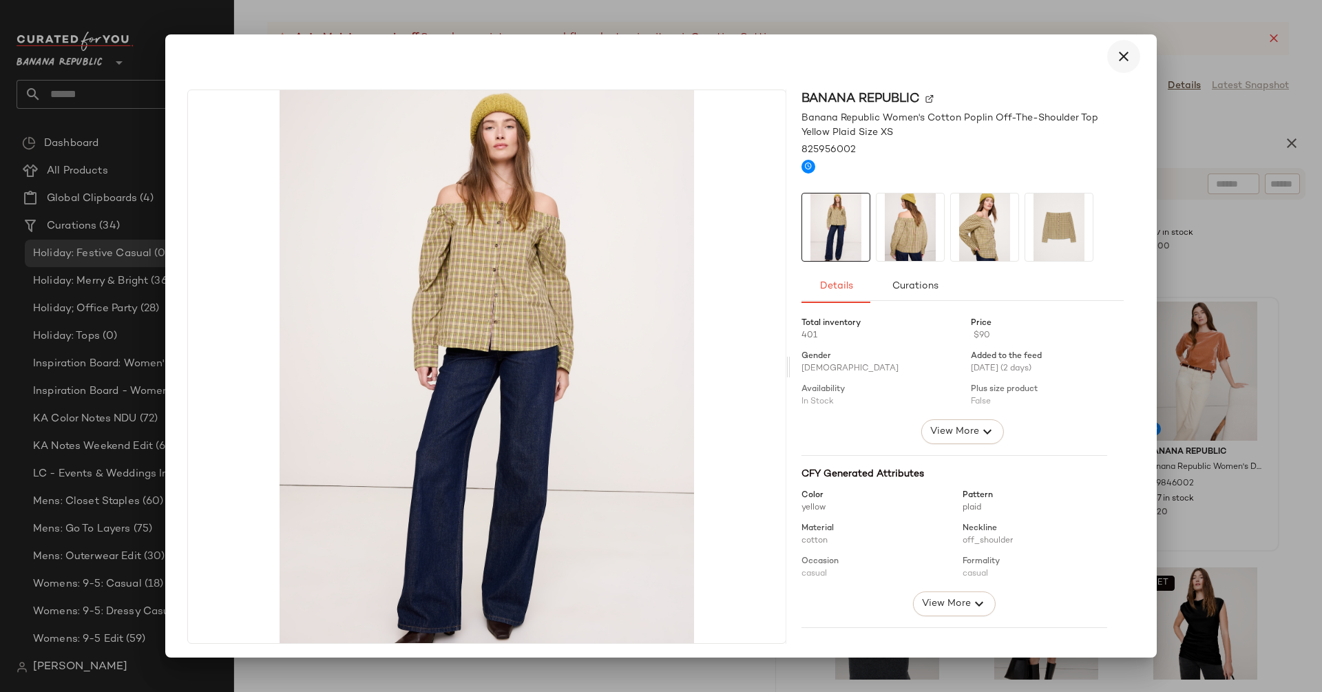
click at [1107, 61] on button "button" at bounding box center [1123, 56] width 33 height 33
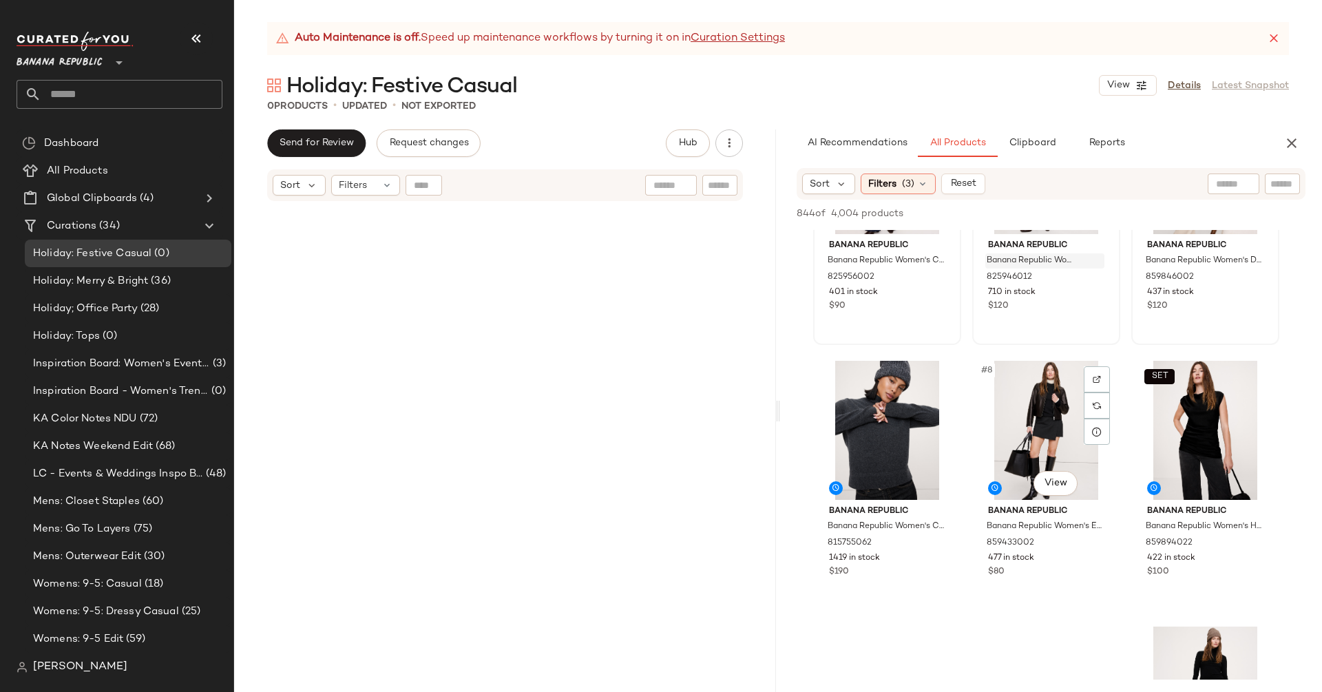
scroll to position [448, 0]
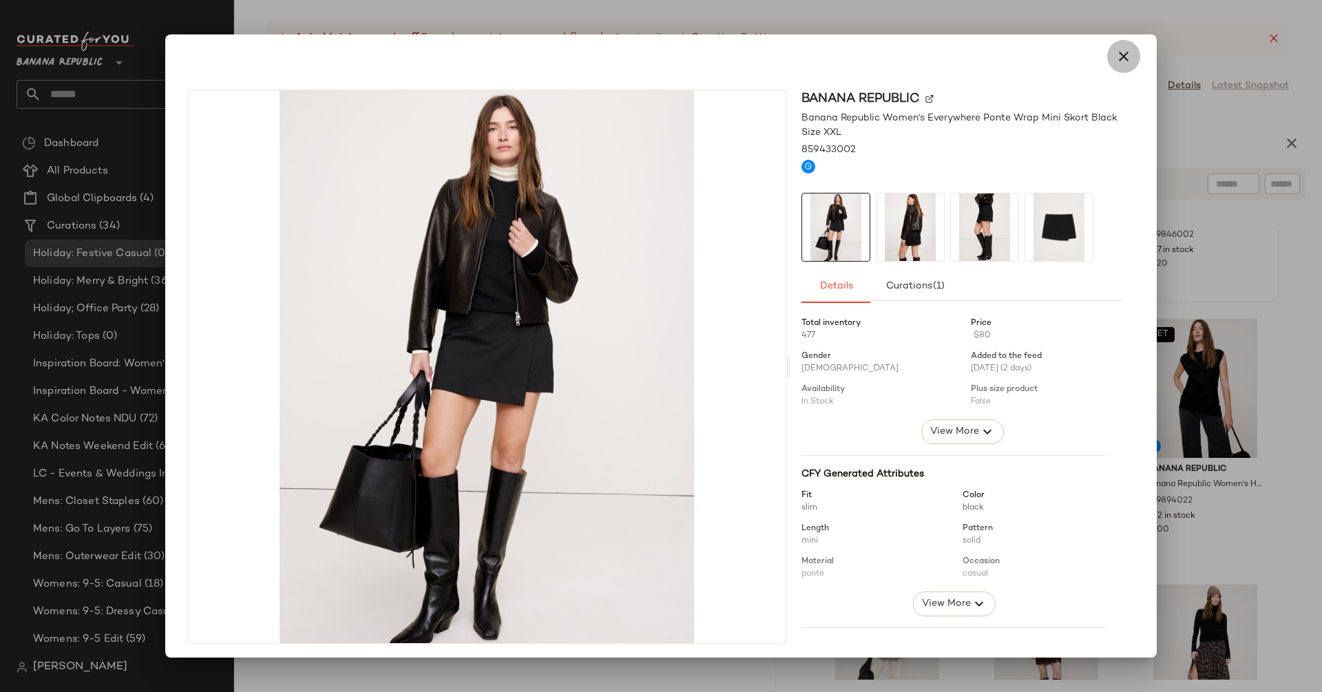
click at [1115, 58] on icon "button" at bounding box center [1123, 56] width 17 height 17
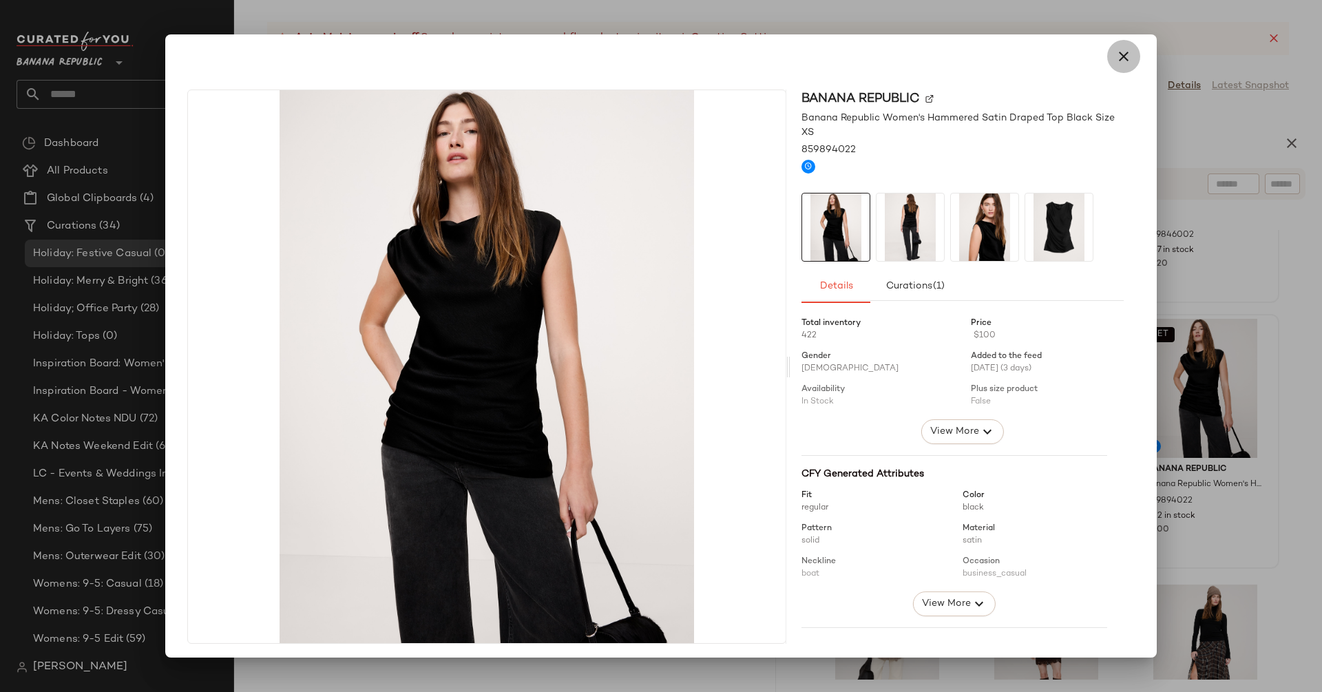
click at [1115, 56] on icon "button" at bounding box center [1123, 56] width 17 height 17
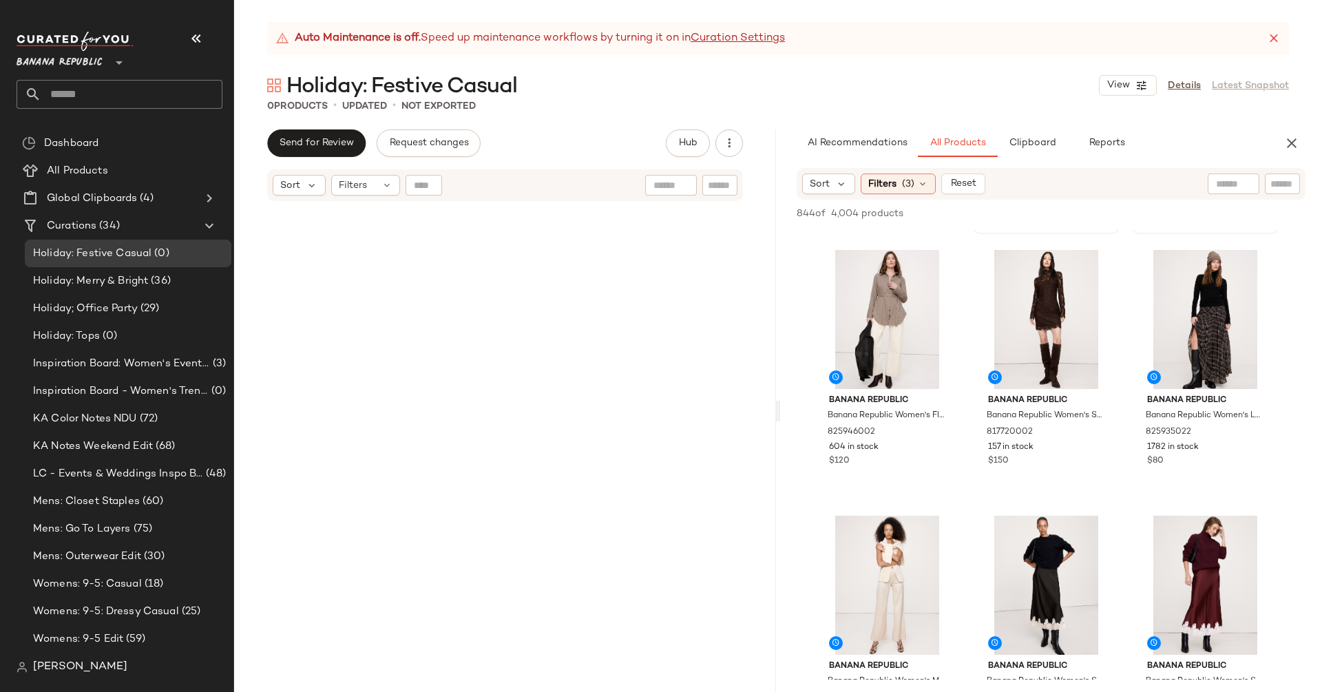
scroll to position [857, 0]
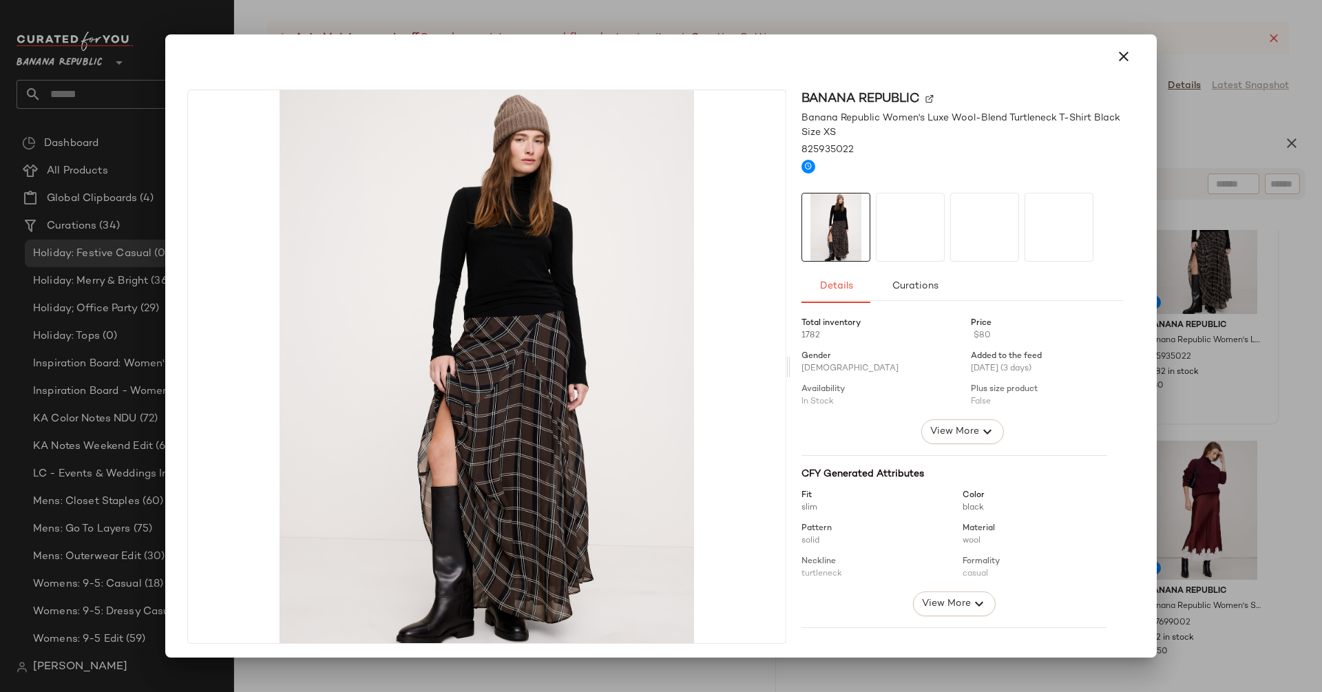
click at [925, 94] on div "Banana Republic" at bounding box center [962, 99] width 322 height 19
click at [925, 98] on img at bounding box center [929, 99] width 8 height 8
click at [1120, 63] on icon "button" at bounding box center [1123, 56] width 17 height 17
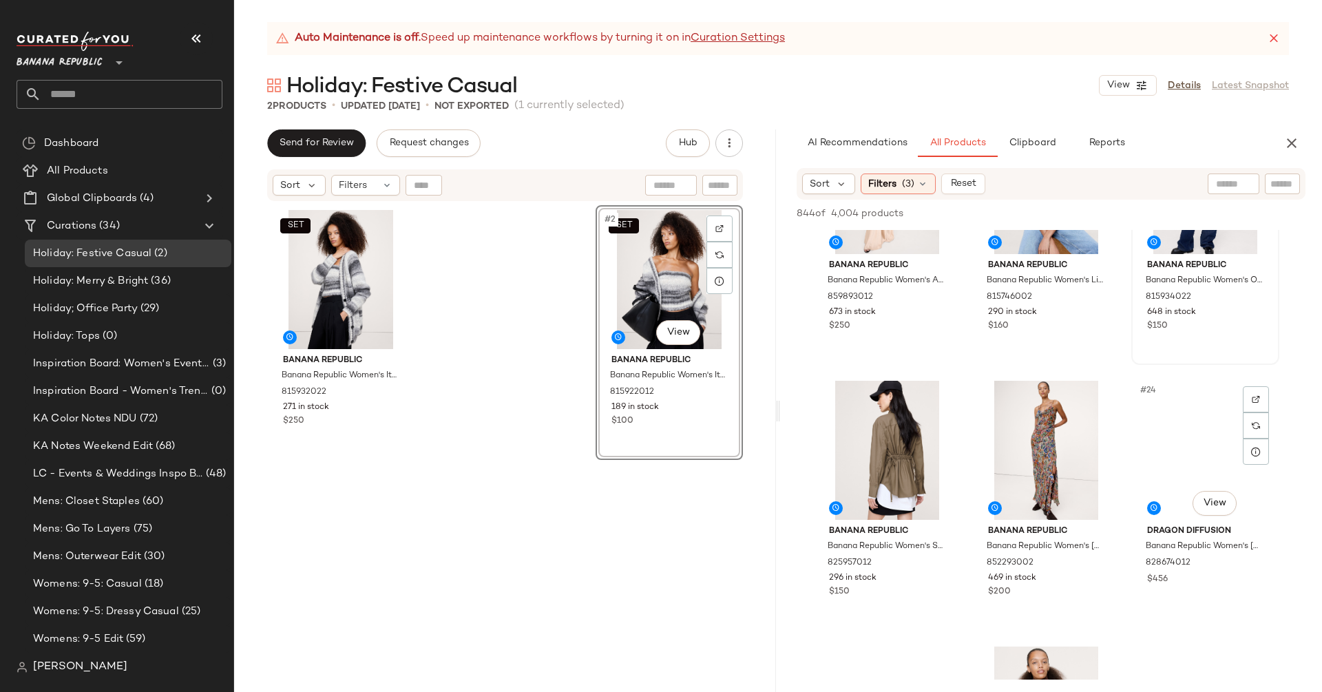
scroll to position [1808, 0]
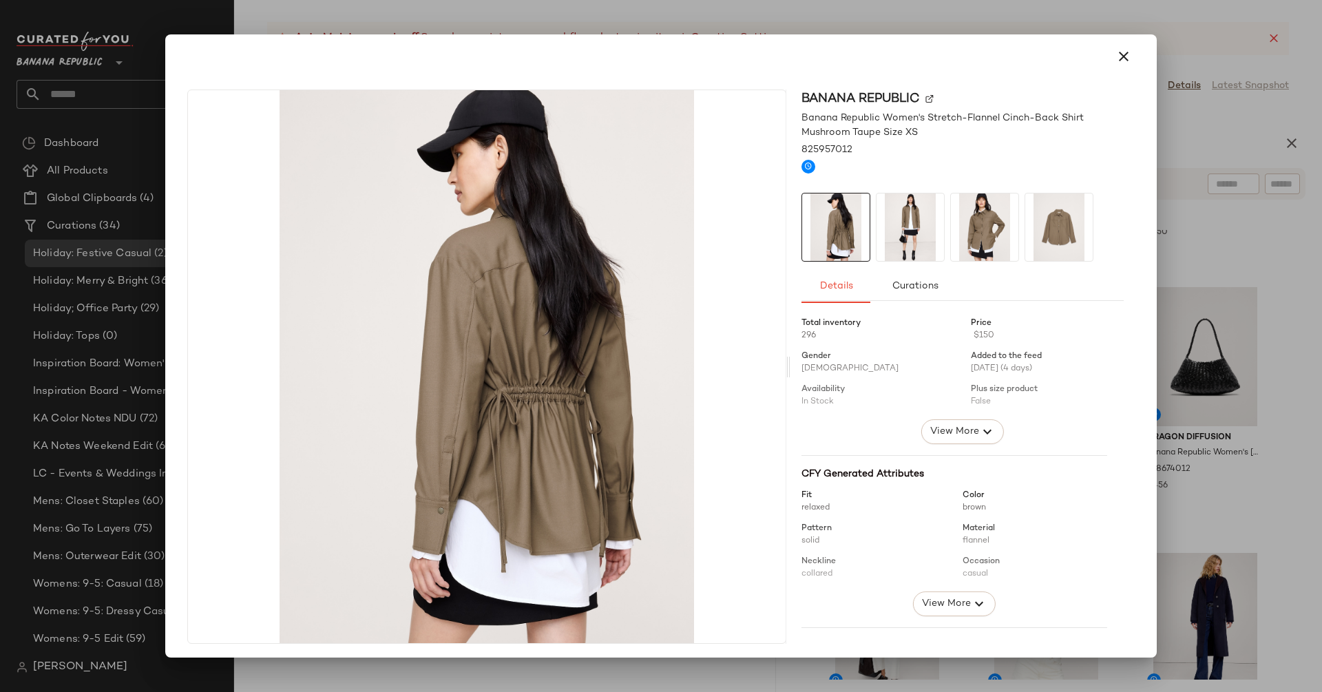
click at [901, 231] on img at bounding box center [909, 226] width 67 height 67
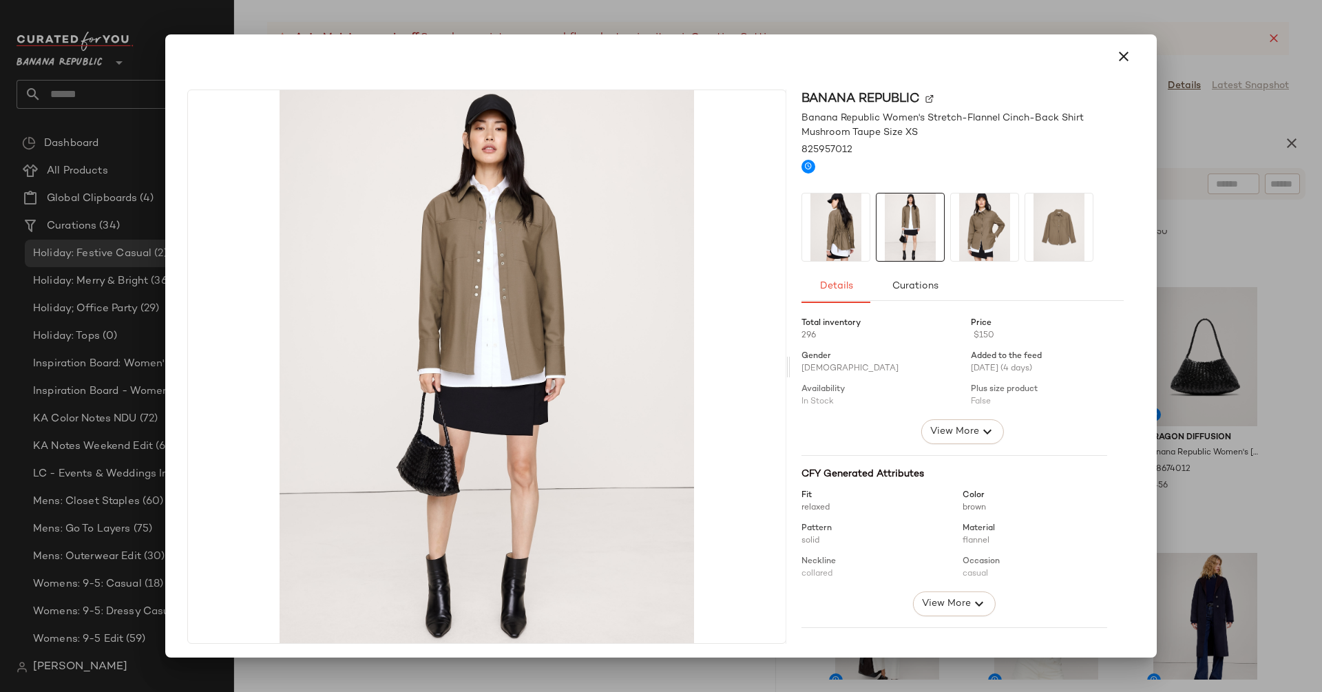
click at [960, 222] on img at bounding box center [984, 226] width 67 height 67
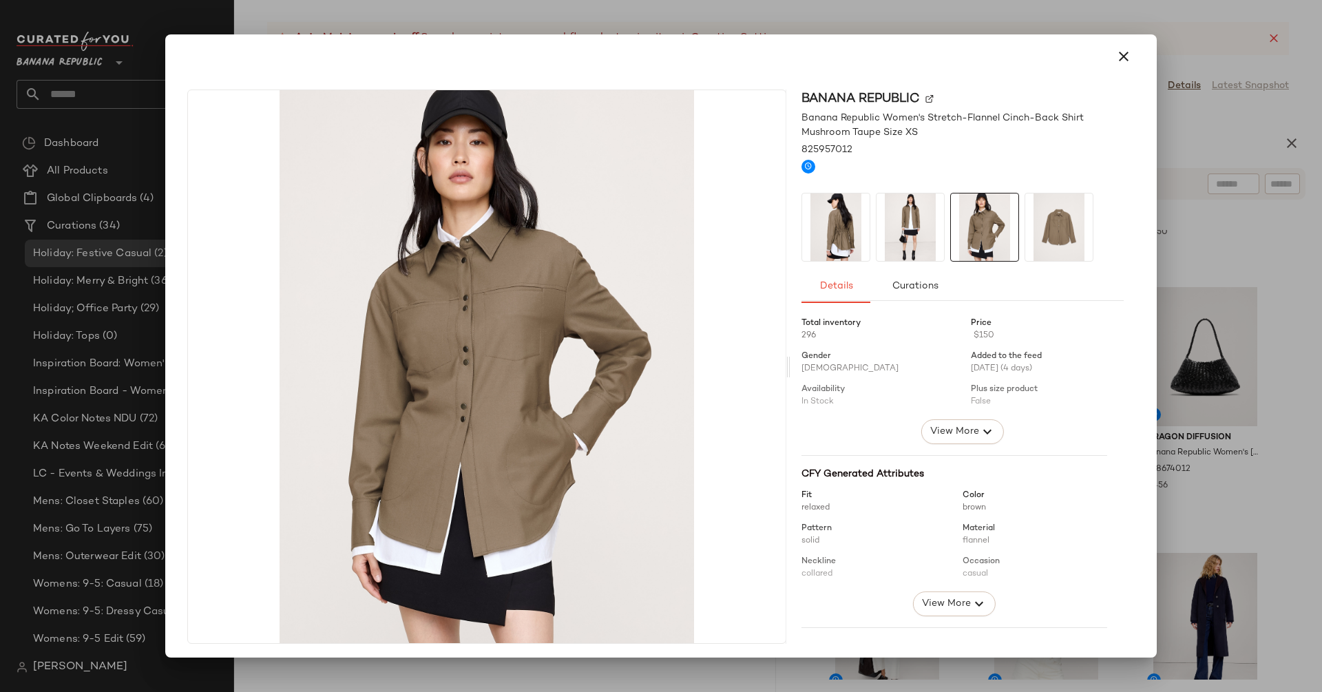
click at [998, 222] on img at bounding box center [984, 226] width 67 height 67
click at [1115, 56] on icon "button" at bounding box center [1123, 56] width 17 height 17
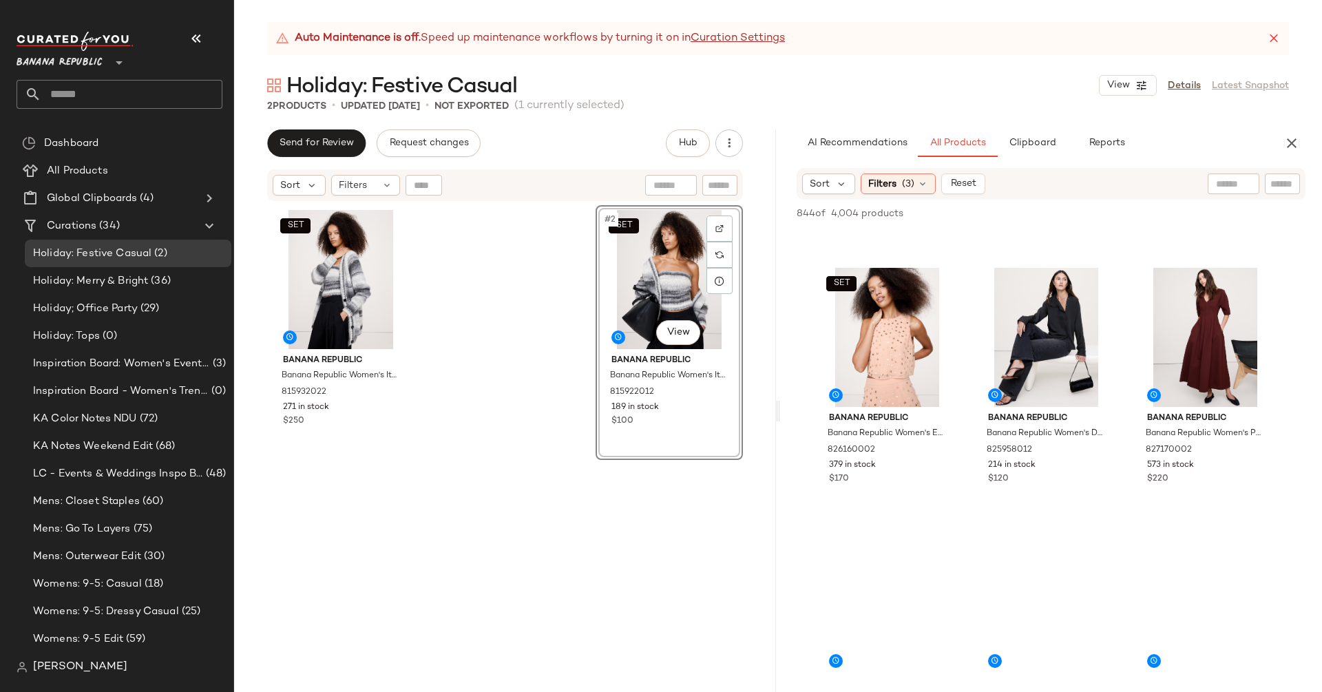
scroll to position [2986, 0]
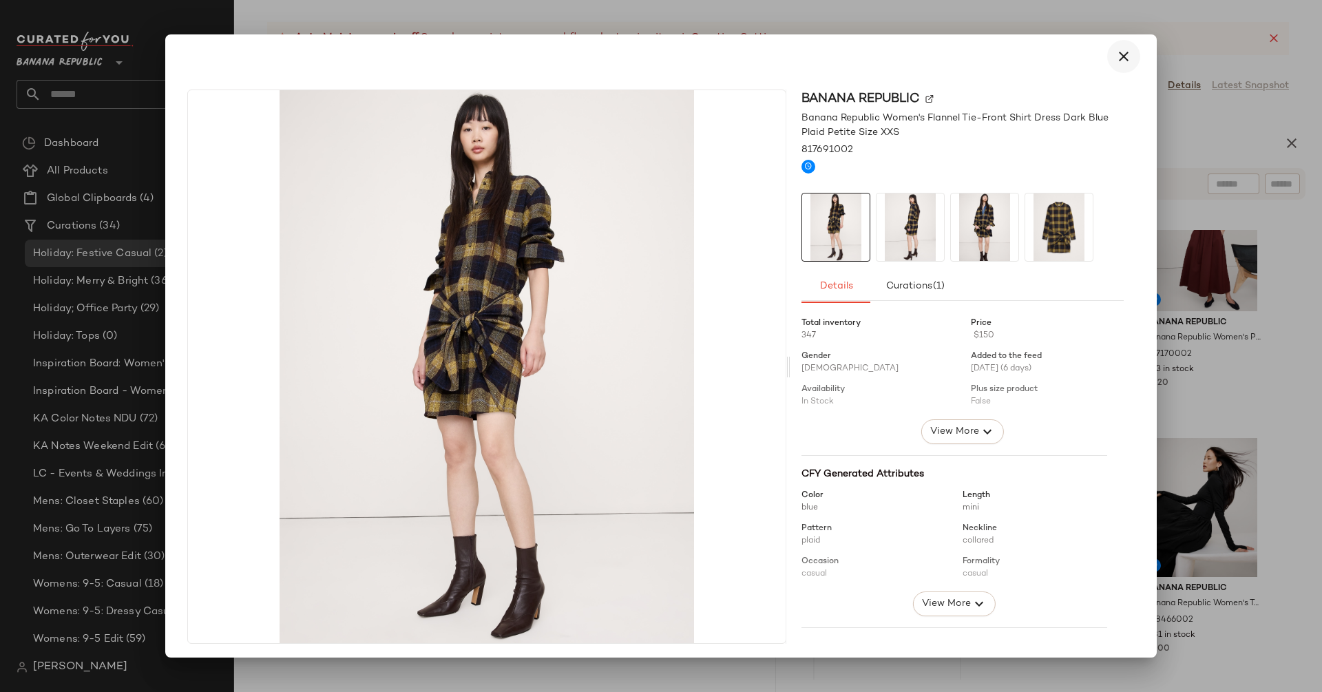
click at [1115, 50] on icon "button" at bounding box center [1123, 56] width 17 height 17
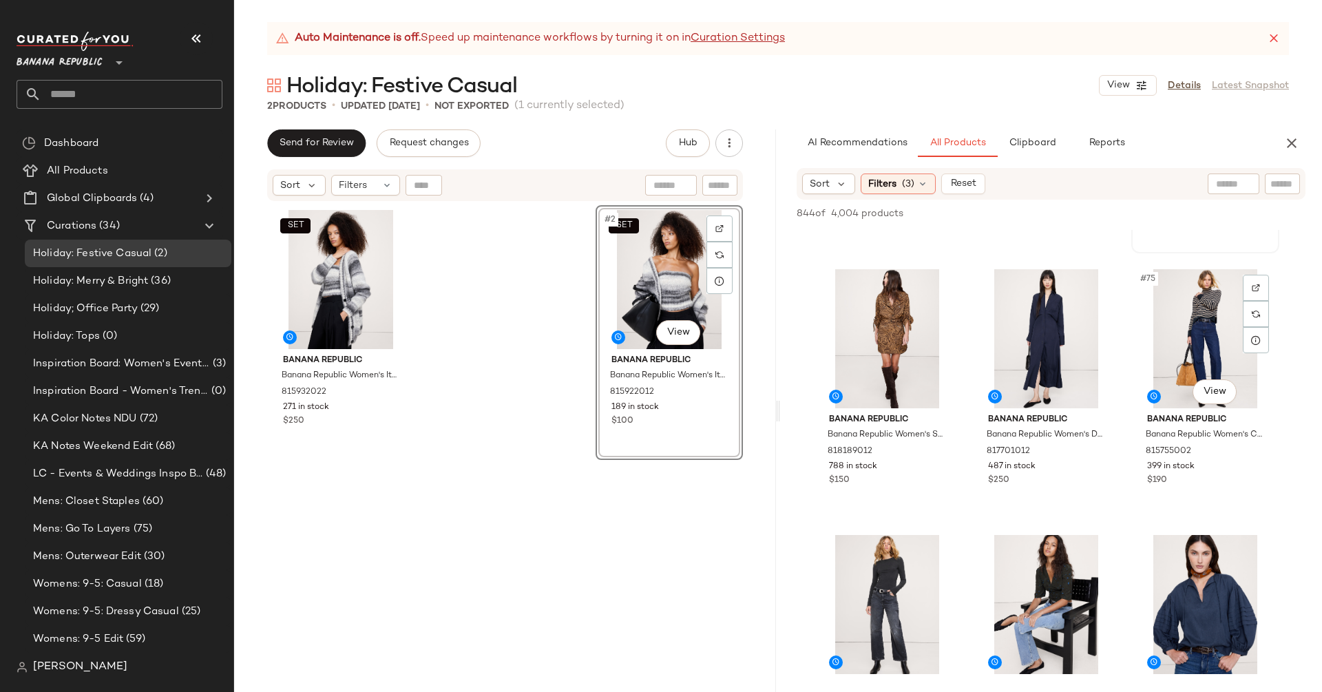
scroll to position [6402, 0]
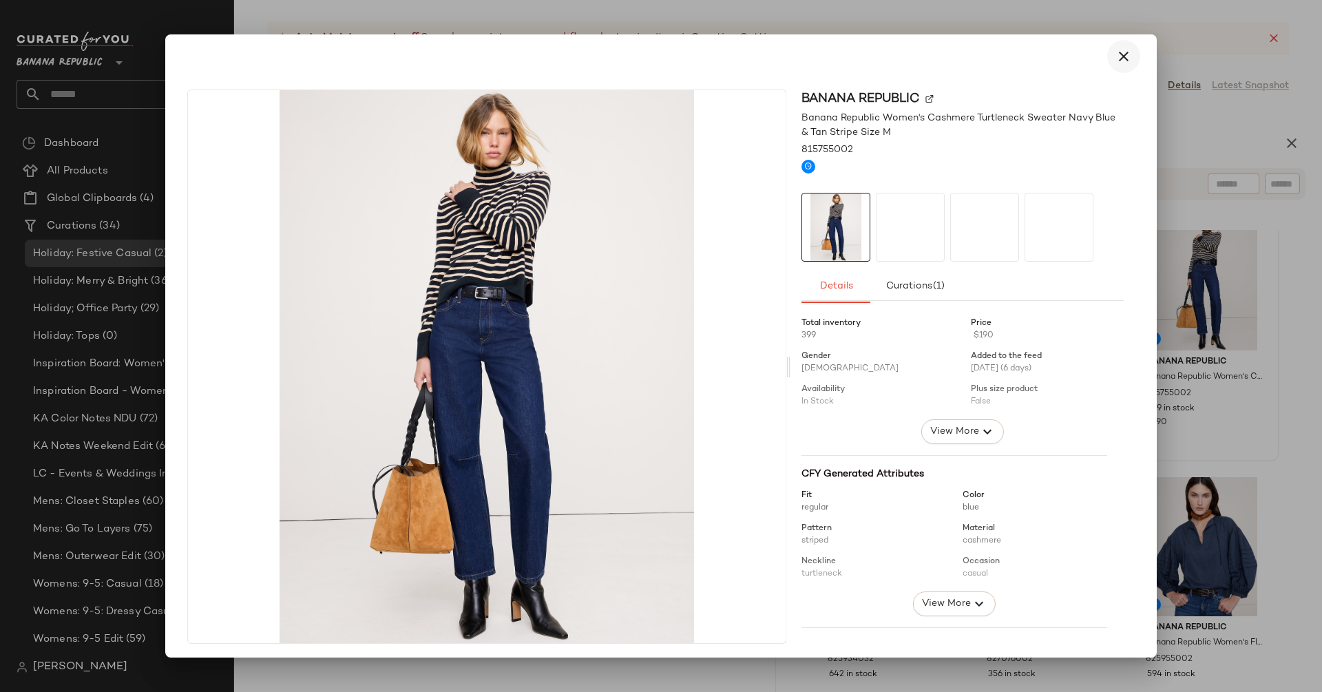
click at [1118, 58] on icon "button" at bounding box center [1123, 56] width 17 height 17
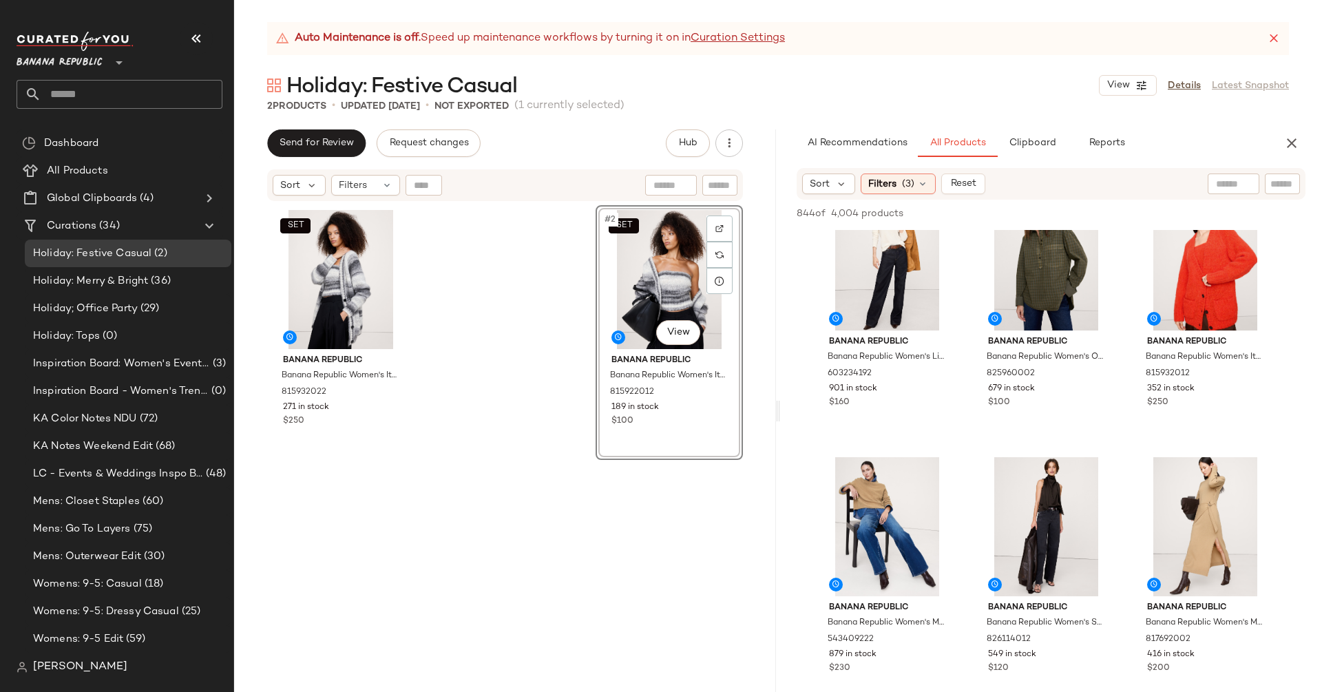
scroll to position [7247, 0]
